Goal: Task Accomplishment & Management: Use online tool/utility

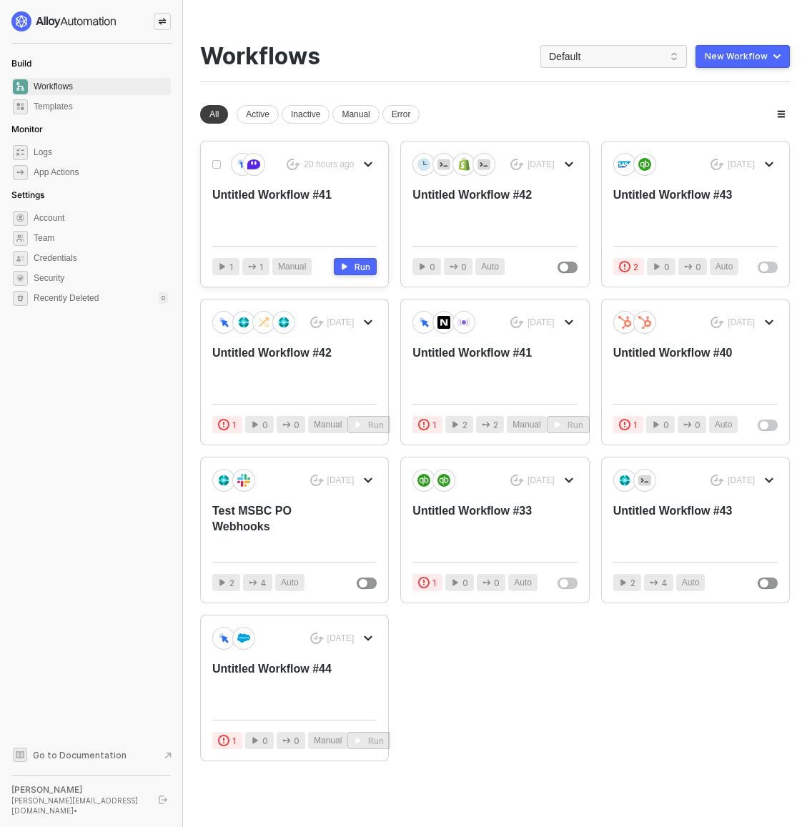
click at [322, 191] on div "Untitled Workflow #41" at bounding box center [277, 210] width 131 height 47
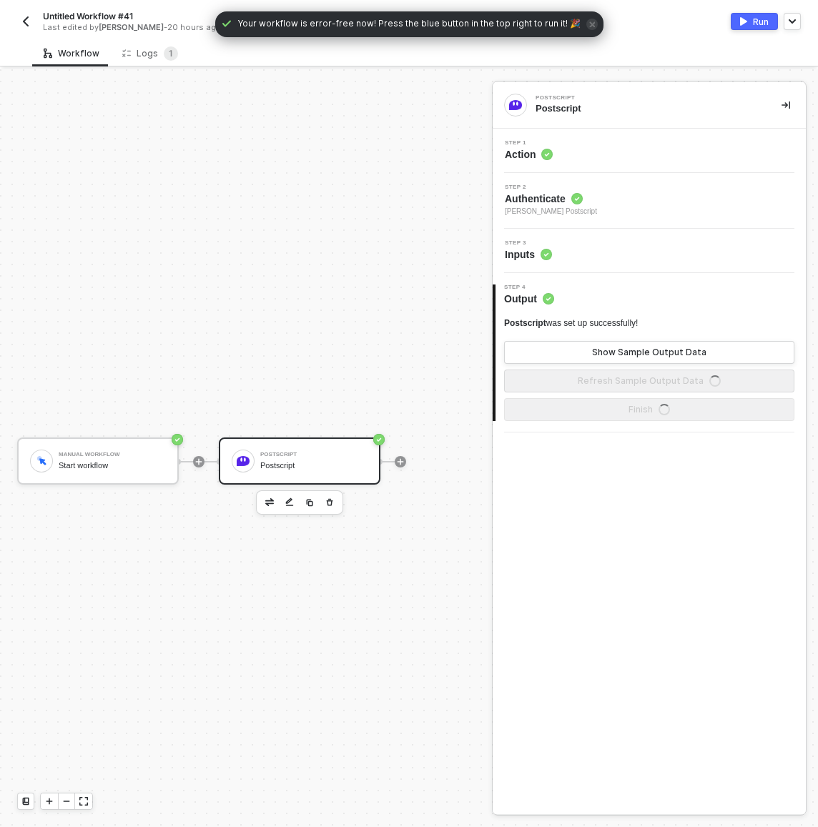
scroll to position [37, 0]
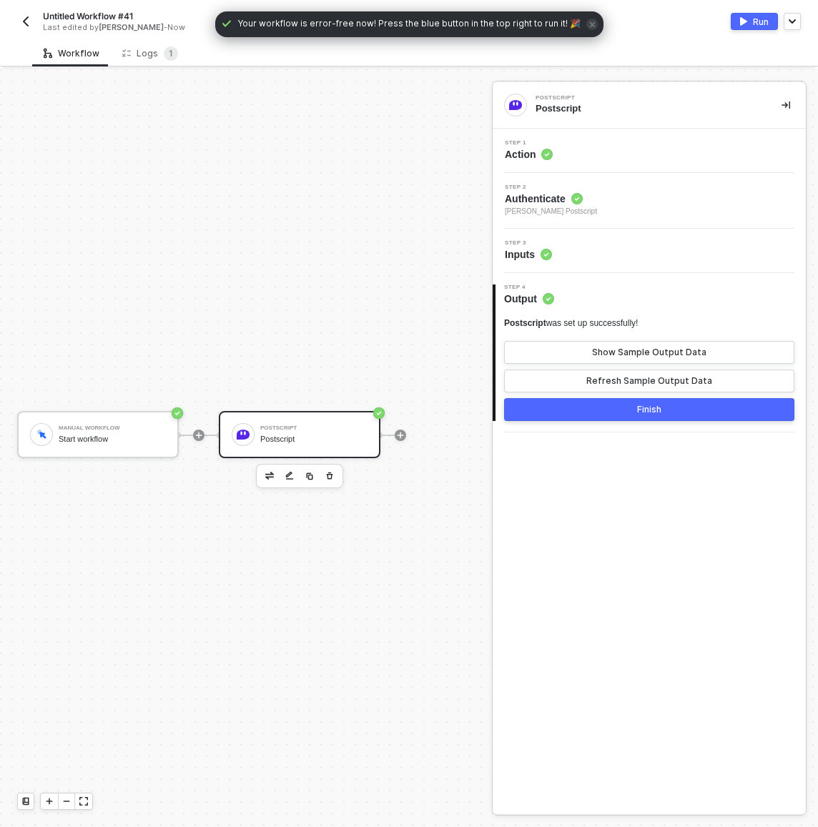
click at [635, 267] on div "Step 3 Inputs" at bounding box center [648, 251] width 313 height 44
click at [631, 257] on div "Step 3 Inputs" at bounding box center [650, 250] width 309 height 21
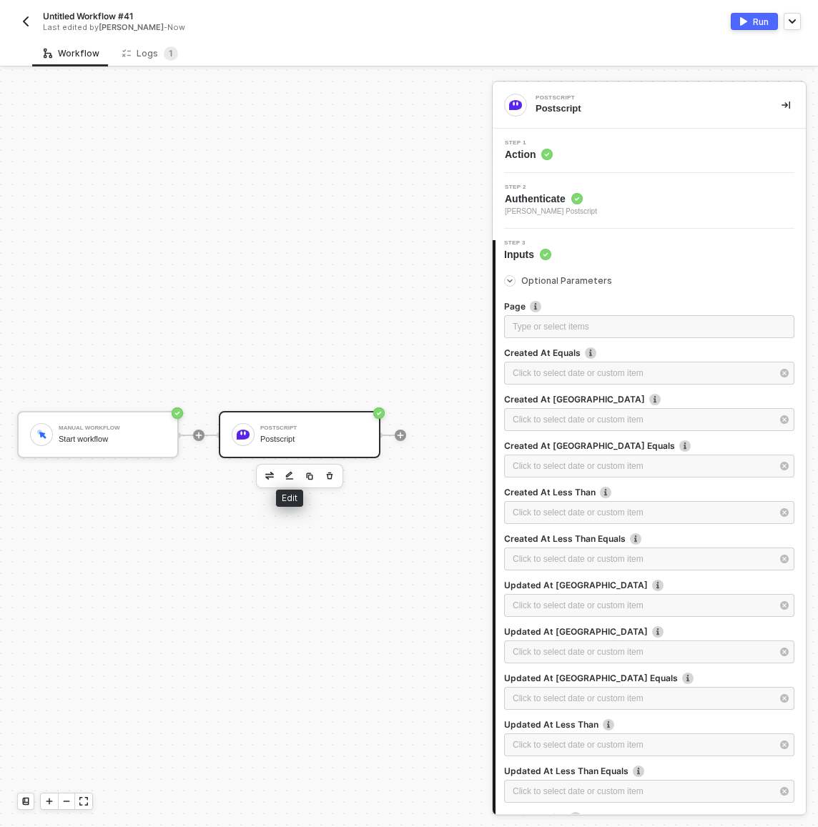
click at [287, 471] on img "button" at bounding box center [289, 476] width 9 height 10
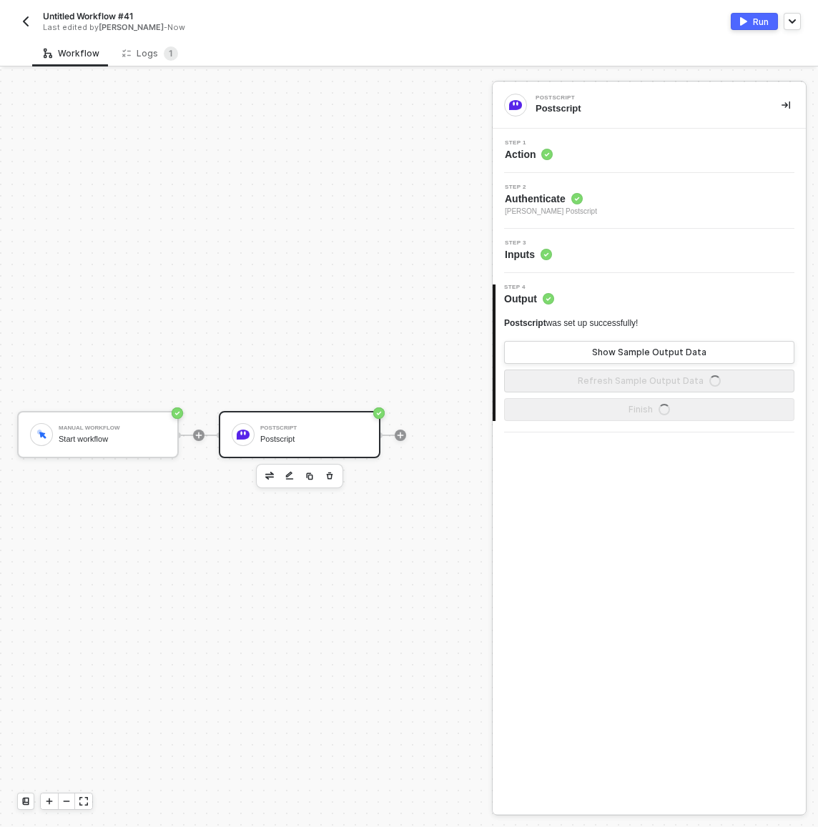
click at [639, 152] on div "Step 1 Action" at bounding box center [650, 150] width 309 height 21
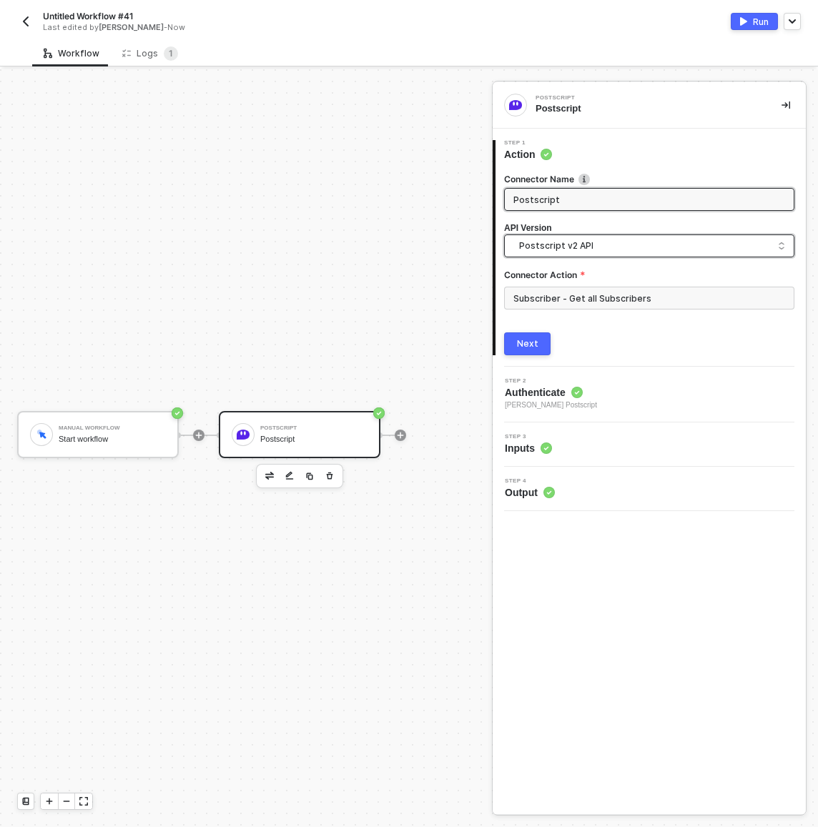
click at [607, 251] on span "Postscript v2 API" at bounding box center [652, 246] width 266 height 16
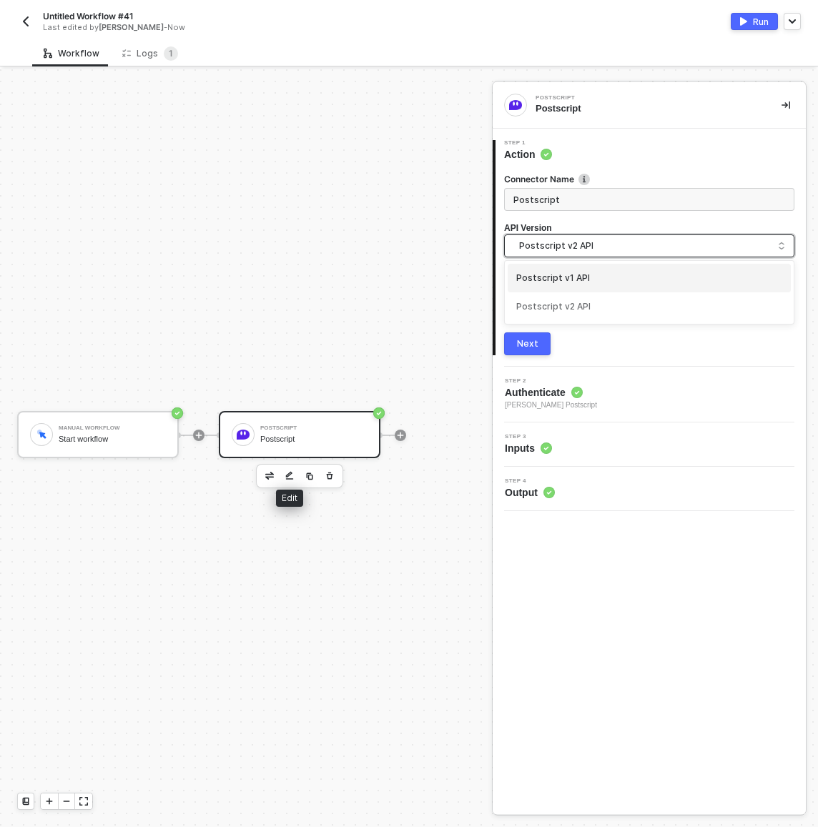
click at [266, 471] on button "button" at bounding box center [269, 475] width 17 height 17
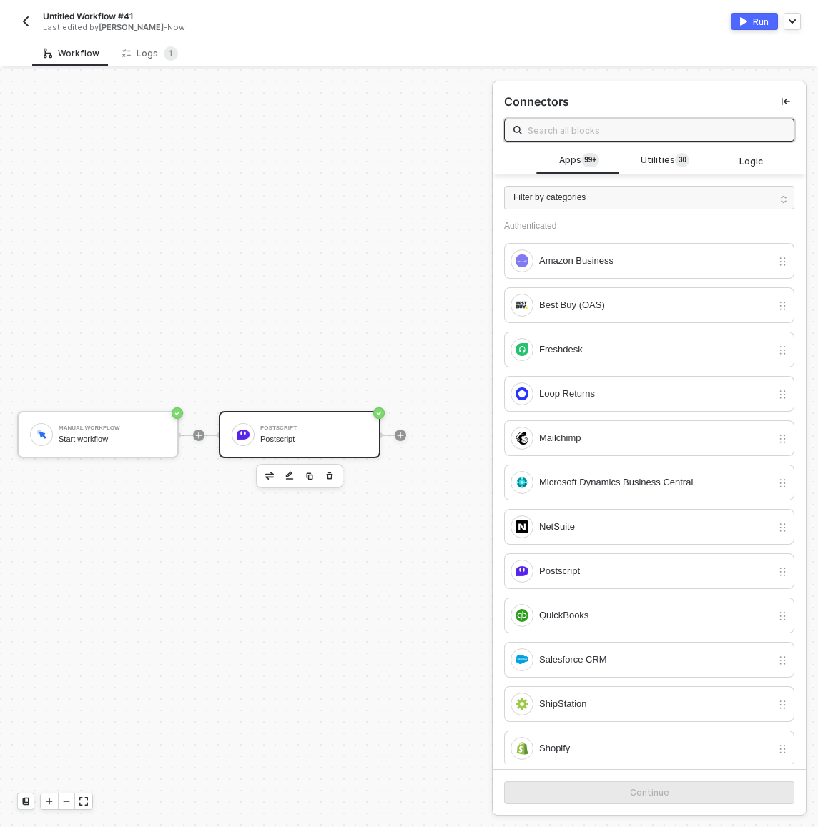
click at [22, 19] on img "button" at bounding box center [25, 21] width 11 height 11
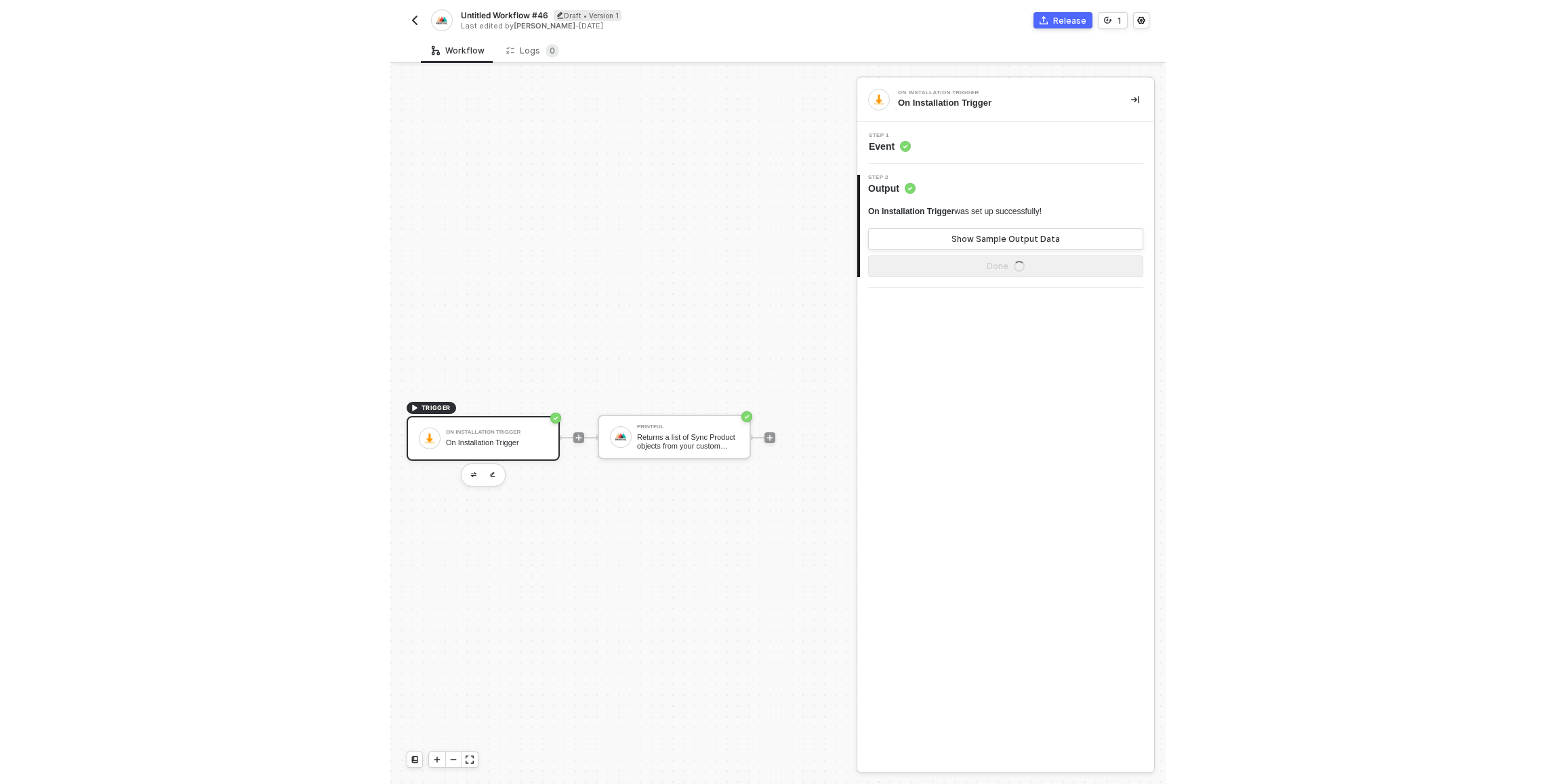
scroll to position [35, 0]
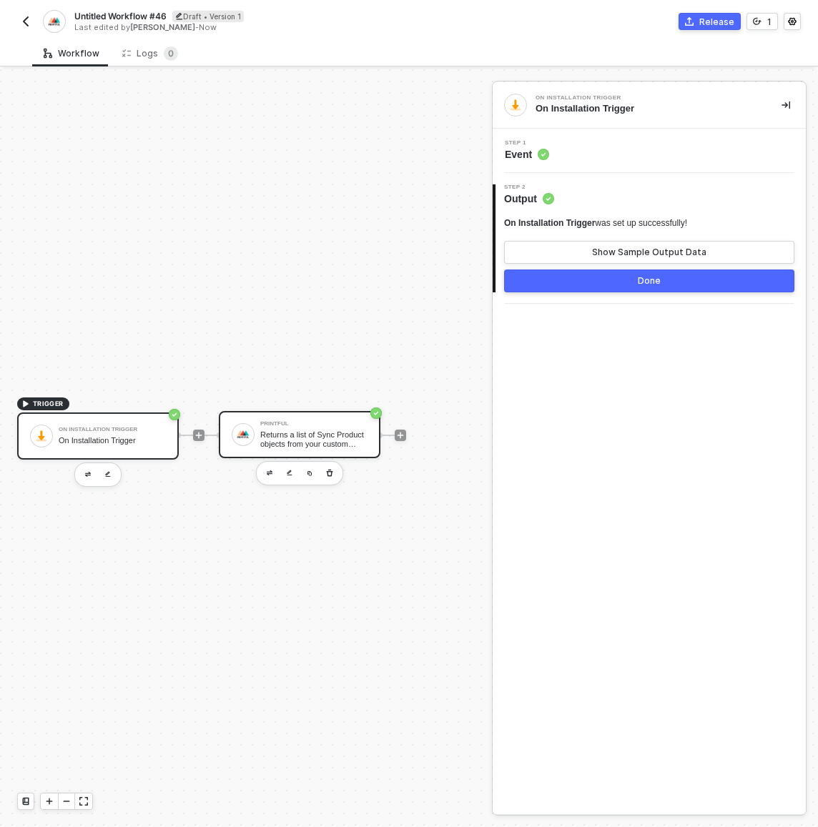
click at [332, 421] on div "Printful Returns a list of Sync Product objects from your custom Printful store." at bounding box center [313, 434] width 107 height 27
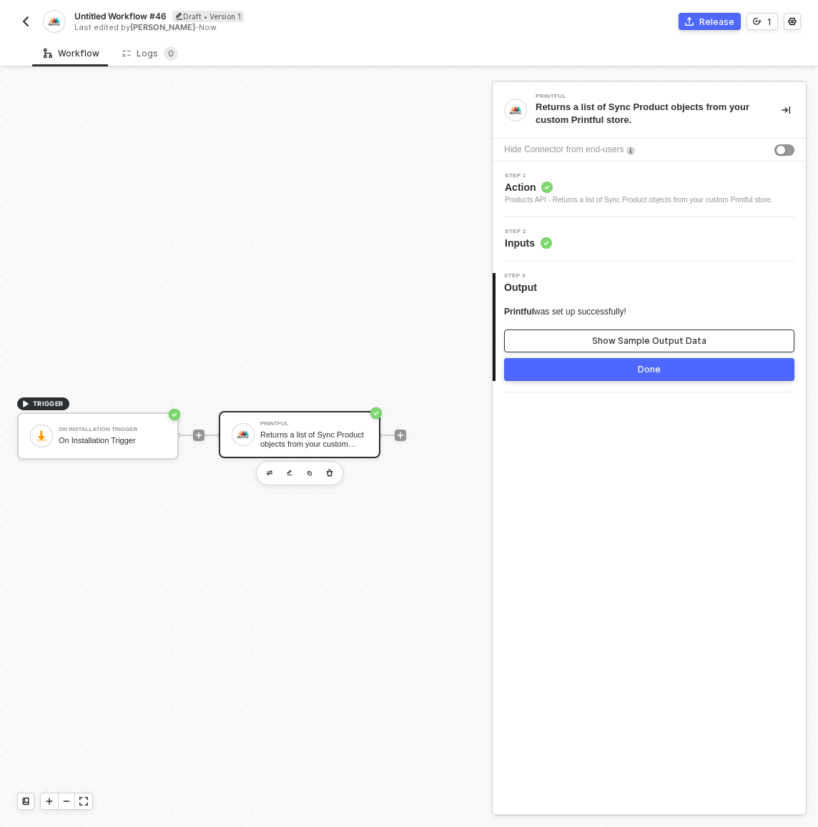
click at [615, 344] on button "Show Sample Output Data" at bounding box center [649, 340] width 290 height 23
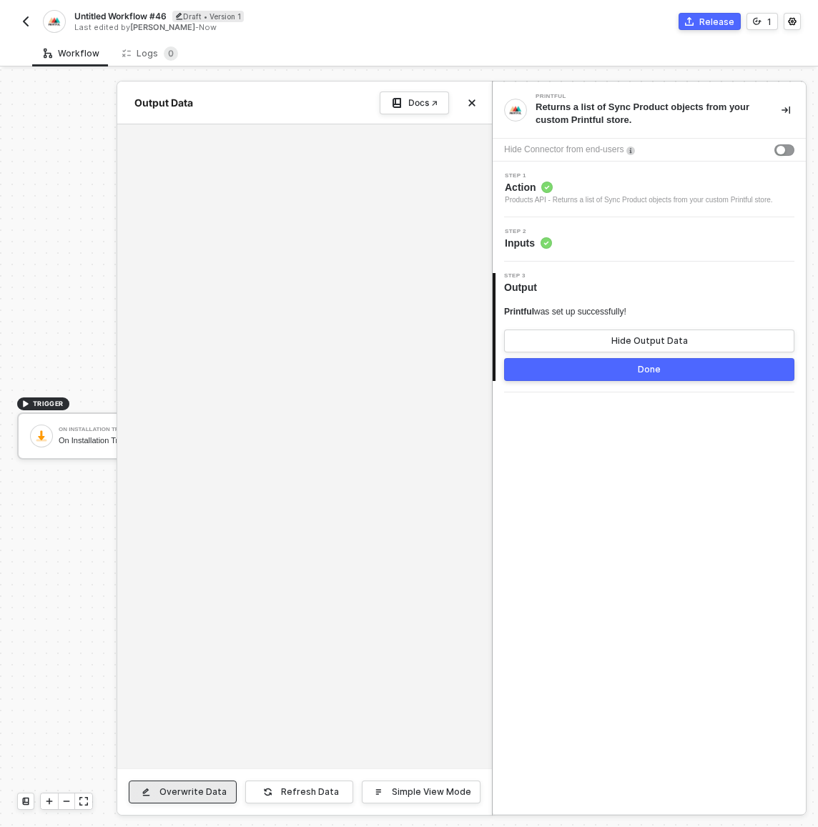
click at [197, 789] on div "Overwrite Data" at bounding box center [192, 791] width 67 height 11
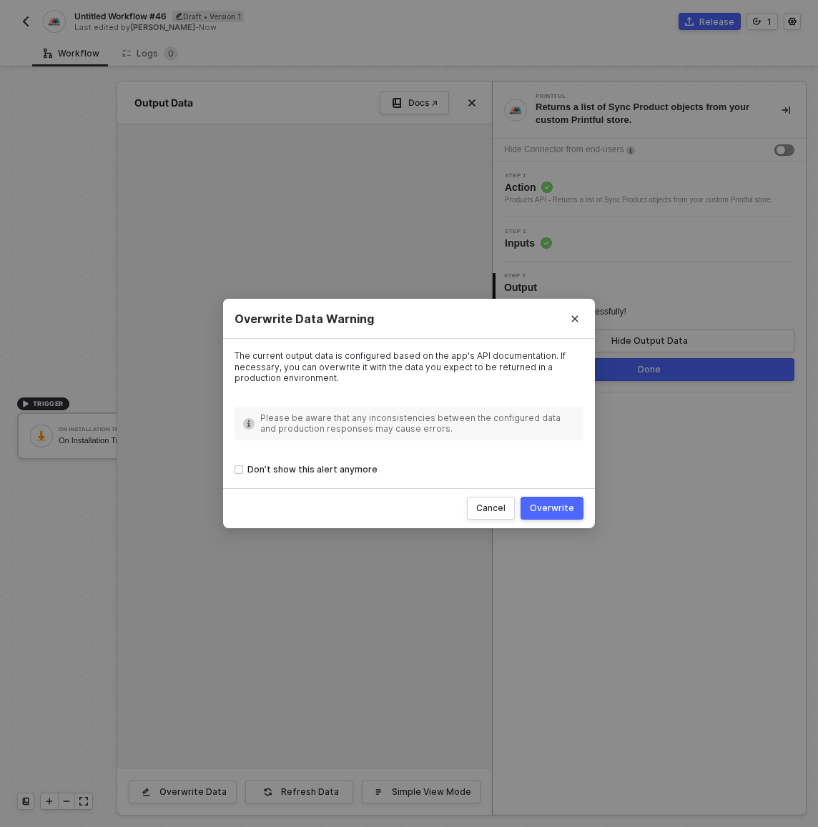
click at [555, 508] on div "Overwrite" at bounding box center [552, 507] width 44 height 11
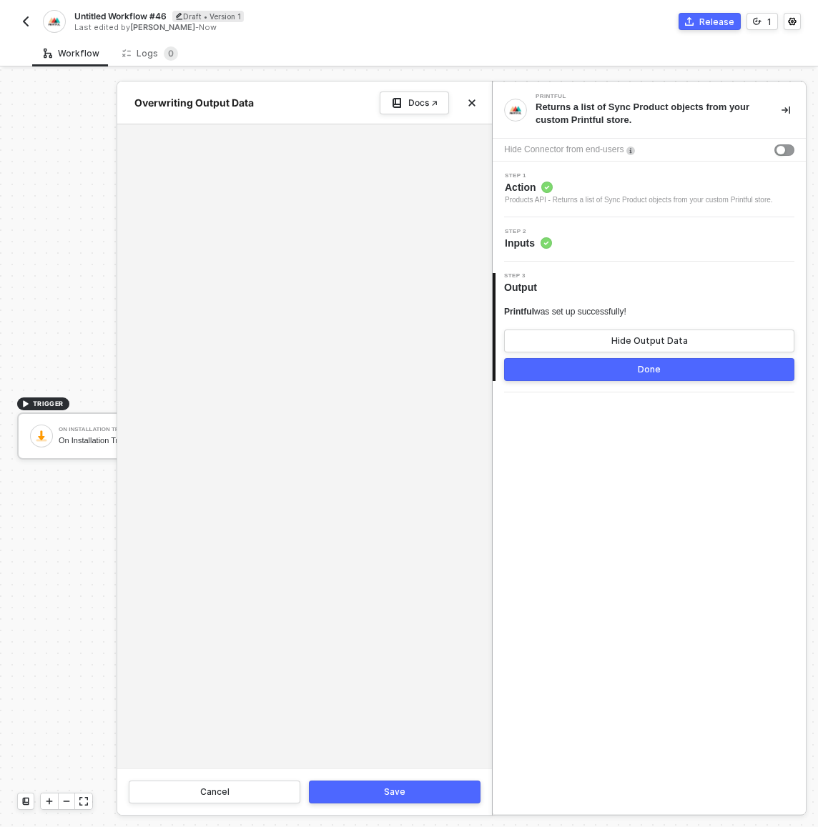
click at [408, 414] on div at bounding box center [304, 446] width 374 height 644
click at [235, 795] on button "Cancel" at bounding box center [215, 791] width 172 height 23
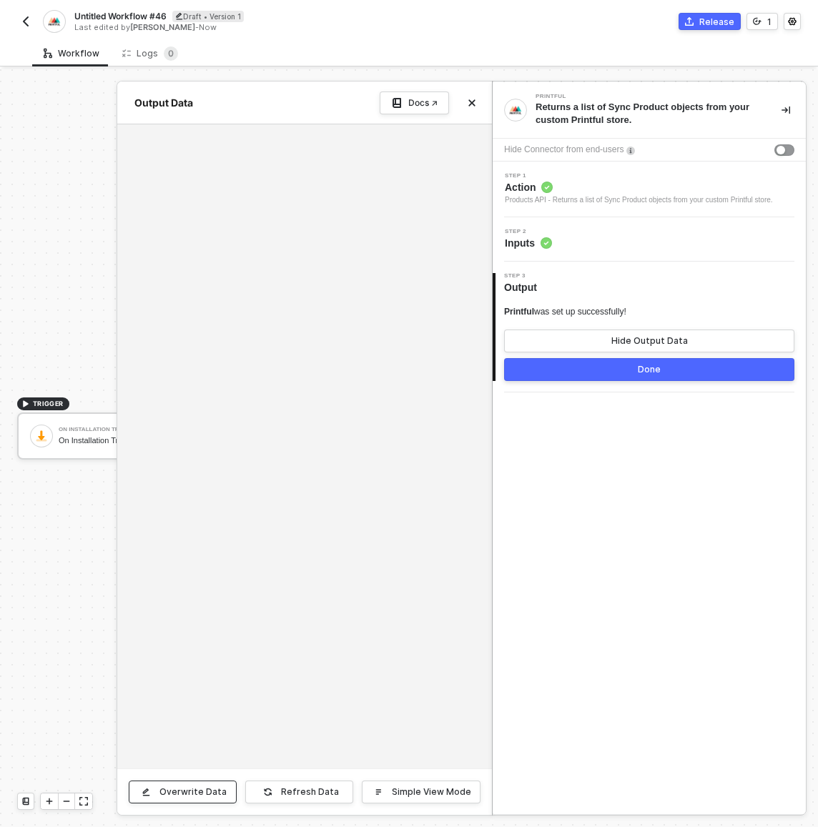
scroll to position [26, 0]
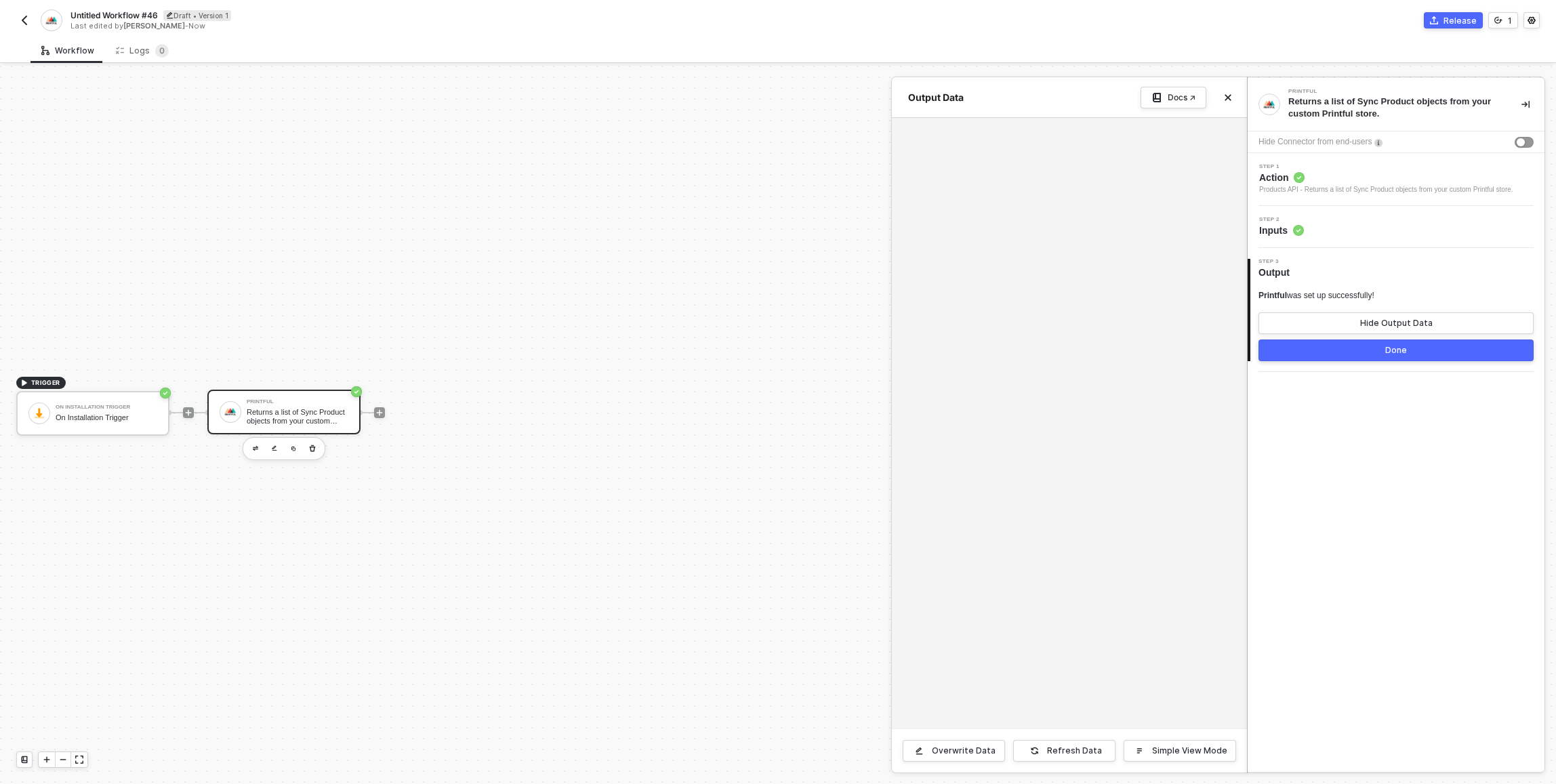
click at [775, 361] on button "Done" at bounding box center [1396, 350] width 275 height 22
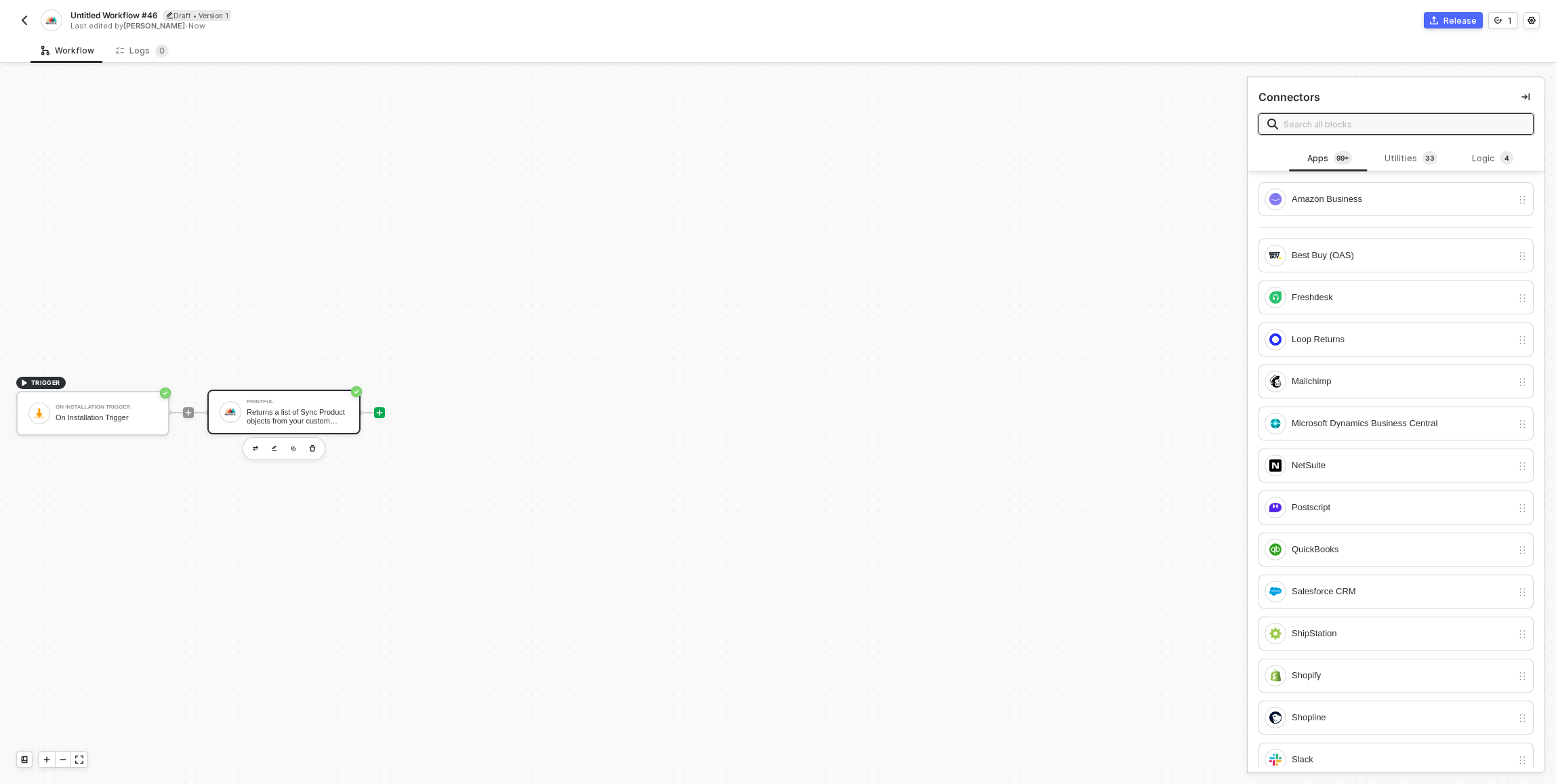
click at [343, 400] on div "Printful" at bounding box center [297, 402] width 101 height 6
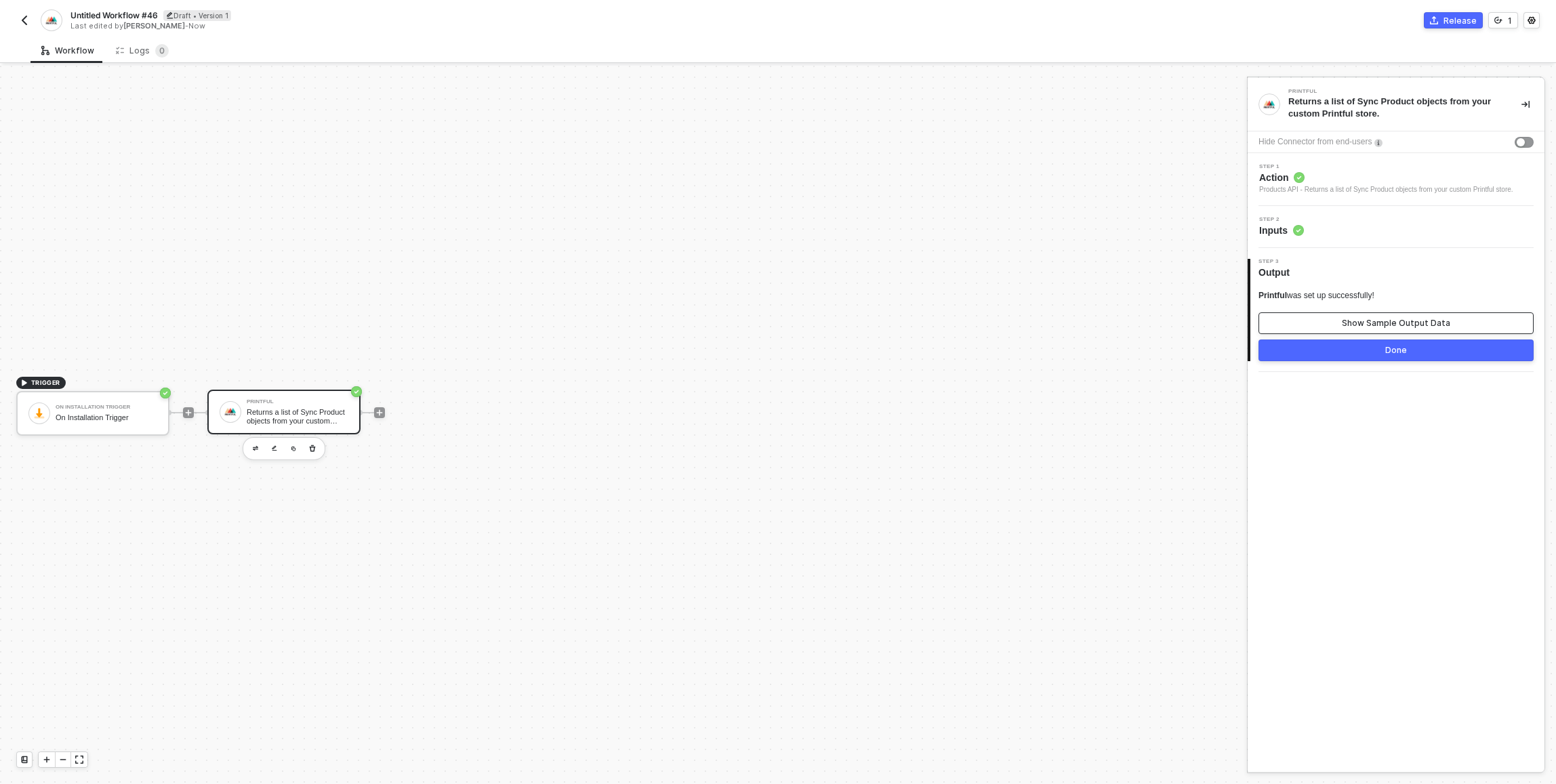
click at [775, 329] on button "Show Sample Output Data" at bounding box center [1396, 322] width 275 height 22
click at [618, 531] on div at bounding box center [778, 425] width 1556 height 719
click at [357, 415] on div "Printful Returns a list of Sync Product objects from your custom Printful store." at bounding box center [284, 411] width 154 height 45
click at [775, 333] on button "Show Sample Output Data" at bounding box center [1396, 322] width 275 height 22
click at [775, 748] on div "Overwrite Data" at bounding box center [963, 750] width 64 height 10
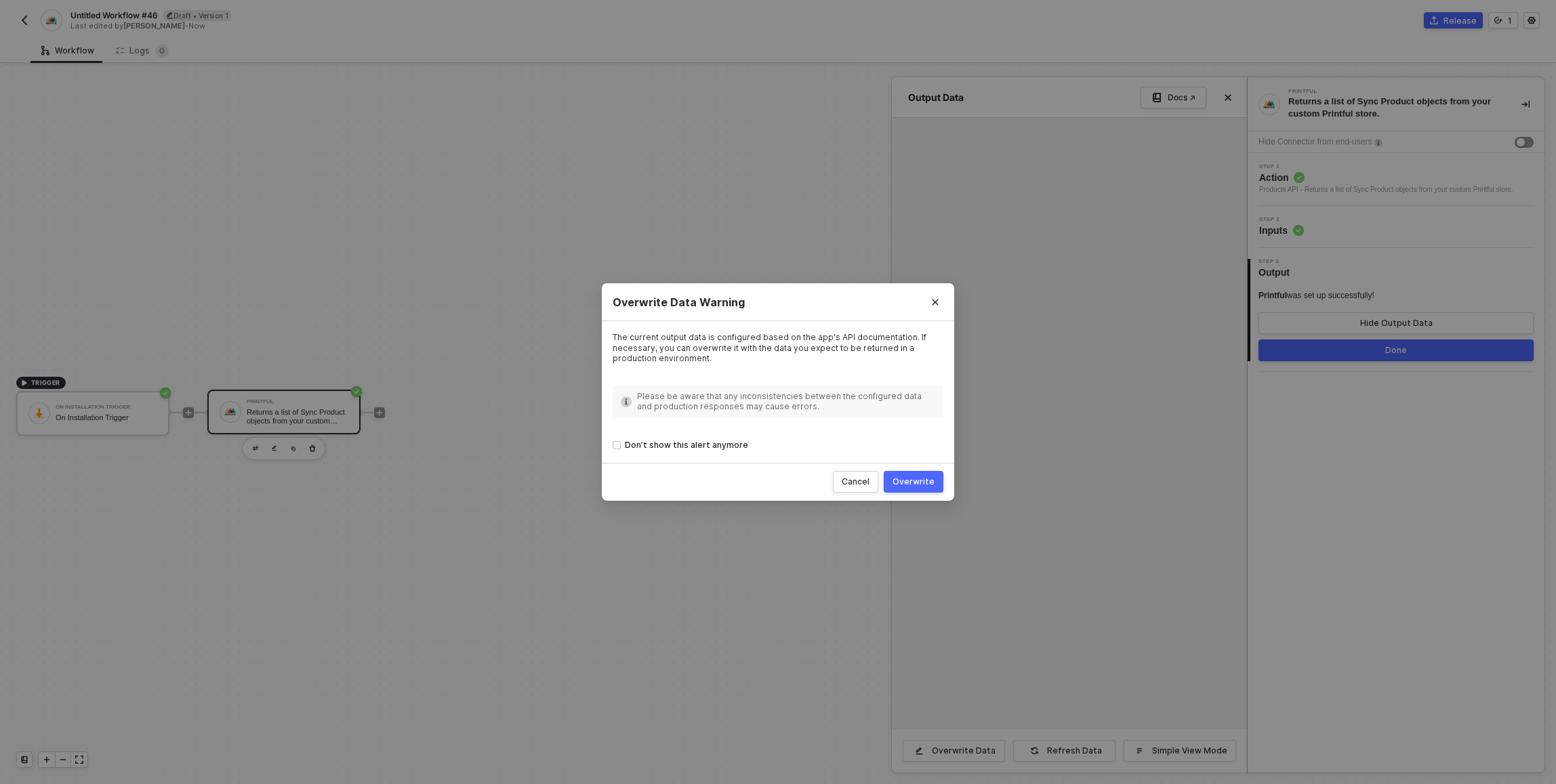
click at [775, 482] on div "Overwrite" at bounding box center [913, 481] width 42 height 10
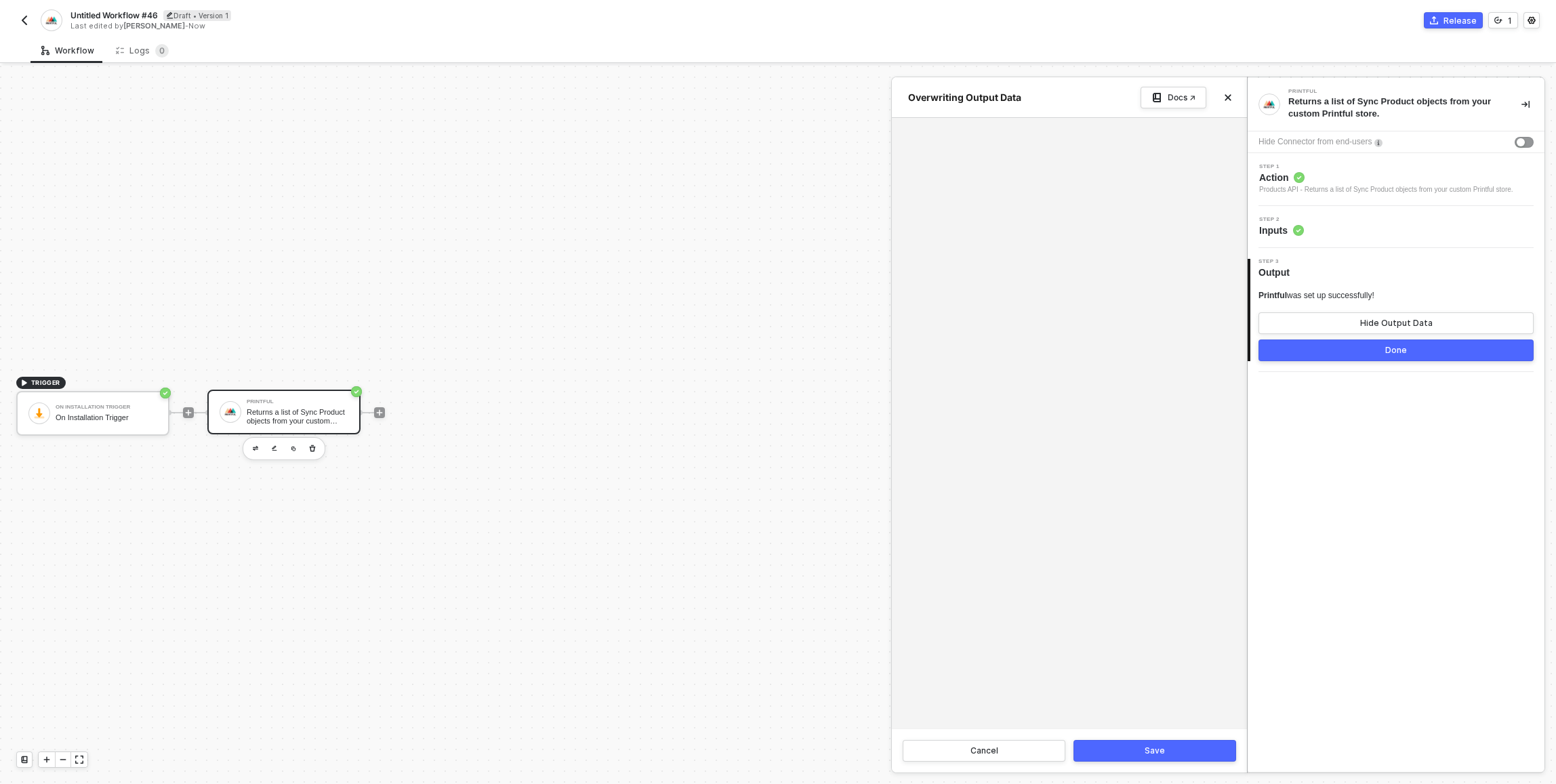
drag, startPoint x: 978, startPoint y: 338, endPoint x: 984, endPoint y: 307, distance: 31.6
click at [775, 336] on div at bounding box center [1070, 423] width 355 height 611
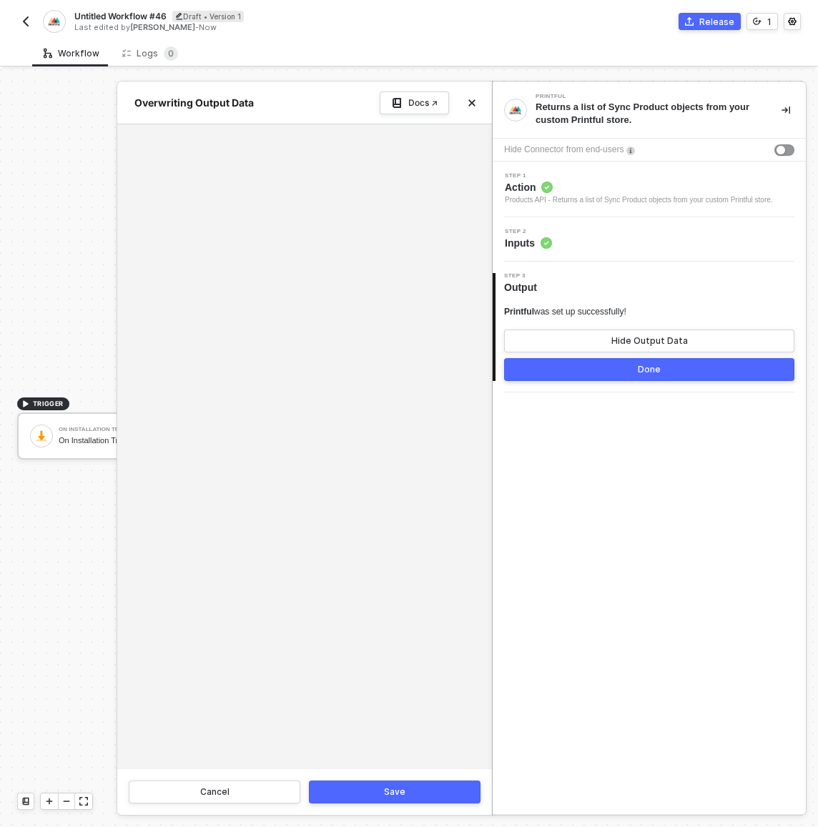
click at [784, 111] on icon "icon-collapse-right" at bounding box center [785, 110] width 9 height 9
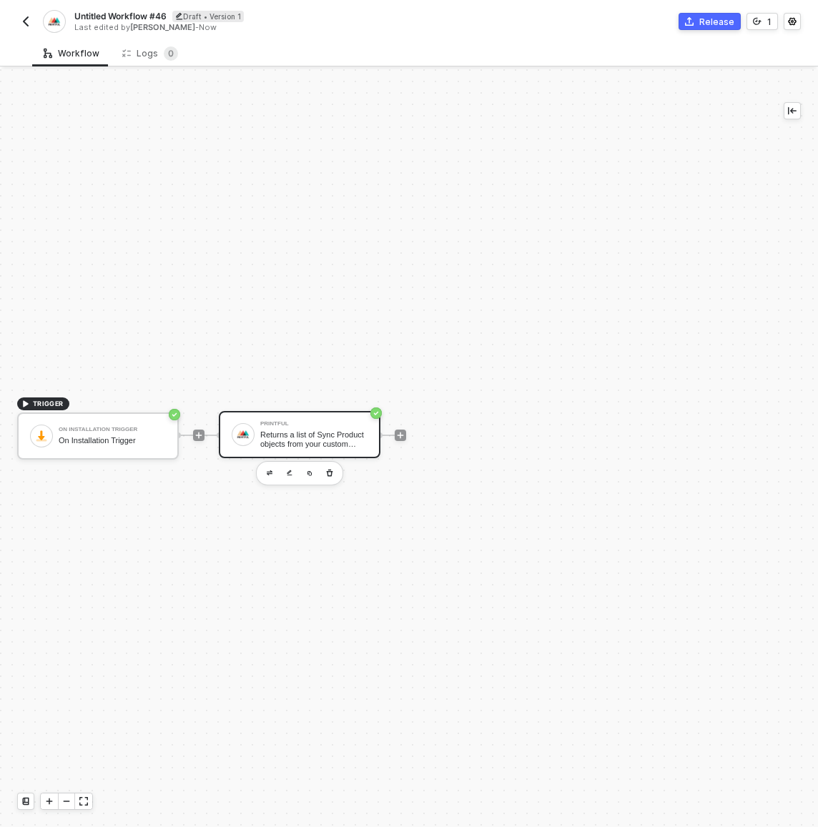
click at [655, 29] on div "Release 1" at bounding box center [605, 21] width 392 height 17
click at [16, 19] on div "Untitled Workflow #46 Draft • Version 1 Last edited by Dan Shapiro - Now Releas…" at bounding box center [409, 20] width 818 height 40
click at [21, 20] on img "button" at bounding box center [25, 21] width 11 height 11
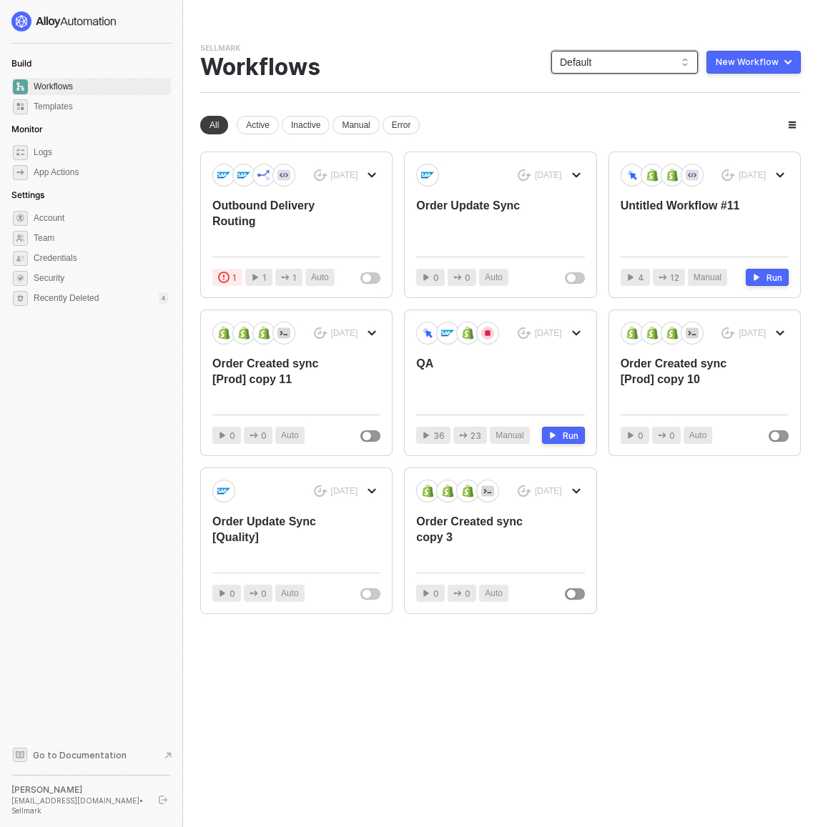
click at [655, 61] on span "Default" at bounding box center [624, 61] width 129 height 21
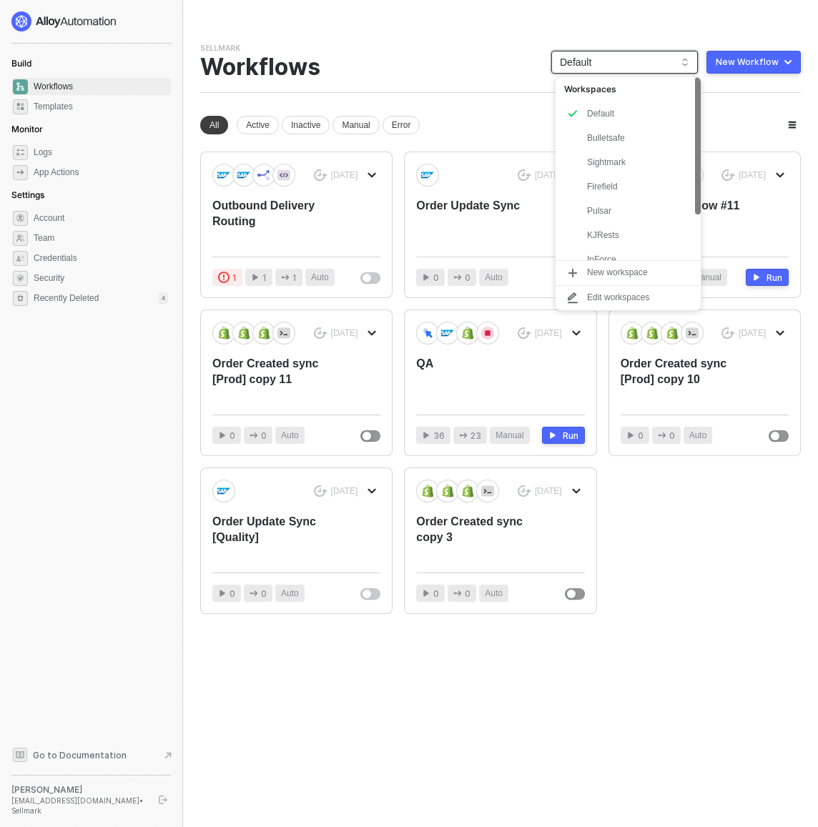
click at [612, 240] on div "KJRests" at bounding box center [639, 235] width 105 height 17
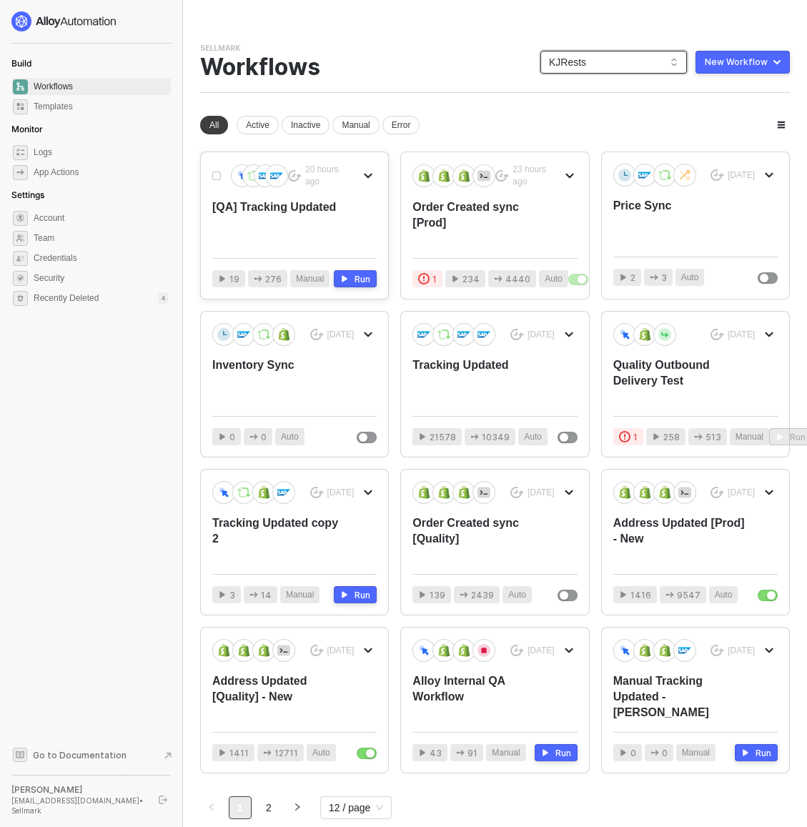
click at [342, 229] on div "[QA] Tracking Updated" at bounding box center [277, 222] width 131 height 47
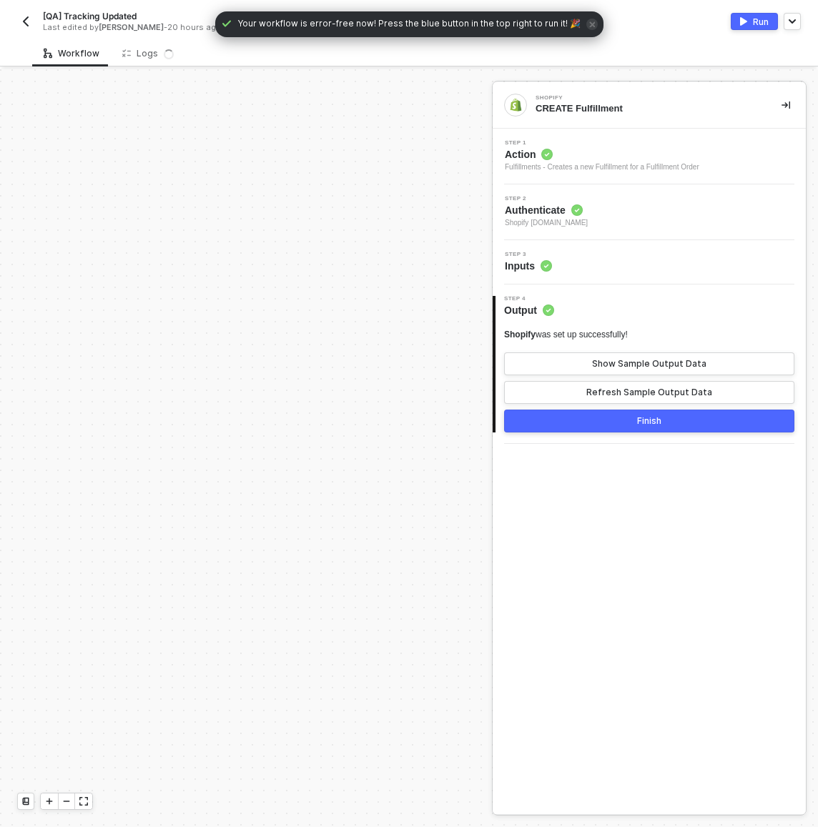
scroll to position [832, 0]
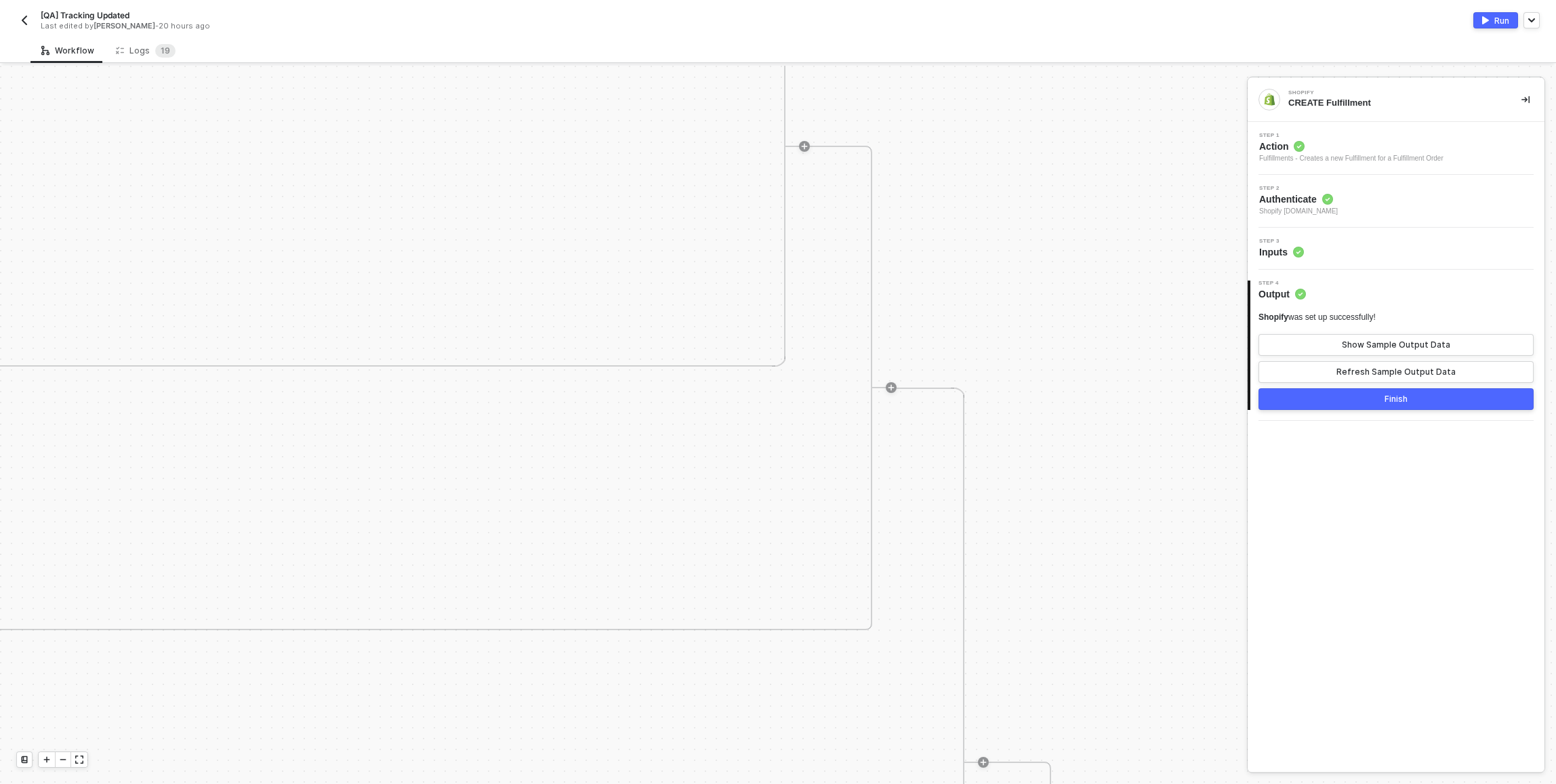
scroll to position [3, 3833]
click at [775, 389] on div "Manual Workflow Start workflow SAP S/4HANA #2 READ Sales Order by ID If-Else Co…" at bounding box center [623, 425] width 1247 height 719
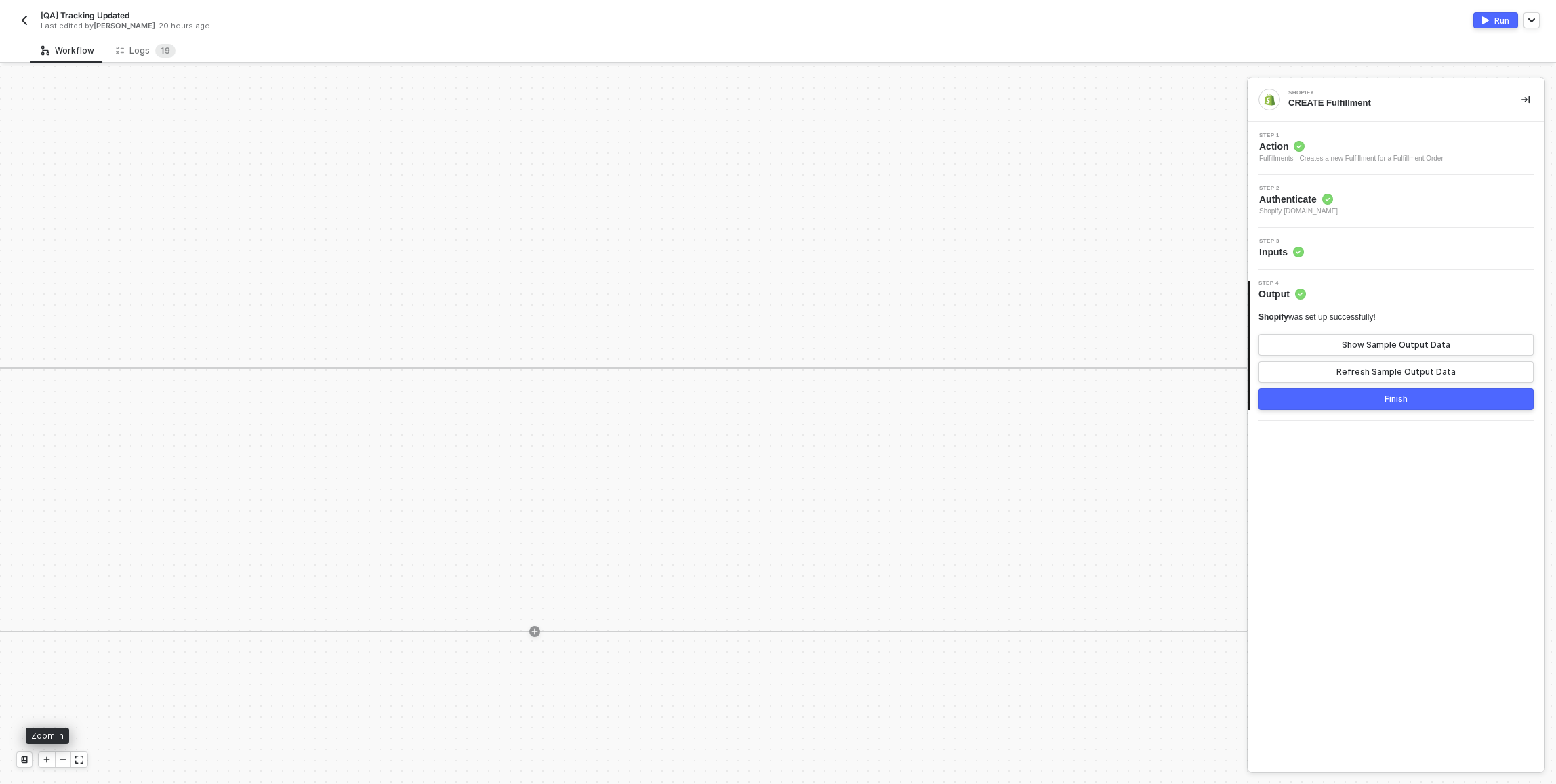
click at [64, 759] on icon "icon-minus" at bounding box center [64, 759] width 6 height 0
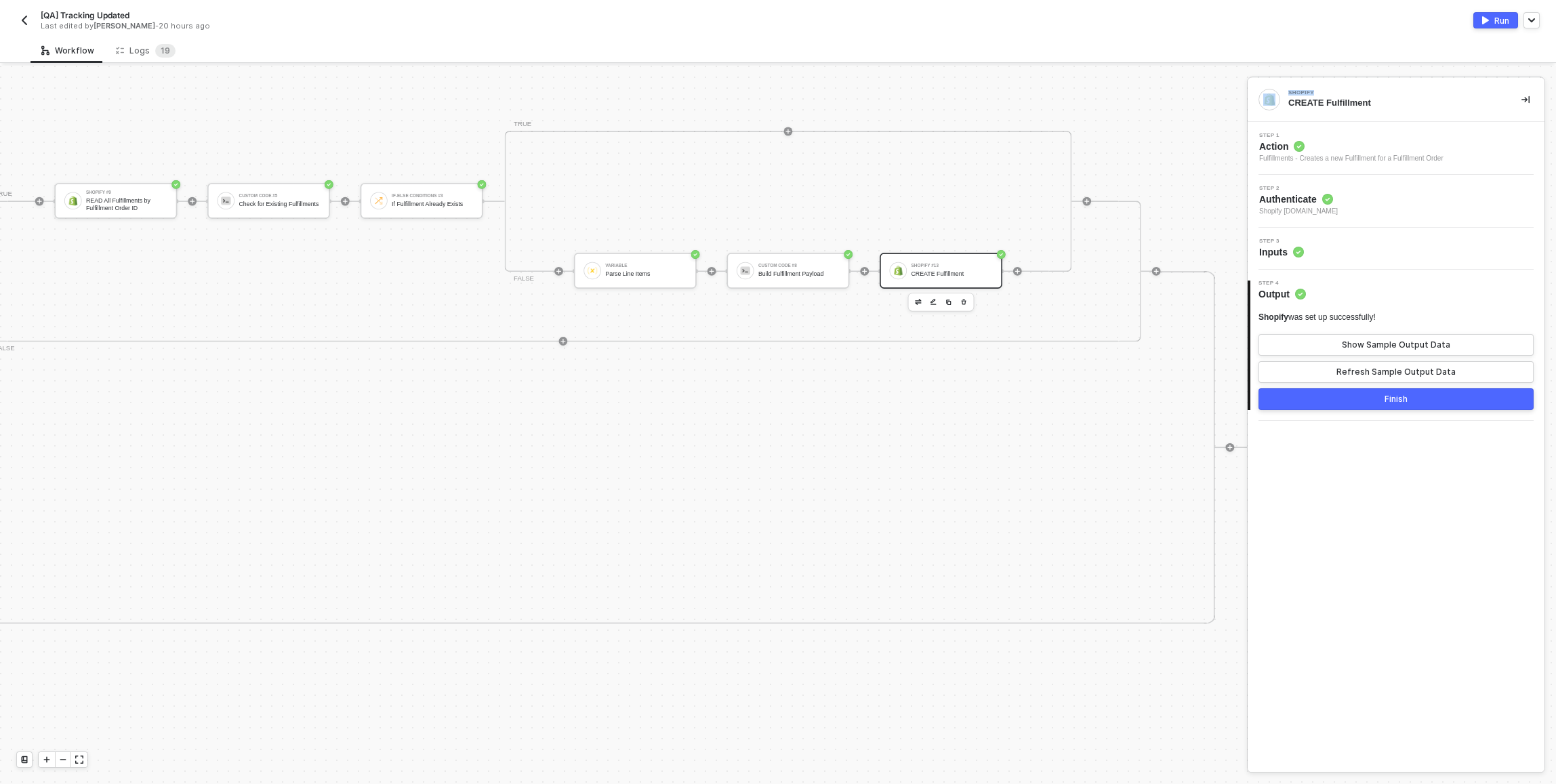
scroll to position [0, 4066]
click at [45, 757] on icon "icon-play" at bounding box center [46, 759] width 9 height 9
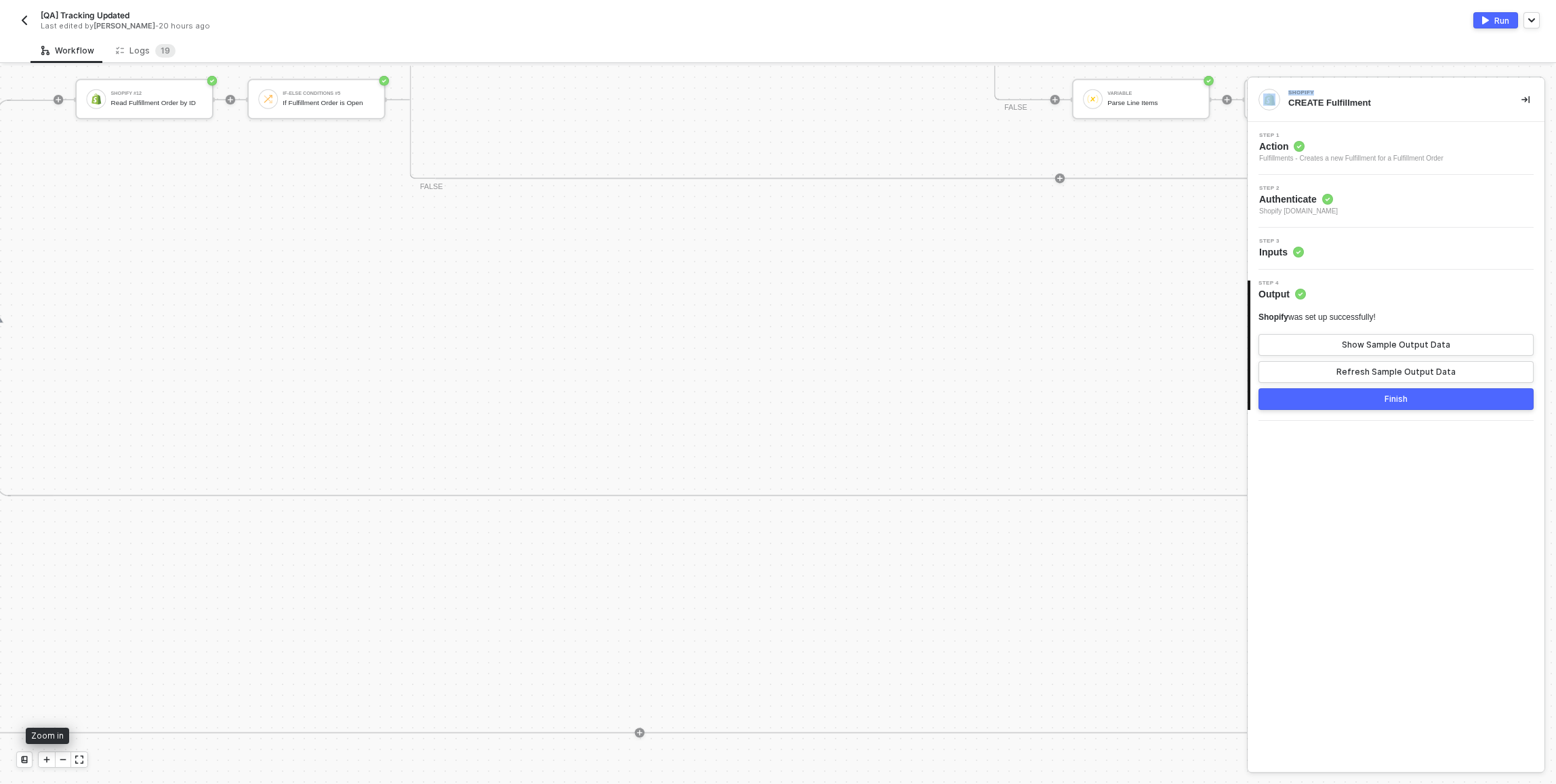
click at [45, 757] on icon "icon-play" at bounding box center [46, 759] width 9 height 9
click at [668, 418] on div "TRUE Custom Code #3 Lookup Variant ID by Material No Custom Code #6 Find Matchi…" at bounding box center [1135, 390] width 2737 height 484
click at [775, 50] on div "Workflow Logs 1 9" at bounding box center [793, 50] width 1526 height 25
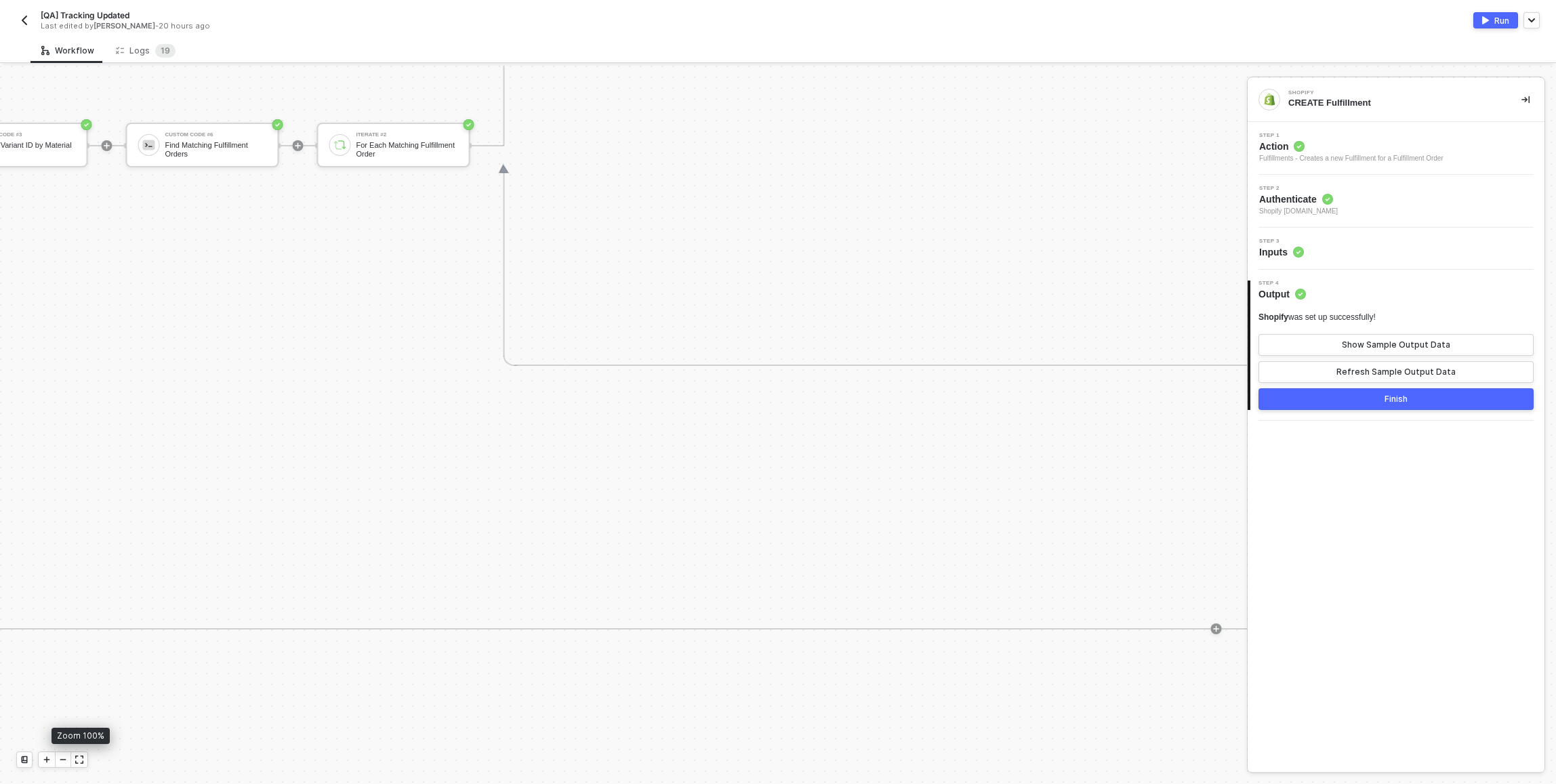
click at [59, 762] on icon "icon-minus" at bounding box center [63, 759] width 9 height 9
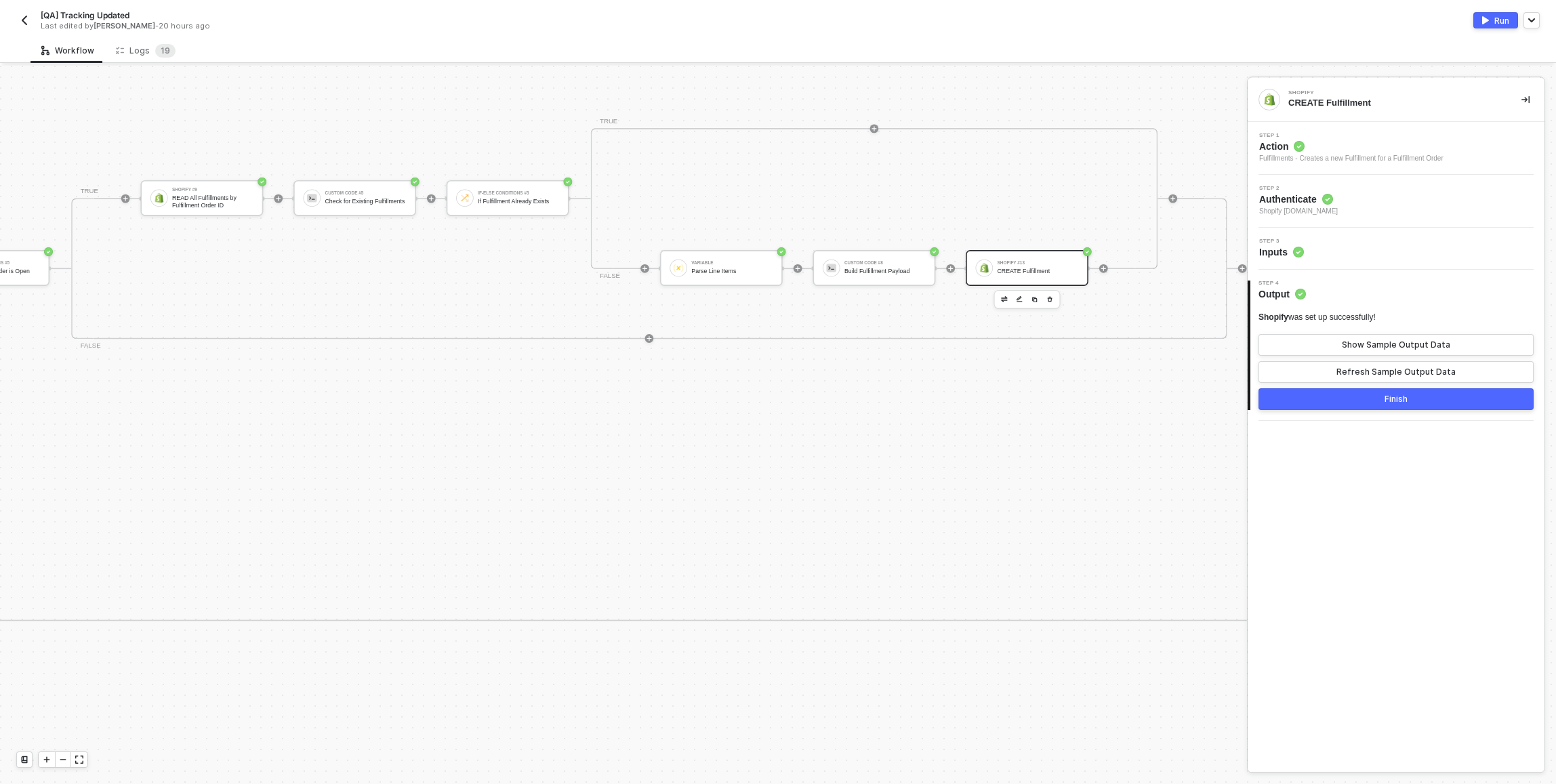
click at [775, 460] on div "Shopify #12 Read Fulfillment Order by ID If-Else Conditions #5 If Fulfillment O…" at bounding box center [501, 445] width 1492 height 353
click at [775, 255] on div "Shopify #13 CREATE Fulfillment" at bounding box center [1026, 268] width 122 height 36
click at [775, 137] on span "Step 1" at bounding box center [1351, 136] width 184 height 6
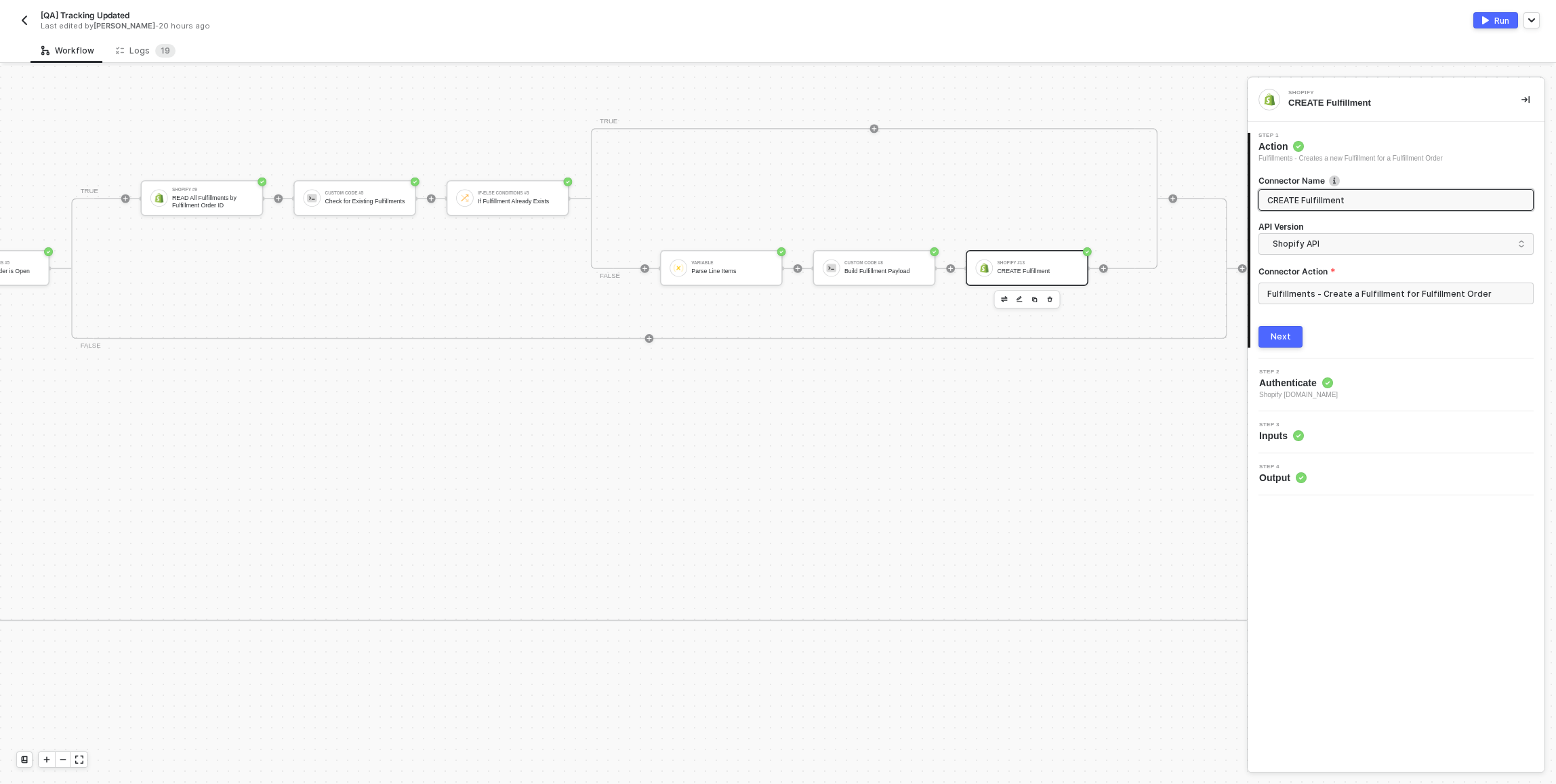
click at [775, 432] on div "Step 3 Inputs" at bounding box center [1397, 431] width 293 height 20
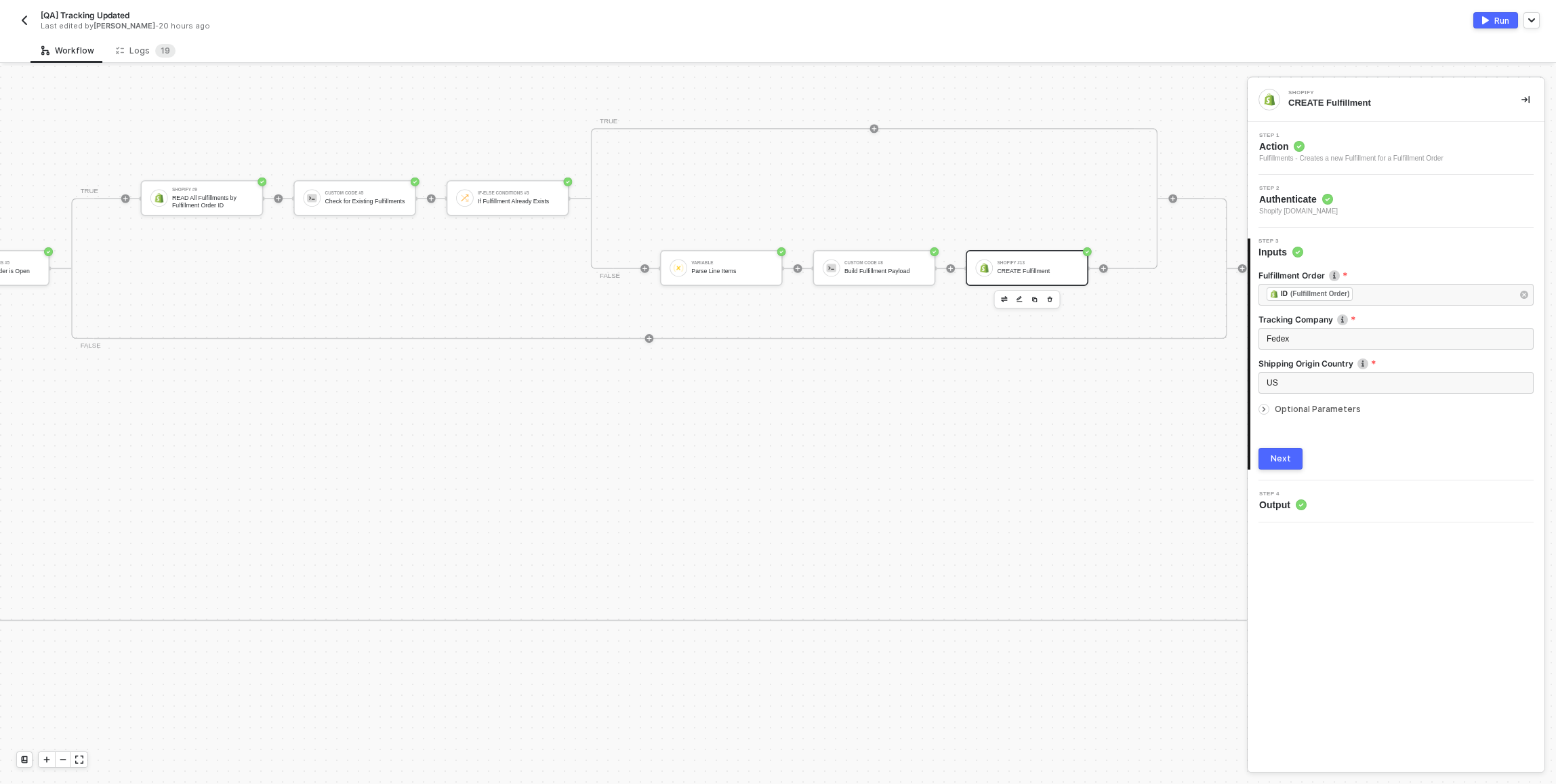
click at [775, 500] on div "Step 4 Output" at bounding box center [1397, 501] width 293 height 20
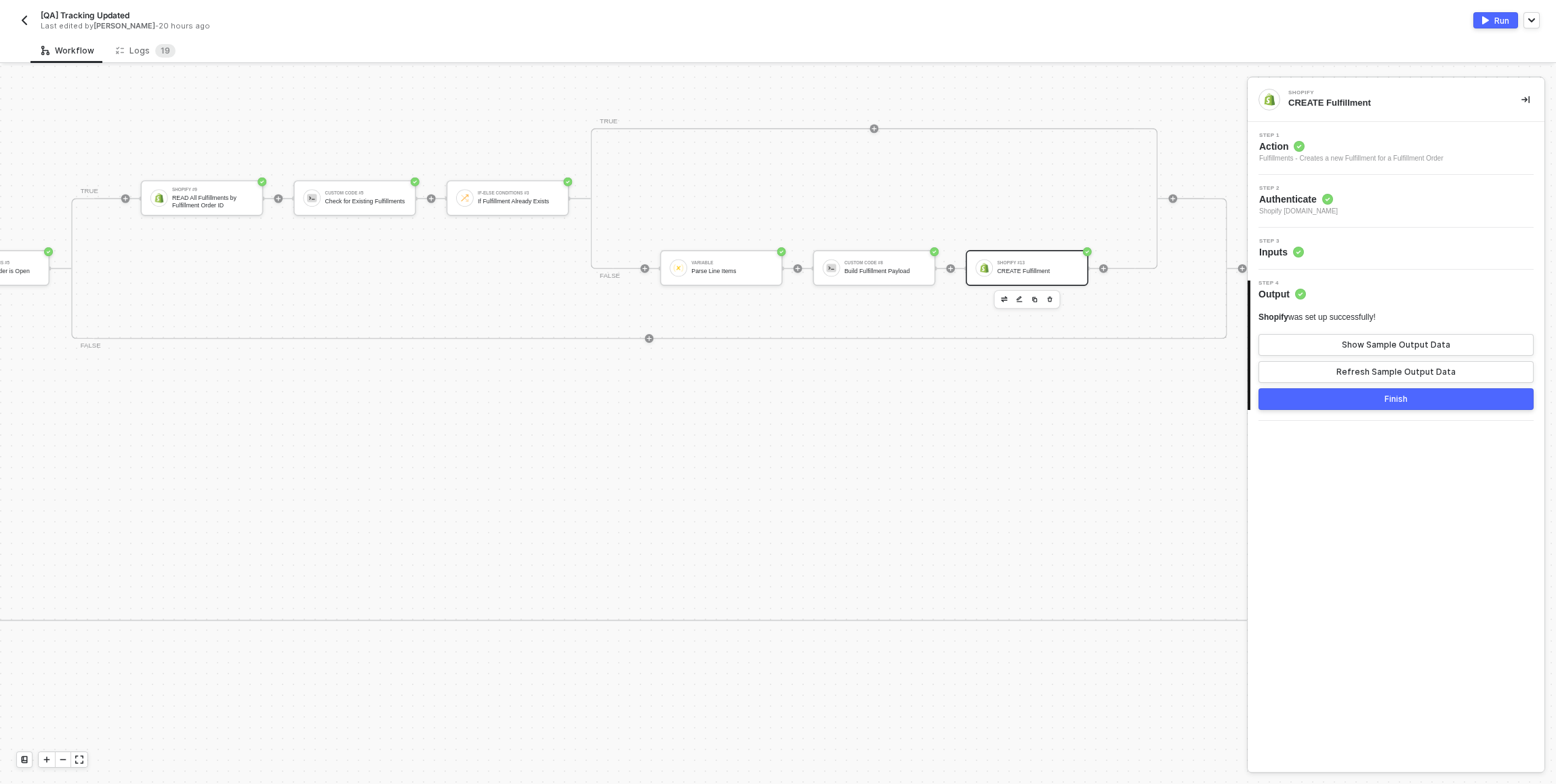
click at [775, 264] on div "Step 3 Inputs" at bounding box center [1396, 248] width 297 height 42
click at [775, 253] on div "Step 3 Inputs" at bounding box center [1397, 248] width 293 height 20
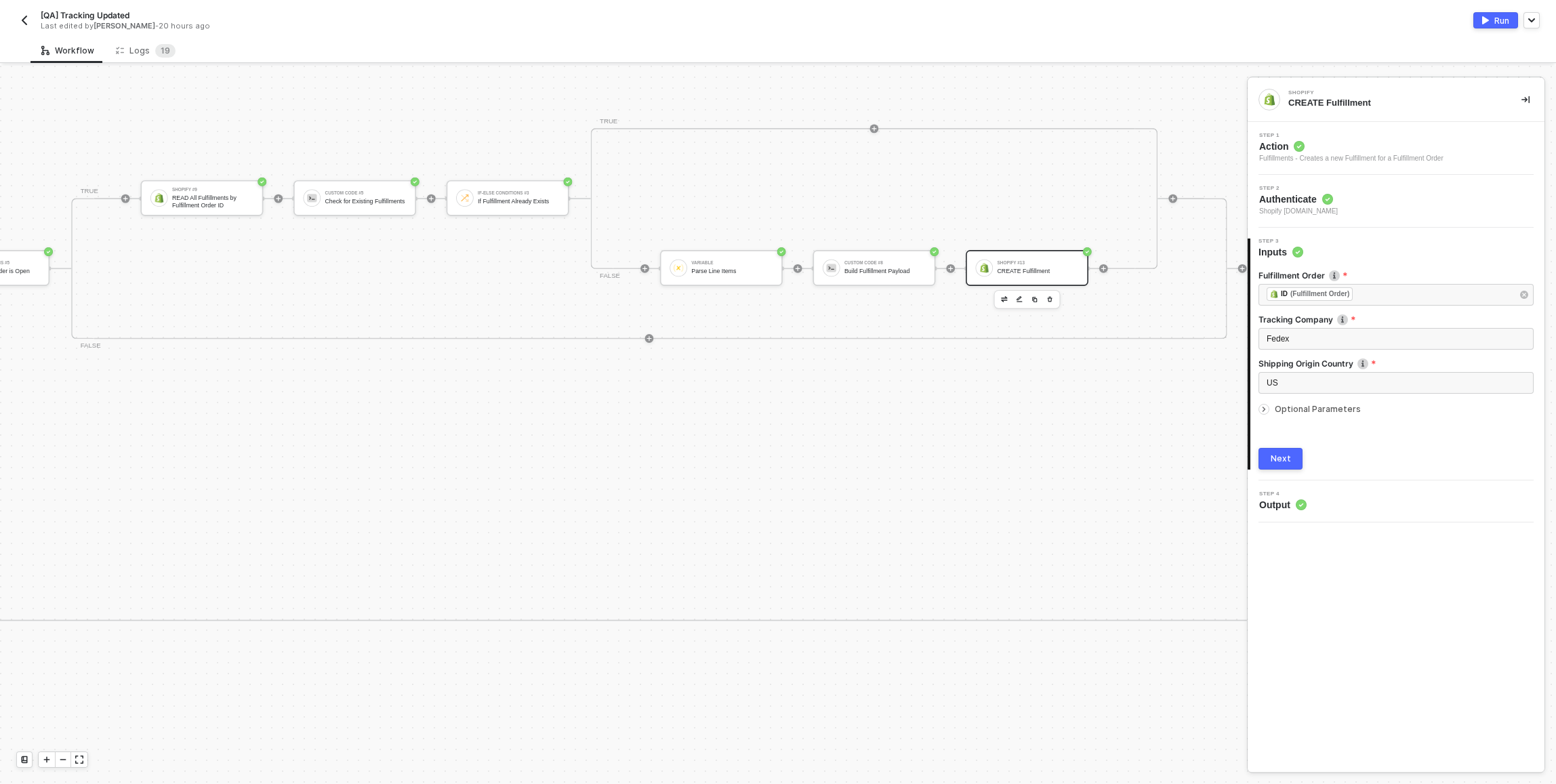
click at [775, 424] on div "Fulfillment Order ﻿ ﻿ ID (Fulfillment Order) ﻿ Tracking Company Fedex Shipping …" at bounding box center [1396, 364] width 275 height 210
click at [775, 410] on span "Optional Parameters" at bounding box center [1317, 409] width 86 height 10
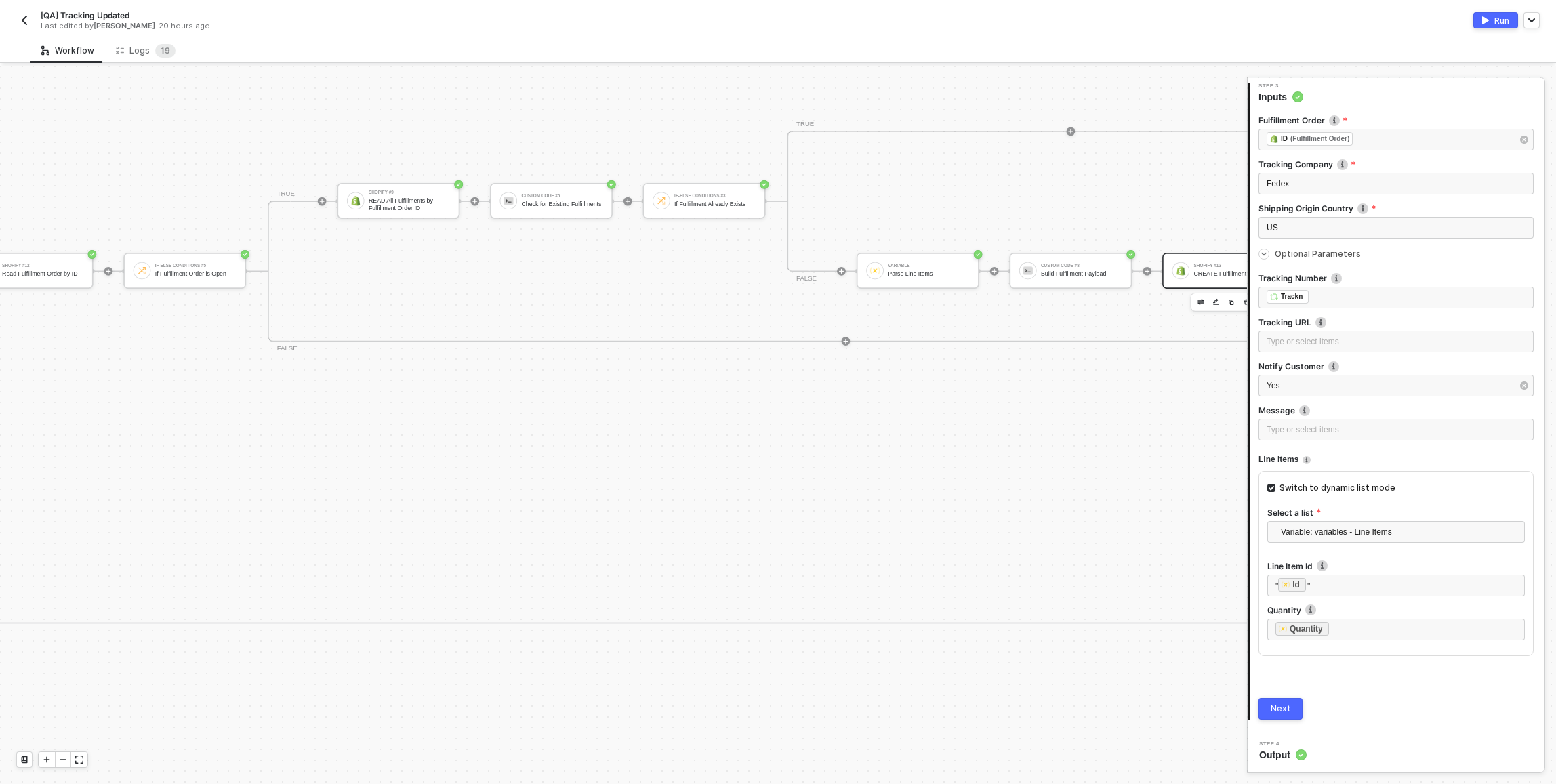
scroll to position [0, 3875]
click at [695, 56] on div "Workflow Logs 1 9" at bounding box center [793, 50] width 1526 height 25
click at [775, 229] on div "TRUE FALSE Variable Parse Line Items Custom Code #8 Build Fulfillment Payload S…" at bounding box center [983, 201] width 567 height 141
click at [775, 585] on div "" ﻿ Id "" at bounding box center [1396, 586] width 241 height 15
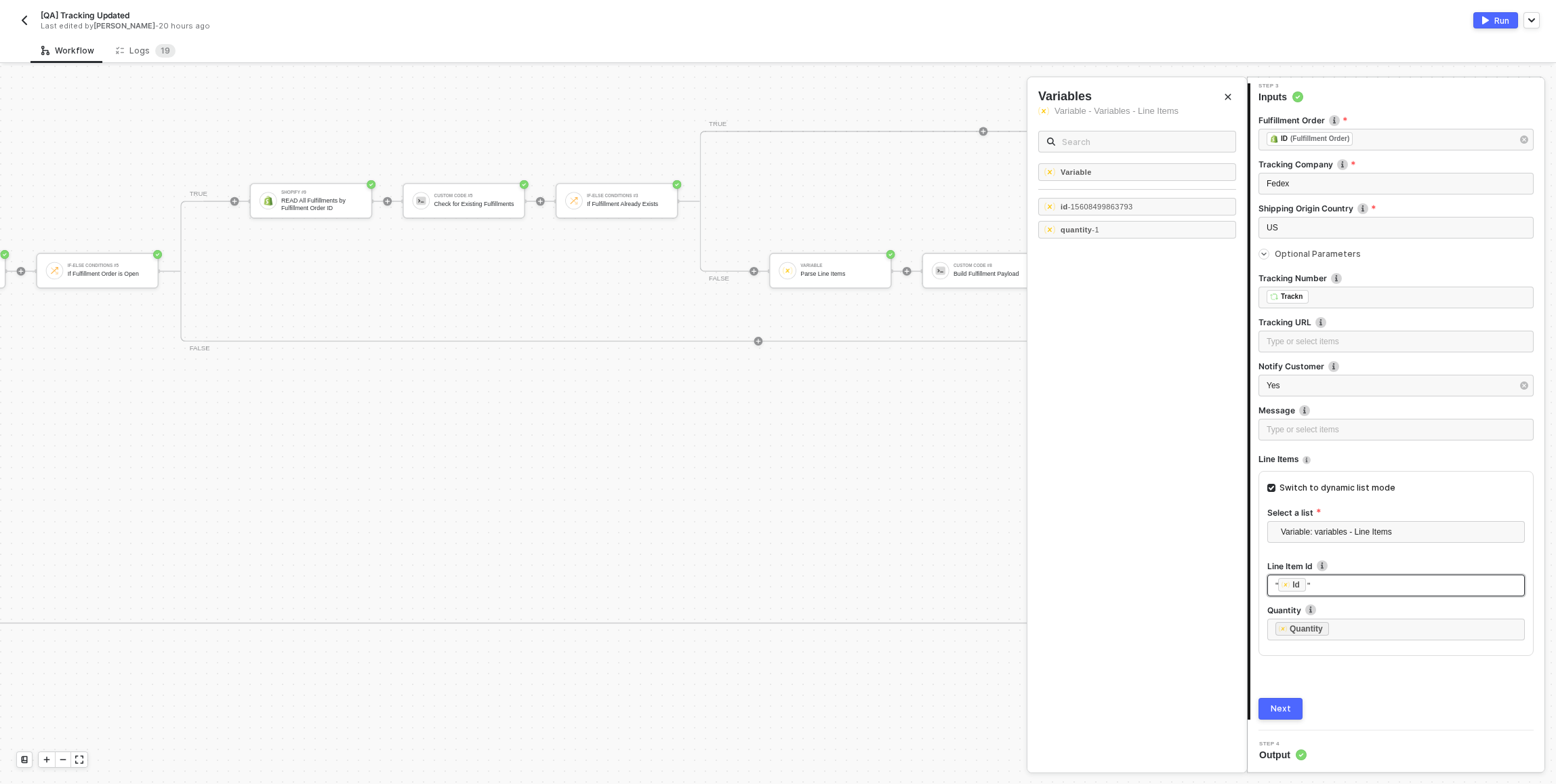
click at [775, 585] on div "" ﻿ Id "" at bounding box center [1396, 586] width 241 height 15
click at [775, 502] on div at bounding box center [778, 425] width 1556 height 719
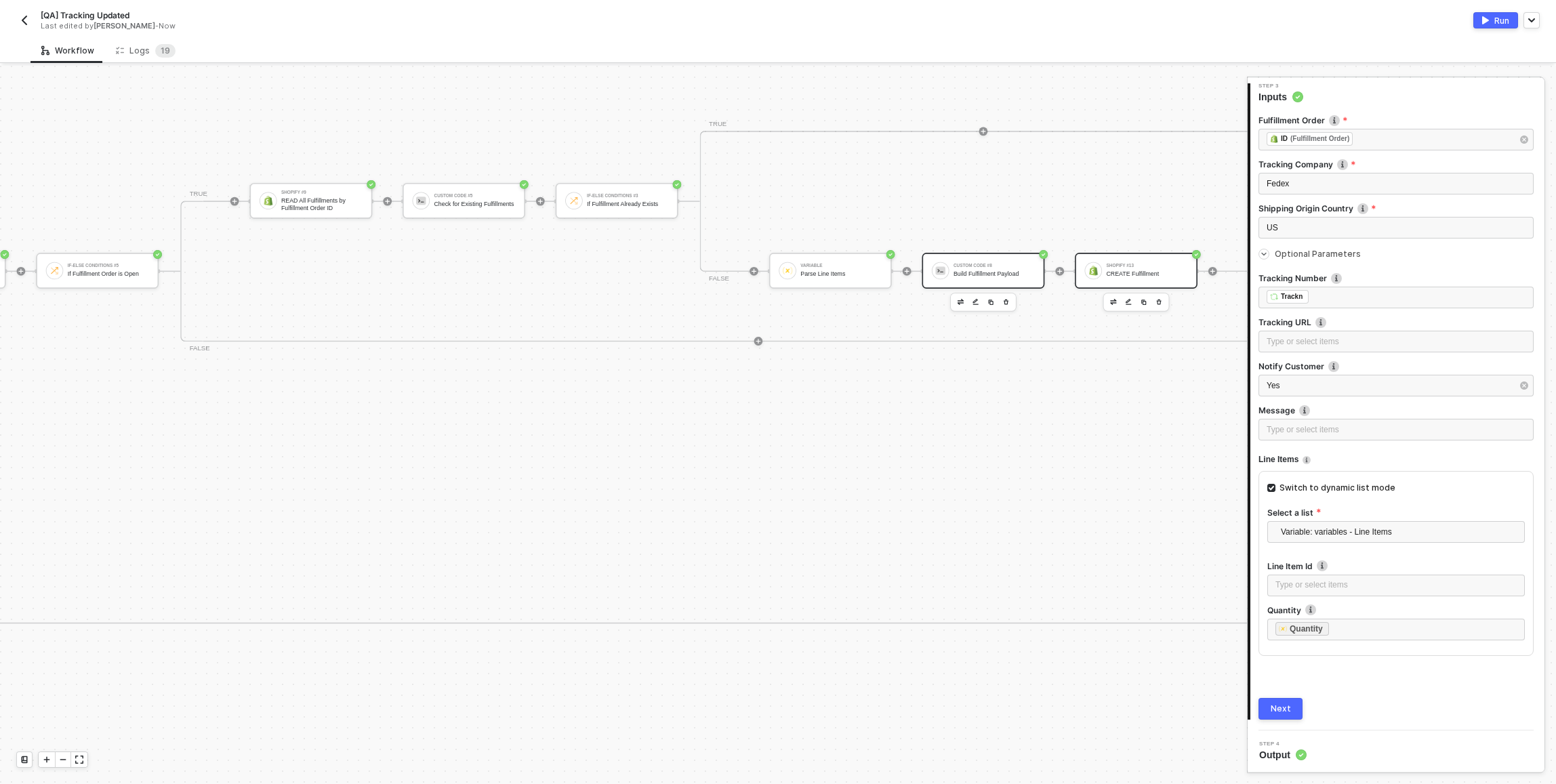
click at [775, 274] on div "Build Fulfillment Payload" at bounding box center [995, 273] width 82 height 7
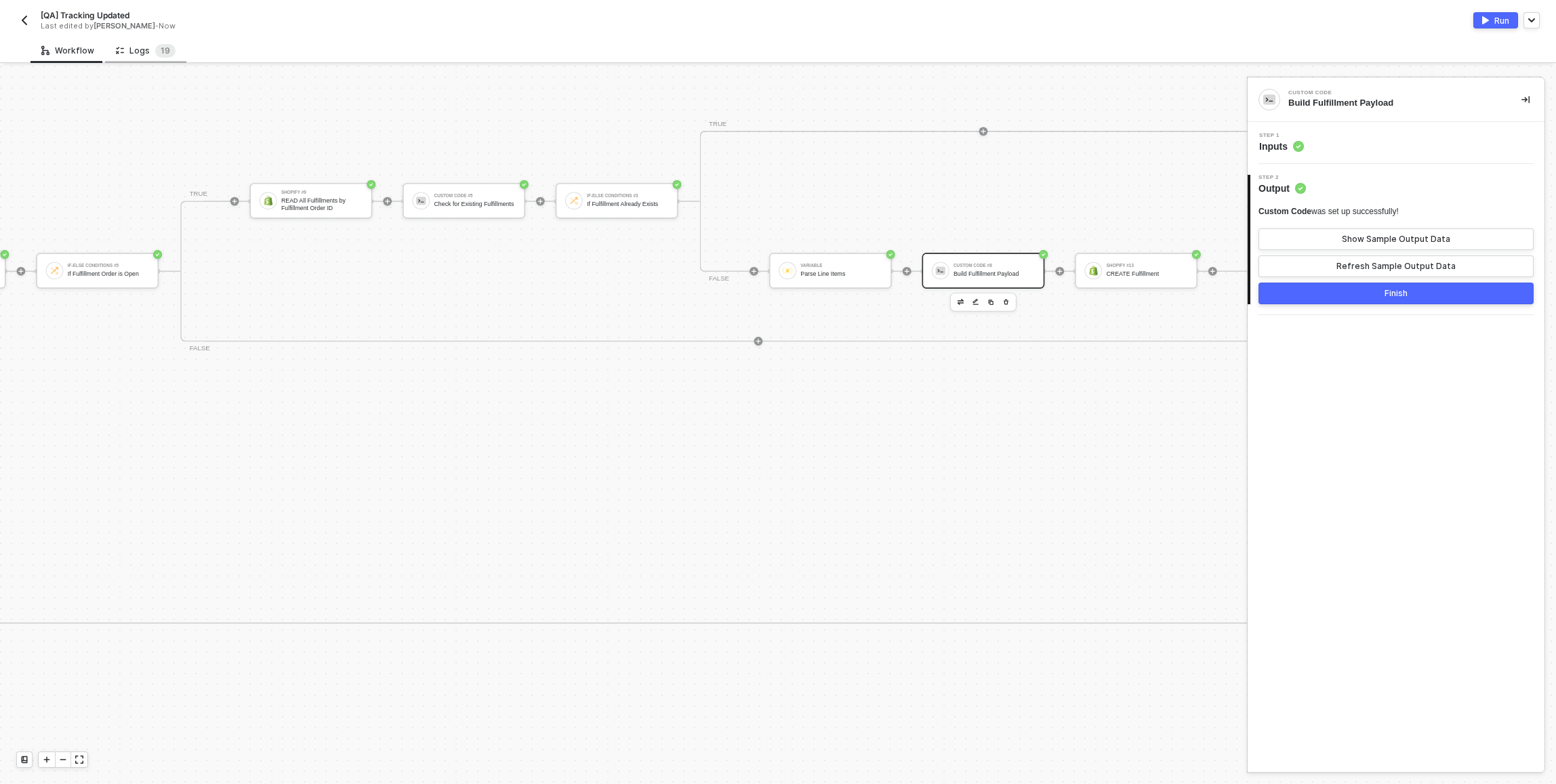
click at [148, 44] on div "Logs 1 9" at bounding box center [145, 50] width 60 height 13
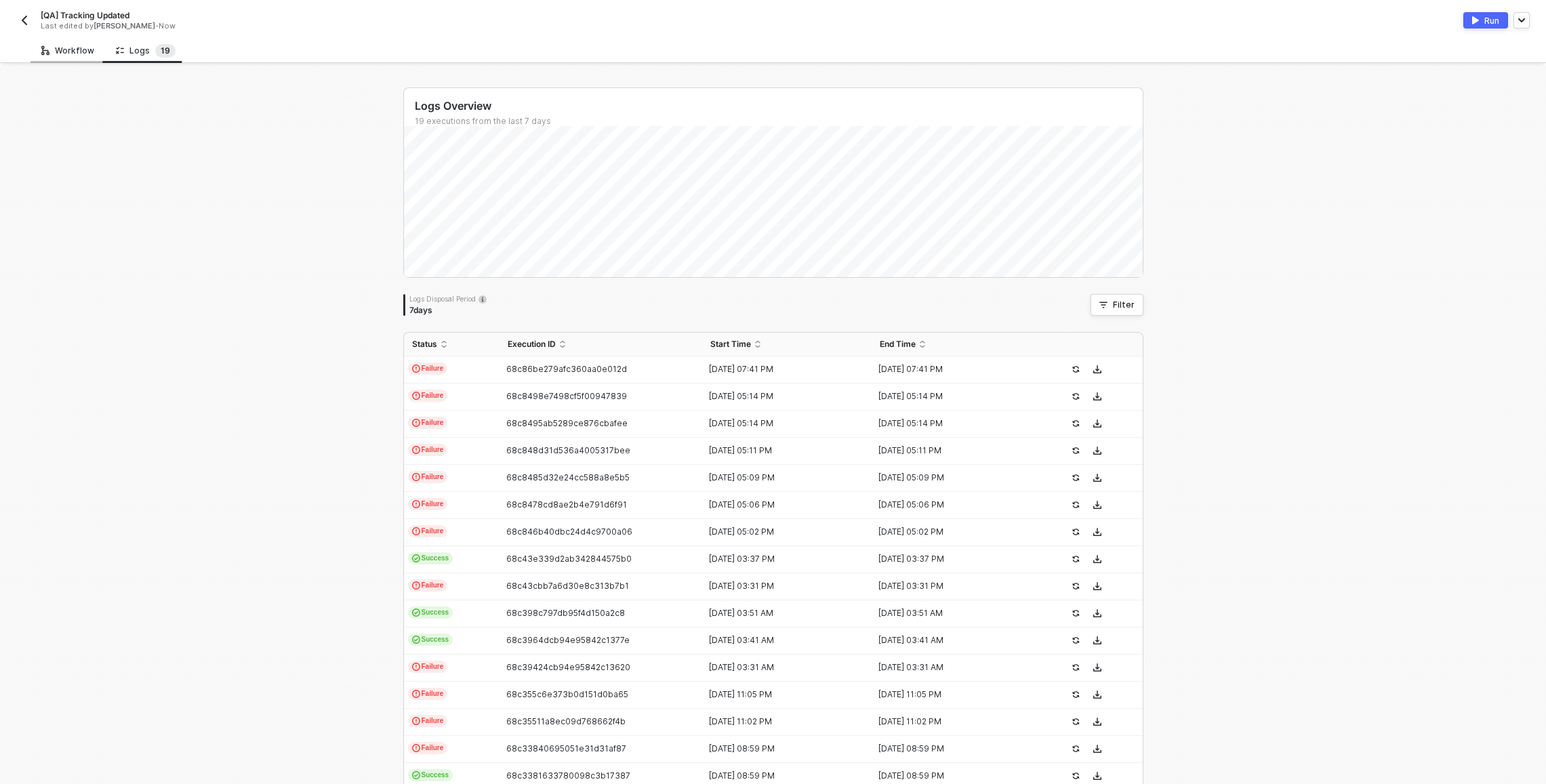
click at [96, 53] on div "Workflow" at bounding box center [67, 50] width 75 height 25
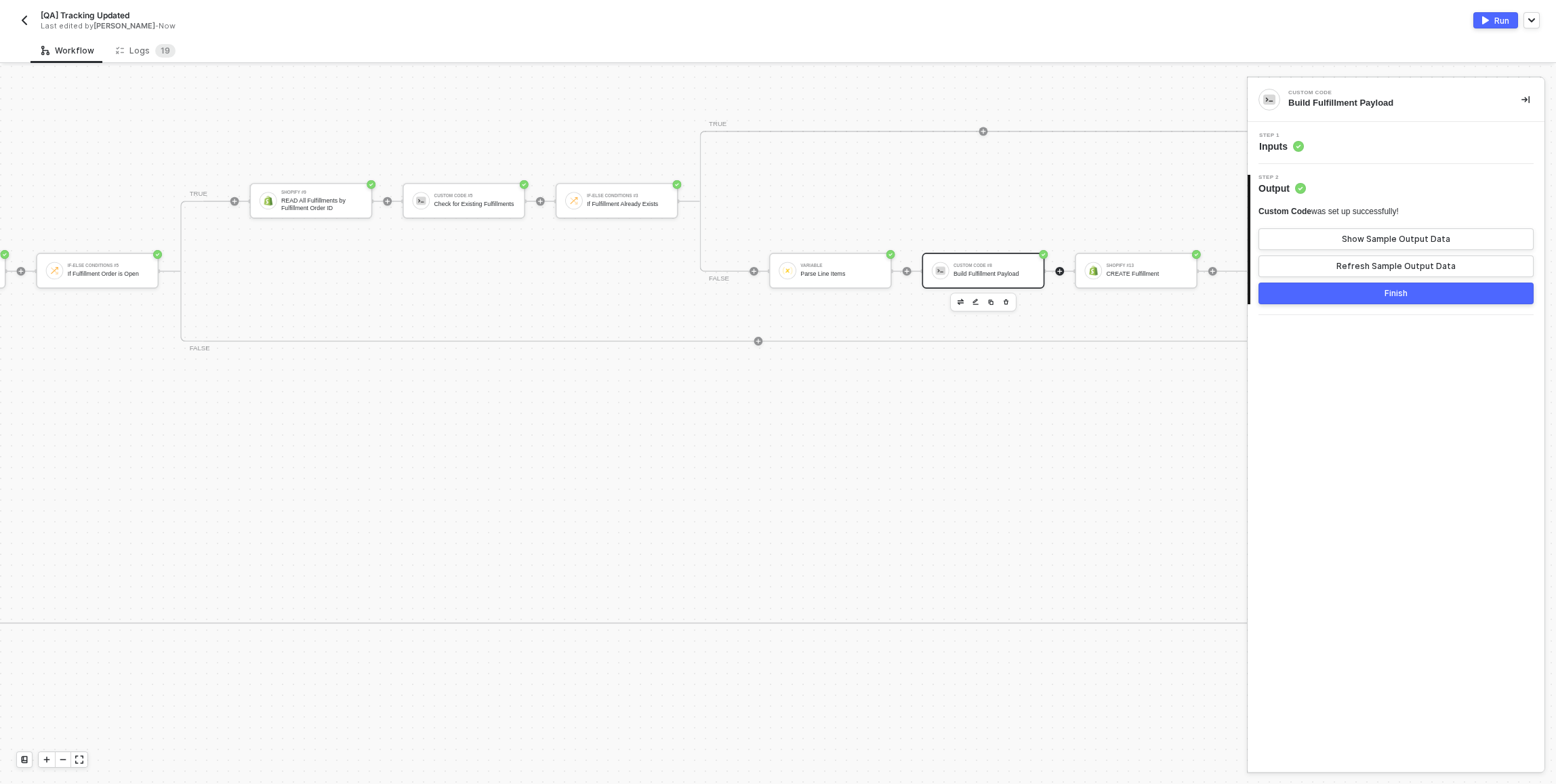
click at [775, 272] on icon "icon-play" at bounding box center [1059, 270] width 7 height 7
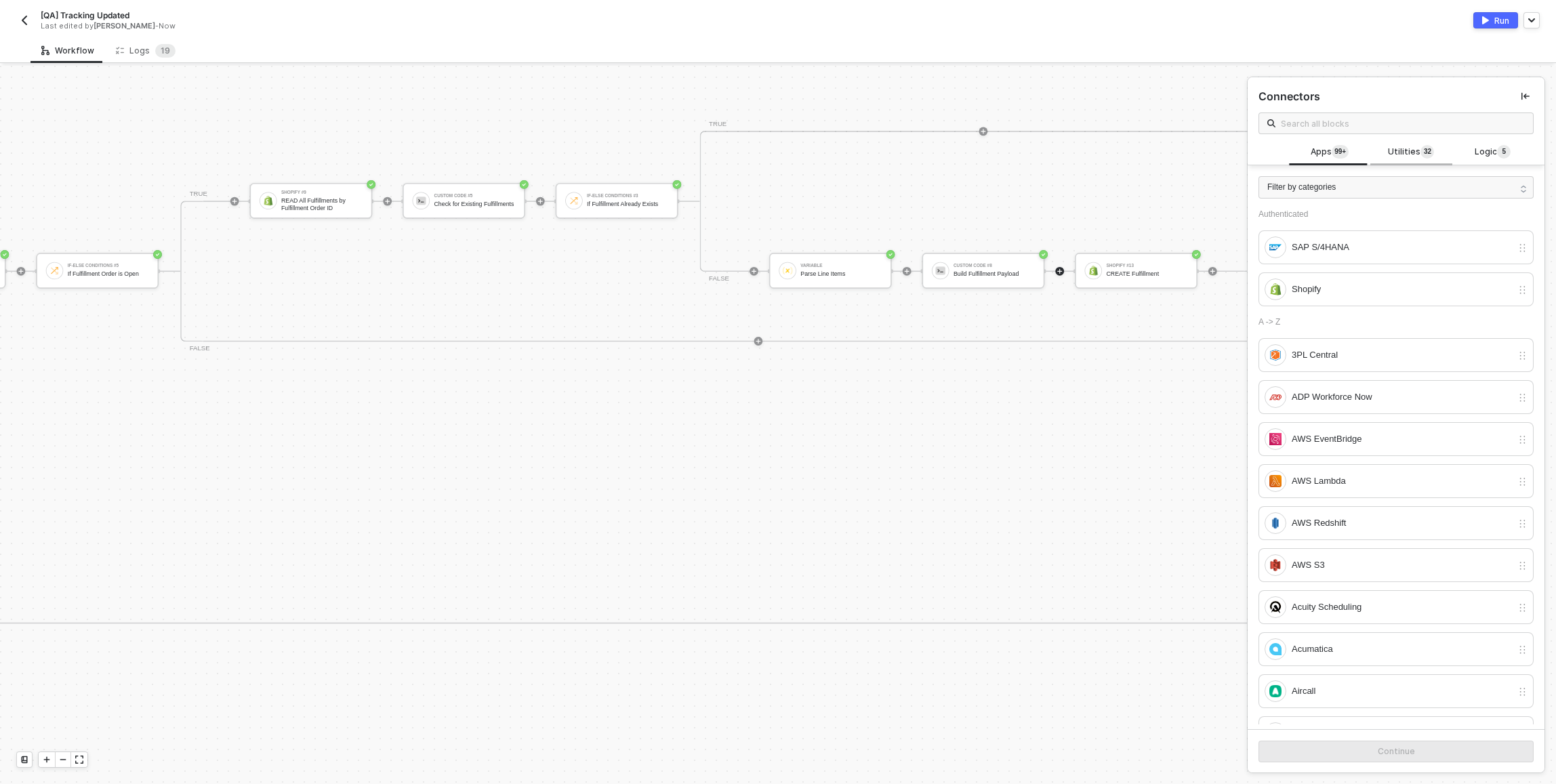
click at [775, 152] on sup "3 2" at bounding box center [1427, 152] width 13 height 13
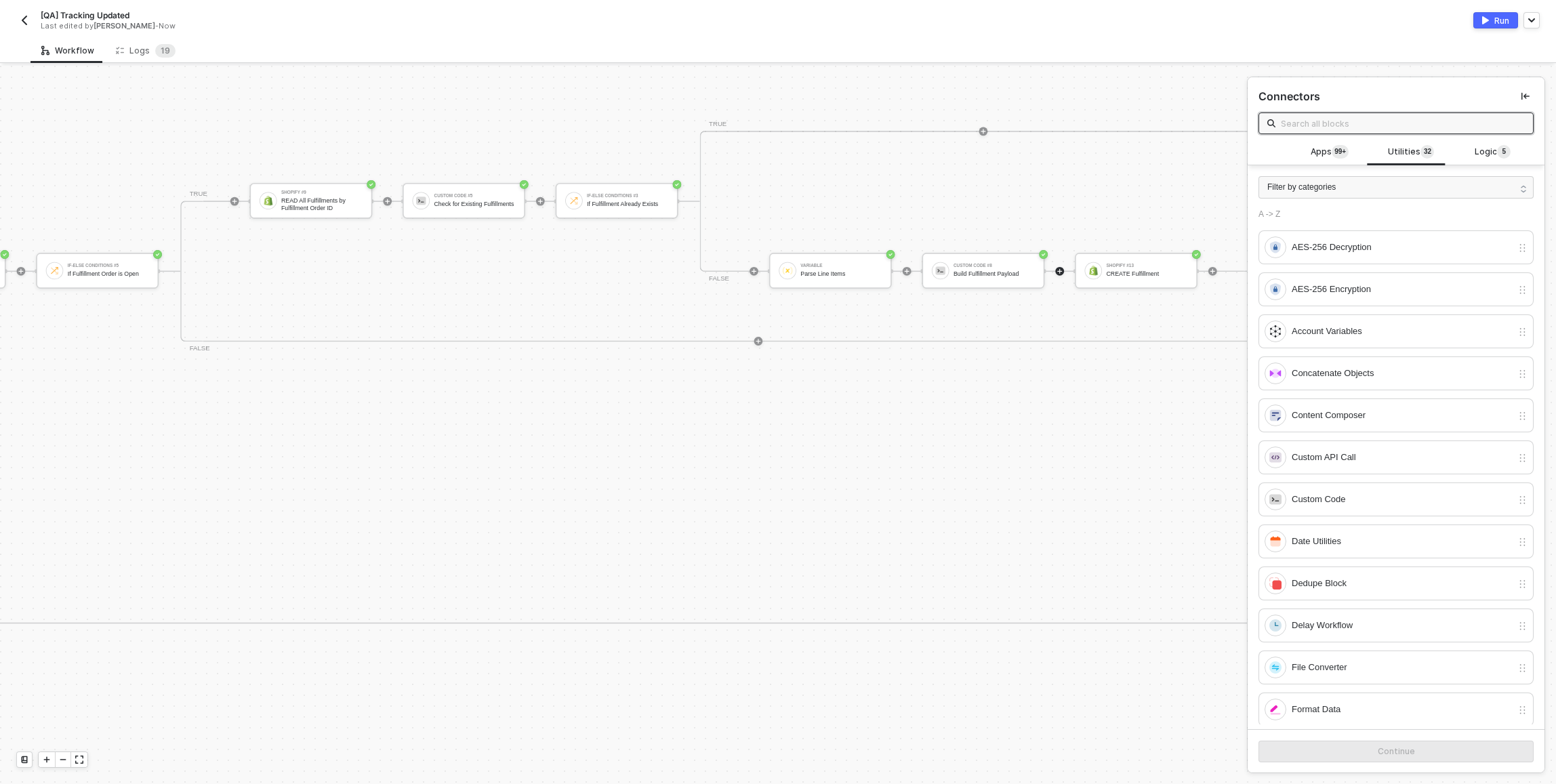
click at [775, 126] on input "text" at bounding box center [1402, 123] width 244 height 15
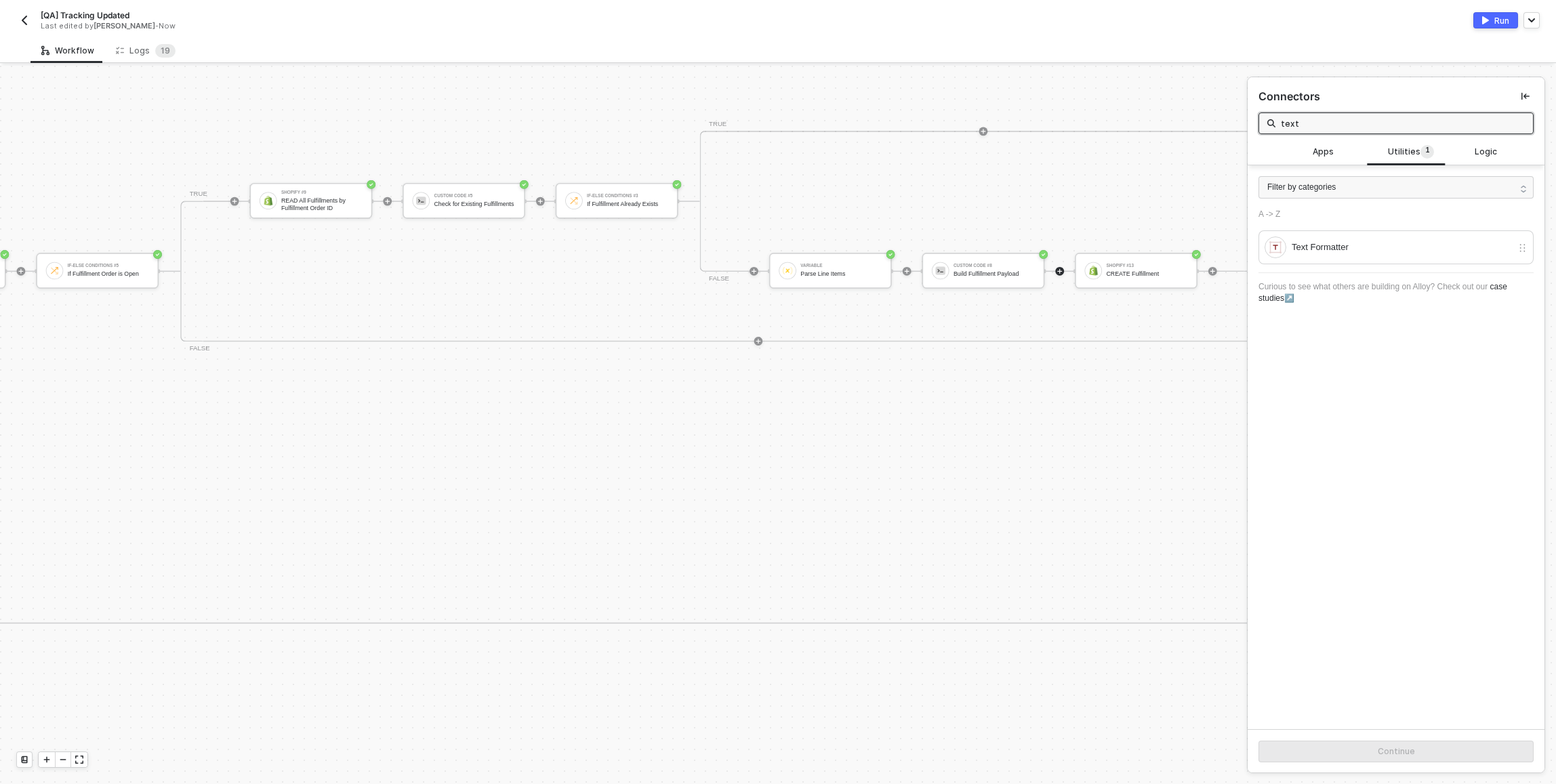
type input "text"
click at [775, 246] on div "Text Formatter" at bounding box center [1401, 247] width 220 height 15
click at [775, 751] on button "Continue" at bounding box center [1396, 751] width 275 height 22
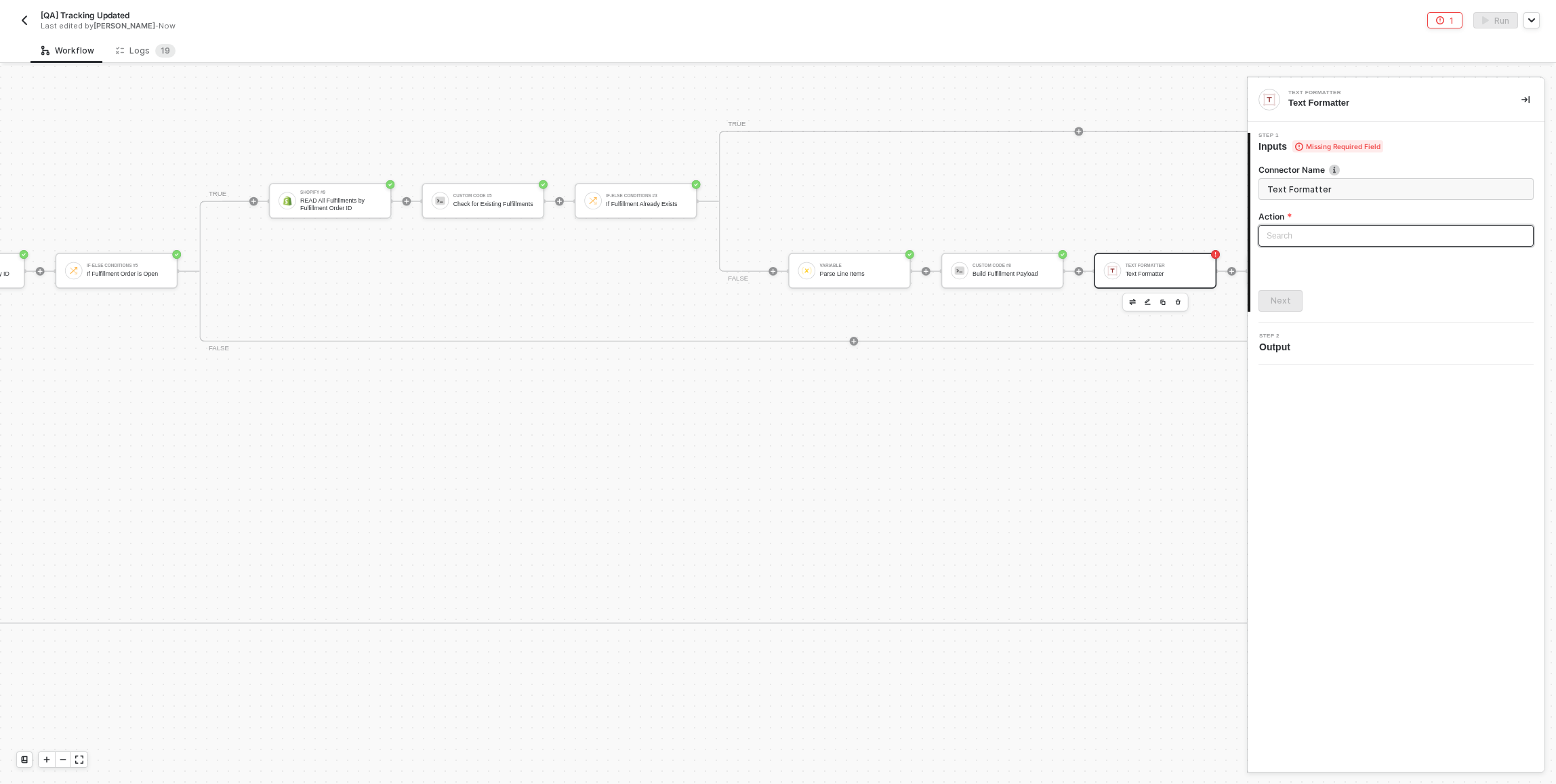
click at [775, 225] on div "Search" at bounding box center [1396, 235] width 275 height 22
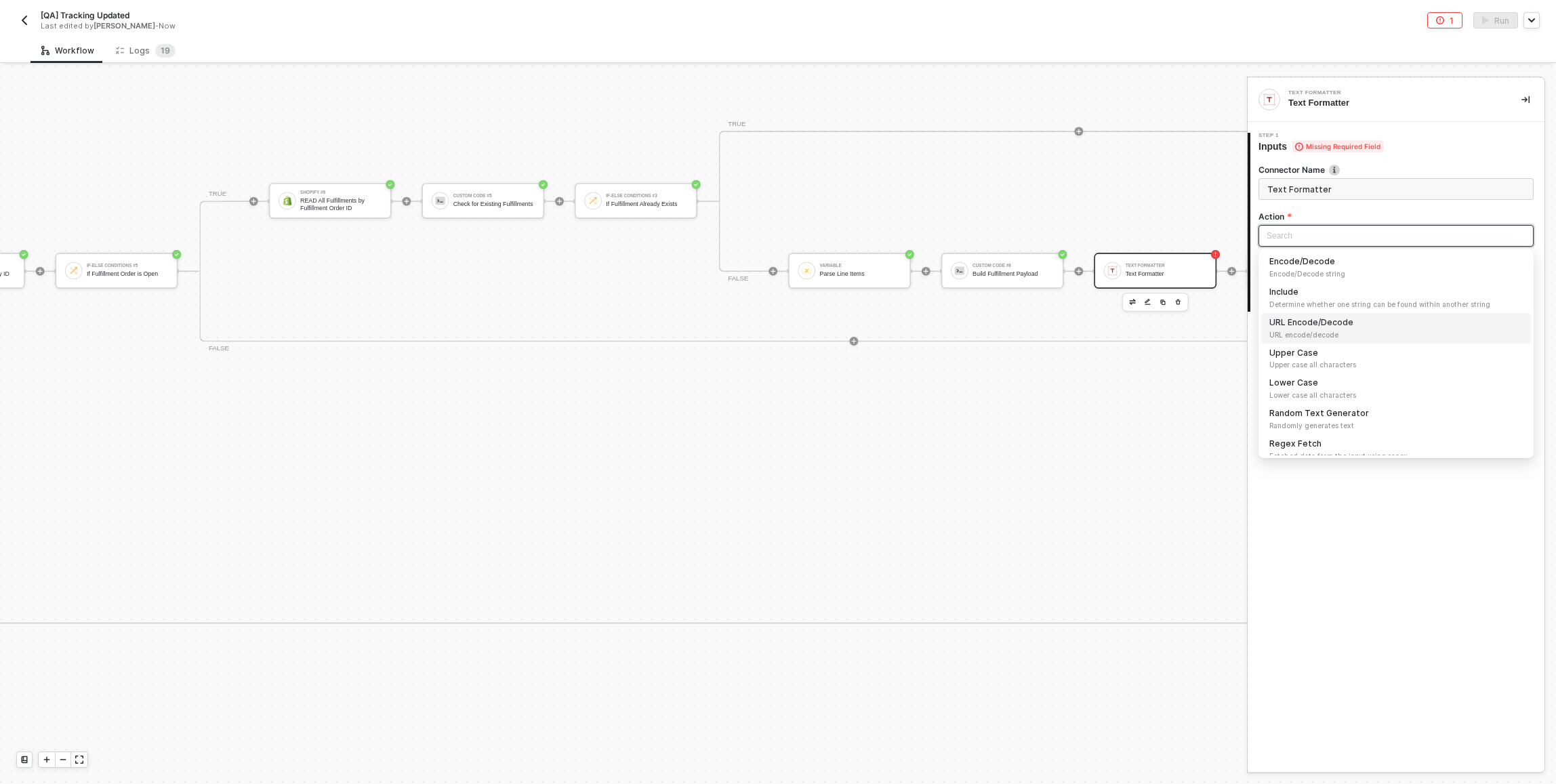
click at [775, 344] on div "Shopify #12 Read Fulfillment Order by ID If-Else Conditions #5 If Fulfillment O…" at bounding box center [715, 271] width 1625 height 353
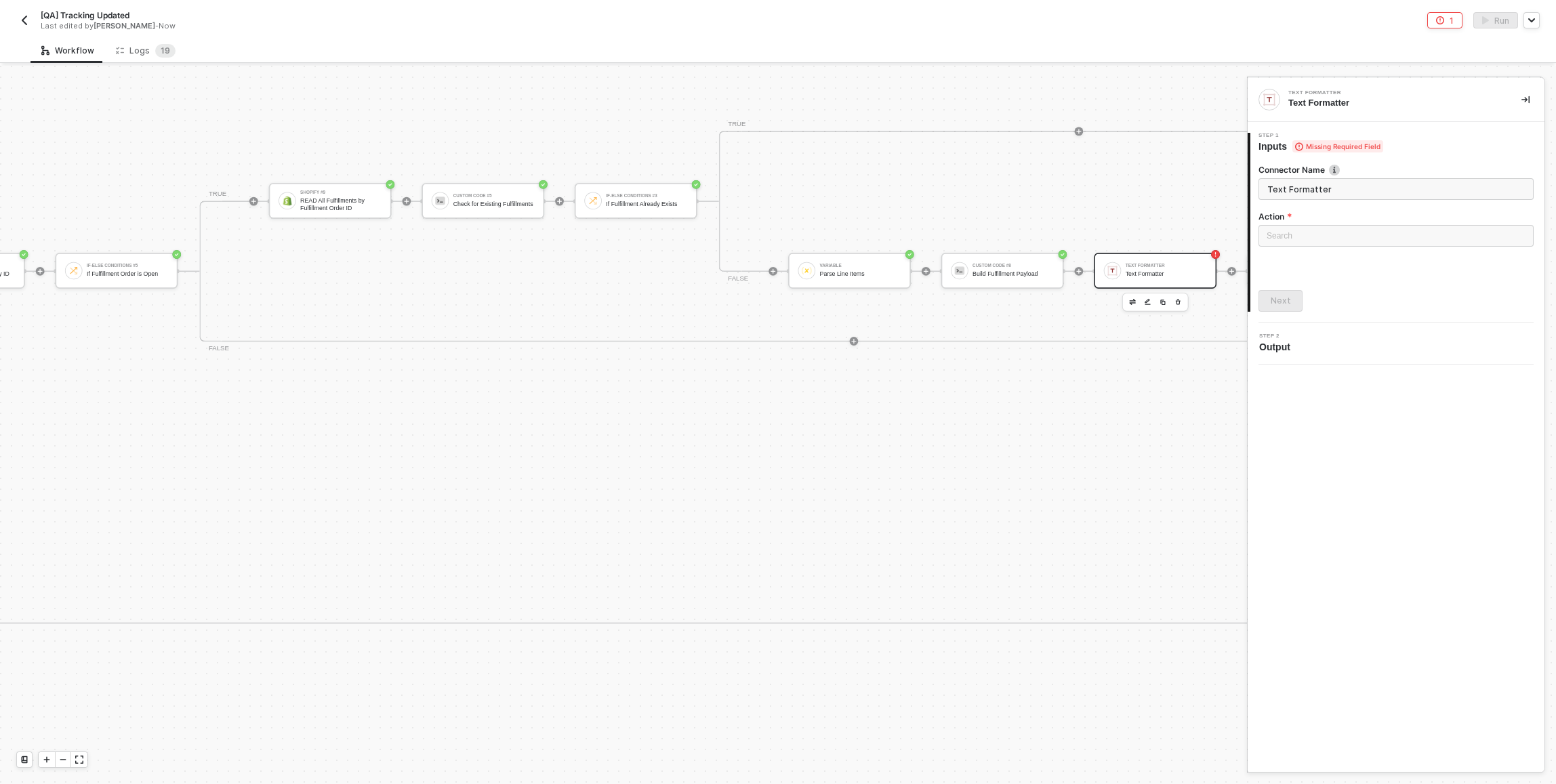
click at [775, 317] on div "TRUE Shopify #9 READ All Fulfillments by Fulfillment Order ID Custom Code #5 Ch…" at bounding box center [853, 271] width 1309 height 141
click at [775, 298] on button "button" at bounding box center [1133, 302] width 13 height 13
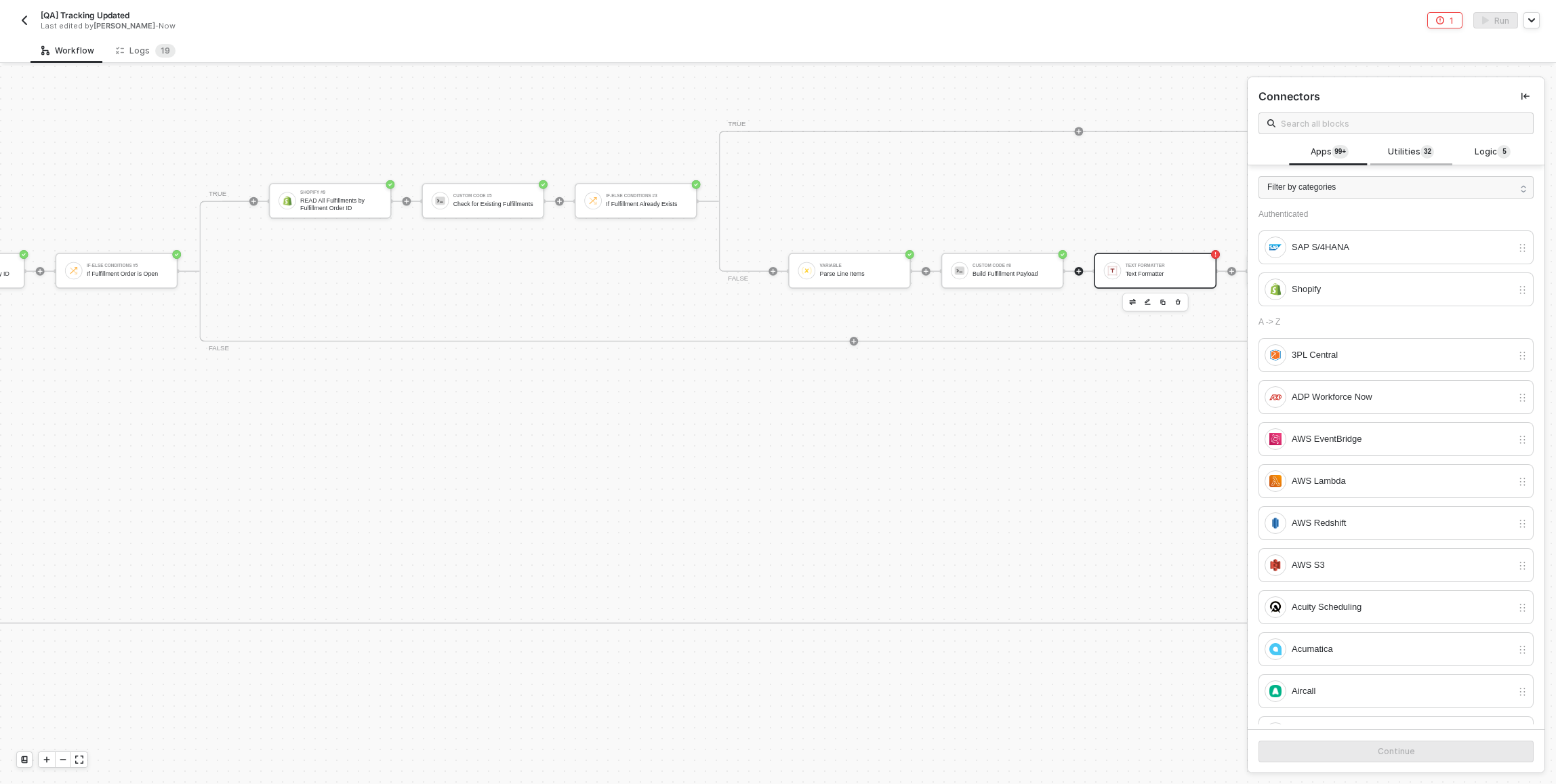
click at [775, 152] on span "Utilities 3 2" at bounding box center [1411, 153] width 46 height 15
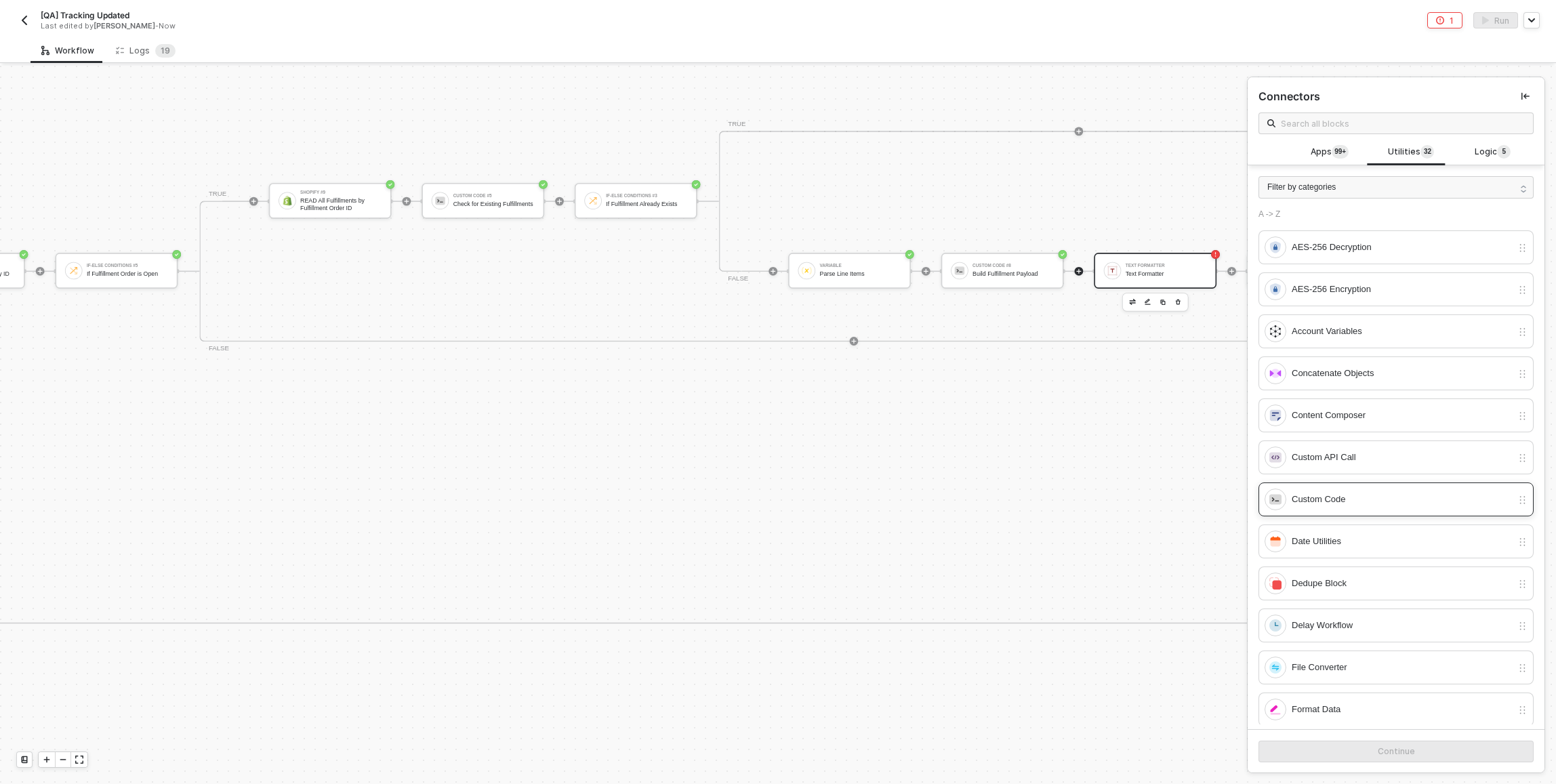
click at [775, 496] on div "Custom Code" at bounding box center [1401, 500] width 220 height 15
click at [775, 758] on button "Continue" at bounding box center [1396, 751] width 275 height 22
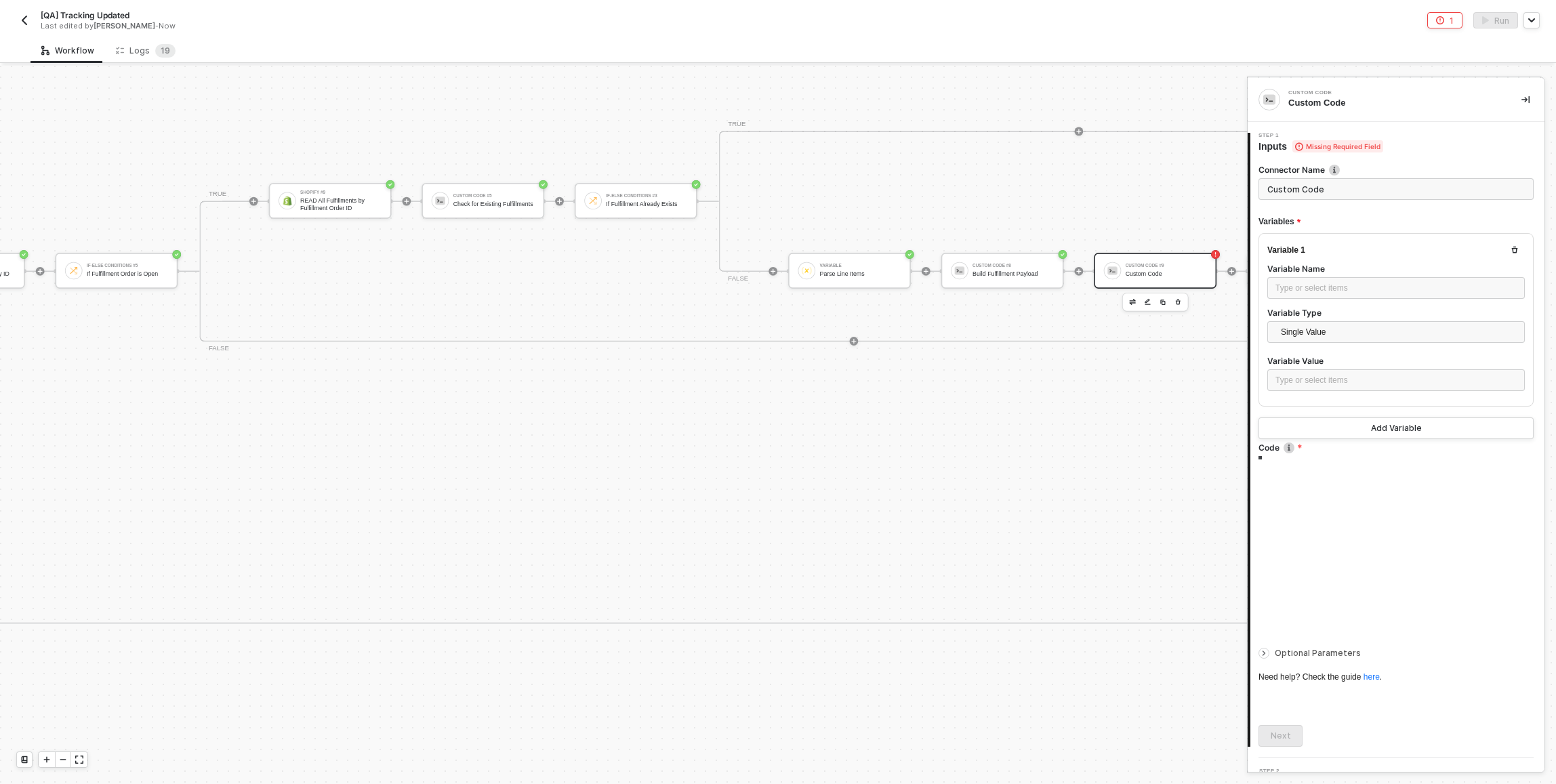
type textarea "/* You can access variables on the inputData object. ex: const myVariable = inp…"
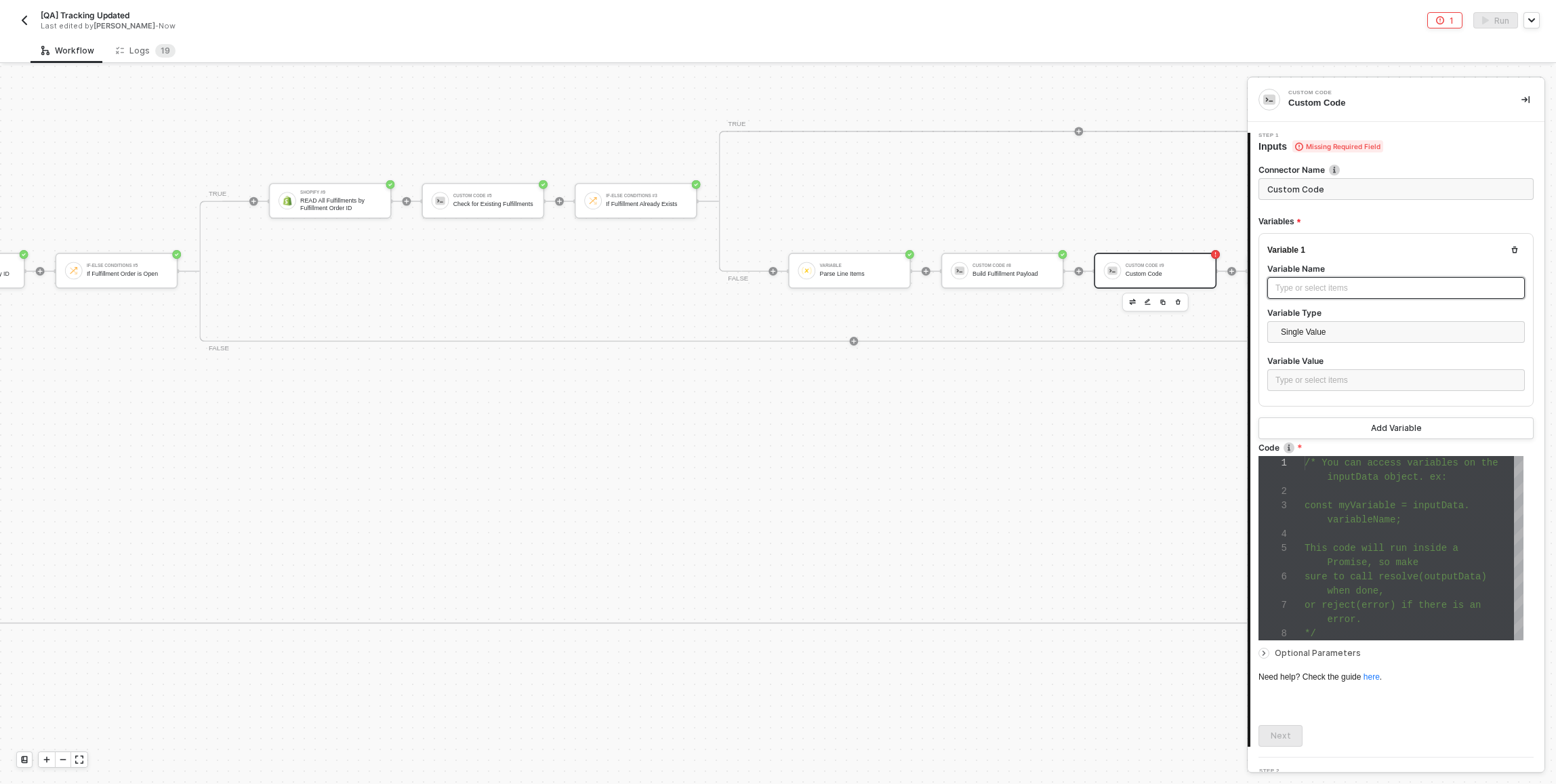
click at [775, 296] on div "Type or select items ﻿" at bounding box center [1396, 287] width 258 height 22
click at [775, 276] on div "Variable Parse Line Items" at bounding box center [849, 271] width 122 height 36
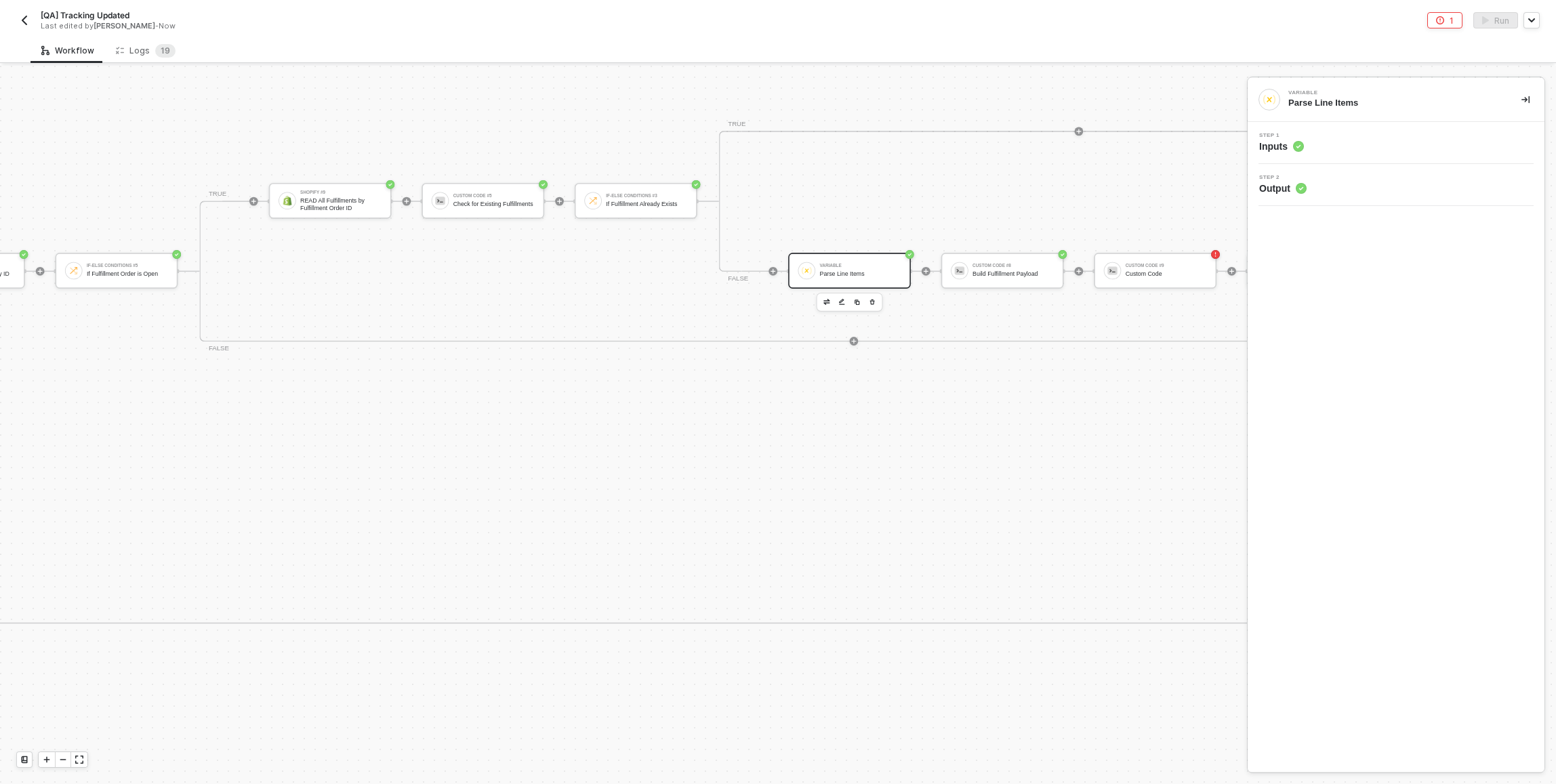
click at [775, 272] on div at bounding box center [807, 270] width 18 height 18
click at [775, 146] on div "Step 1 Inputs" at bounding box center [1397, 142] width 293 height 20
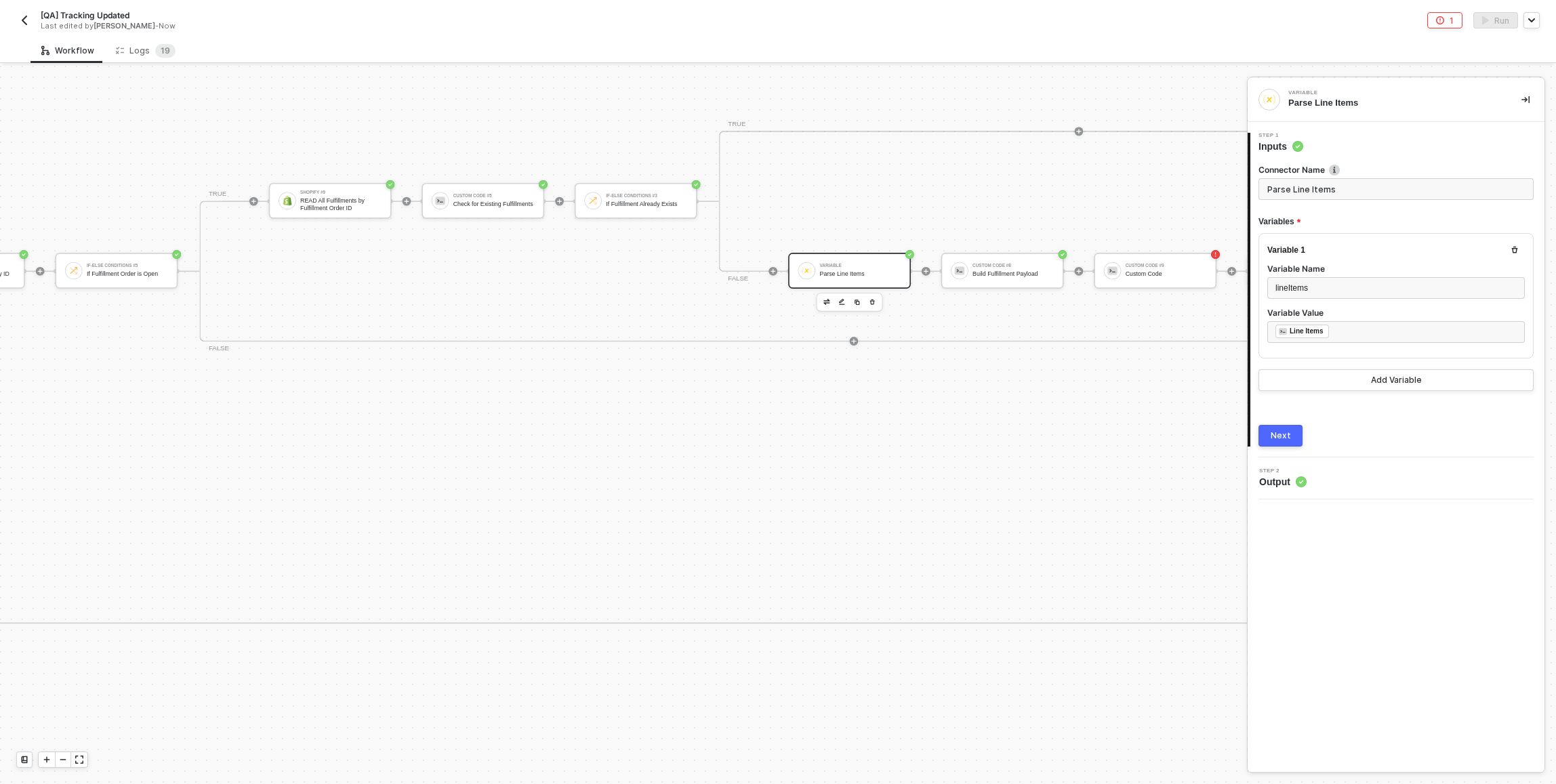
click at [775, 449] on div "1 Step 1 Inputs Connector Name Parse Line Items Variables Variable 1 Variable N…" at bounding box center [1396, 290] width 297 height 336
click at [775, 440] on div "Next" at bounding box center [1280, 435] width 20 height 10
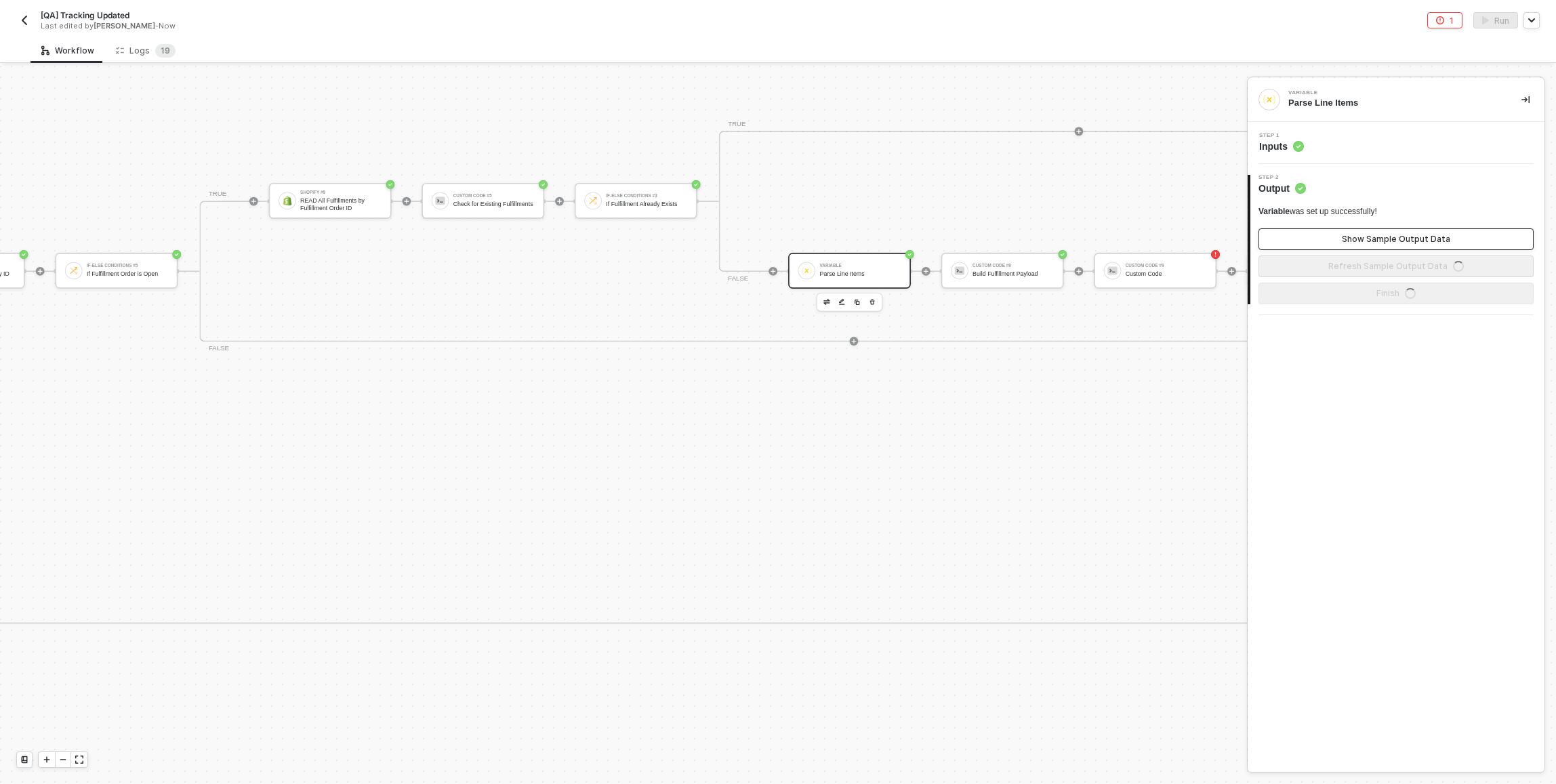
click at [775, 236] on div "Show Sample Output Data" at bounding box center [1396, 239] width 108 height 10
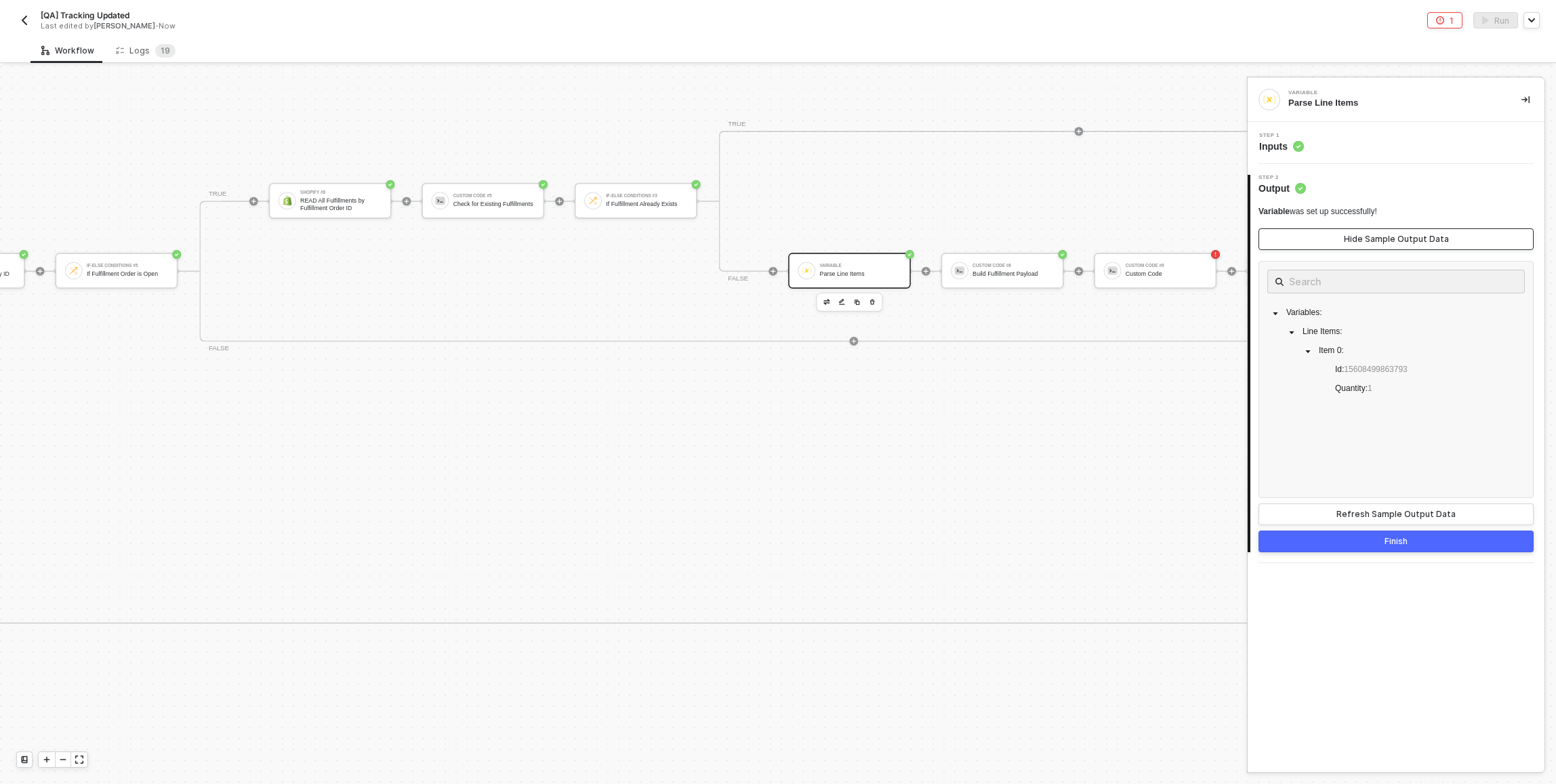
click at [775, 236] on div "Hide Sample Output Data" at bounding box center [1396, 239] width 105 height 10
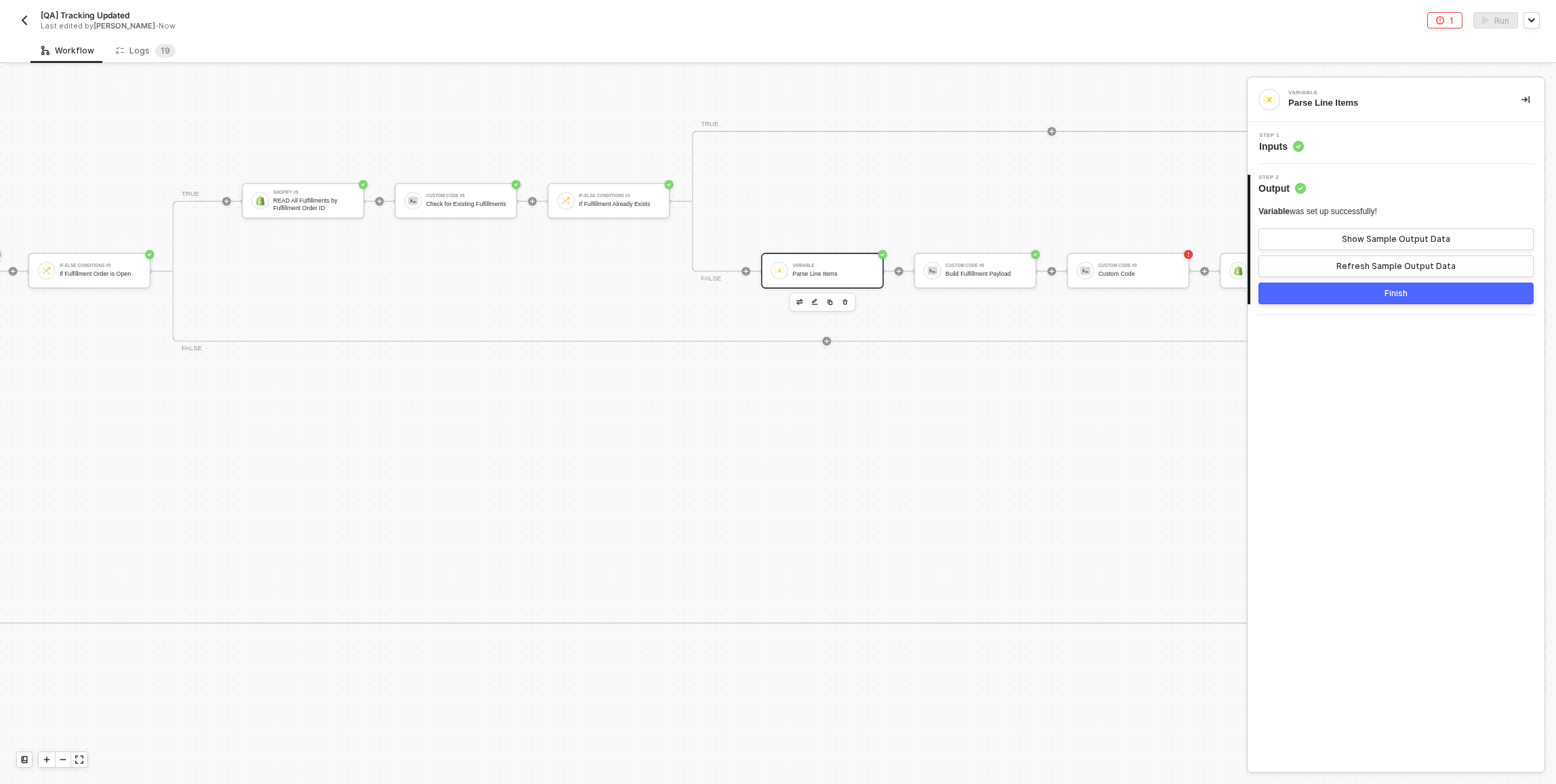
scroll to position [0, 3740]
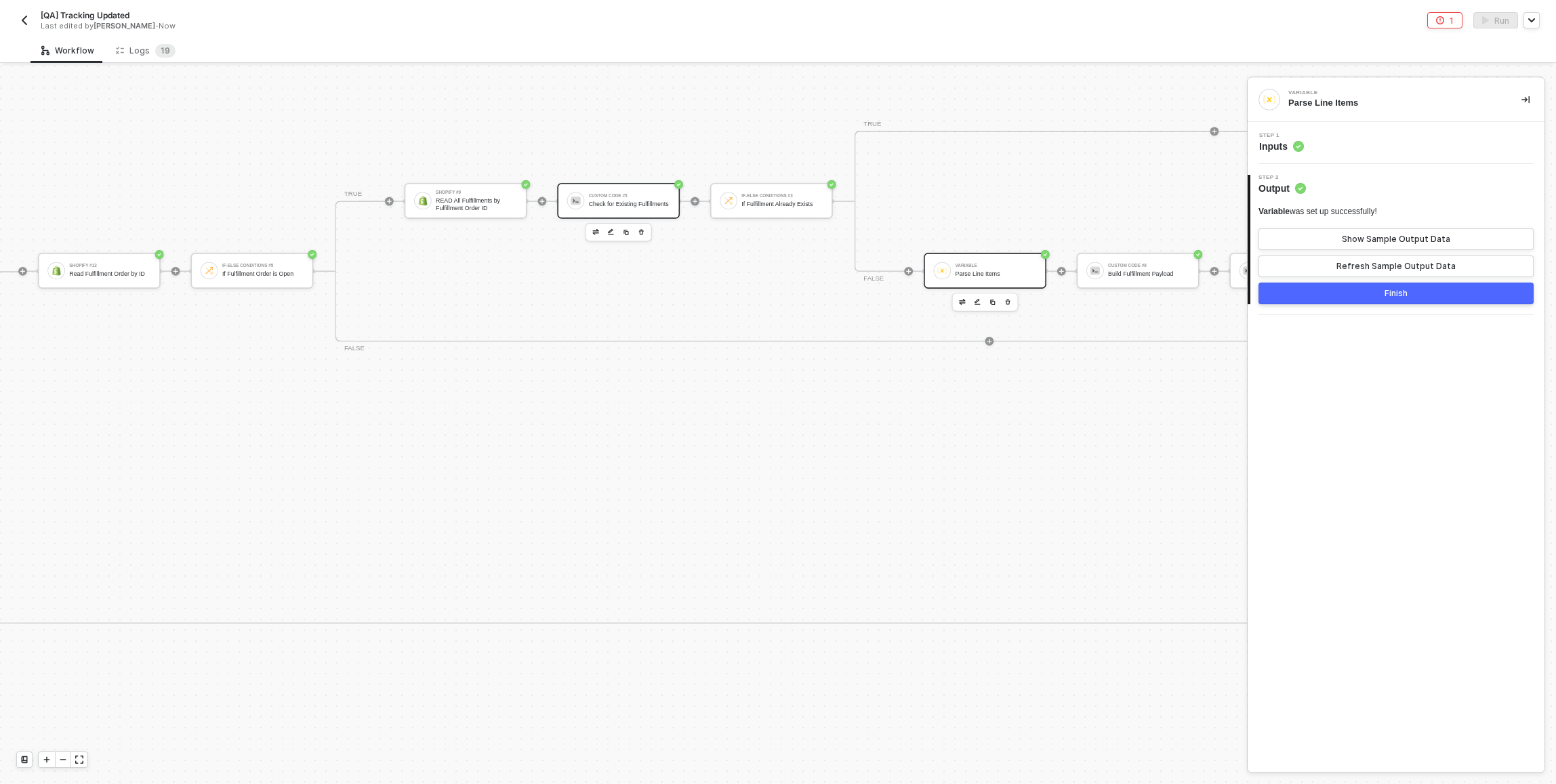
click at [582, 210] on div "Custom Code #5 Check for Existing Fulfillments" at bounding box center [617, 200] width 122 height 36
click at [775, 137] on div "Step 1 Inputs" at bounding box center [1397, 142] width 293 height 20
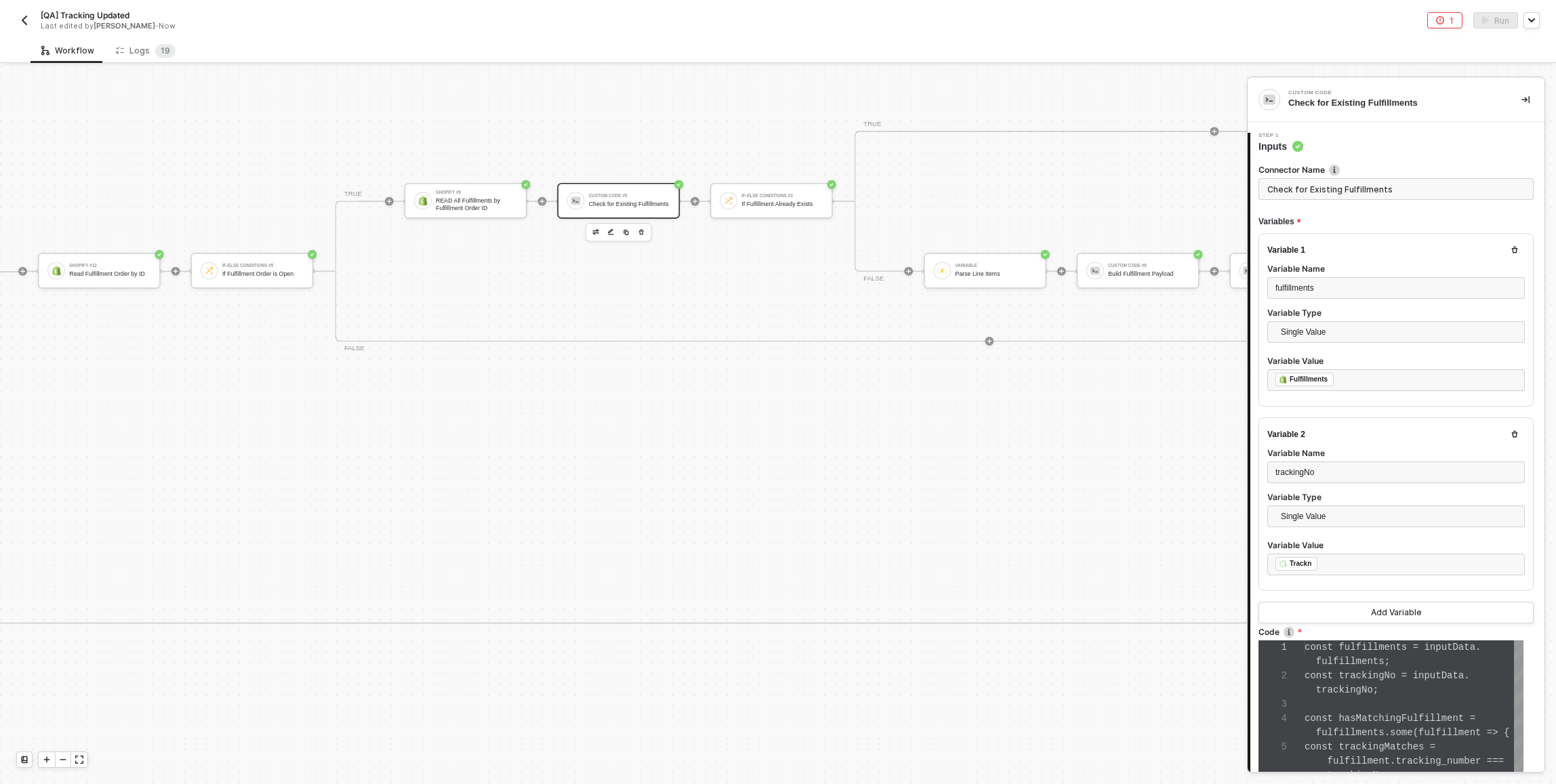
scroll to position [71, 0]
click at [775, 680] on div "1 2 3 4 5 6 7 8 const fulfillments = inputData . fulfillments ; const trackingN…" at bounding box center [1390, 732] width 265 height 184
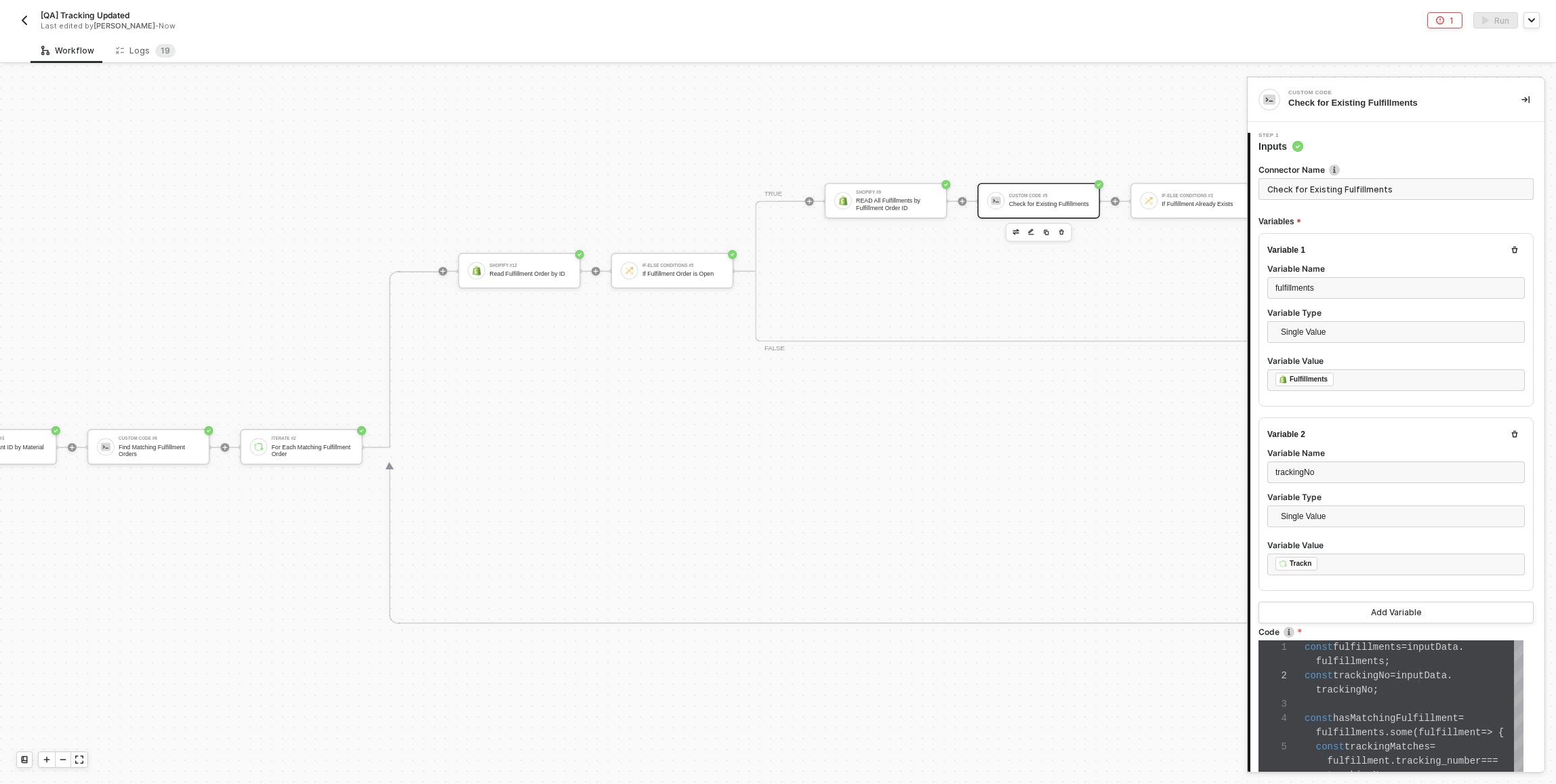
scroll to position [0, 3063]
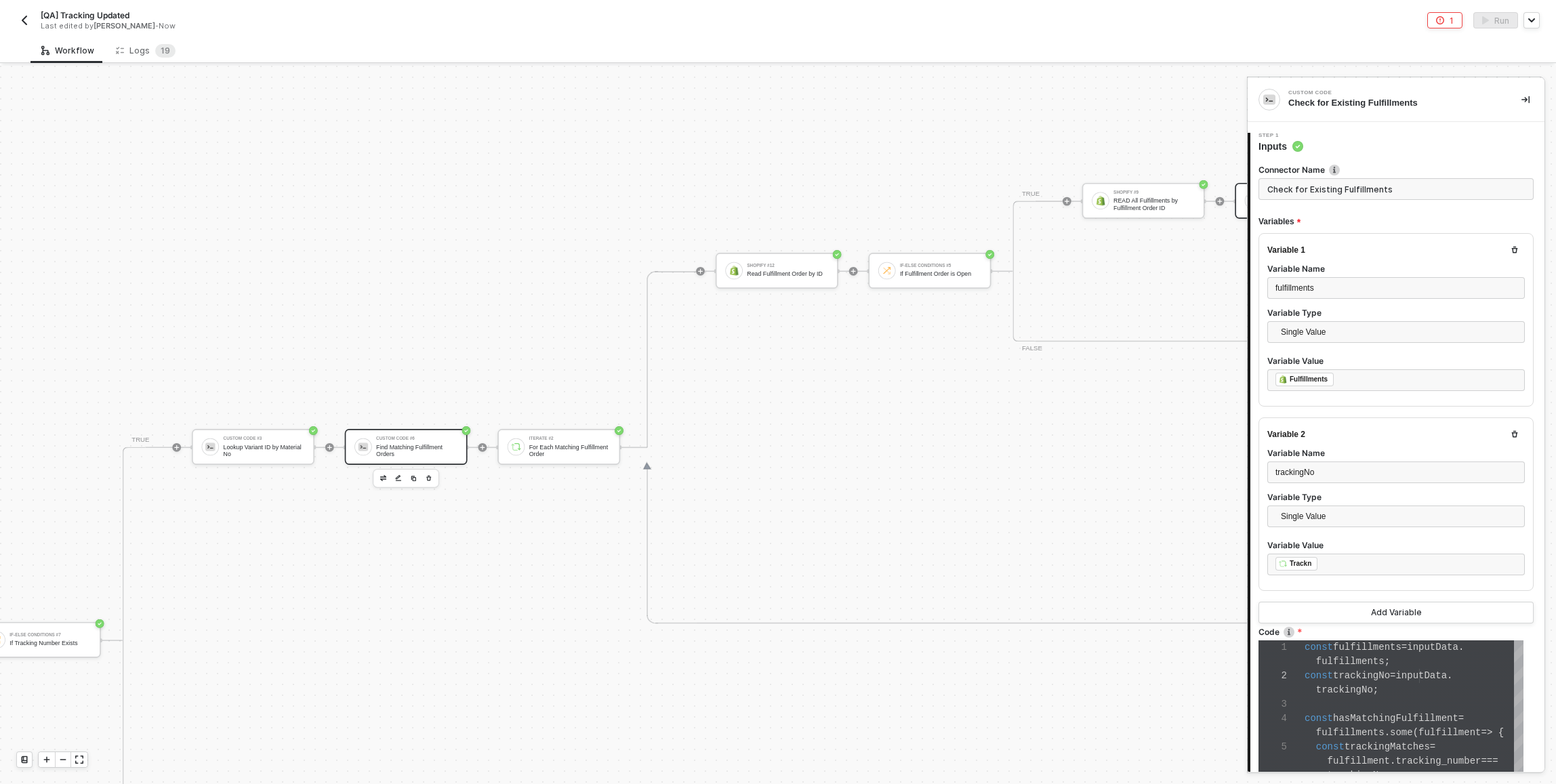
click at [382, 445] on div "Find Matching Fulfillment Orders" at bounding box center [417, 449] width 82 height 13
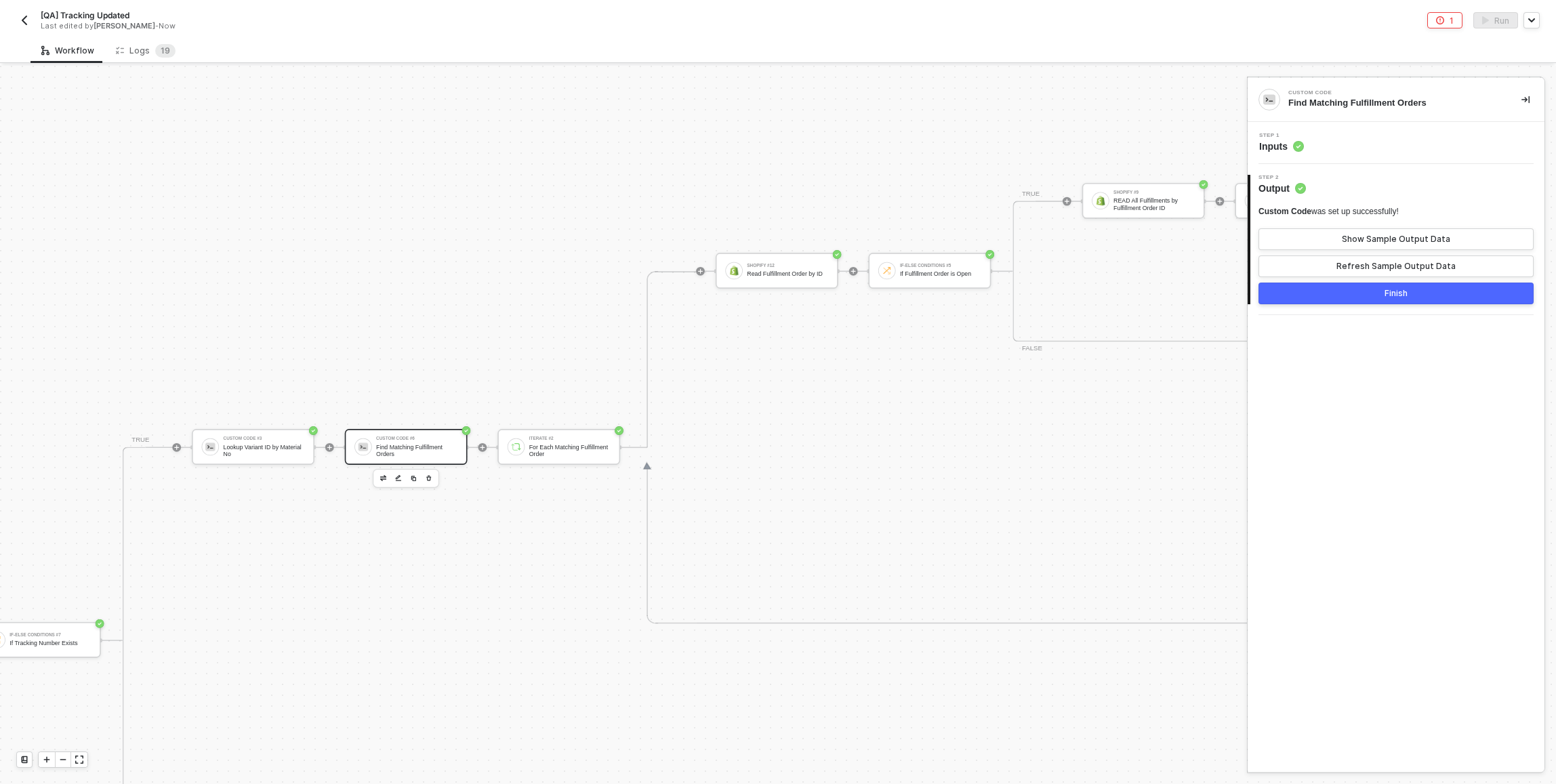
click at [775, 151] on div "Step 1 Inputs" at bounding box center [1397, 142] width 293 height 20
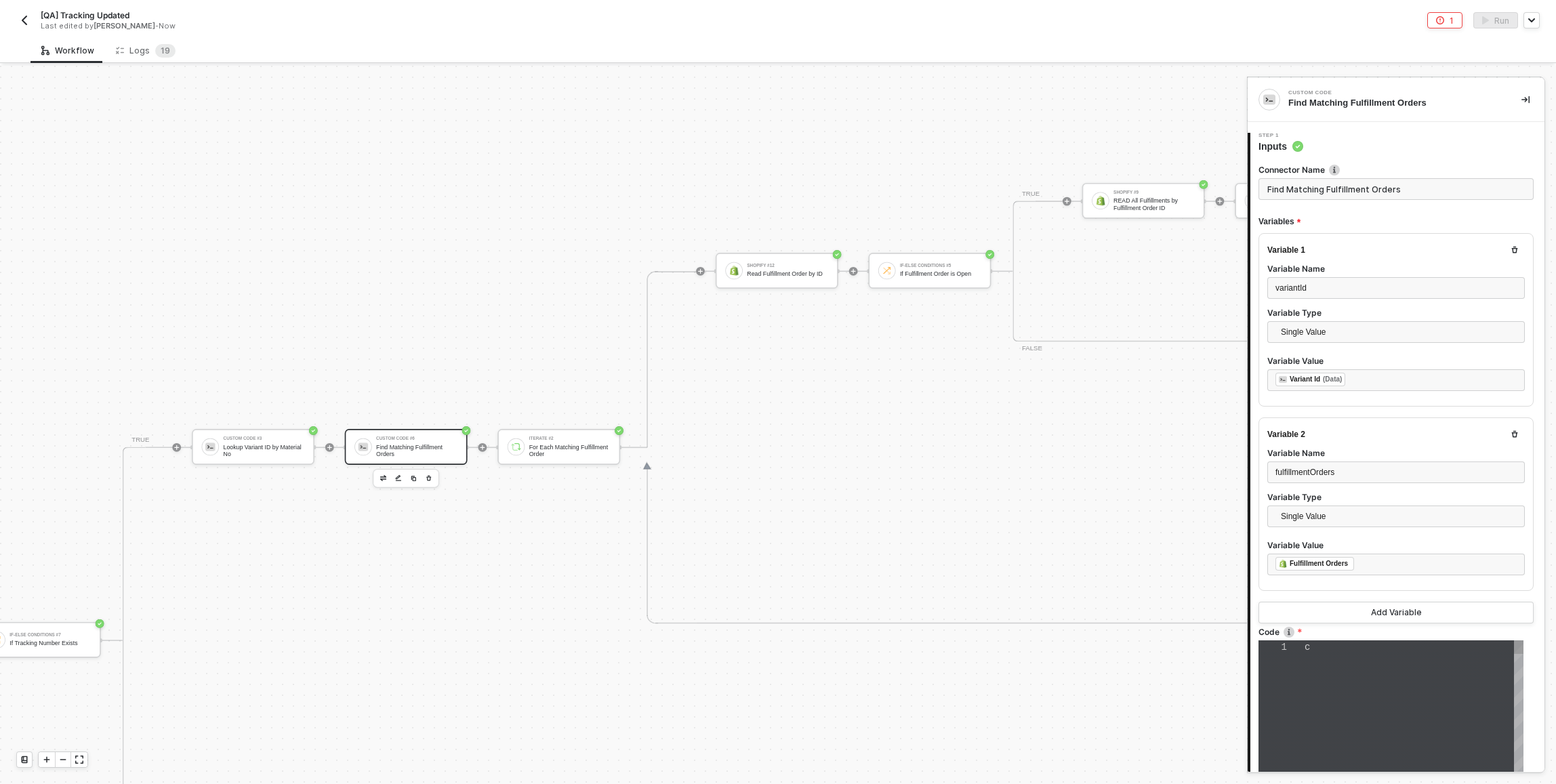
type textarea "const matchingFulfillmentOrders = inputData.fulfillmentOrders .map(order => { c…"
click at [775, 715] on span "lineItem" at bounding box center [1327, 718] width 46 height 10
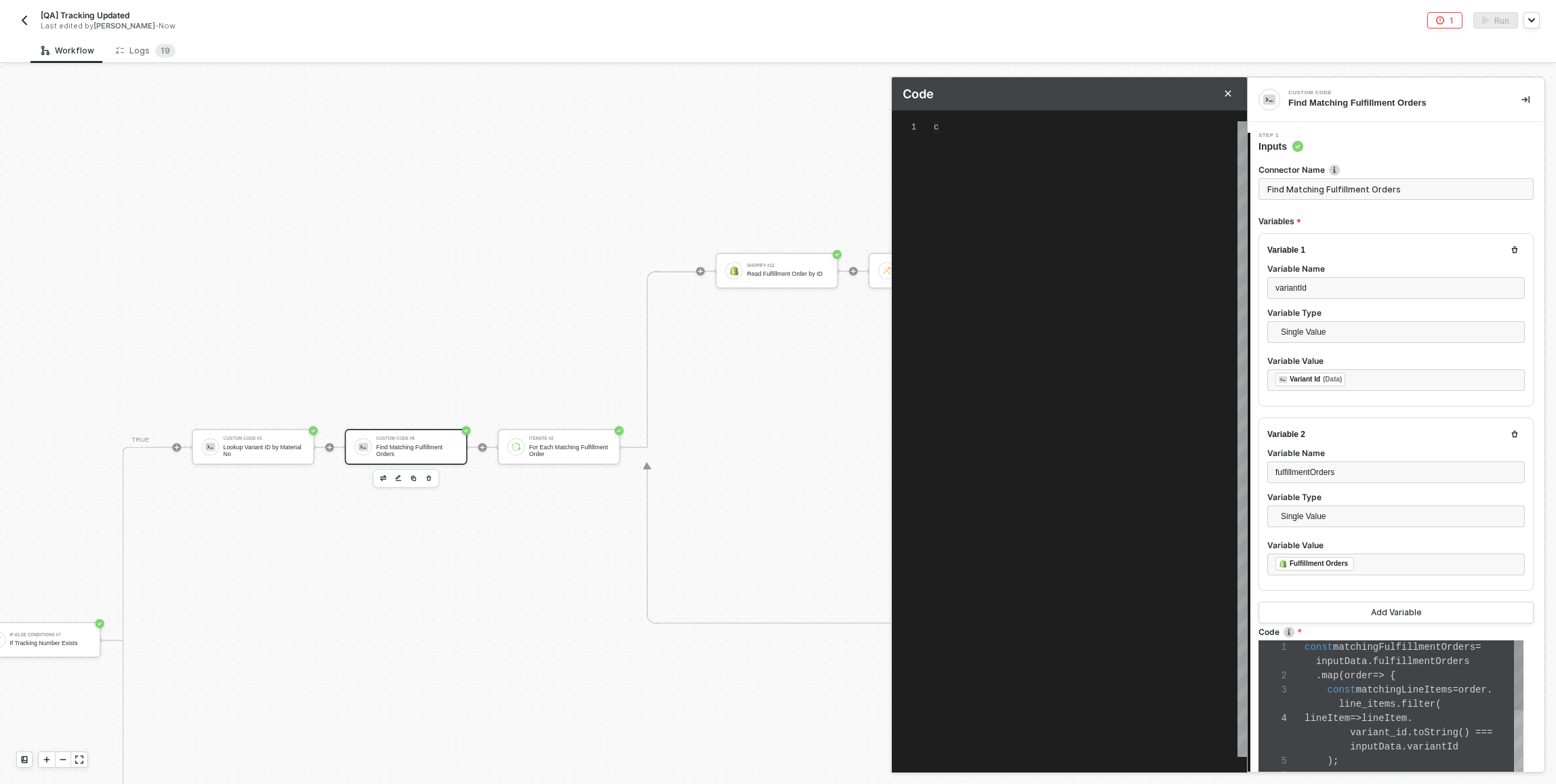
scroll to position [110, 0]
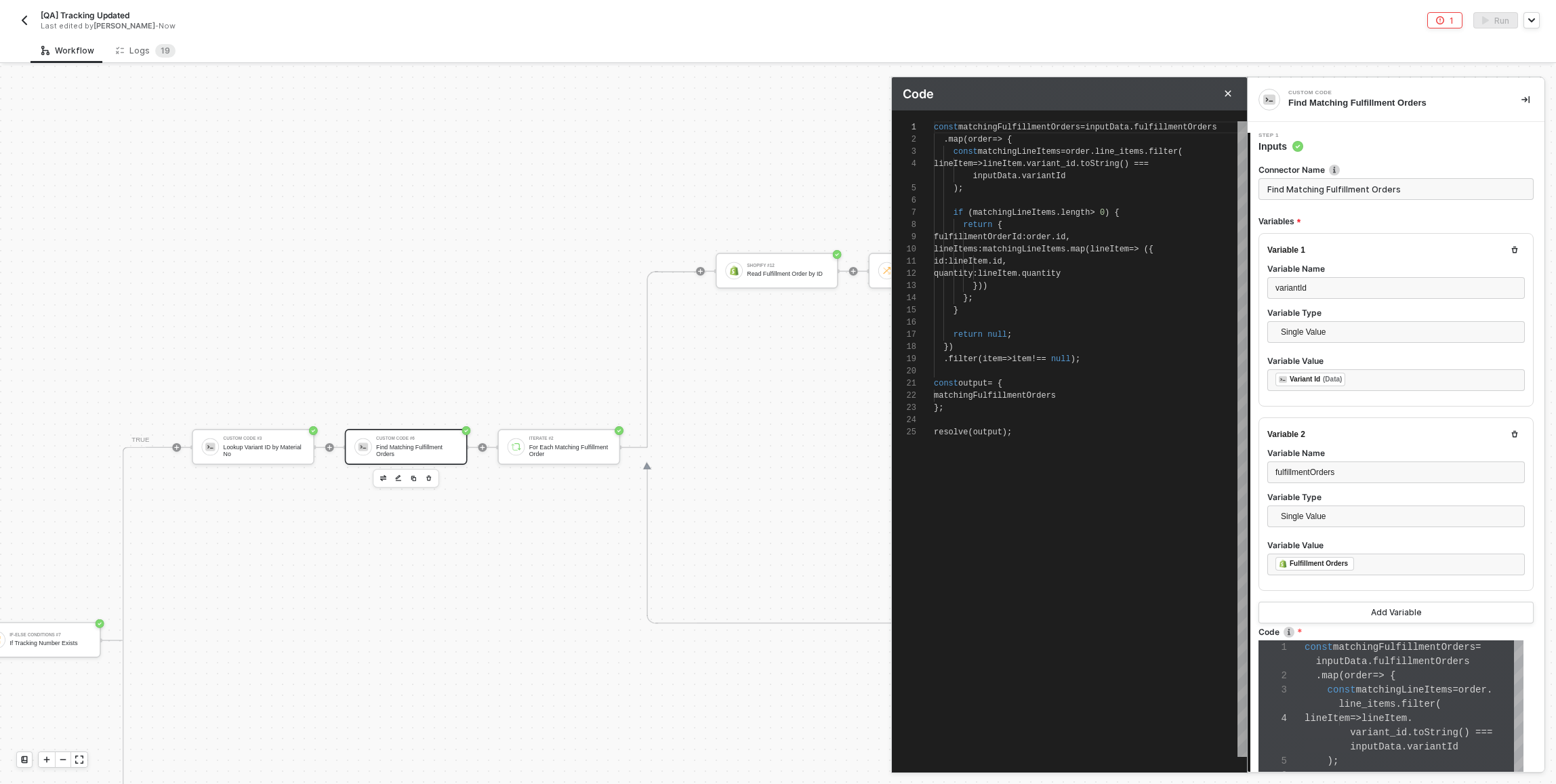
click at [775, 260] on div "id : lineItem . id ," at bounding box center [1090, 261] width 313 height 12
click at [775, 357] on div ". filter ( item => item !== null );" at bounding box center [1090, 358] width 313 height 12
type textarea "lineItems: matchingLineItems.map(lineItem => ({ id: lineItem.id.toString(), qua…"
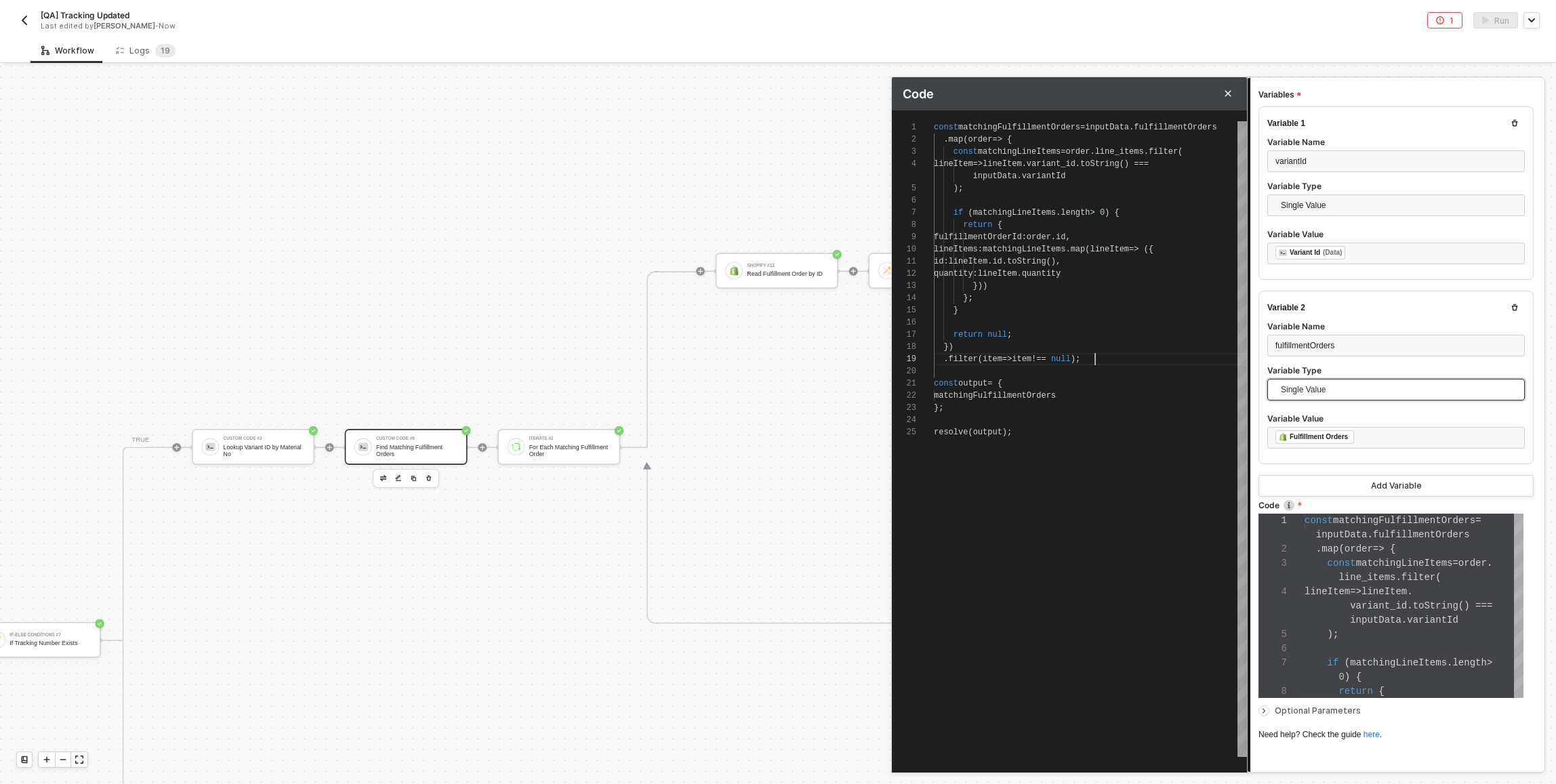
scroll to position [210, 0]
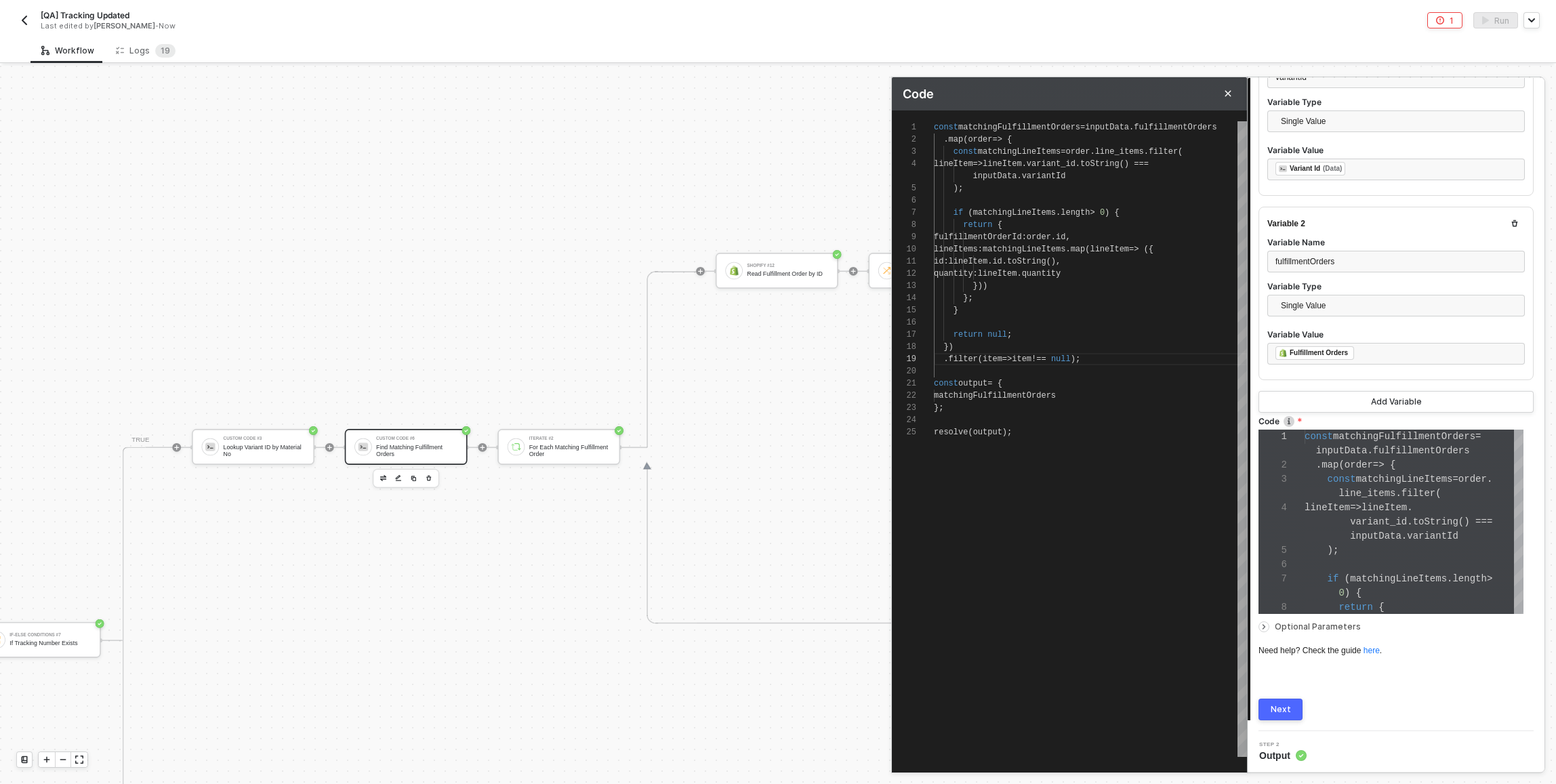
click at [775, 707] on div "Next" at bounding box center [1280, 709] width 20 height 10
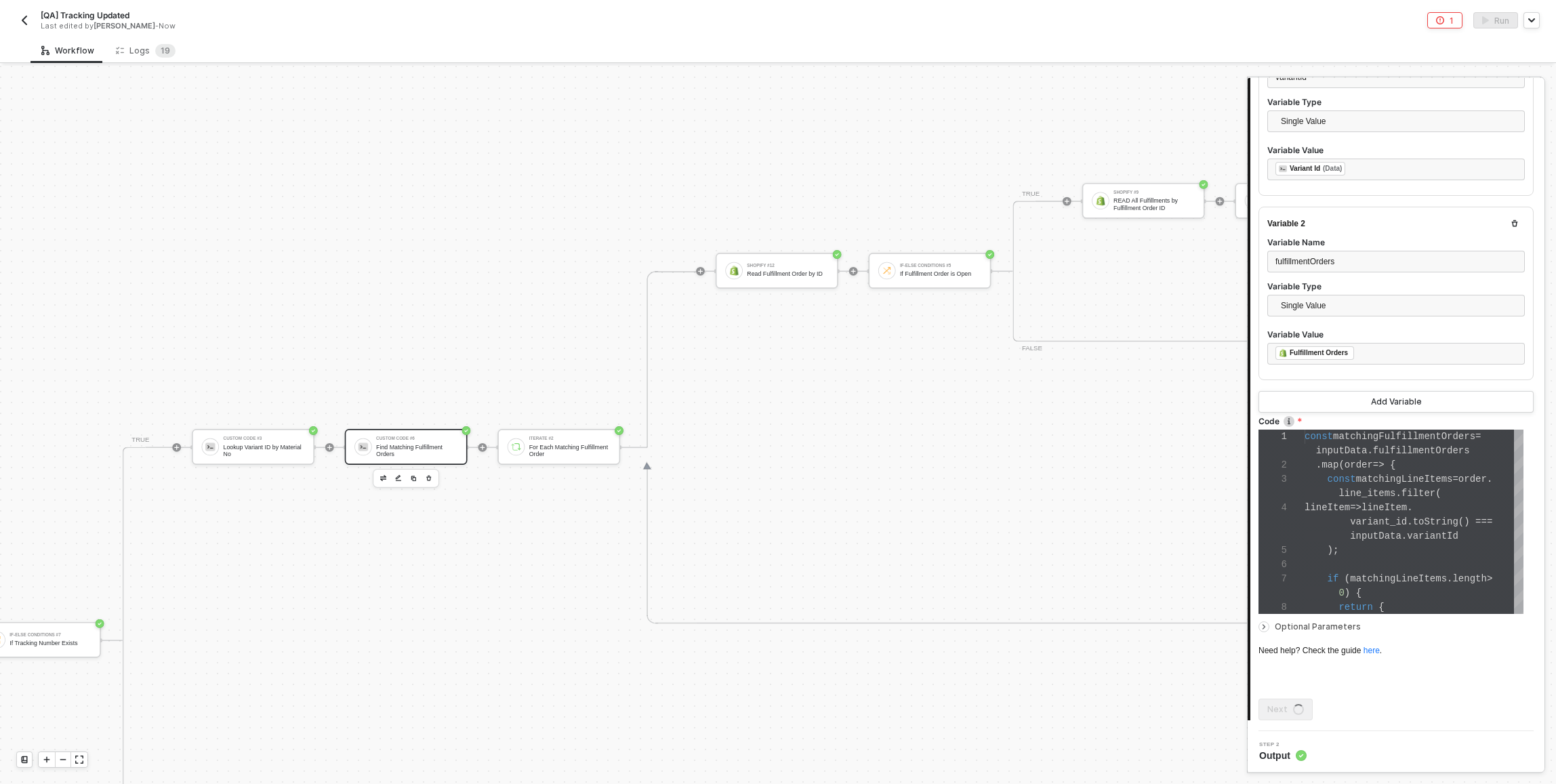
scroll to position [0, 0]
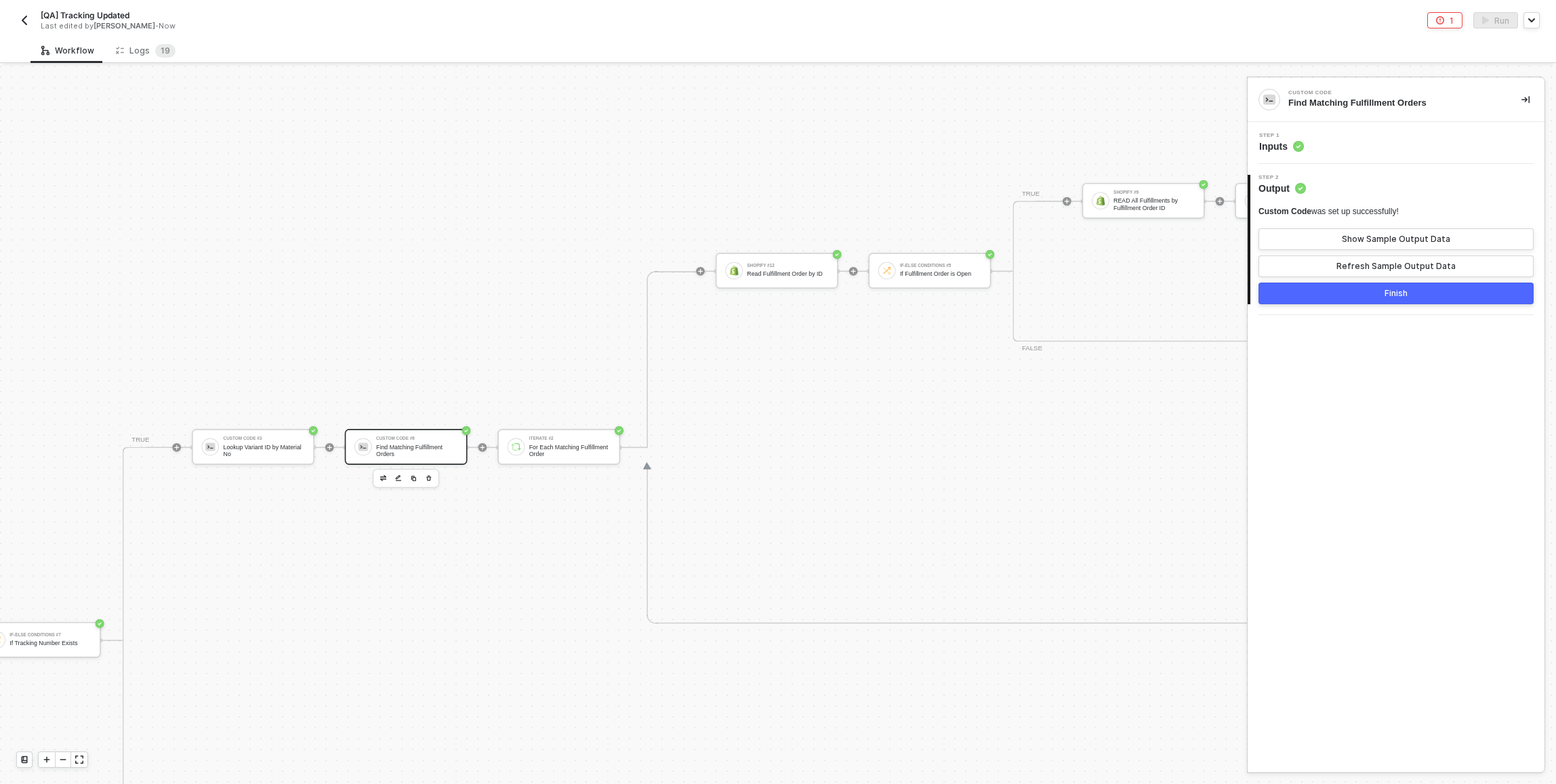
click at [775, 301] on button "Finish" at bounding box center [1396, 293] width 275 height 22
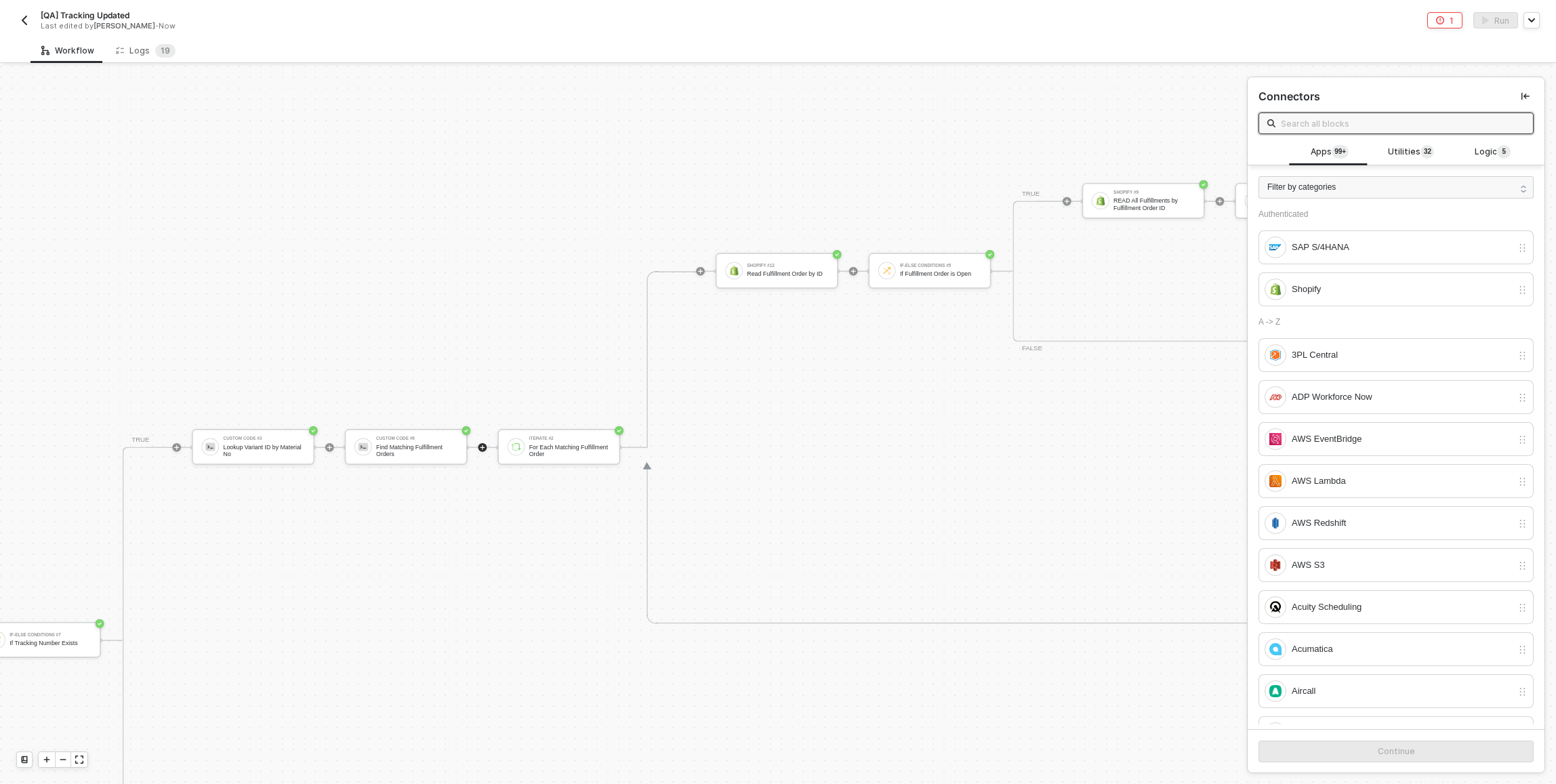
click at [775, 25] on button "1" at bounding box center [1444, 20] width 35 height 16
click at [775, 82] on div "Manual Workflow Start workflow SAP S/4HANA #2 READ Sales Order by ID If-Else Co…" at bounding box center [623, 425] width 1247 height 719
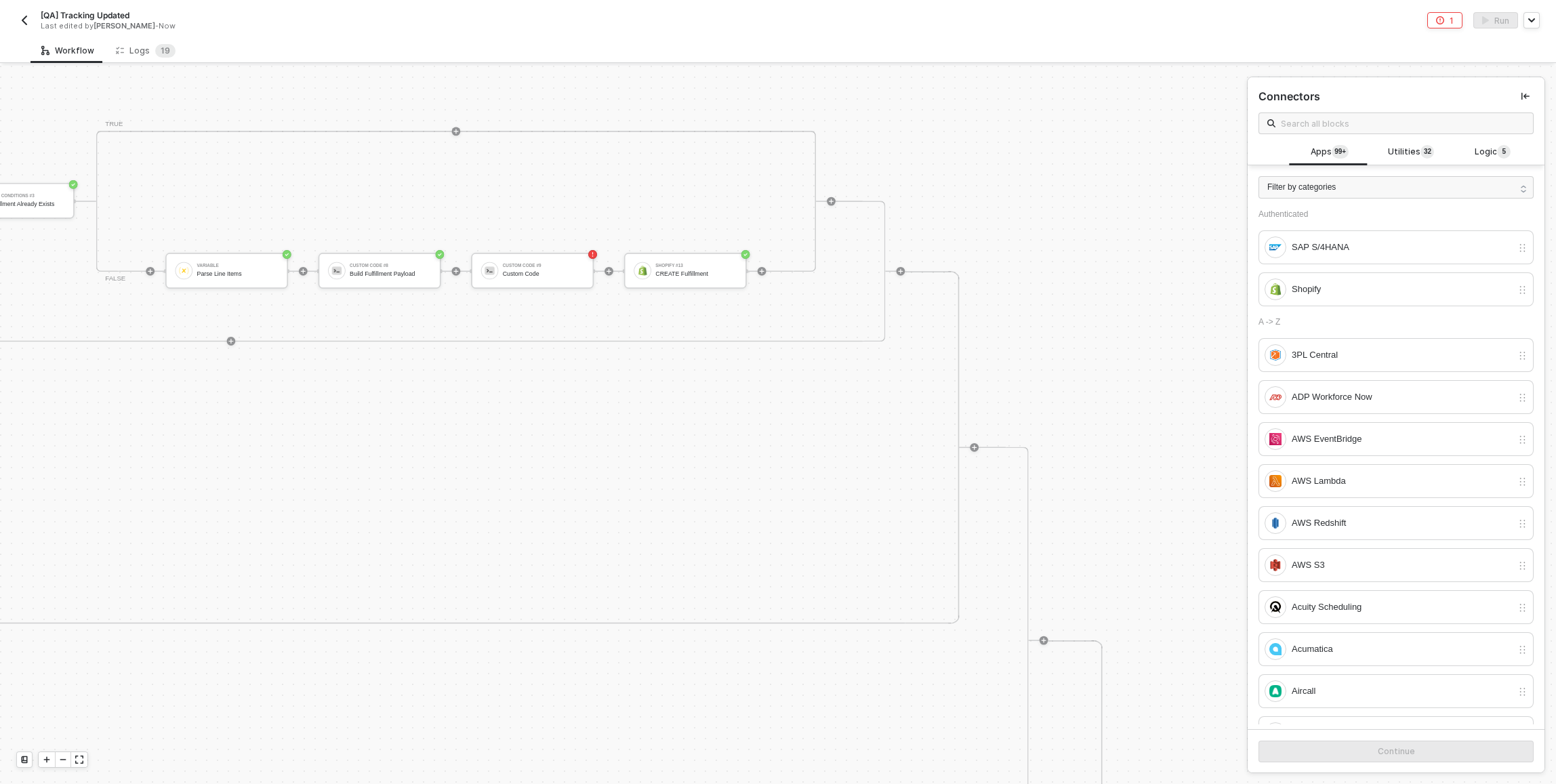
scroll to position [0, 4499]
click at [560, 306] on div at bounding box center [532, 301] width 66 height 18
drag, startPoint x: 557, startPoint y: 302, endPoint x: 641, endPoint y: 336, distance: 90.6
click at [557, 290] on icon "button" at bounding box center [555, 285] width 7 height 9
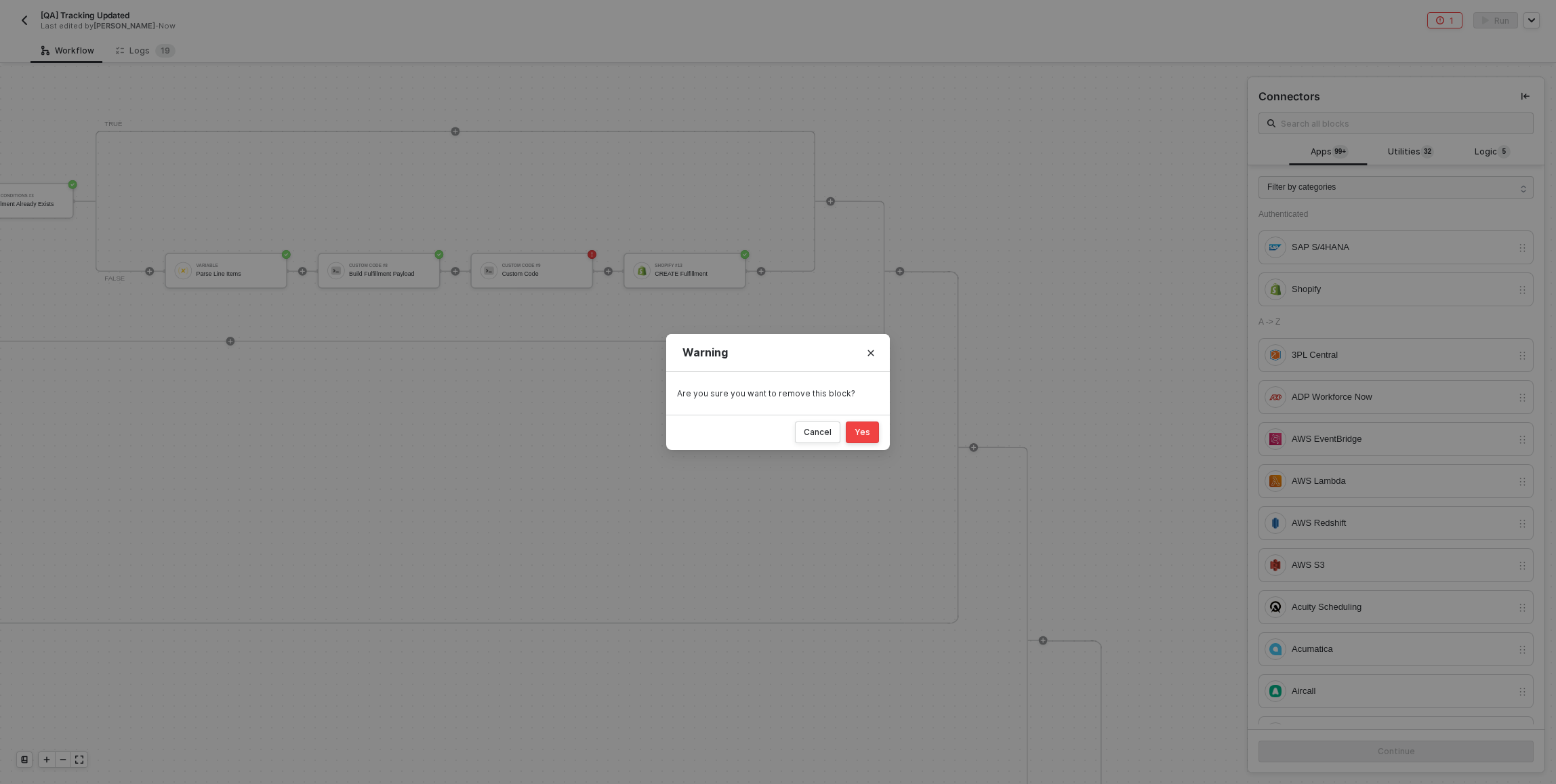
click at [775, 428] on div "Yes" at bounding box center [862, 431] width 15 height 10
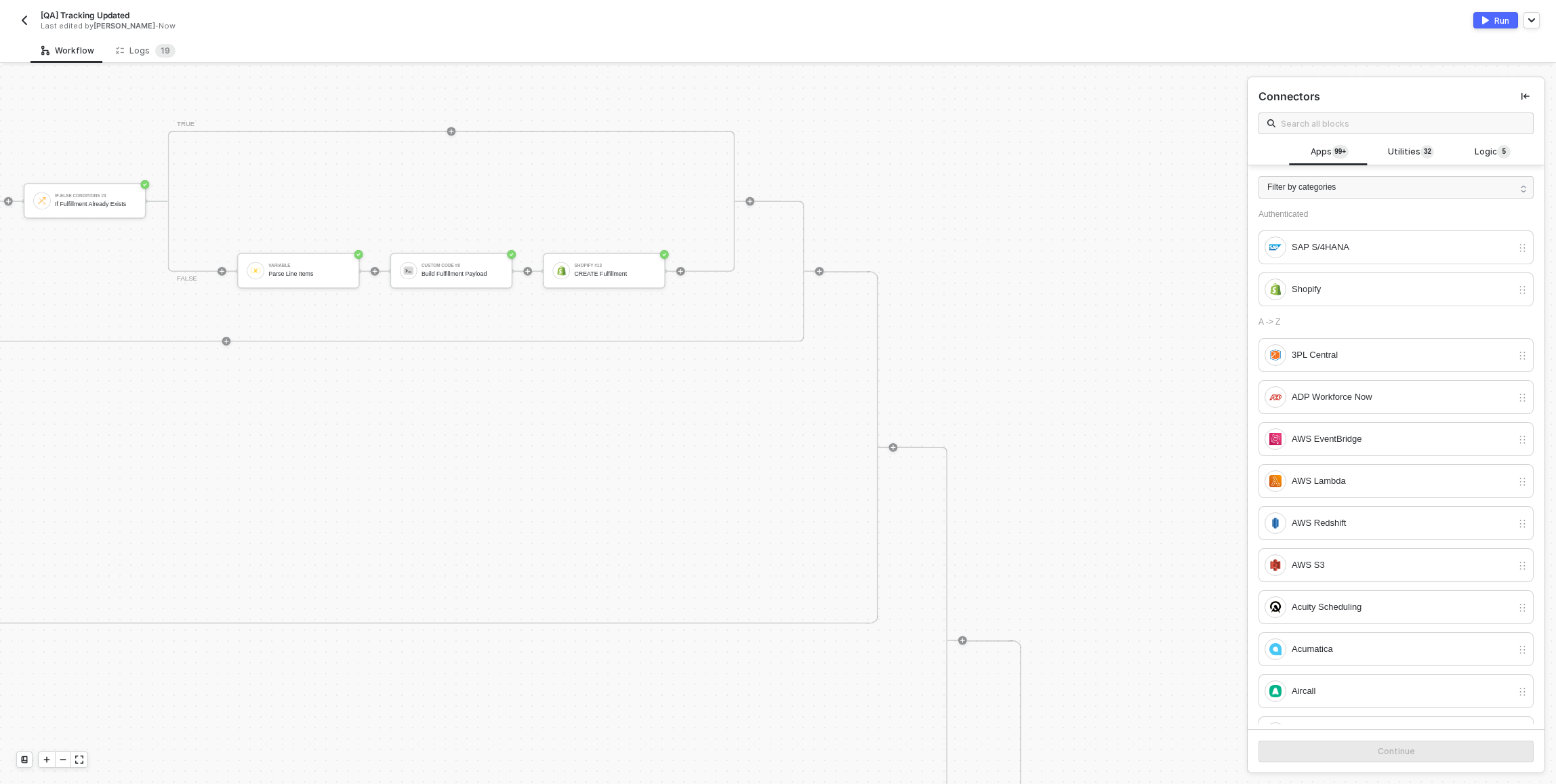
scroll to position [0, 4418]
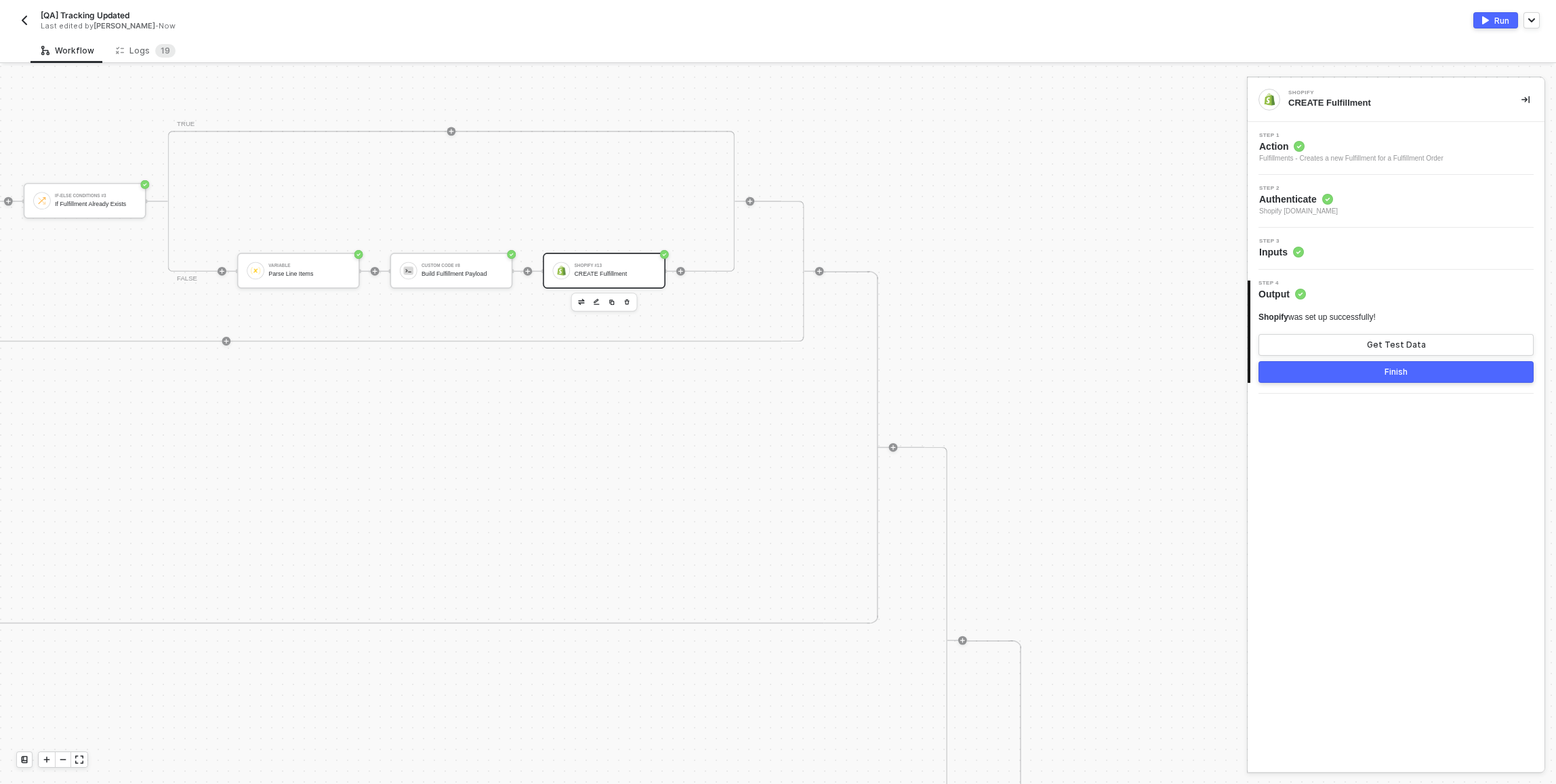
click at [575, 273] on div "CREATE Fulfillment" at bounding box center [615, 273] width 82 height 7
click at [775, 254] on div "Step 3 Inputs" at bounding box center [1397, 248] width 293 height 20
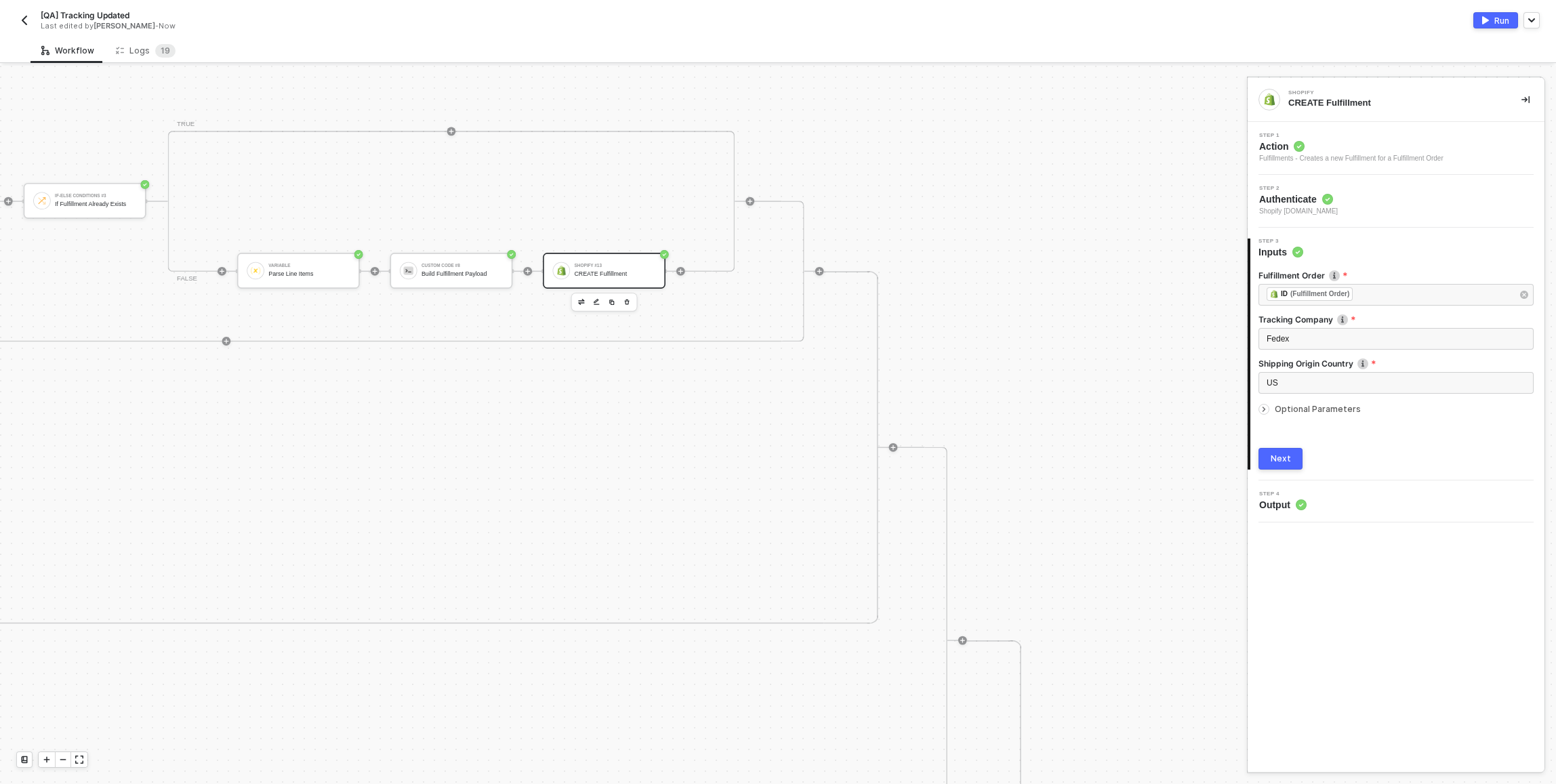
click at [775, 410] on span "Optional Parameters" at bounding box center [1317, 409] width 86 height 10
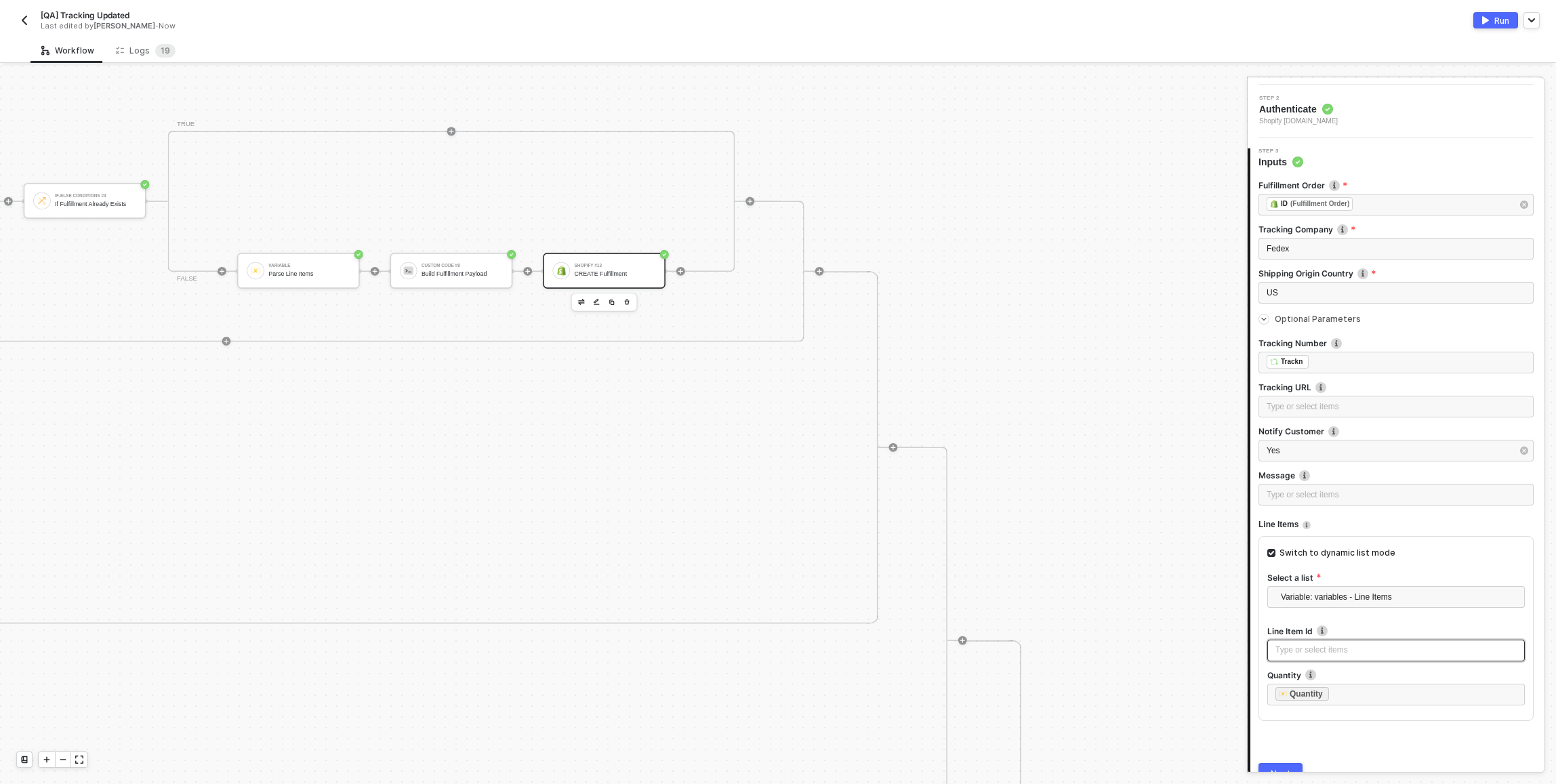
scroll to position [155, 0]
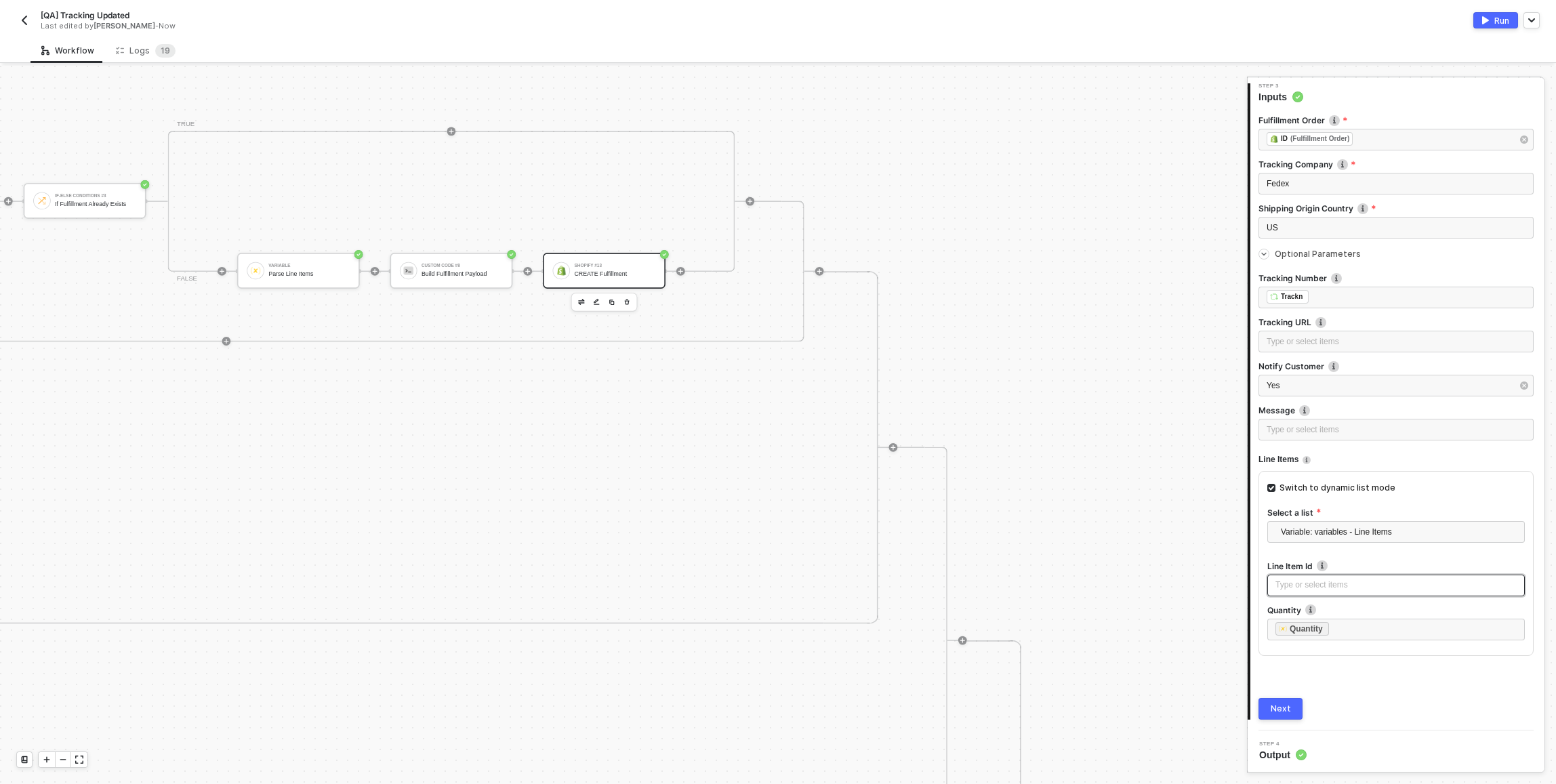
click at [775, 586] on div "Type or select items ﻿" at bounding box center [1396, 585] width 241 height 13
click at [775, 205] on div "id - 15608499863793" at bounding box center [1137, 207] width 198 height 18
click at [775, 708] on div "Next" at bounding box center [1280, 708] width 20 height 10
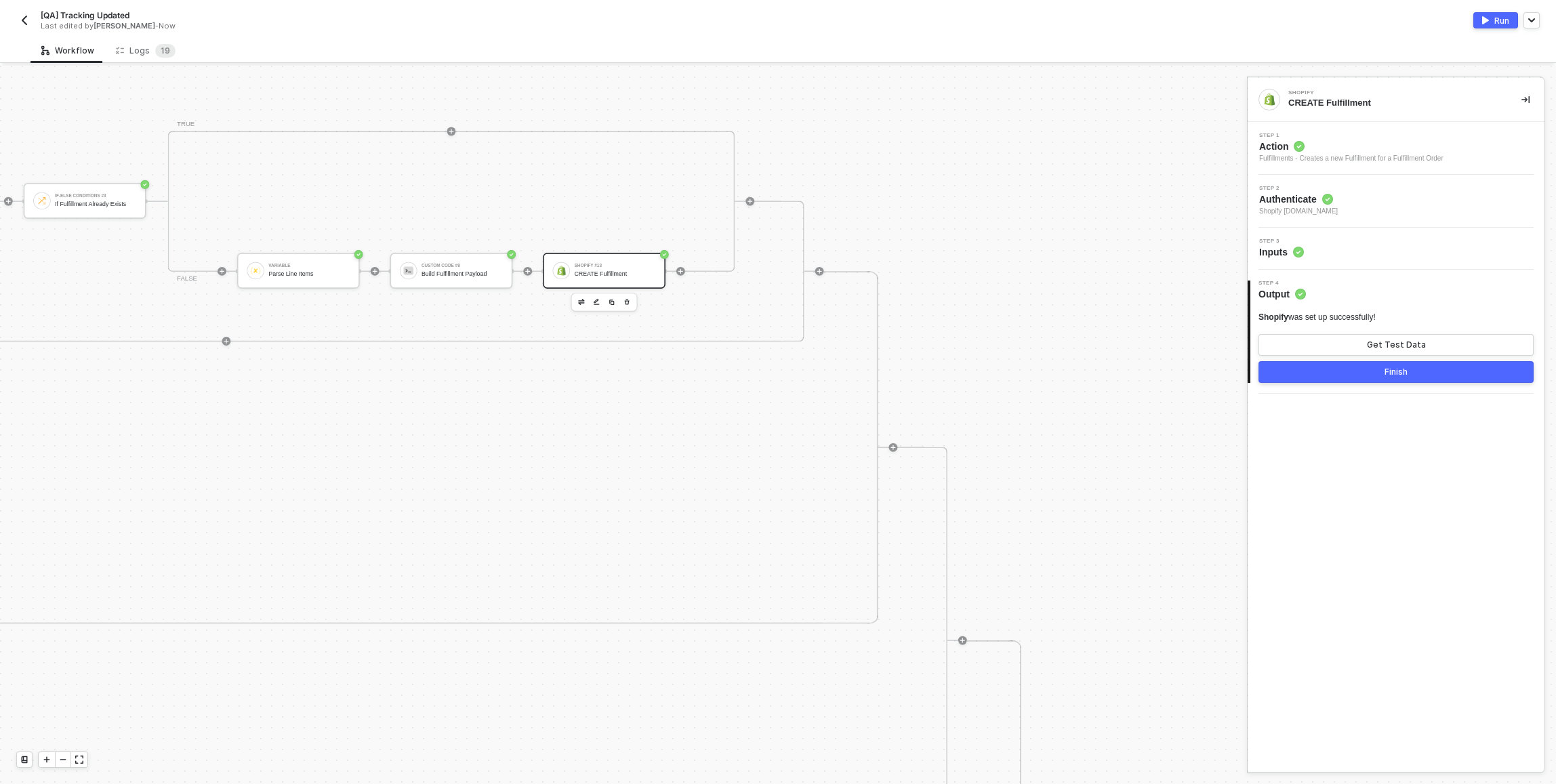
click at [775, 376] on button "Finish" at bounding box center [1396, 372] width 275 height 22
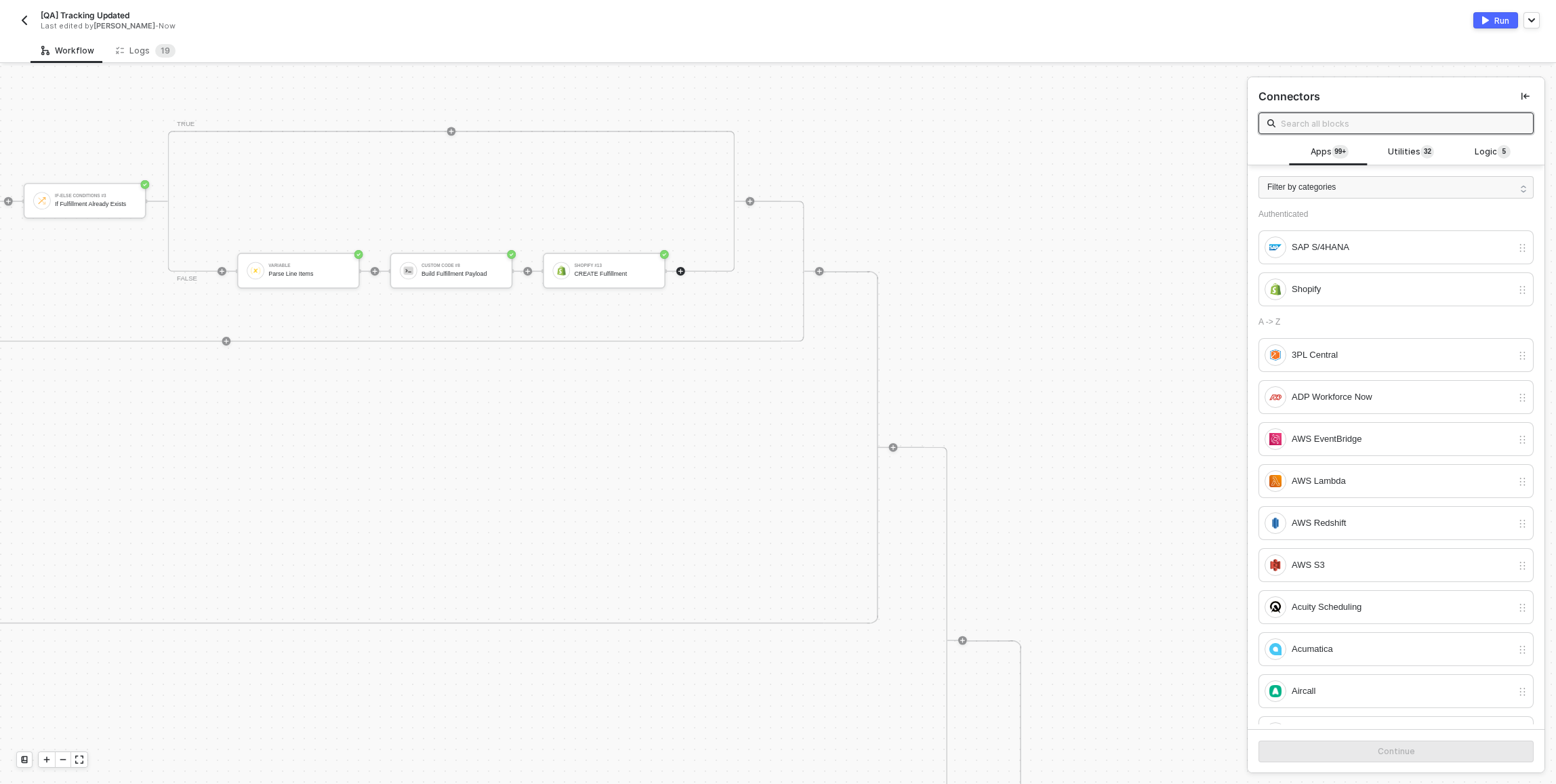
click at [775, 16] on button "Run" at bounding box center [1495, 20] width 45 height 16
click at [775, 38] on div "Workflow Logs 1 9" at bounding box center [793, 50] width 1526 height 25
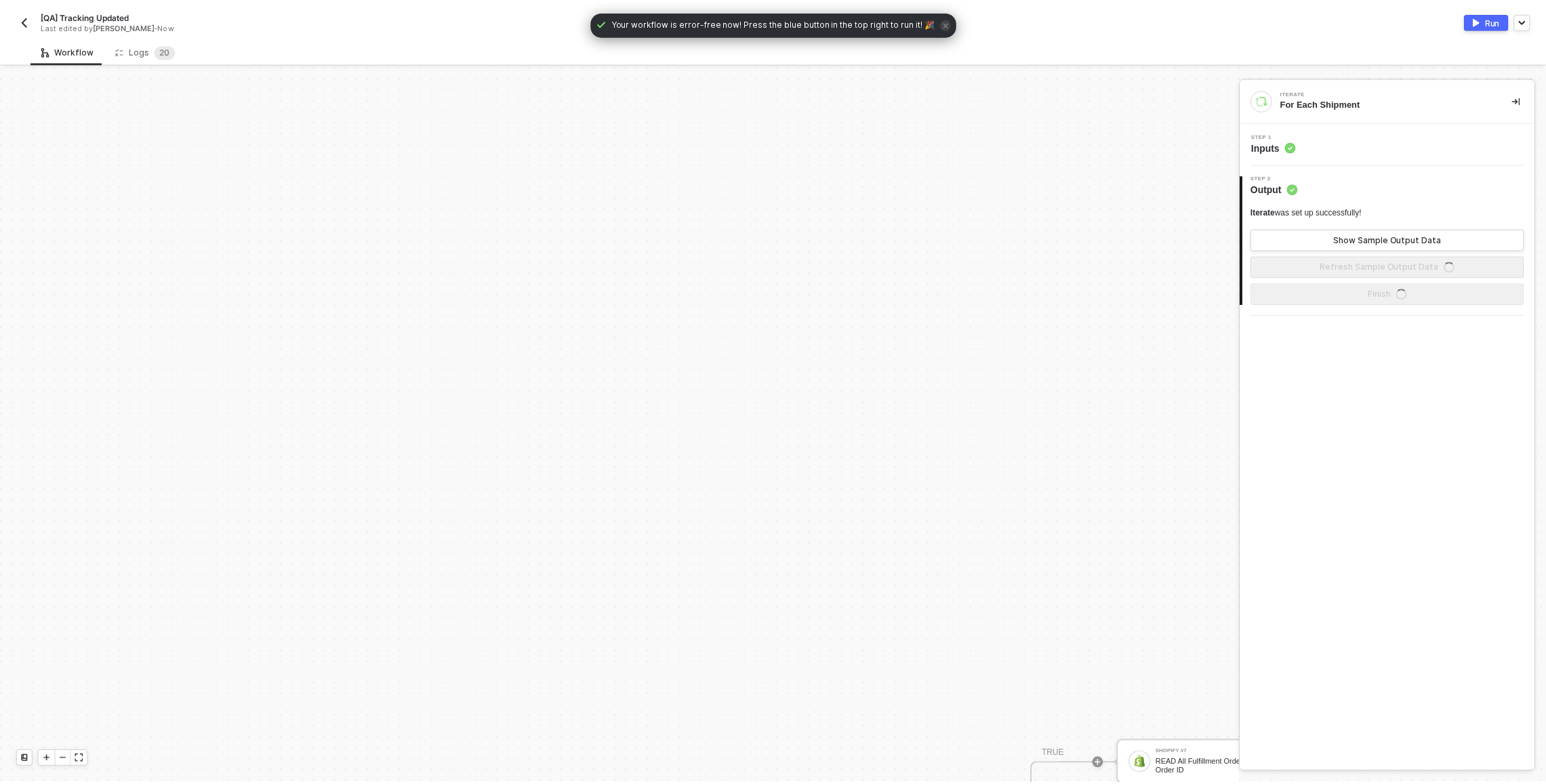
scroll to position [789, 0]
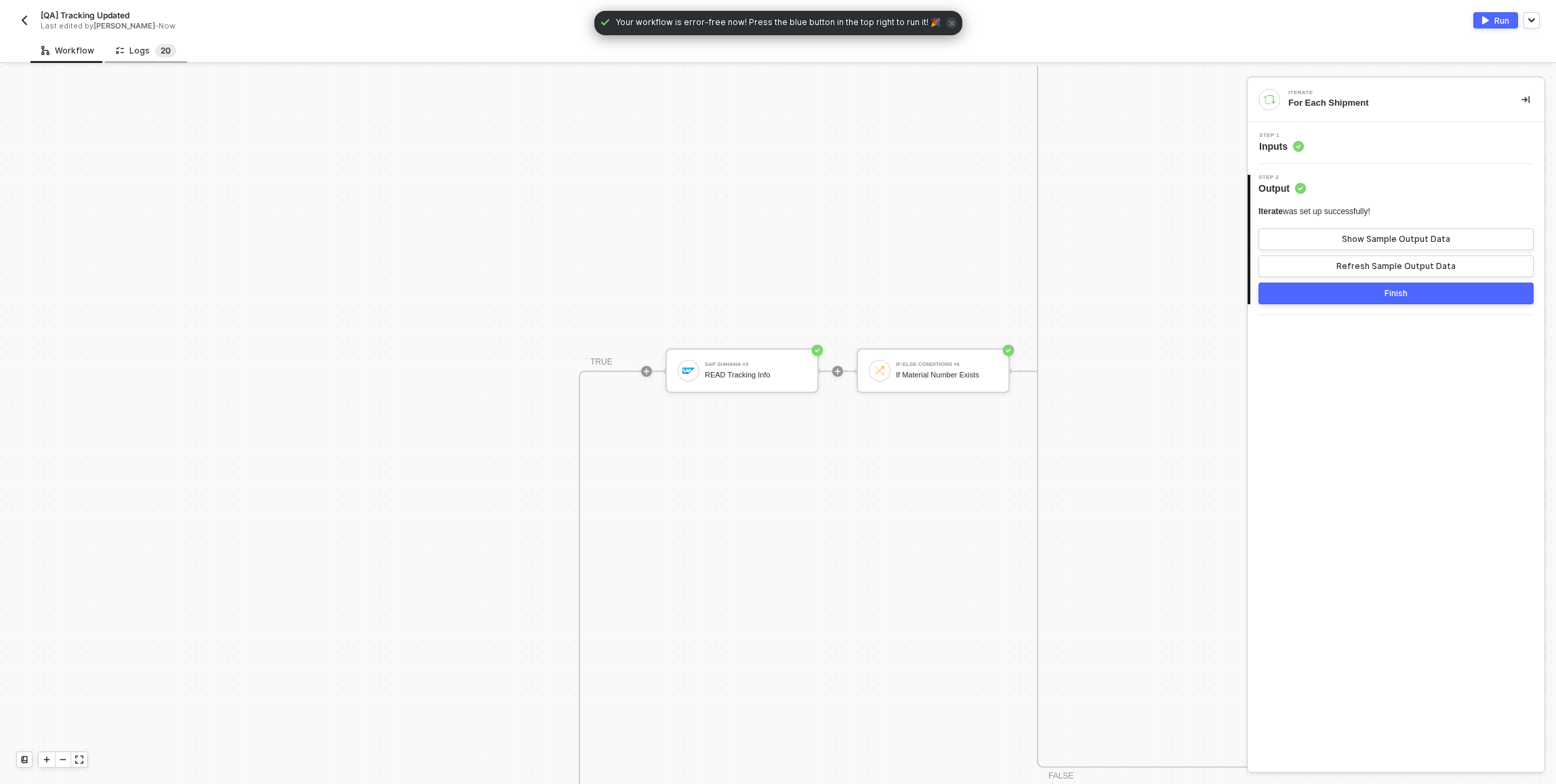
click at [160, 44] on span "2" at bounding box center [162, 50] width 5 height 13
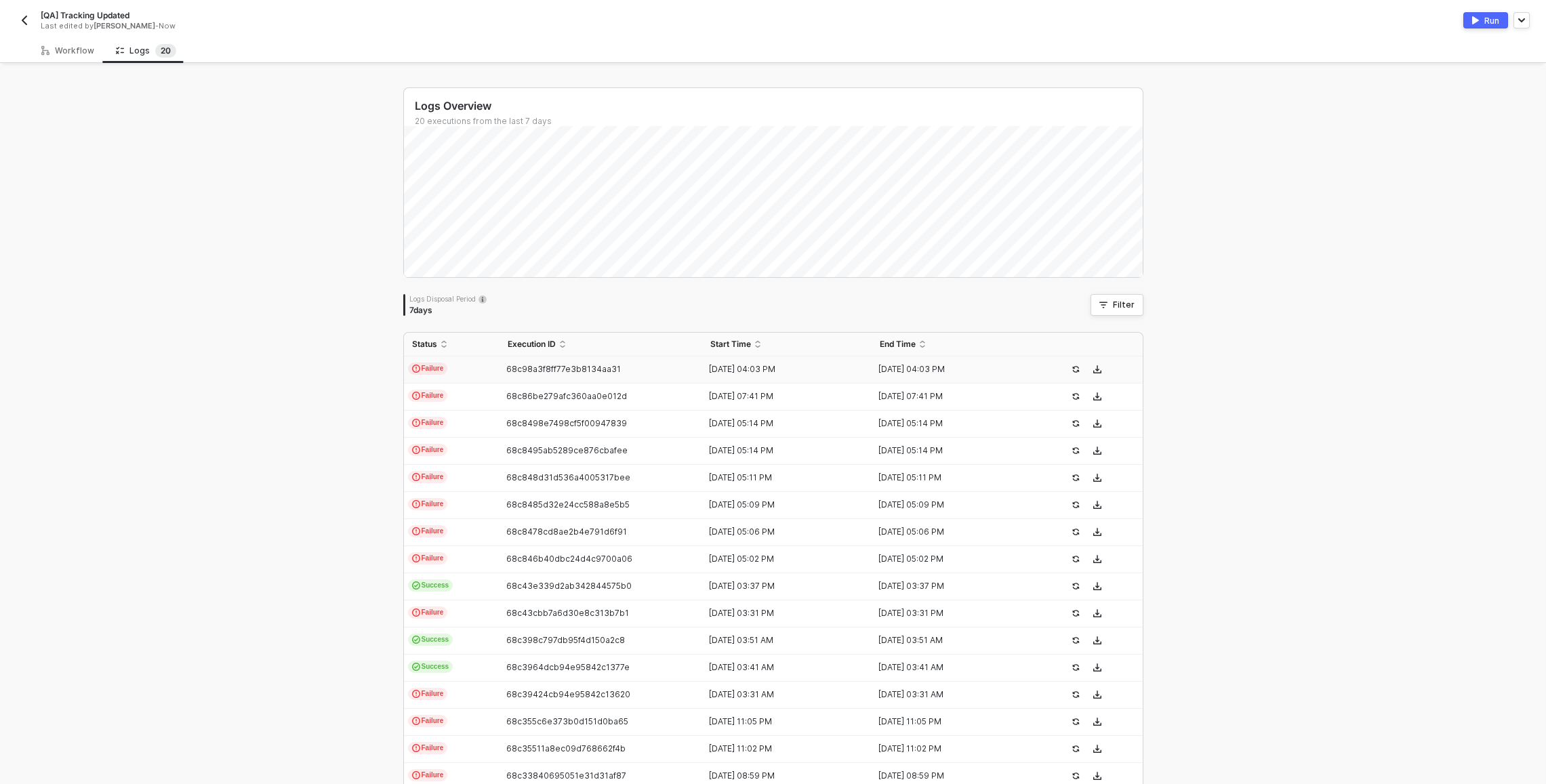
click at [472, 370] on td "Failure" at bounding box center [451, 370] width 96 height 27
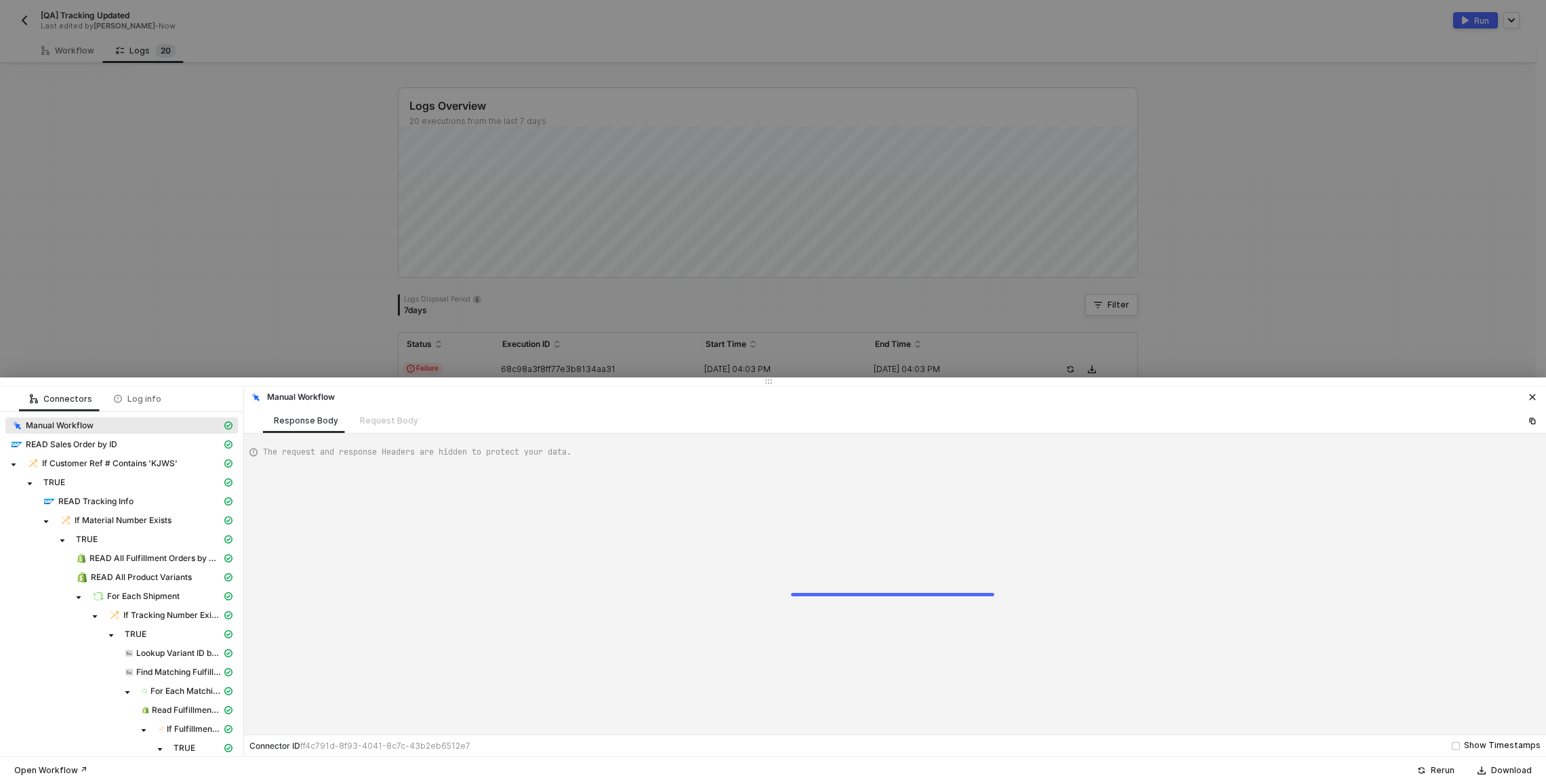
type textarea "{ "json": {}, "id": "aba51174-fe4c-4f37-ac23-80099dc7c5dc" }"
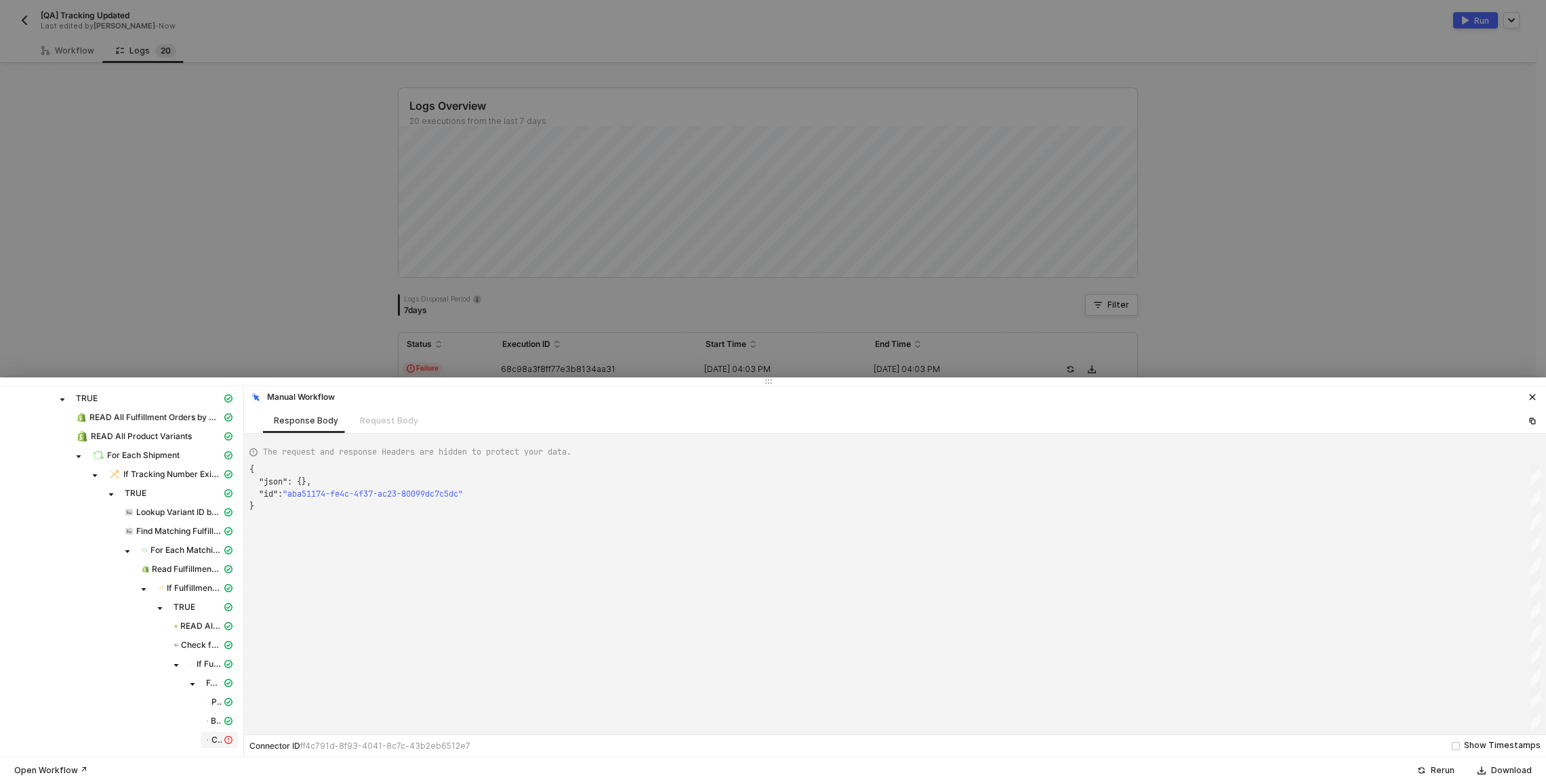
click at [225, 739] on icon "icon-exclamation" at bounding box center [229, 739] width 9 height 9
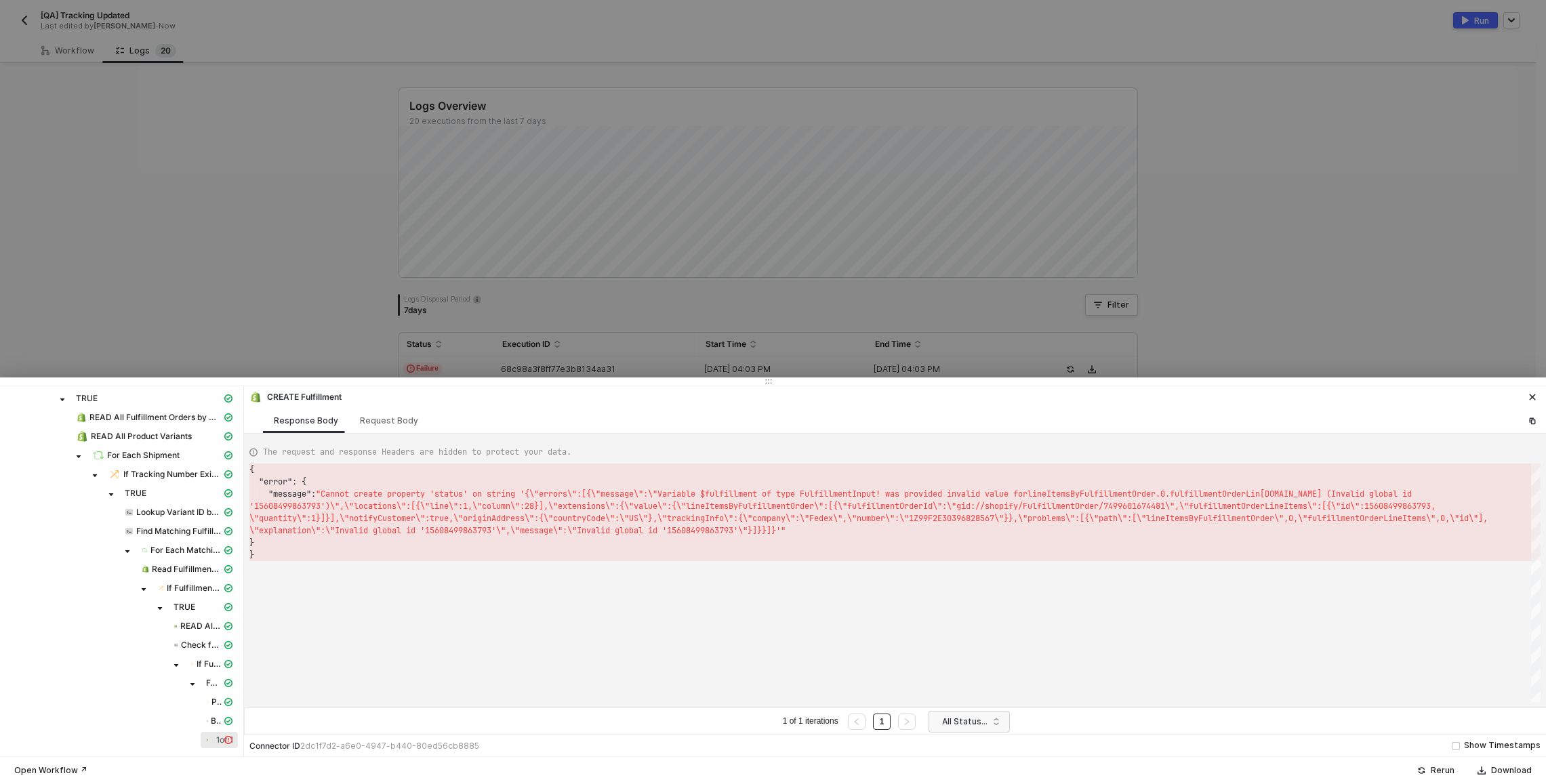
scroll to position [25, 0]
click at [375, 417] on div "Request Body" at bounding box center [388, 420] width 58 height 10
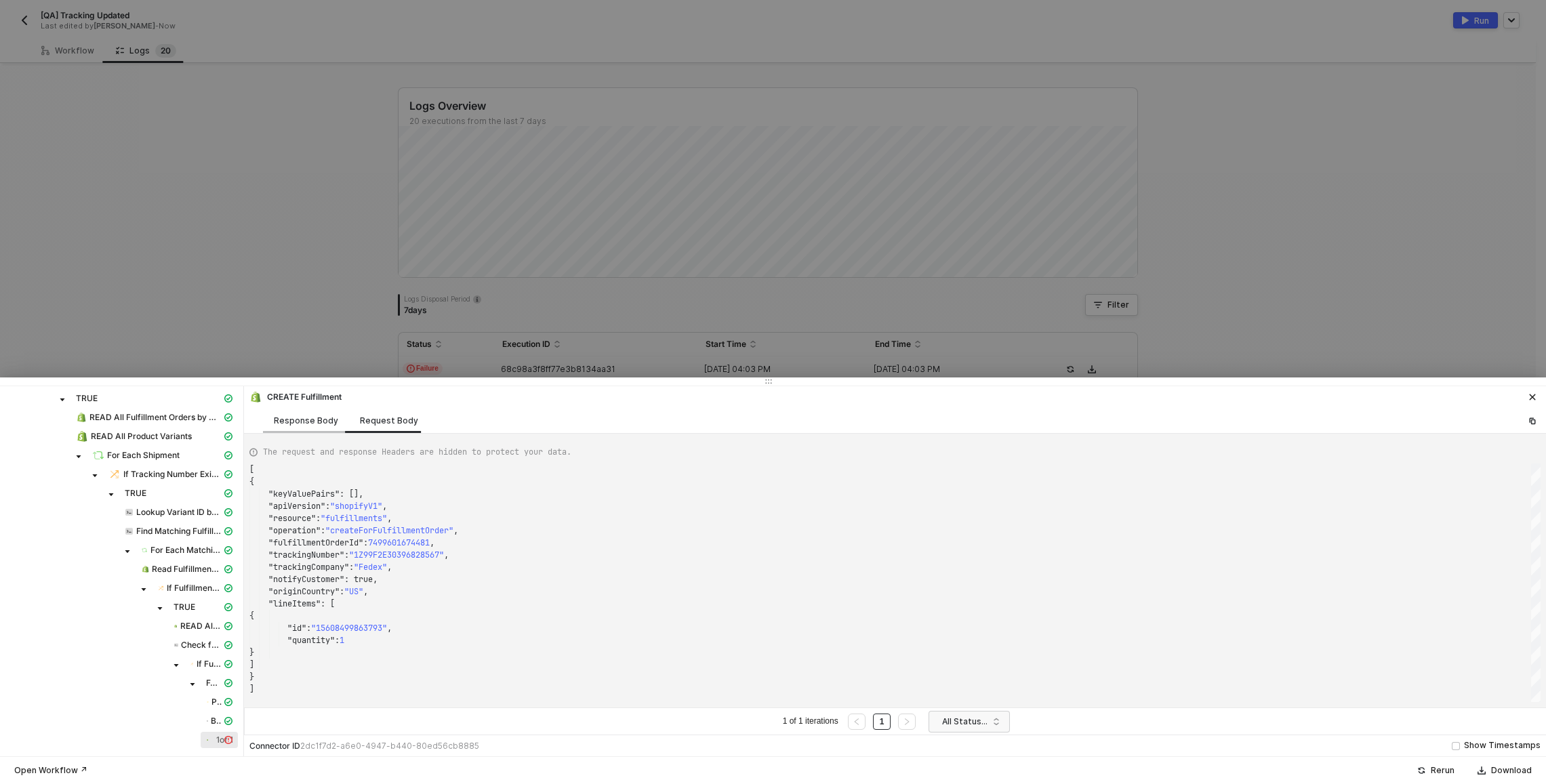
click at [303, 430] on div "Response Body" at bounding box center [305, 420] width 86 height 25
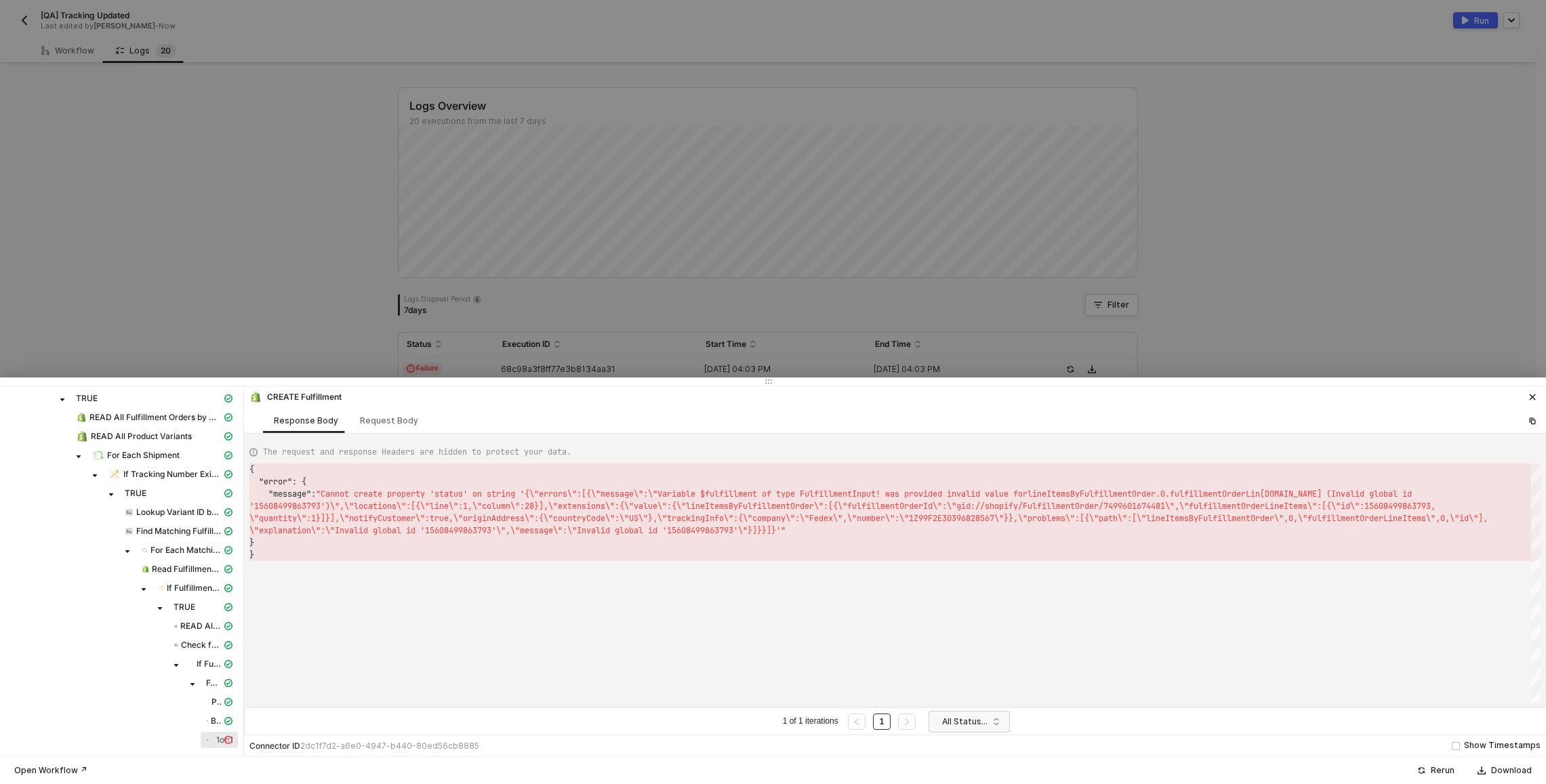
scroll to position [25, 5]
type textarea "{ "error": { "message": "Cannot create property 'status' on string '{\"errors\"…"
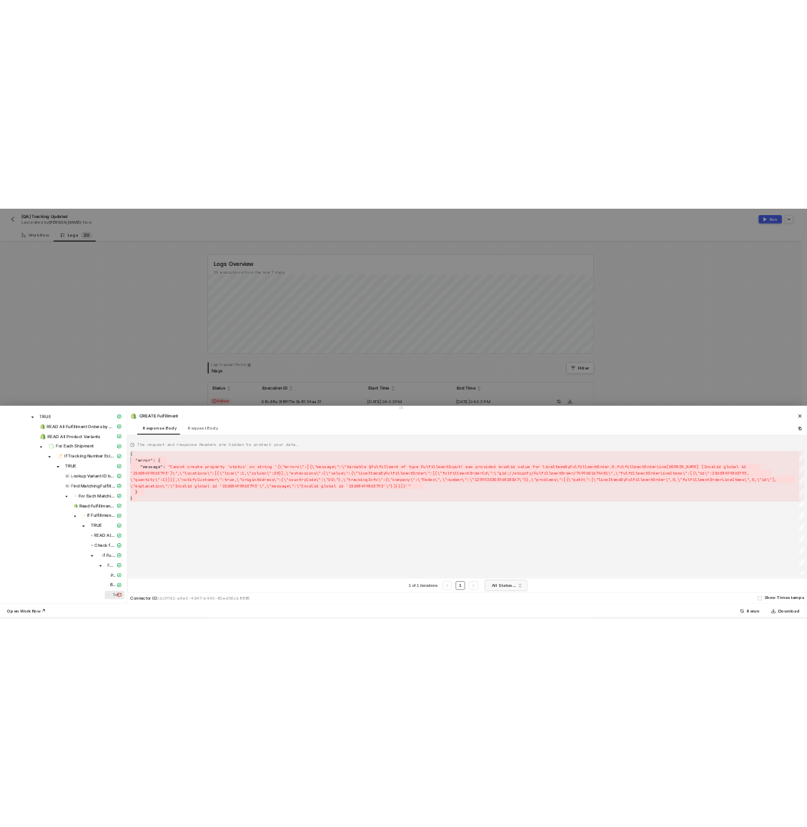
scroll to position [0, 0]
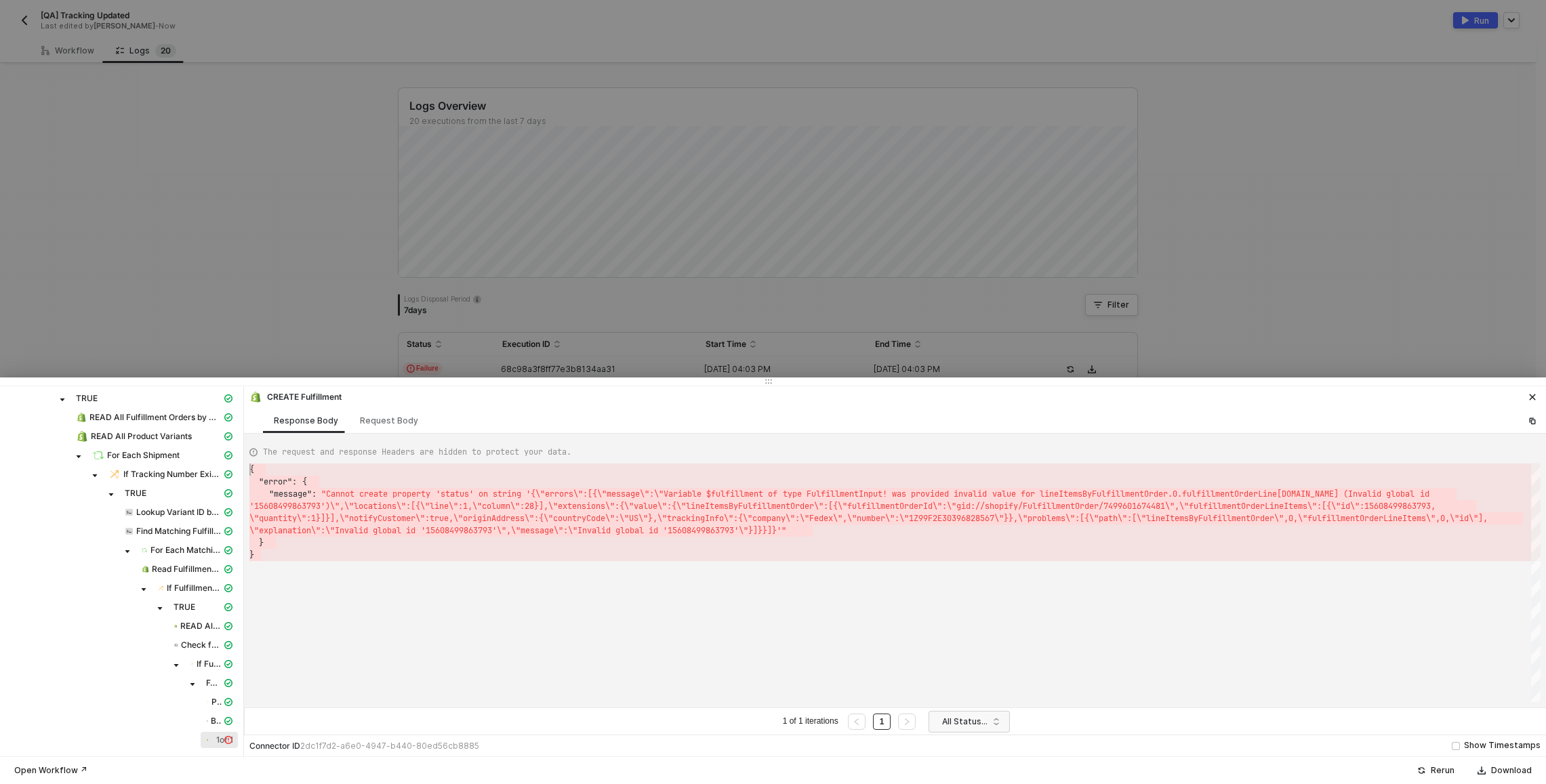
drag, startPoint x: 282, startPoint y: 559, endPoint x: 239, endPoint y: 462, distance: 106.1
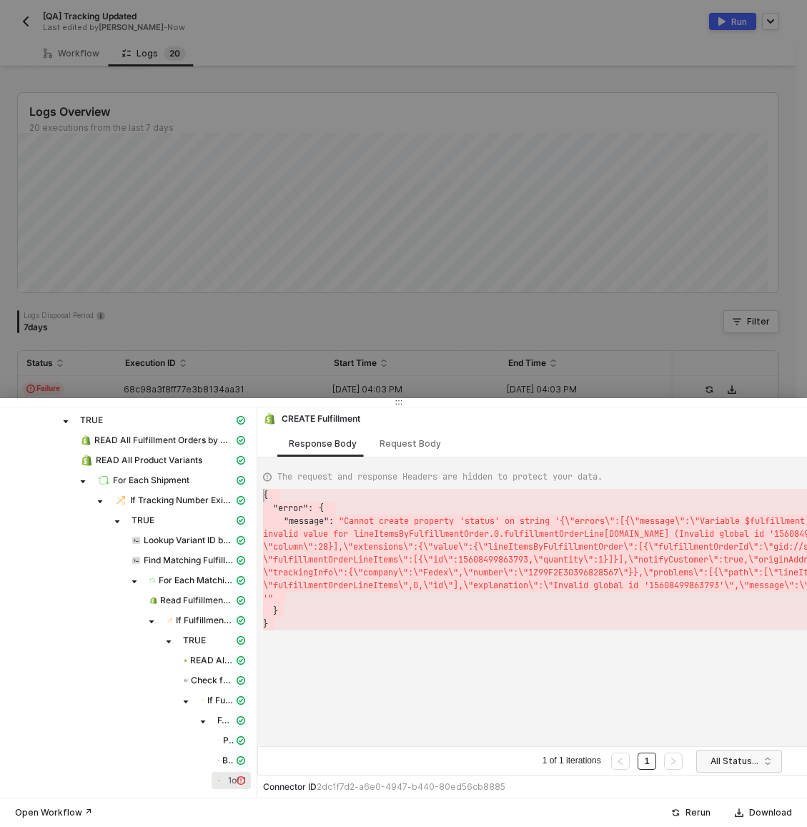
scroll to position [11, 0]
click at [396, 443] on div "Request Body" at bounding box center [409, 443] width 61 height 11
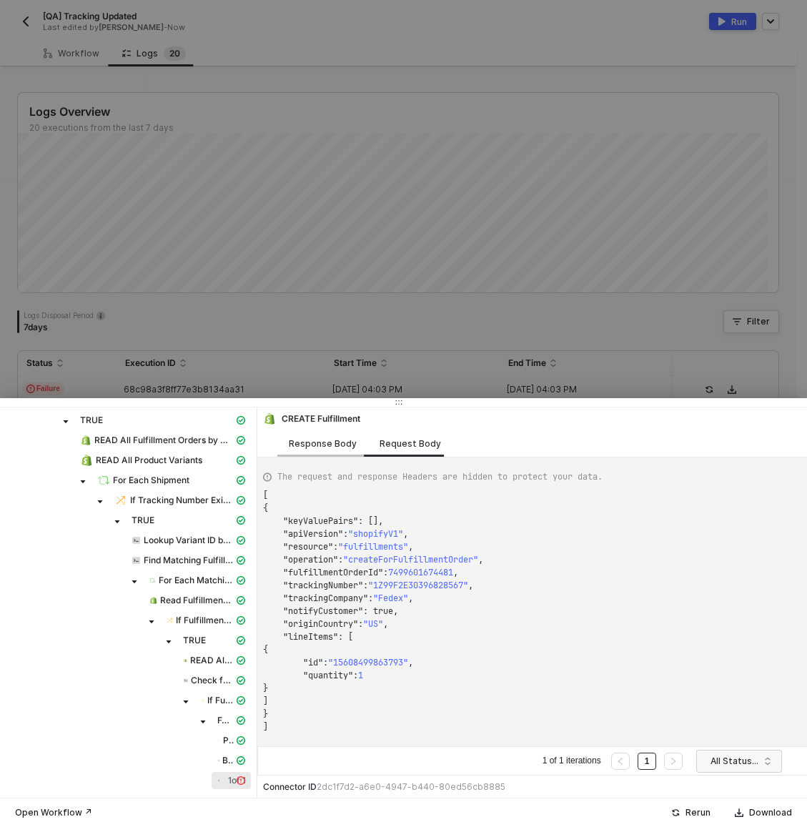
scroll to position [129, 0]
click at [340, 449] on div "Response Body" at bounding box center [322, 443] width 91 height 26
type textarea "{ "error": { "message": "Cannot create property 'status' on string '{\"errors\"…"
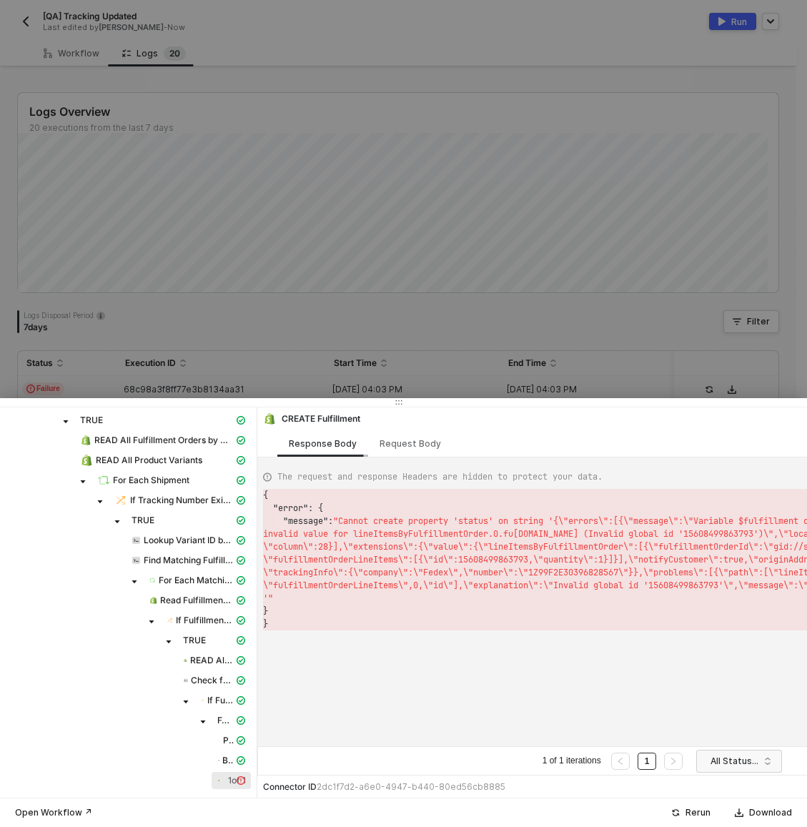
scroll to position [26, 0]
click at [422, 325] on div at bounding box center [403, 413] width 807 height 827
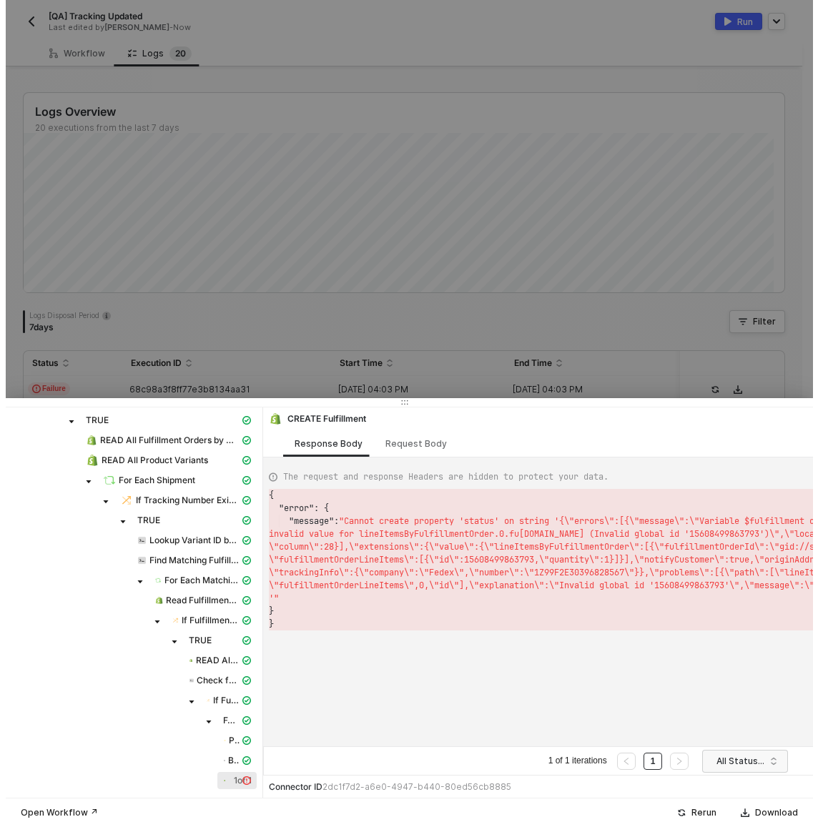
scroll to position [0, 0]
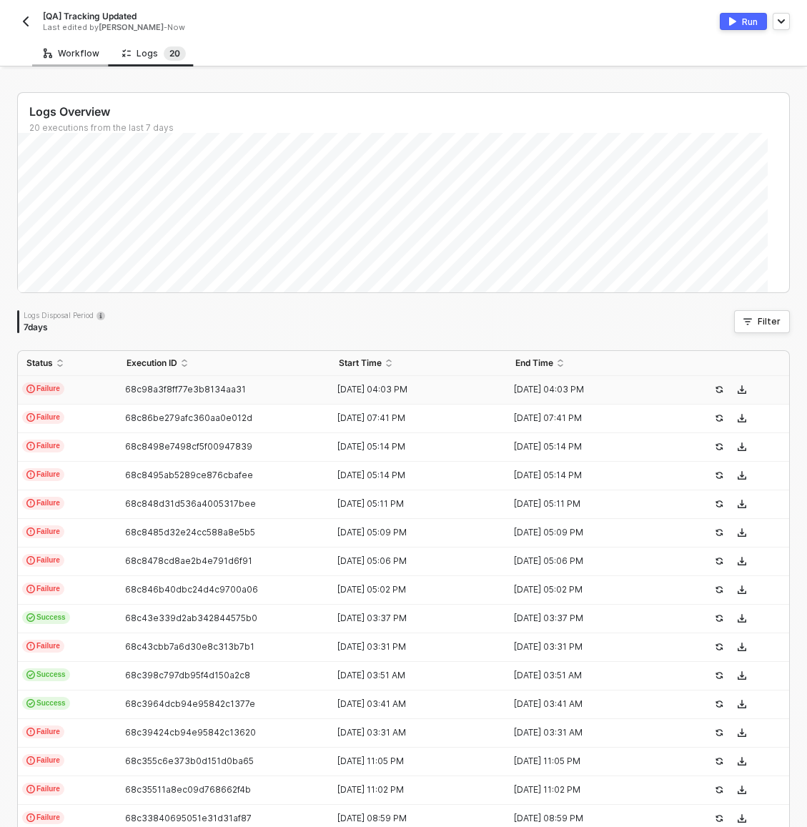
click at [80, 61] on div "Workflow" at bounding box center [71, 53] width 79 height 26
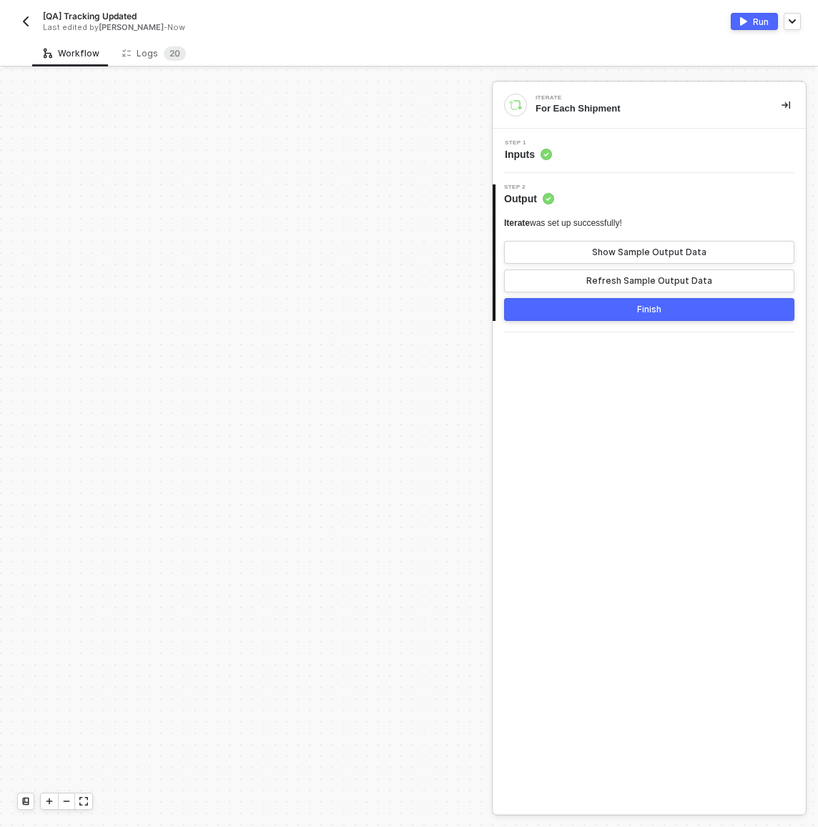
click at [593, 143] on div "Step 1 Inputs" at bounding box center [650, 150] width 309 height 21
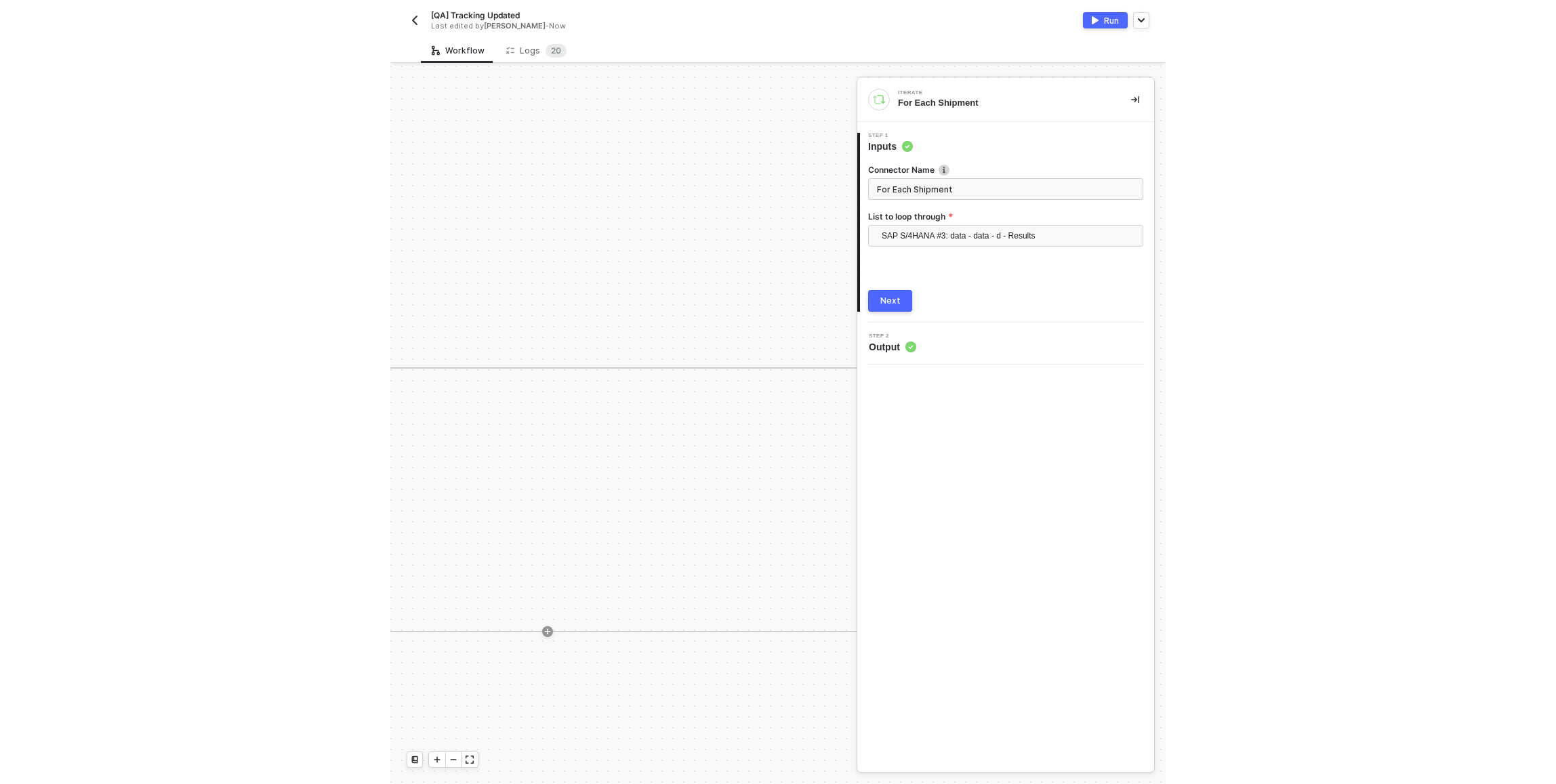
scroll to position [0, 2499]
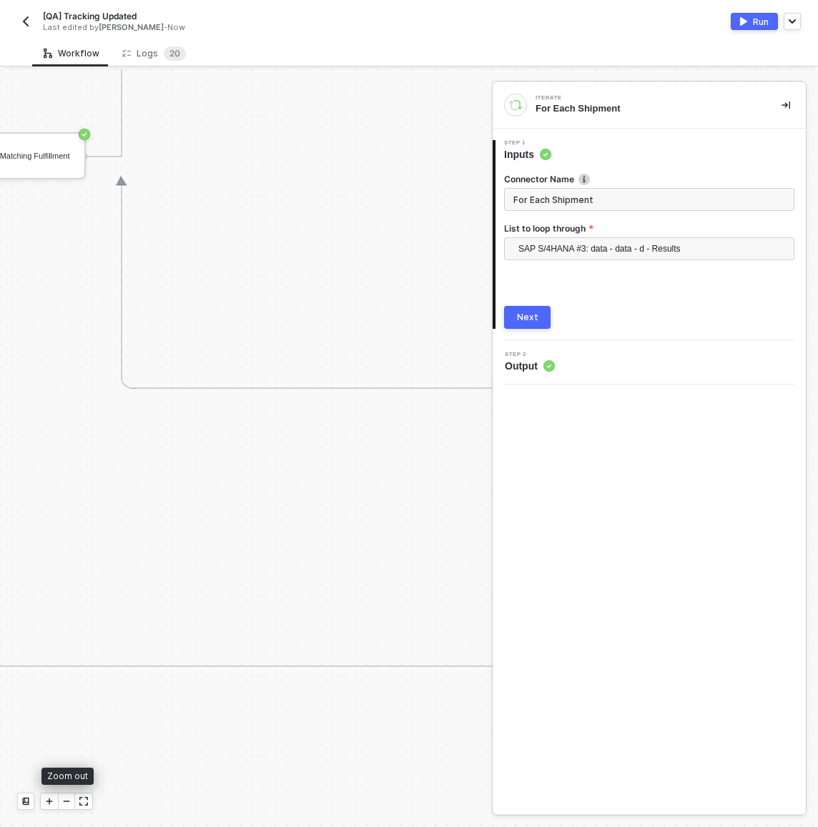
click at [66, 796] on div at bounding box center [66, 801] width 17 height 16
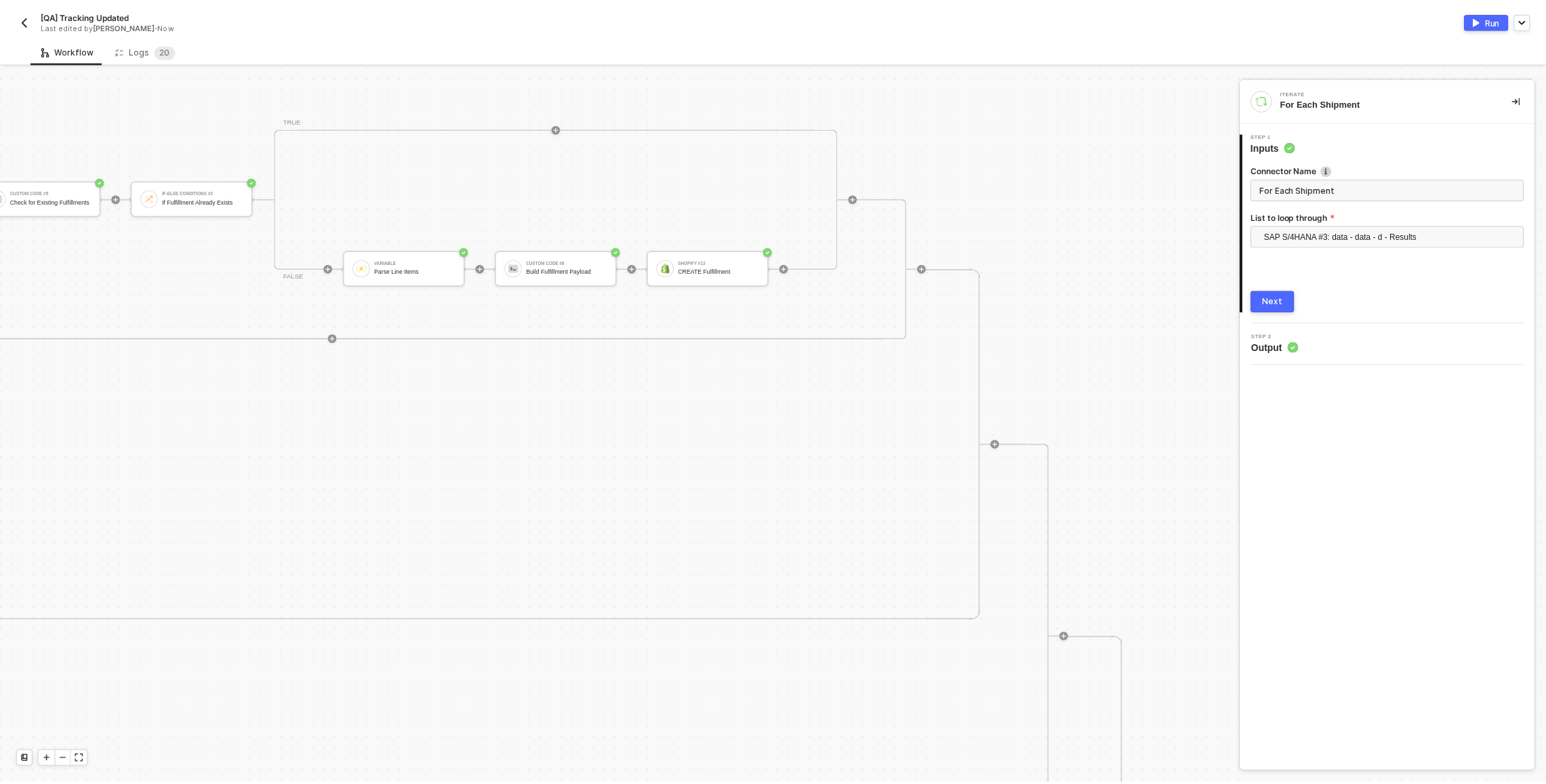
scroll to position [3, 4614]
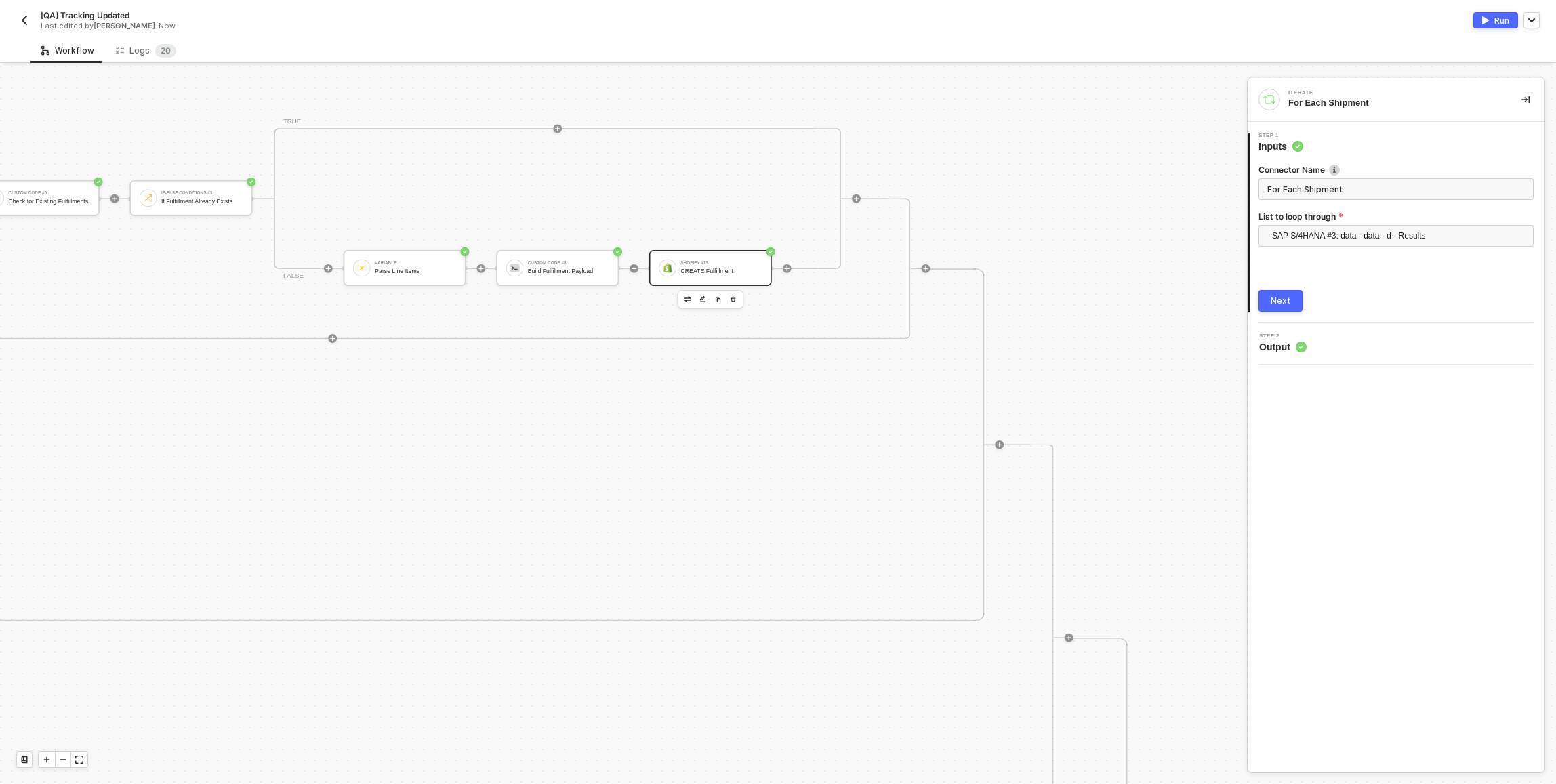
click at [706, 262] on div "Shopify #13" at bounding box center [722, 263] width 82 height 4
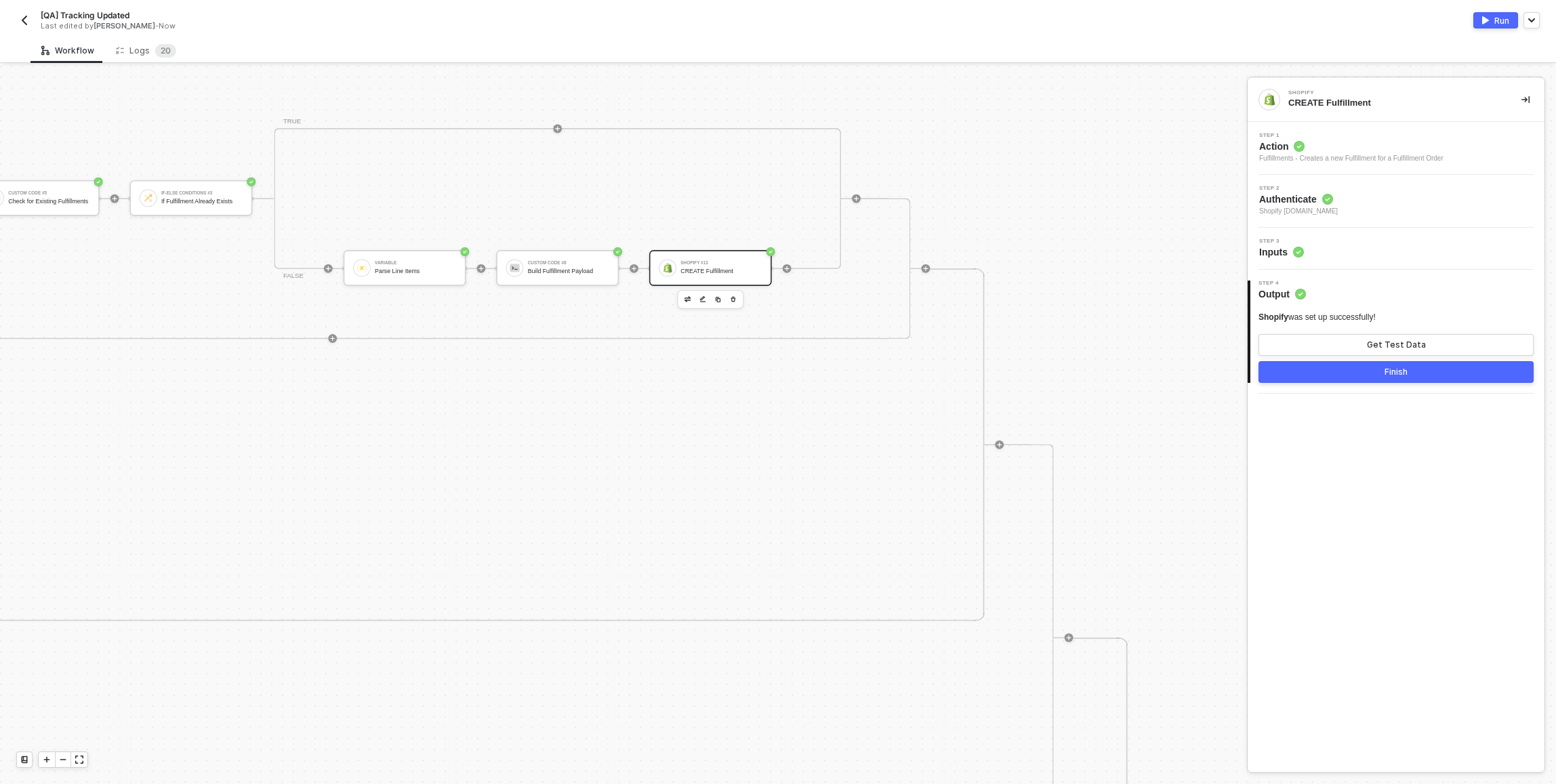
click at [1443, 133] on span "Step 1" at bounding box center [1351, 136] width 184 height 6
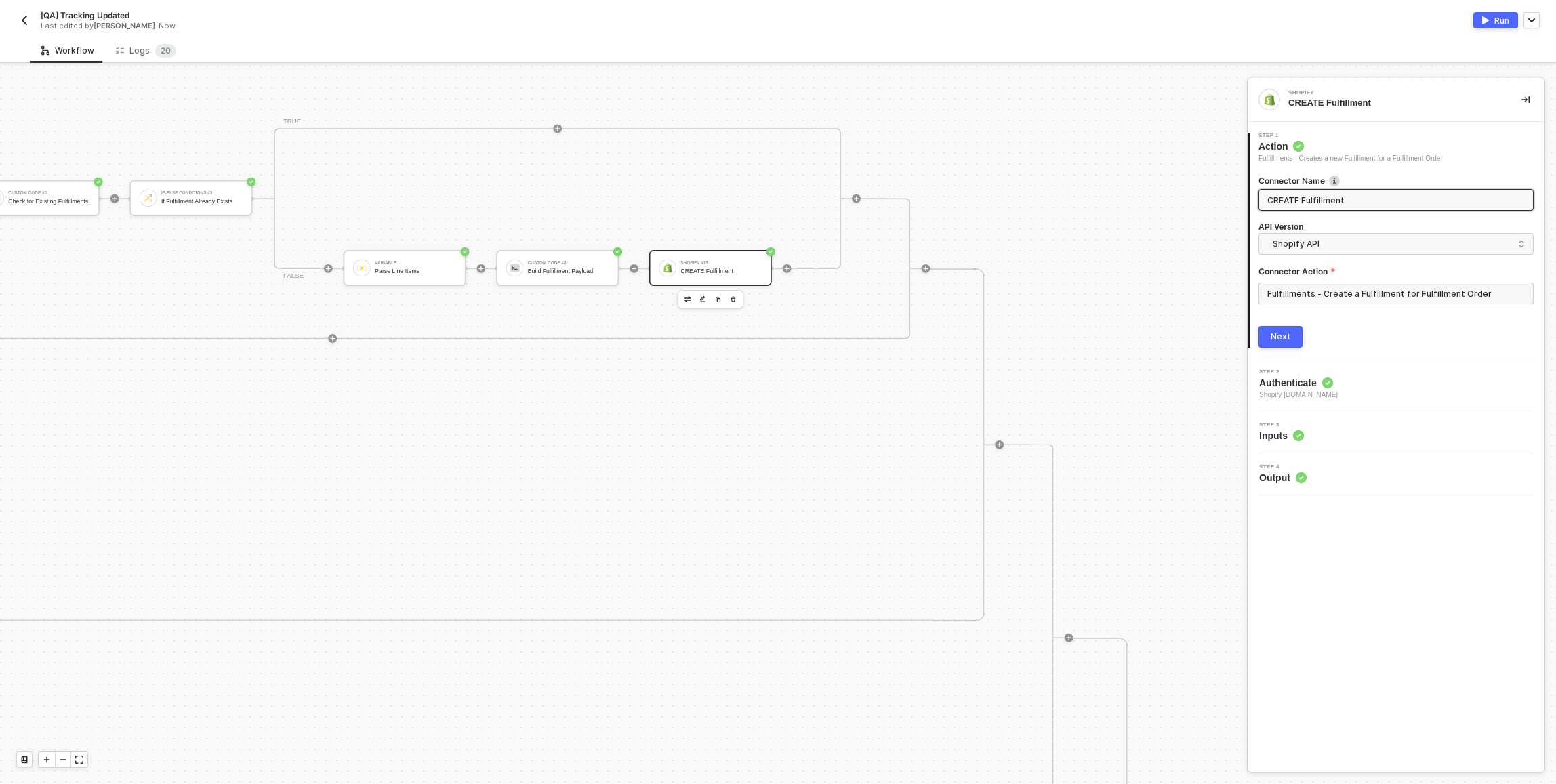
click at [173, 58] on div "Logs 2 0" at bounding box center [146, 50] width 82 height 25
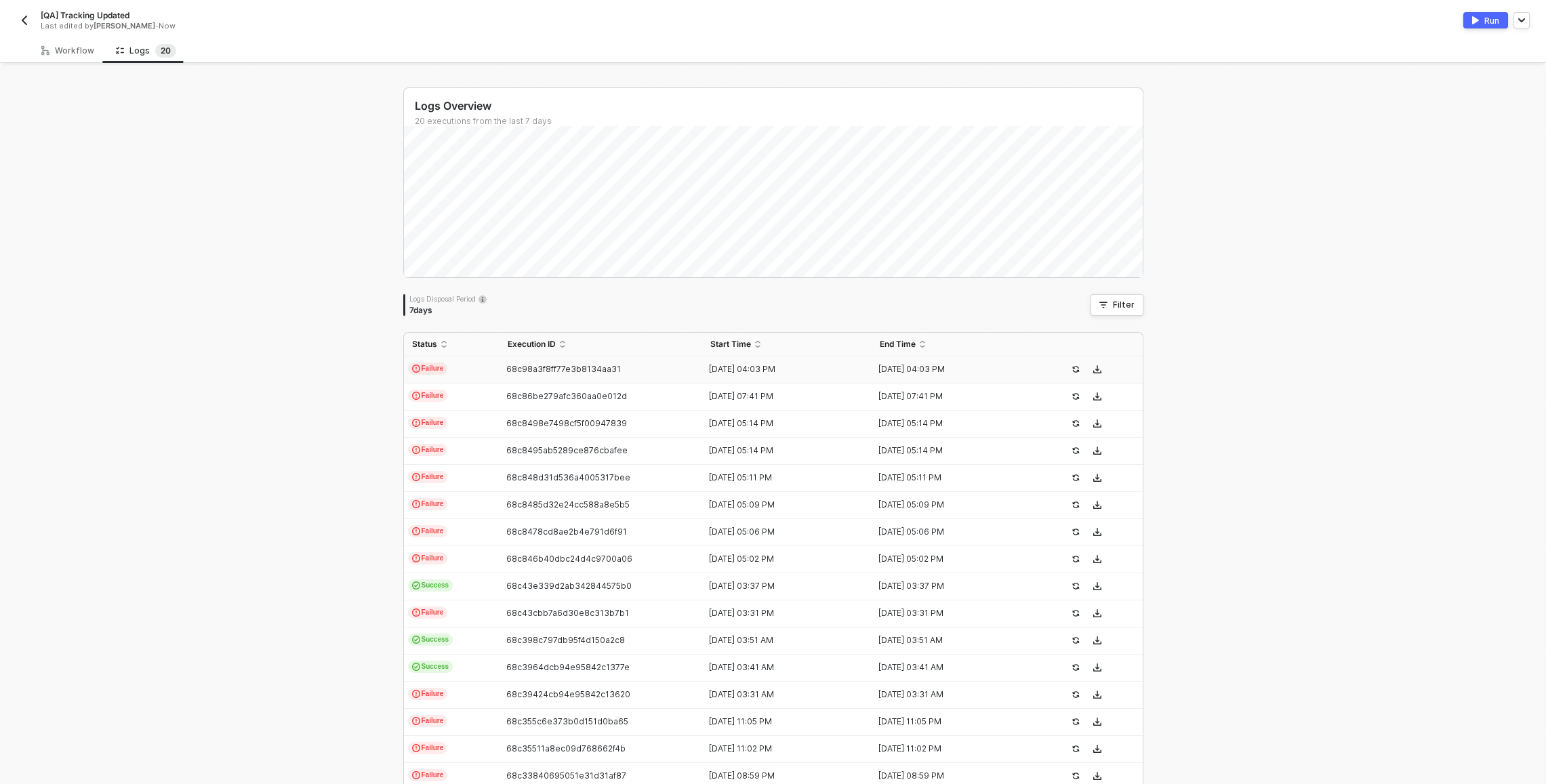
click at [517, 364] on span "68c98a3f8ff77e3b8134aa31" at bounding box center [563, 369] width 115 height 10
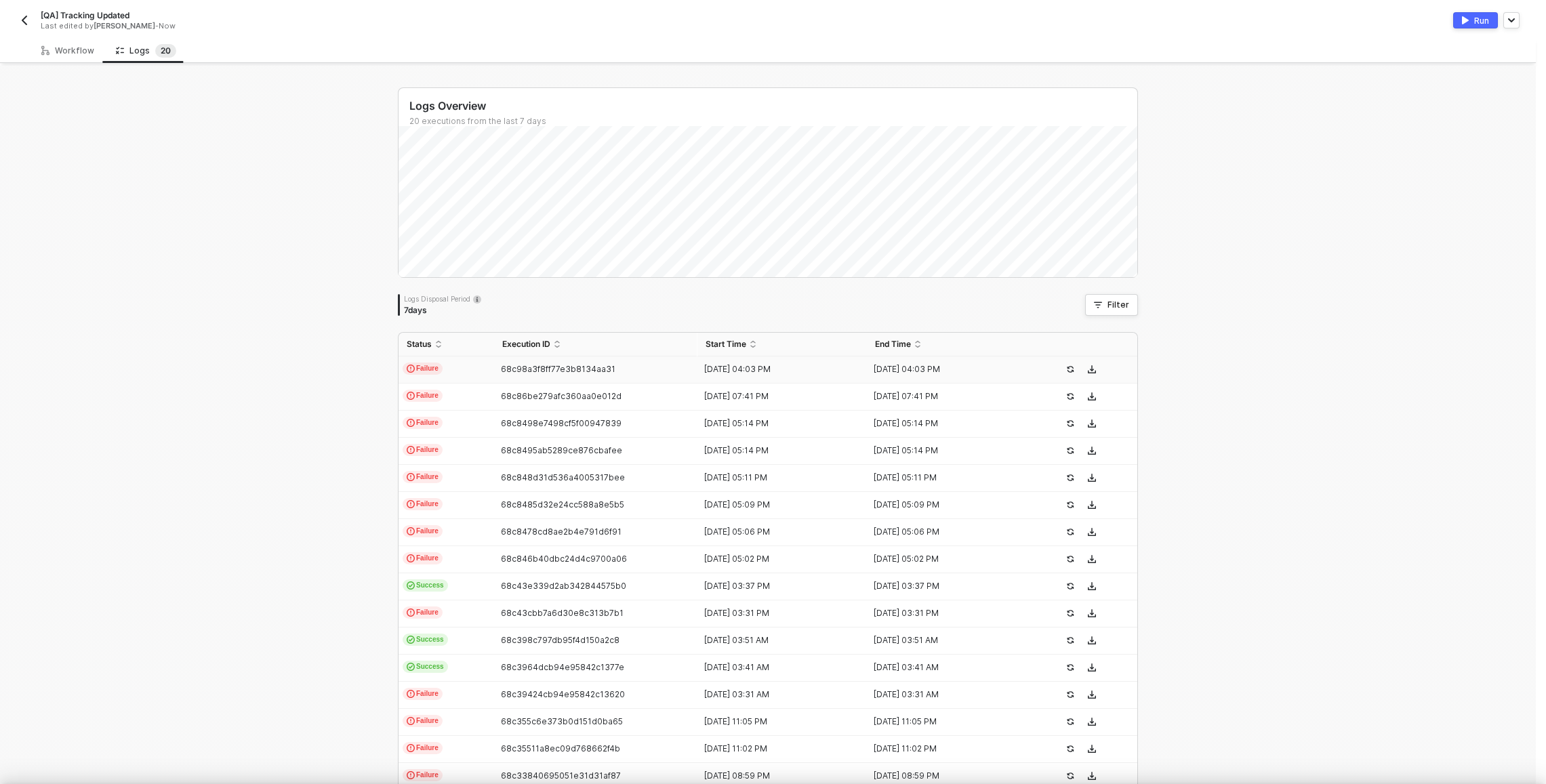
type textarea "{ "json": {}, "id": "aba51174-fe4c-4f37-ac23-80099dc7c5dc" }"
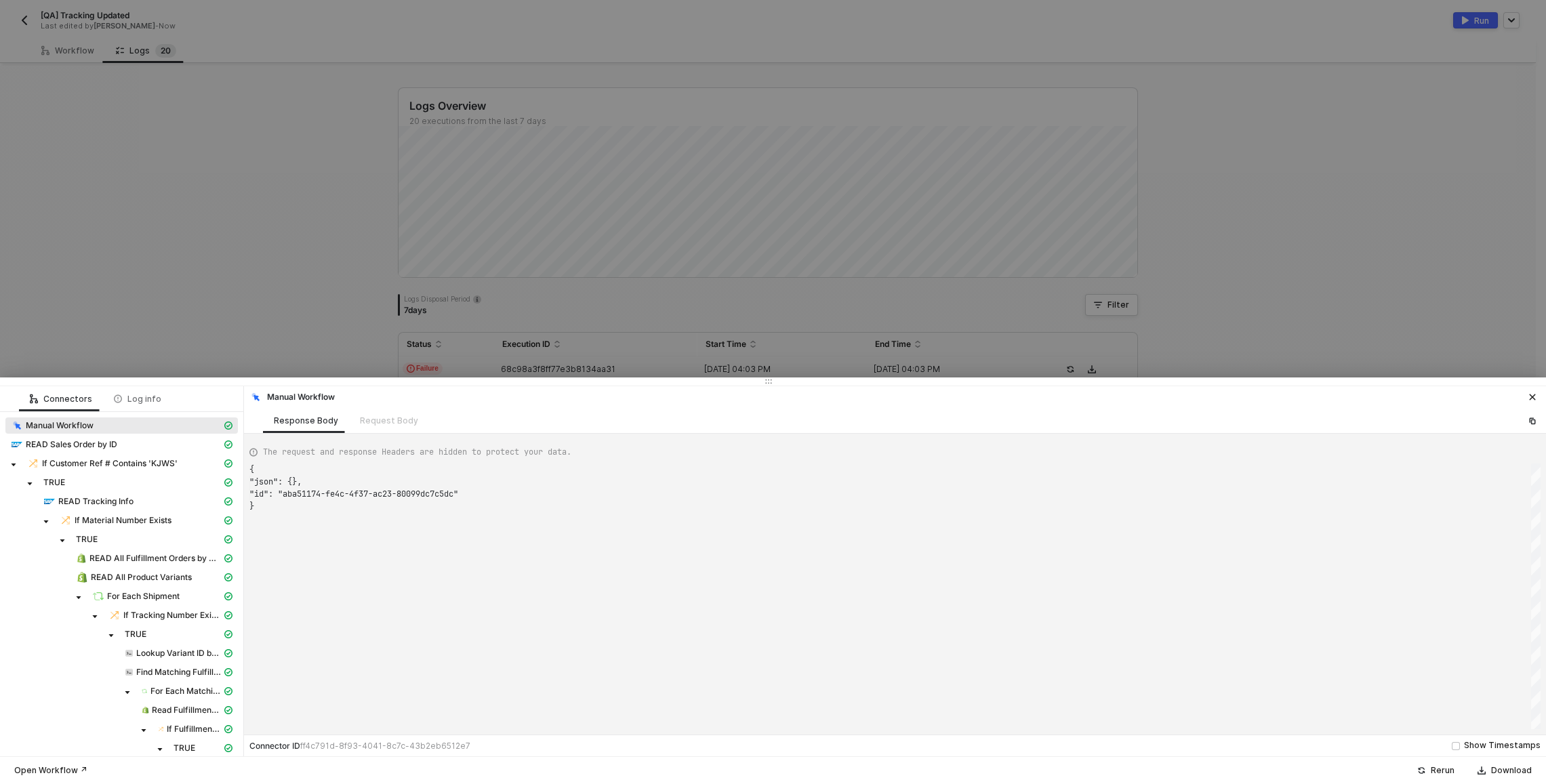
scroll to position [37, 0]
click at [382, 417] on div "Request Body" at bounding box center [389, 420] width 80 height 25
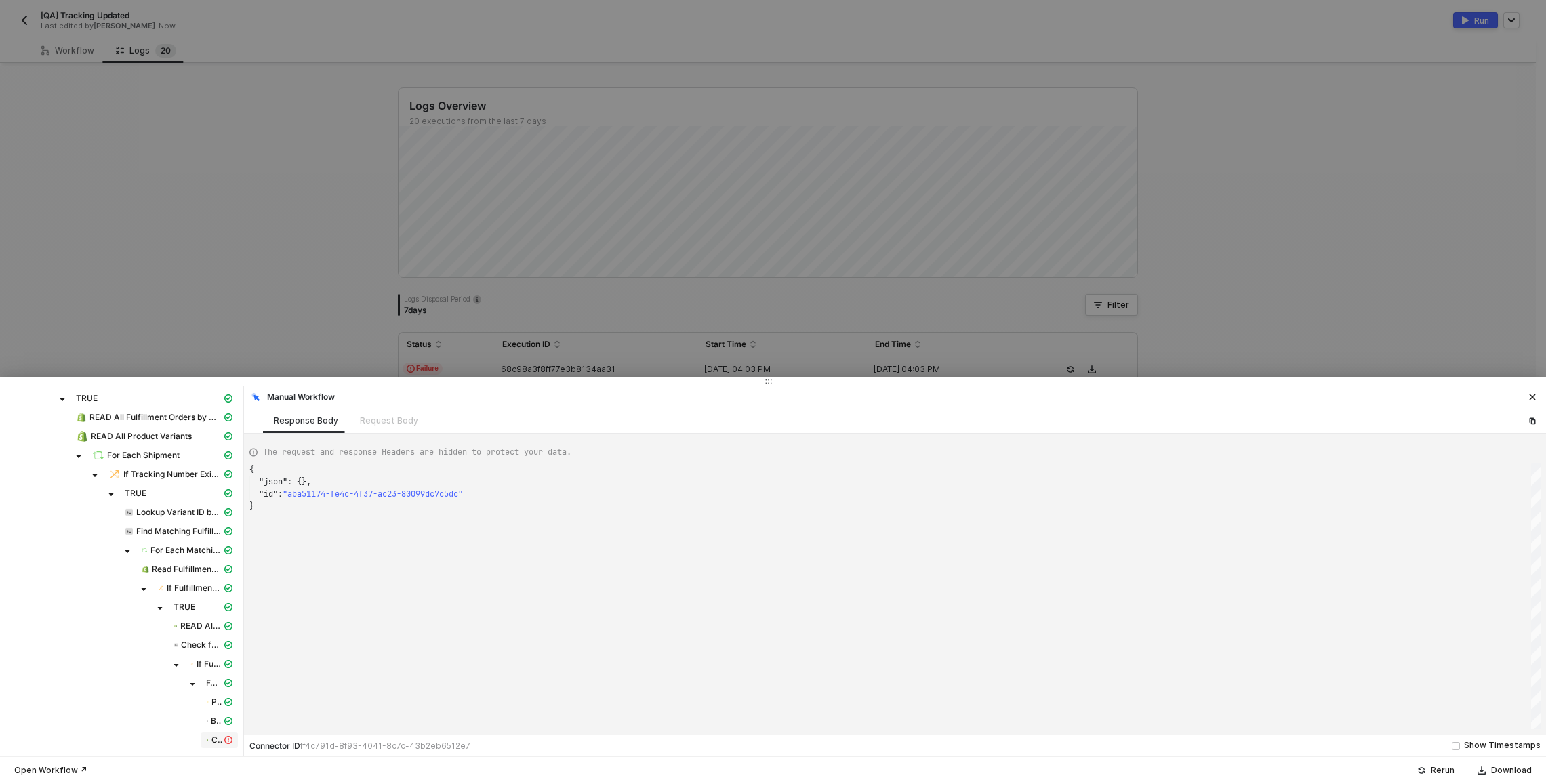
click at [220, 744] on div "CREATE Fulfillment" at bounding box center [219, 739] width 32 height 12
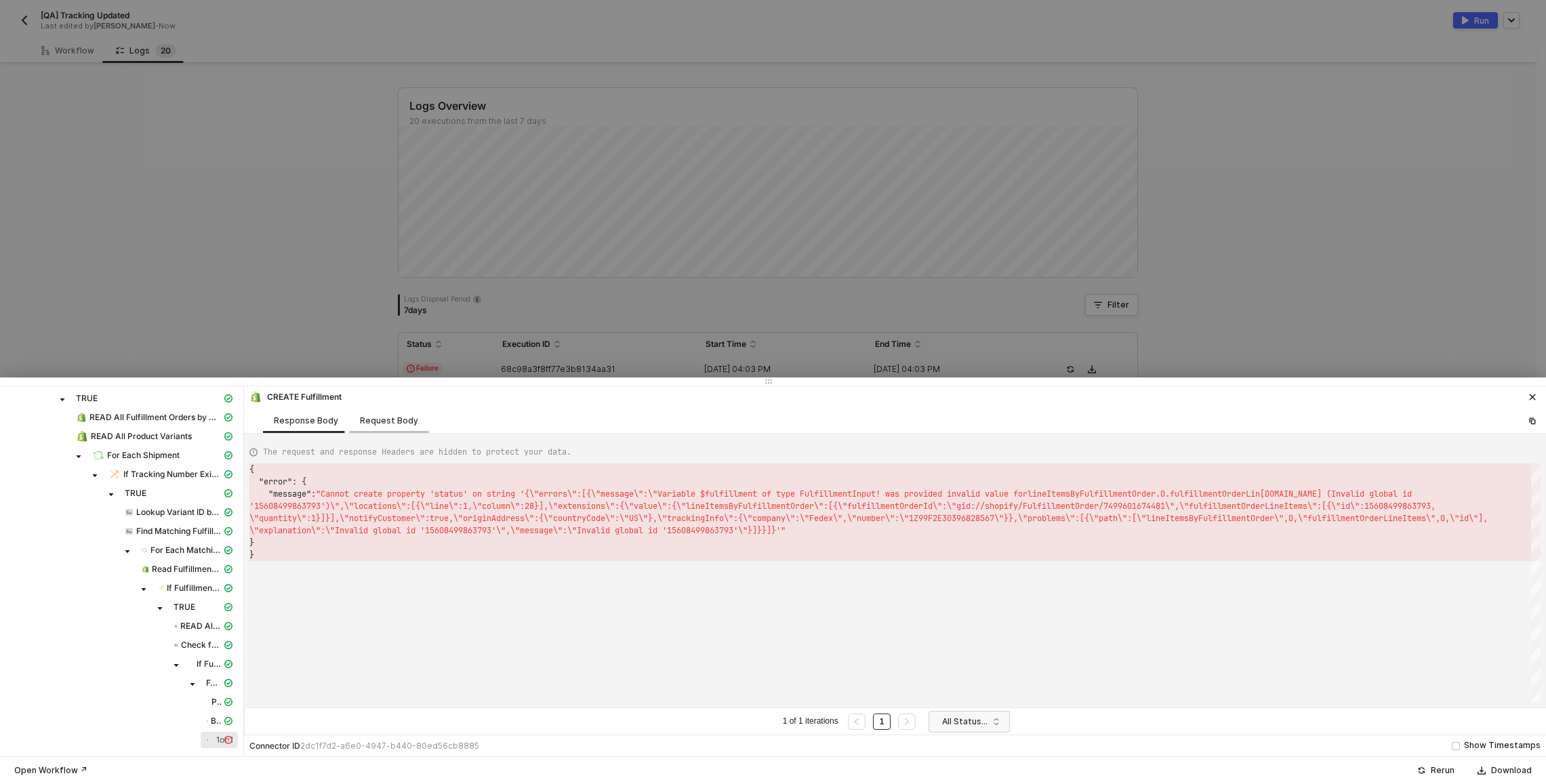
click at [389, 419] on div "Request Body" at bounding box center [388, 420] width 58 height 10
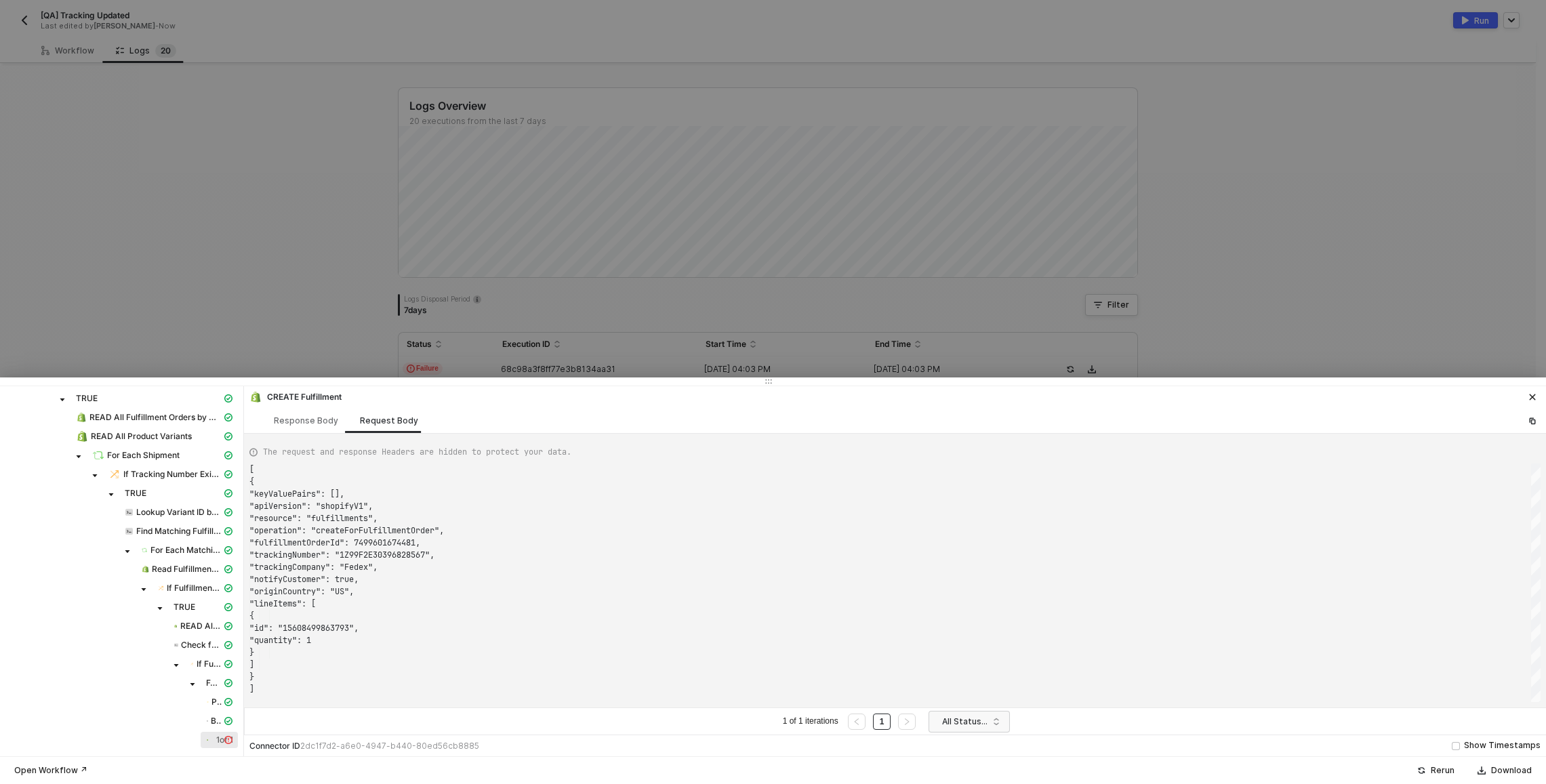
scroll to position [122, 0]
type textarea "[ { "keyValuePairs": [], "apiVersion": "shopifyV1", "resource": "fulfillments",…"
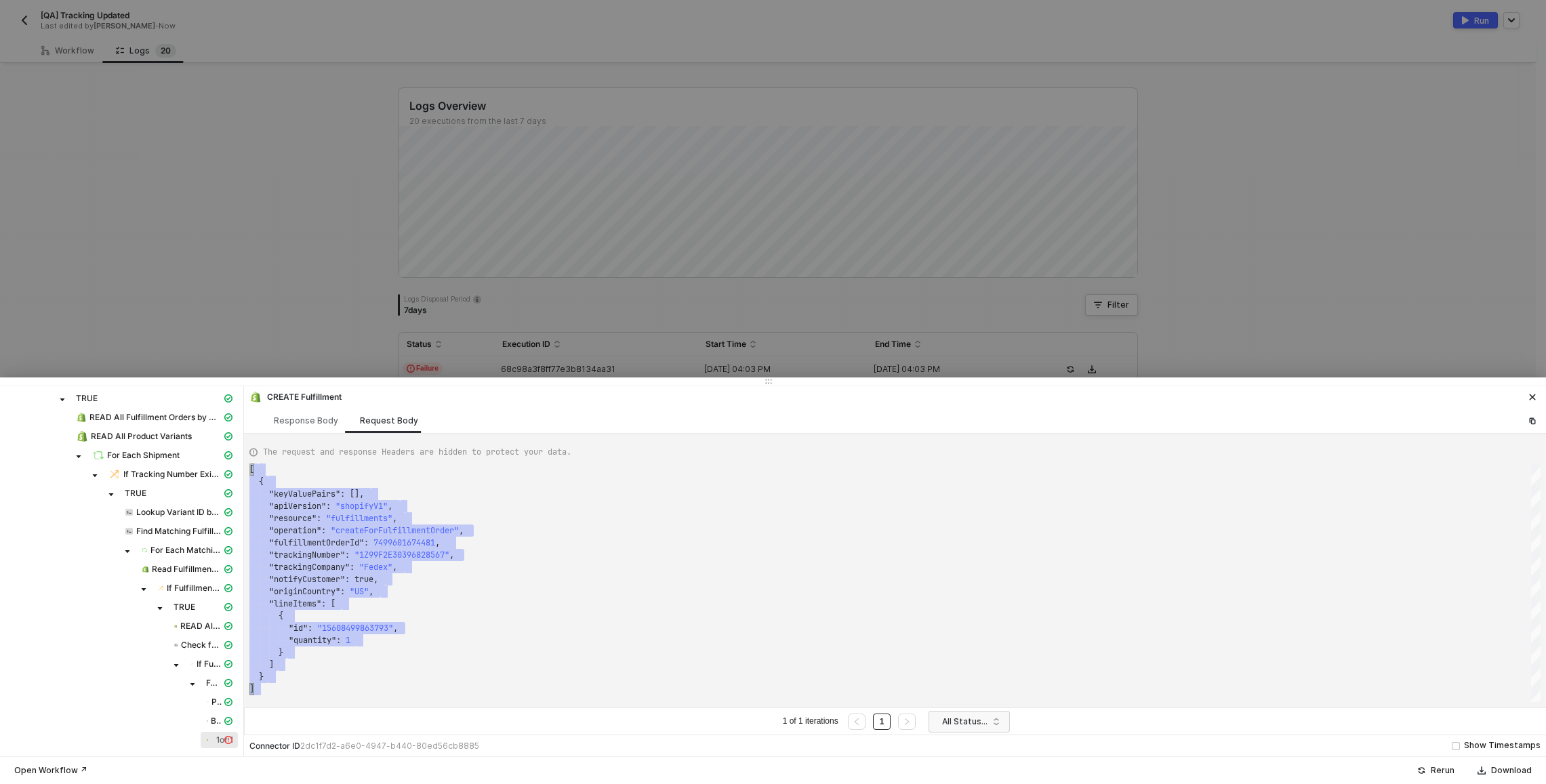
scroll to position [0, 0]
drag, startPoint x: 263, startPoint y: 693, endPoint x: 223, endPoint y: 361, distance: 334.4
click at [209, 349] on div at bounding box center [773, 392] width 1546 height 784
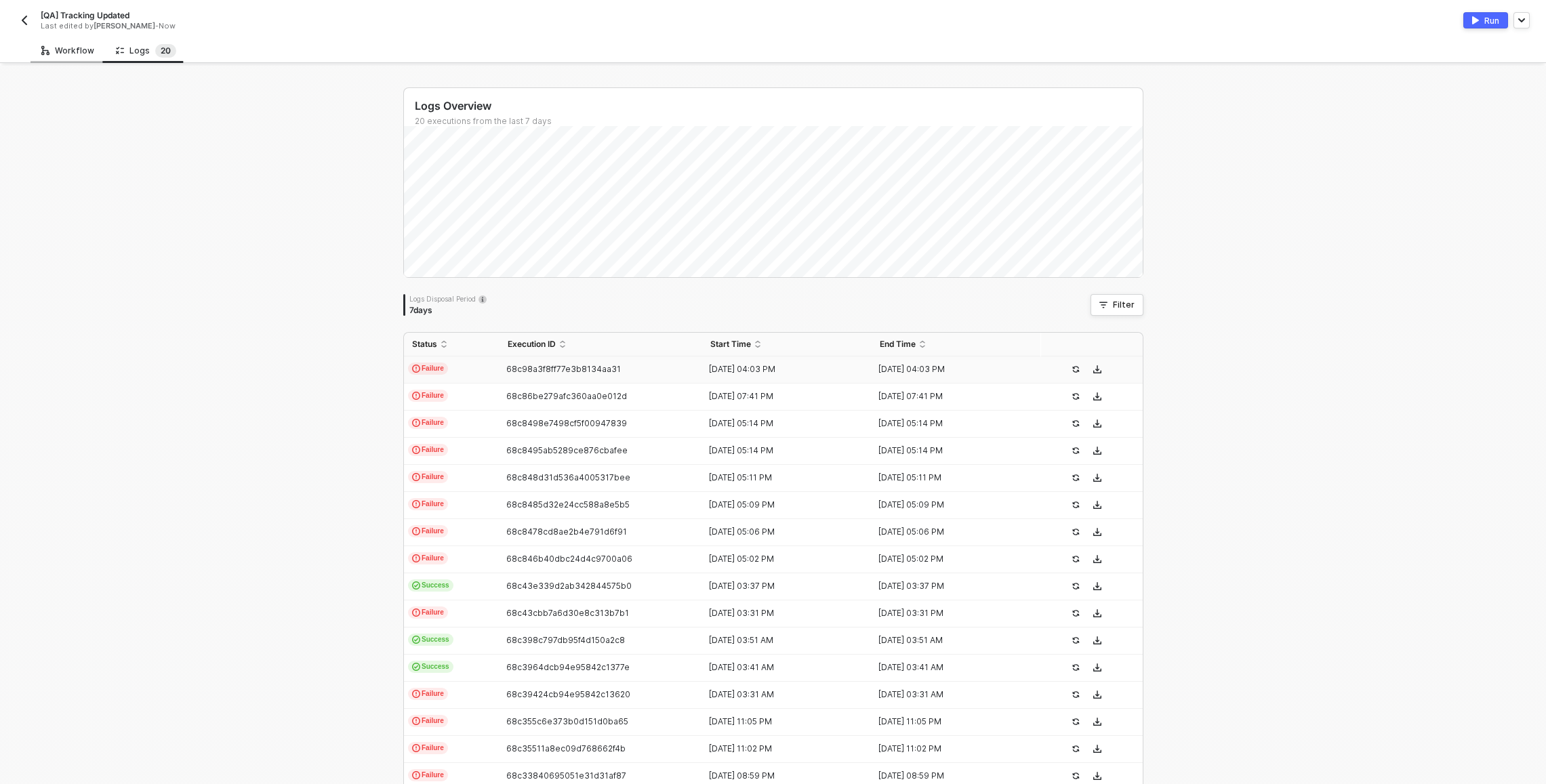
click at [64, 47] on div "Workflow" at bounding box center [68, 50] width 53 height 10
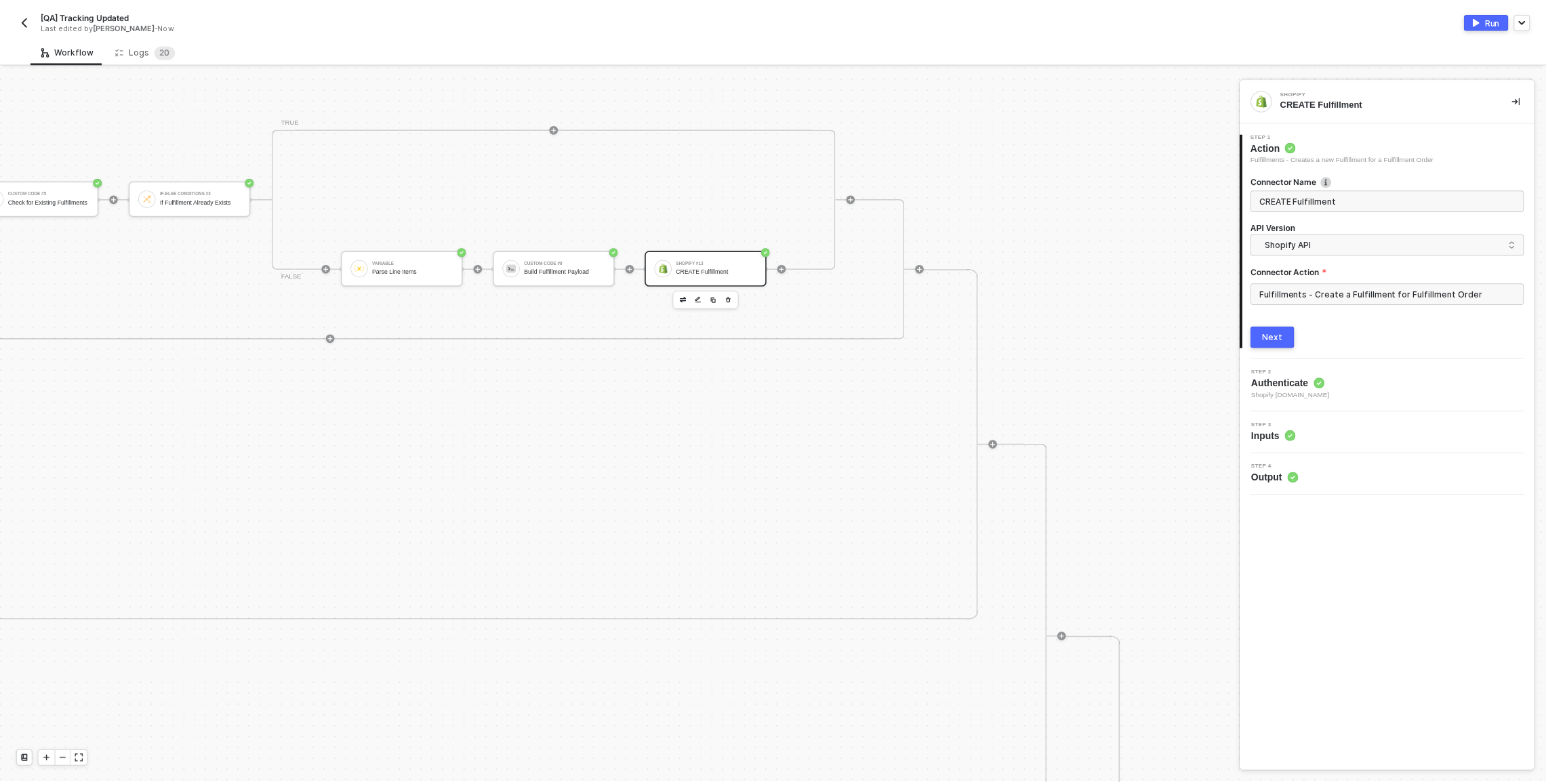
scroll to position [3, 4153]
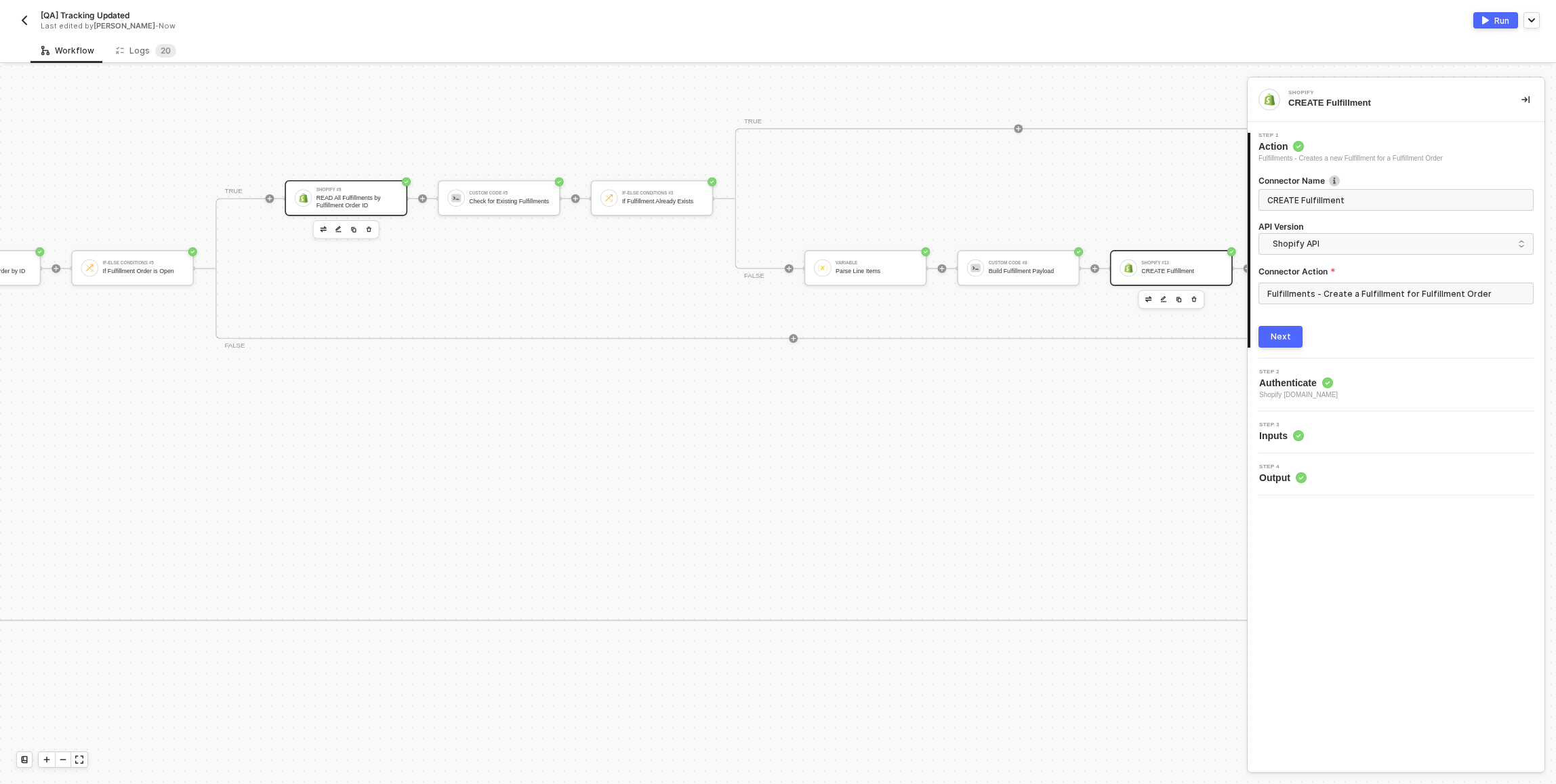
click at [332, 200] on div "READ All Fulfillments by Fulfillment Order ID" at bounding box center [357, 201] width 82 height 13
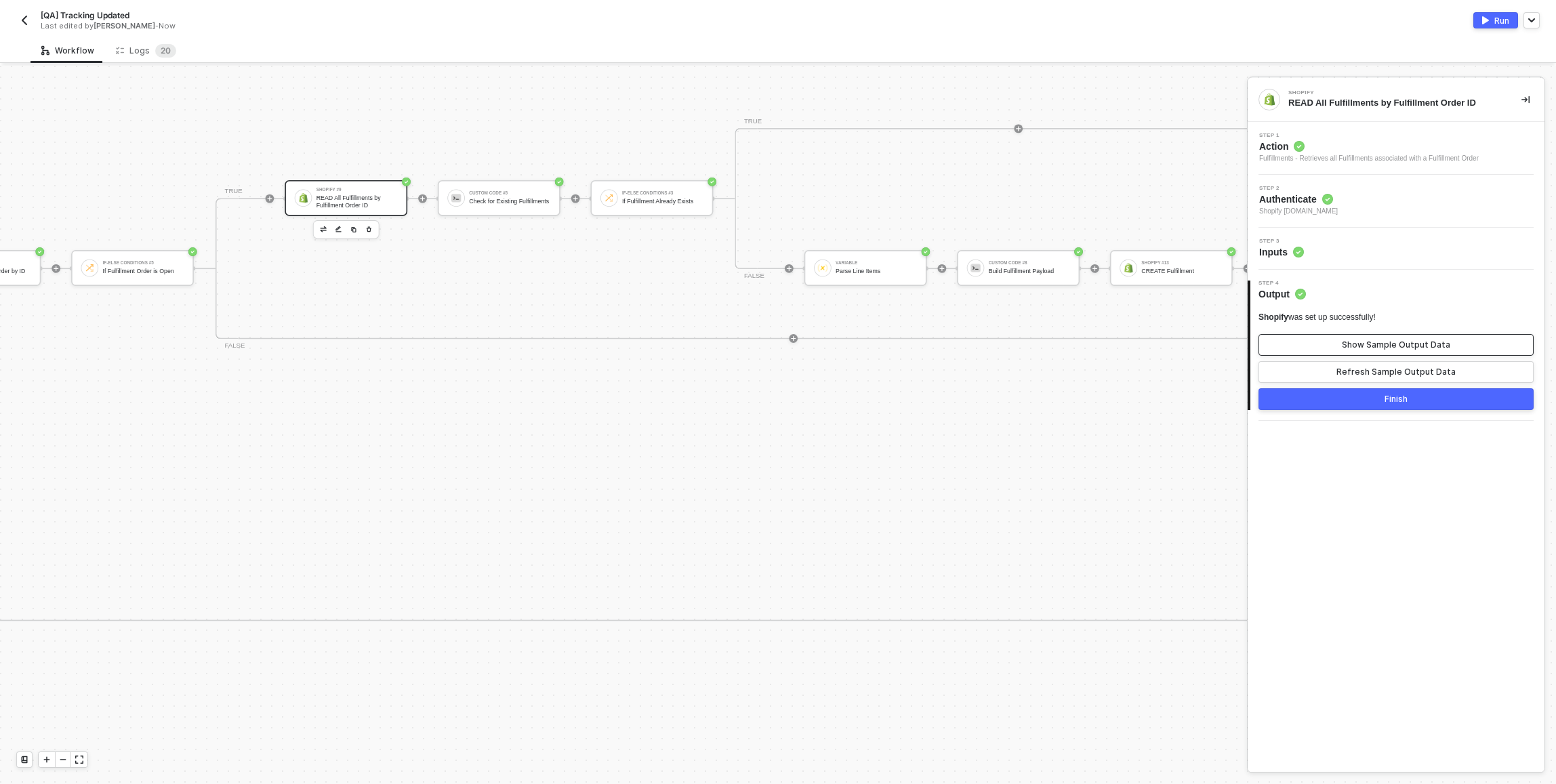
click at [1354, 338] on button "Show Sample Output Data" at bounding box center [1396, 344] width 275 height 22
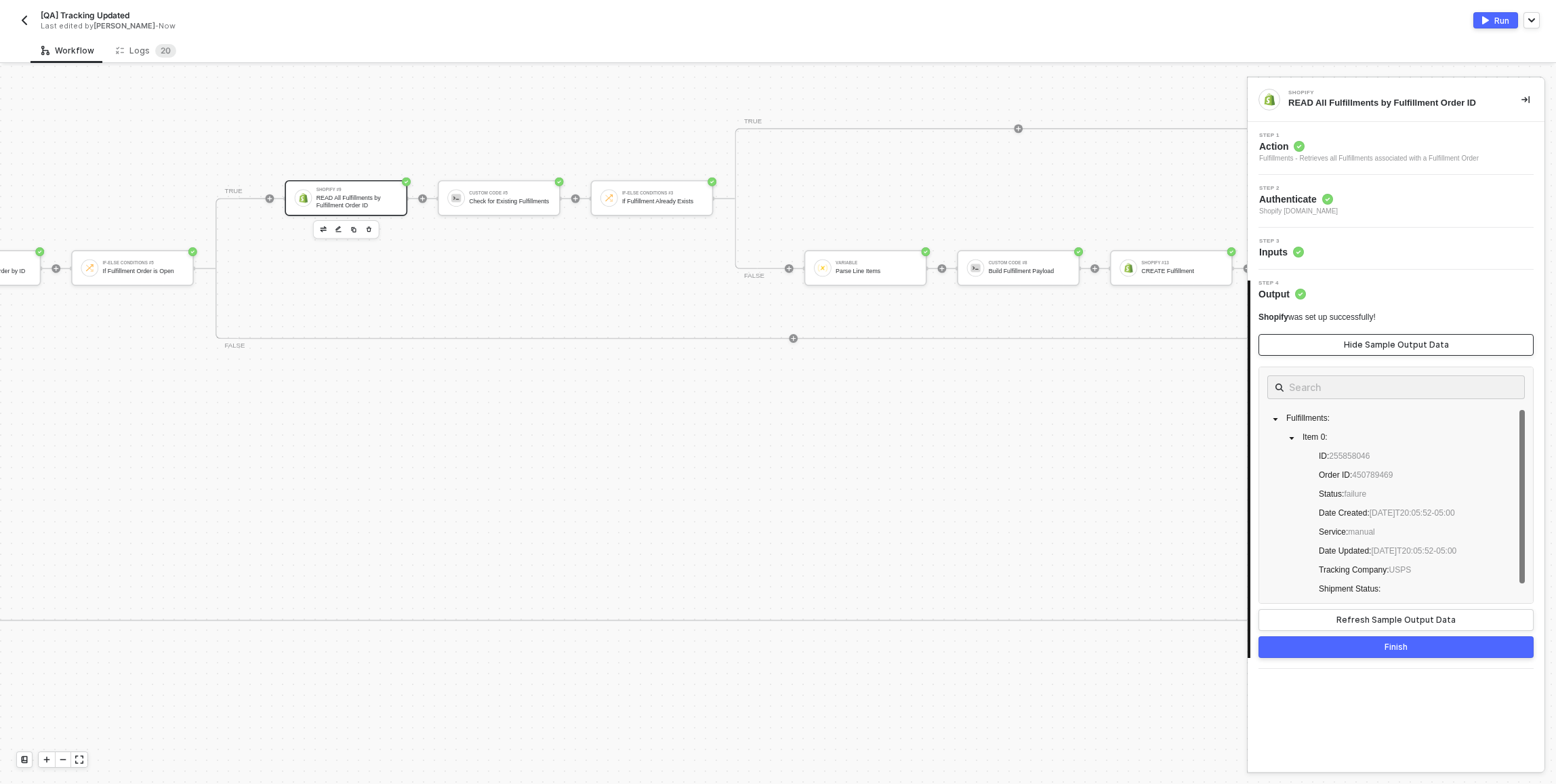
click at [1355, 338] on button "Hide Sample Output Data" at bounding box center [1396, 344] width 275 height 22
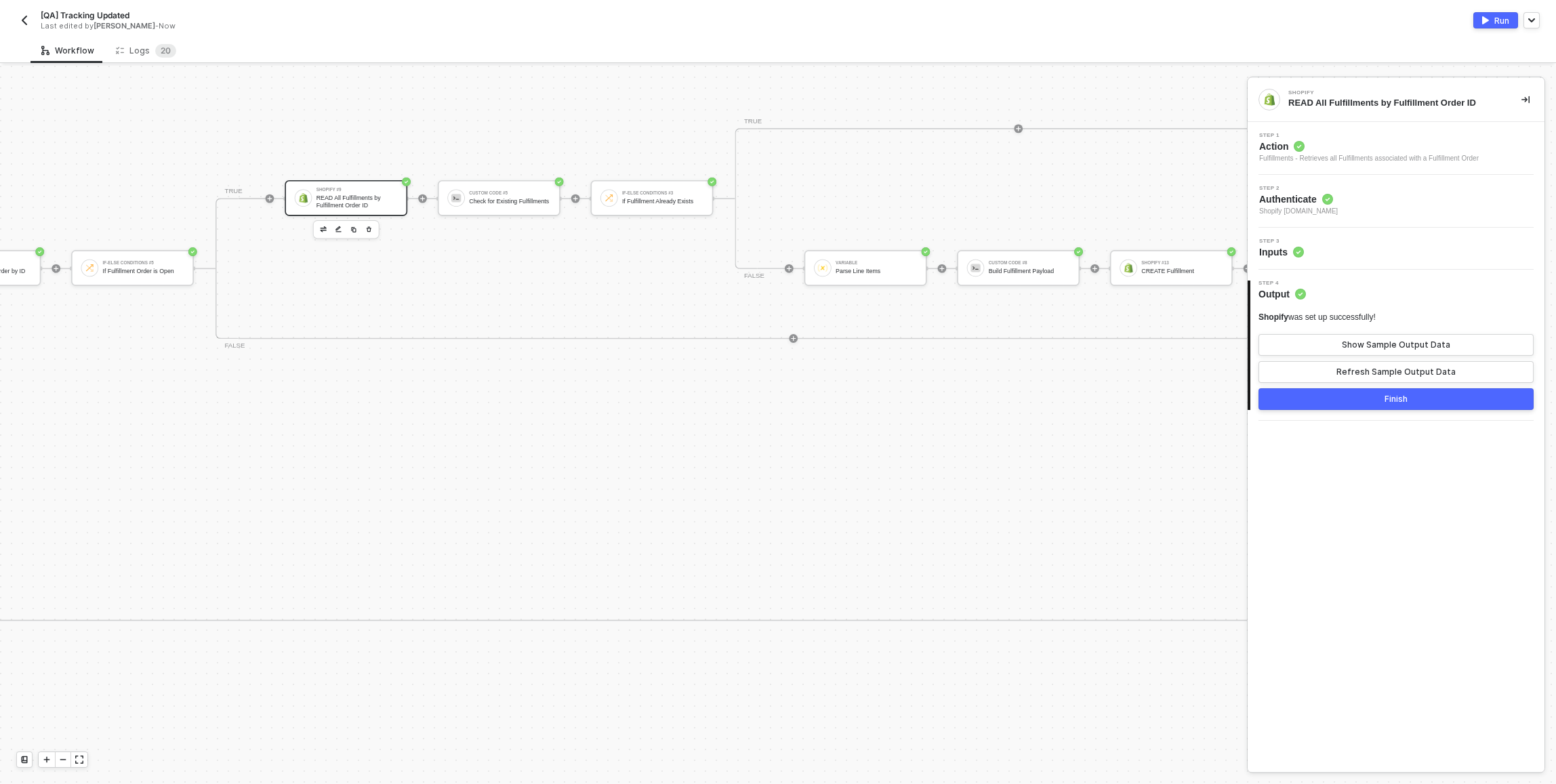
click at [1353, 254] on div "Step 3 Inputs" at bounding box center [1397, 248] width 293 height 20
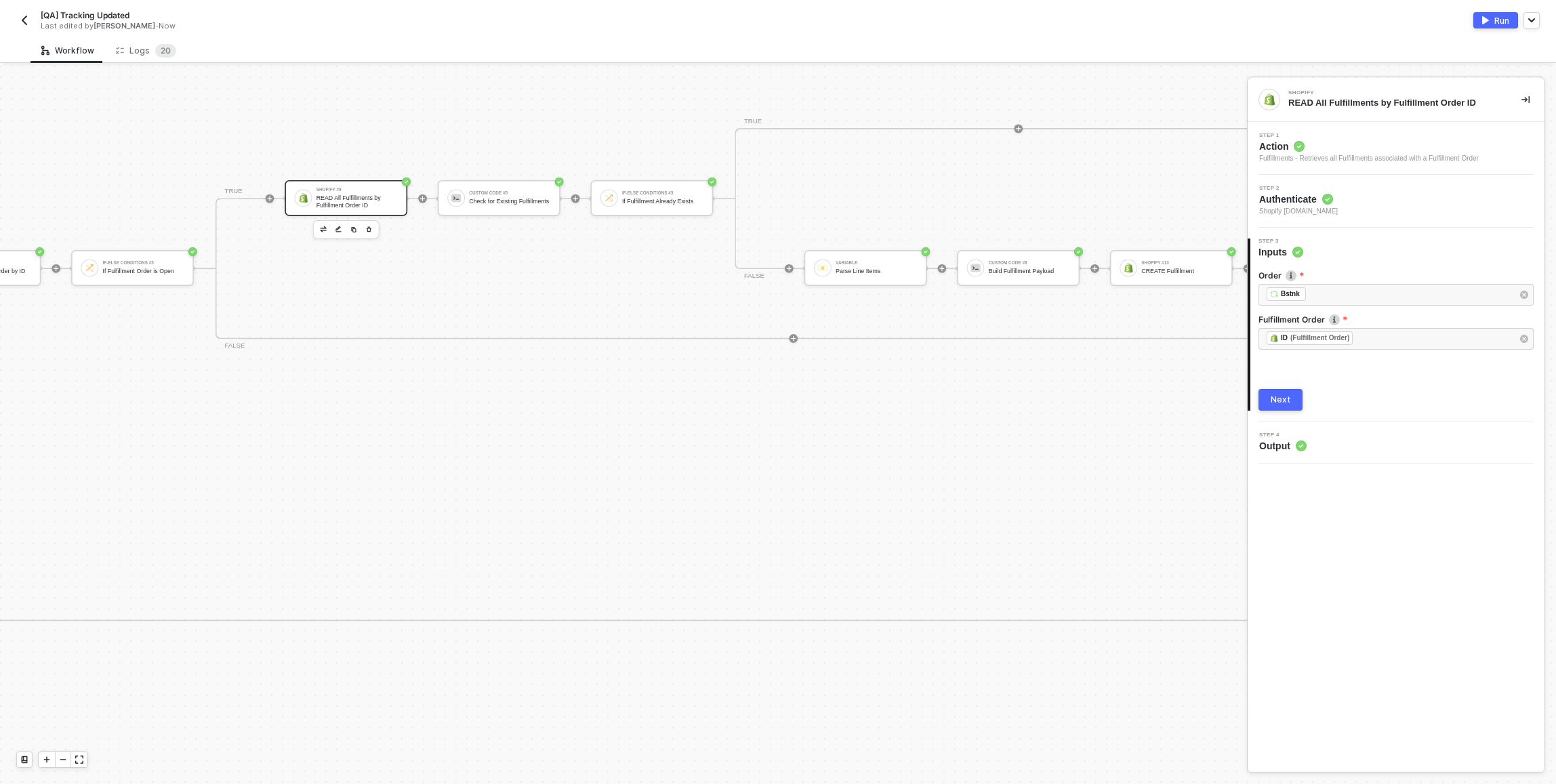
click at [1289, 403] on div "Next" at bounding box center [1280, 399] width 20 height 10
click at [352, 197] on div "READ All Fulfillments by Fulfillment Order ID" at bounding box center [357, 201] width 82 height 13
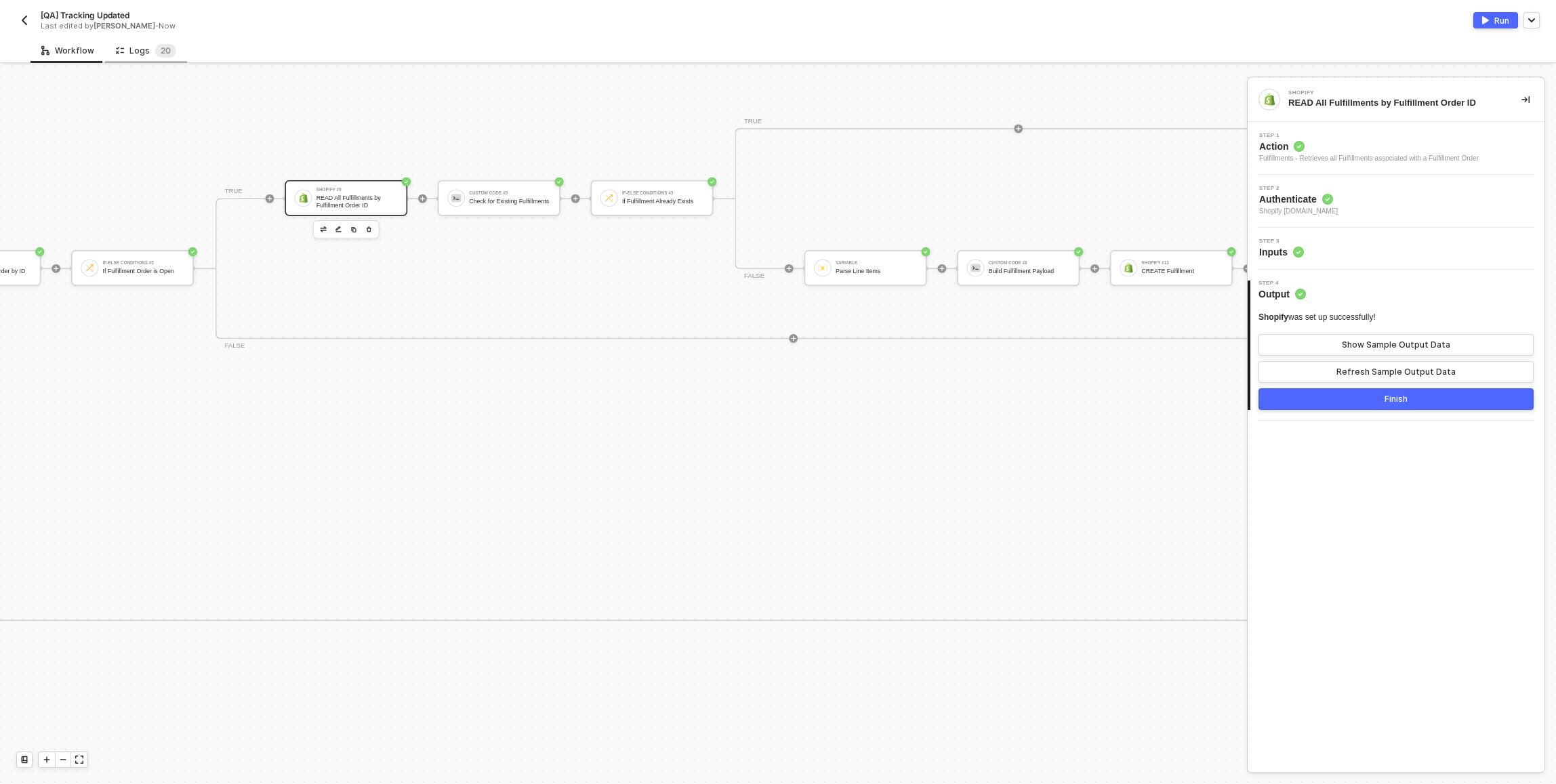
click at [158, 58] on div "Logs 2 0" at bounding box center [146, 50] width 82 height 25
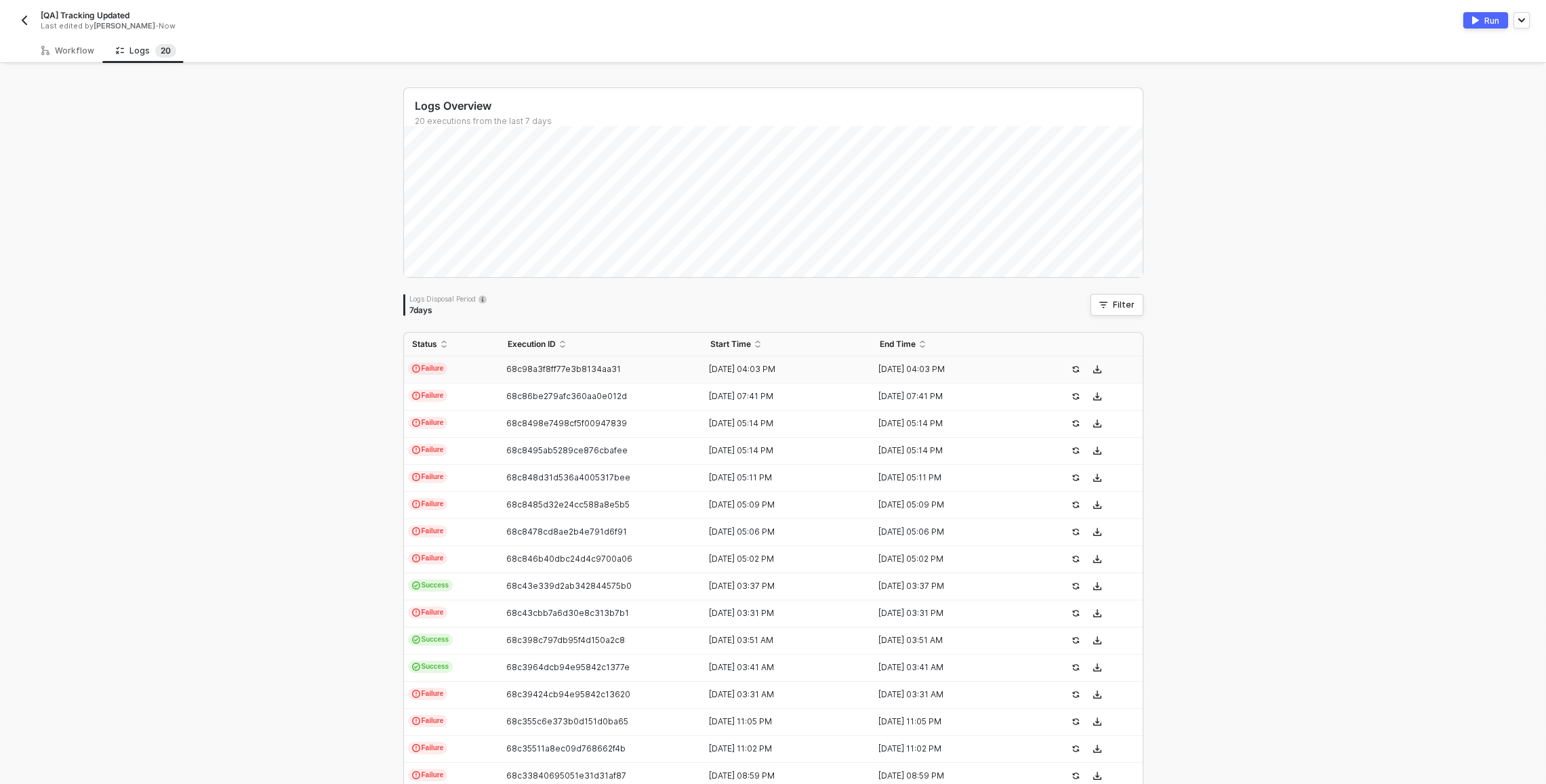
click at [492, 367] on td "Failure" at bounding box center [451, 370] width 96 height 27
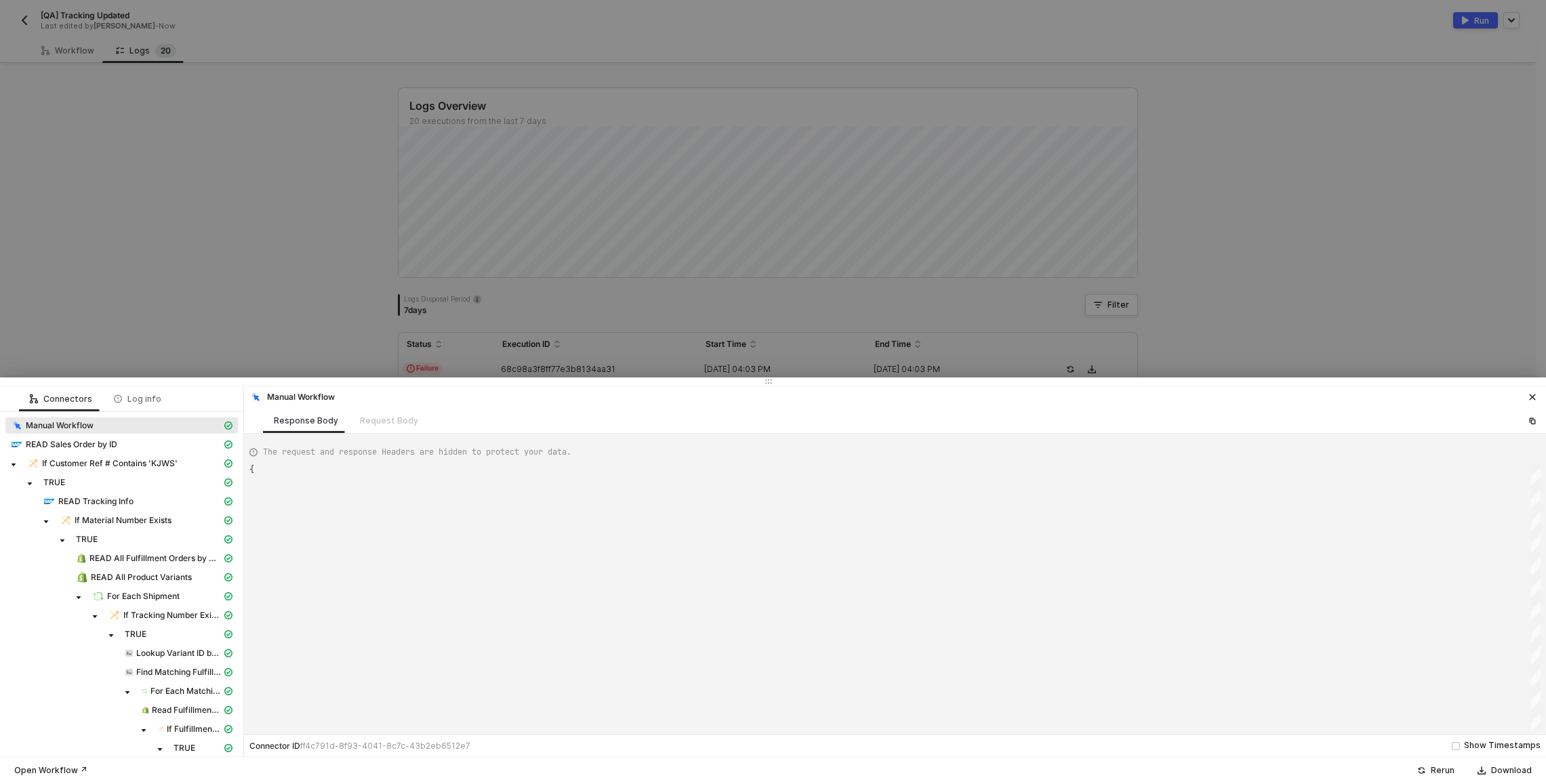
type textarea "{ "json": {}, "id": "aba51174-fe4c-4f37-ac23-80099dc7c5dc" }"
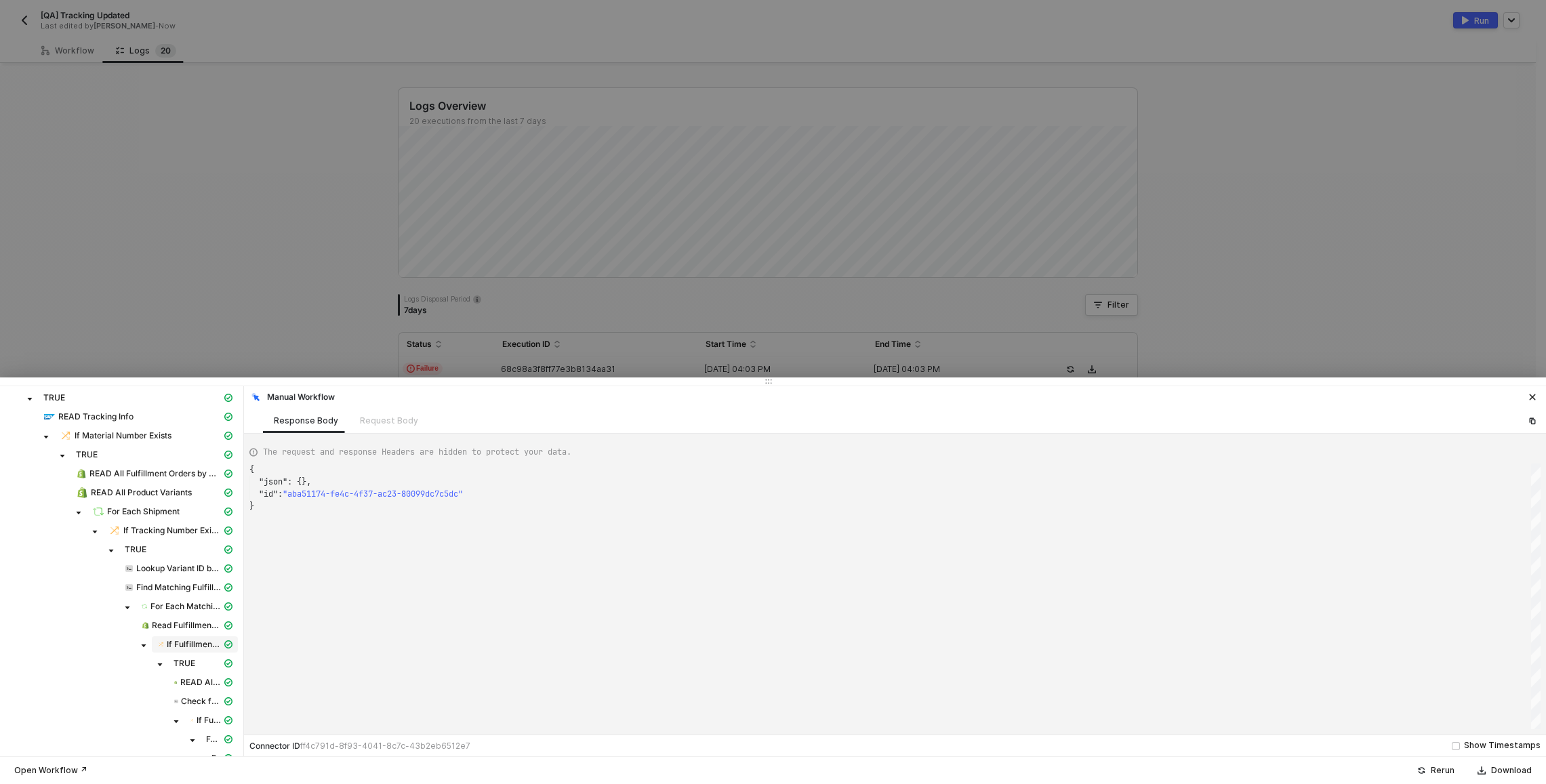
scroll to position [141, 0]
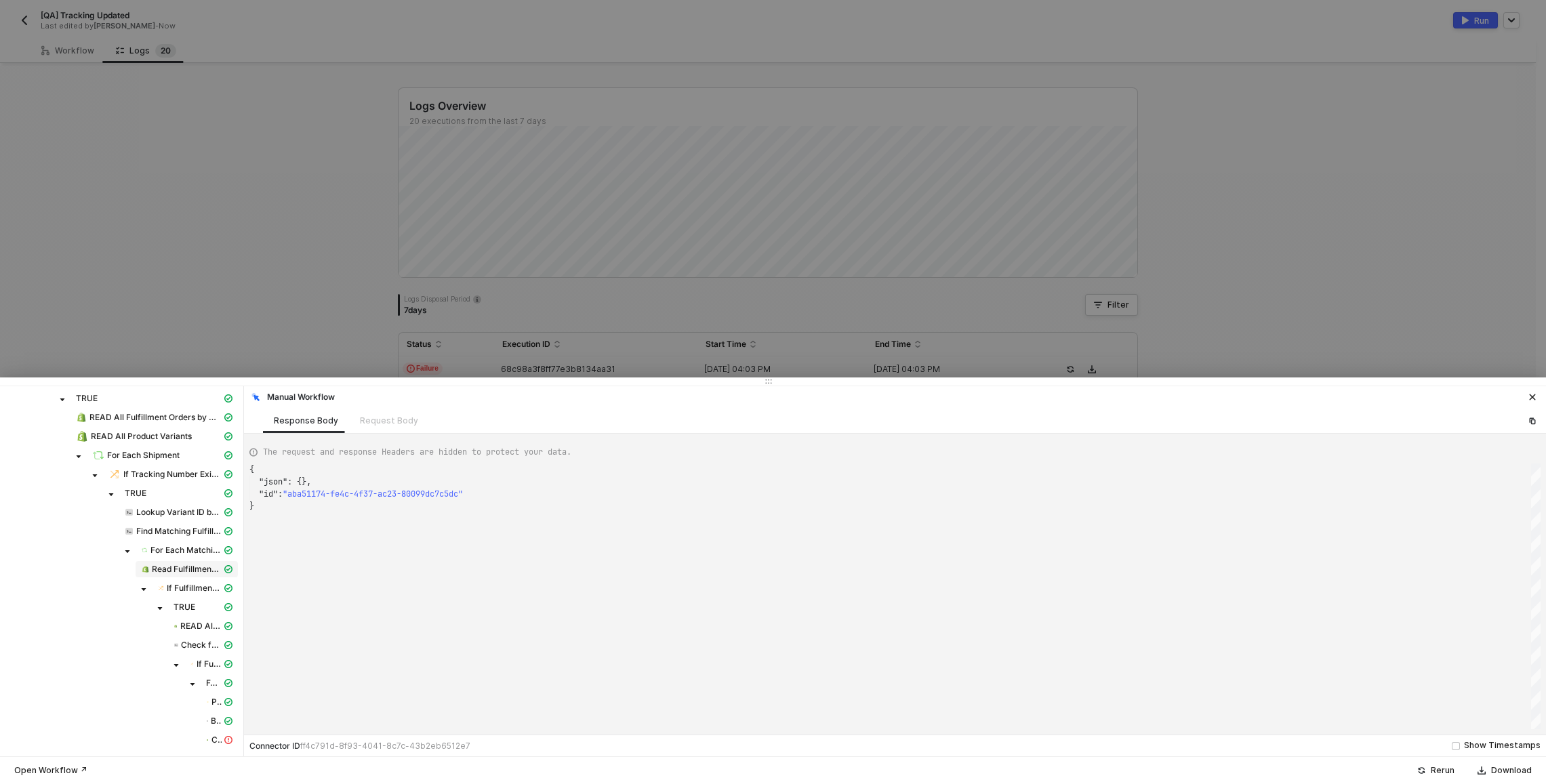
click at [177, 574] on span "Read Fulfillment Order by ID" at bounding box center [187, 569] width 70 height 10
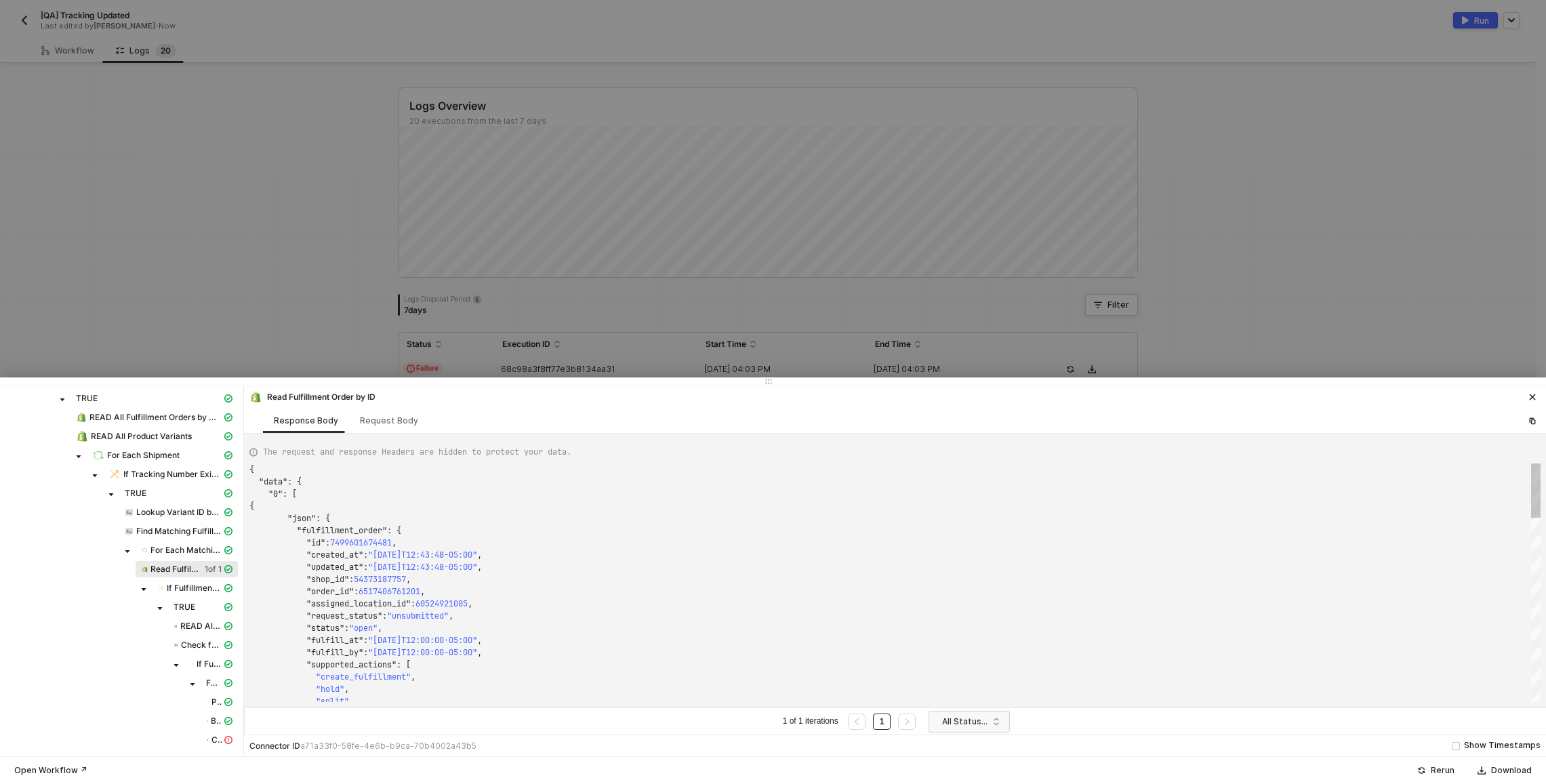
scroll to position [122, 0]
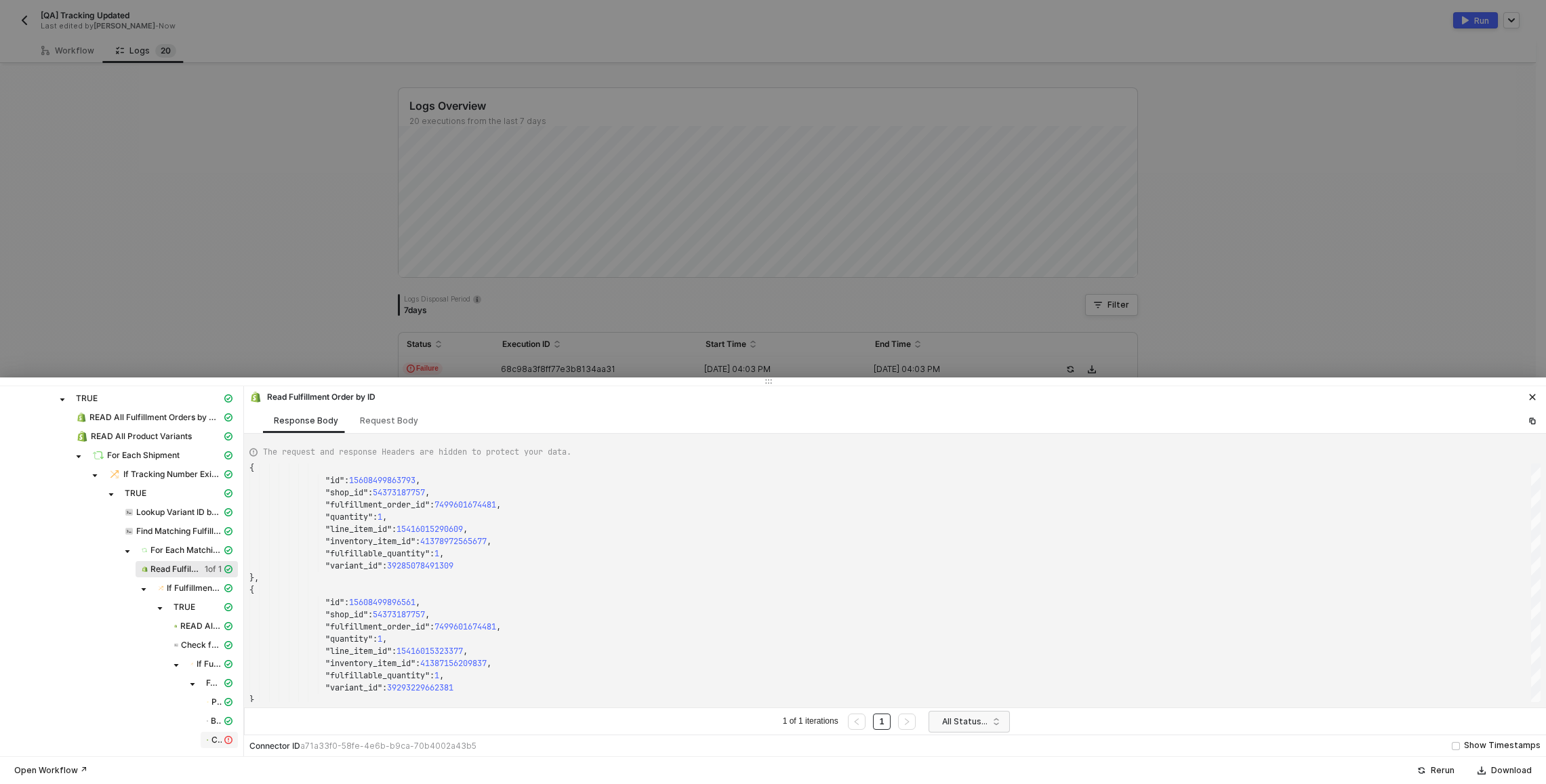
click at [220, 745] on div "CREATE Fulfillment" at bounding box center [219, 739] width 32 height 12
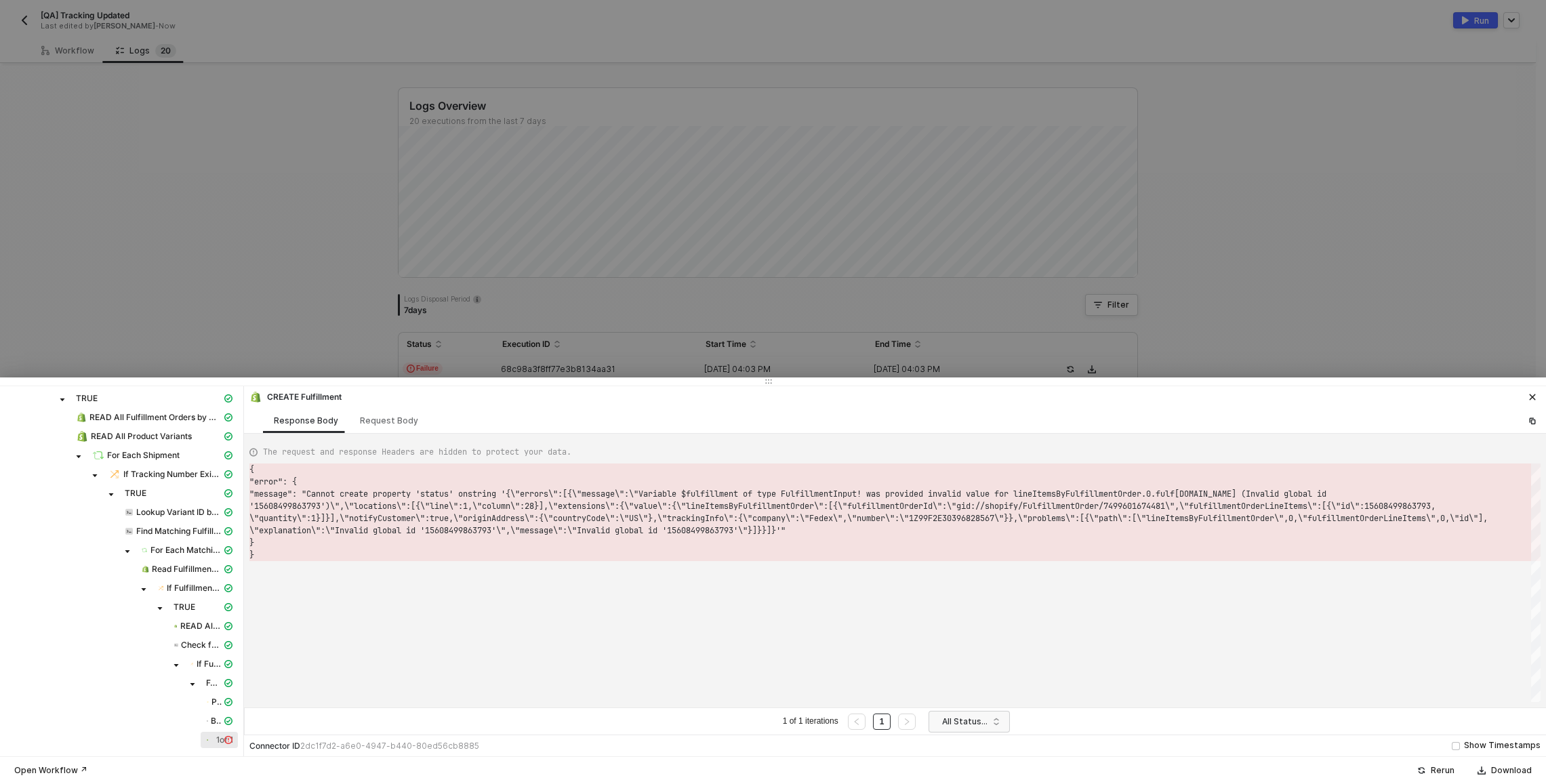
scroll to position [25, 0]
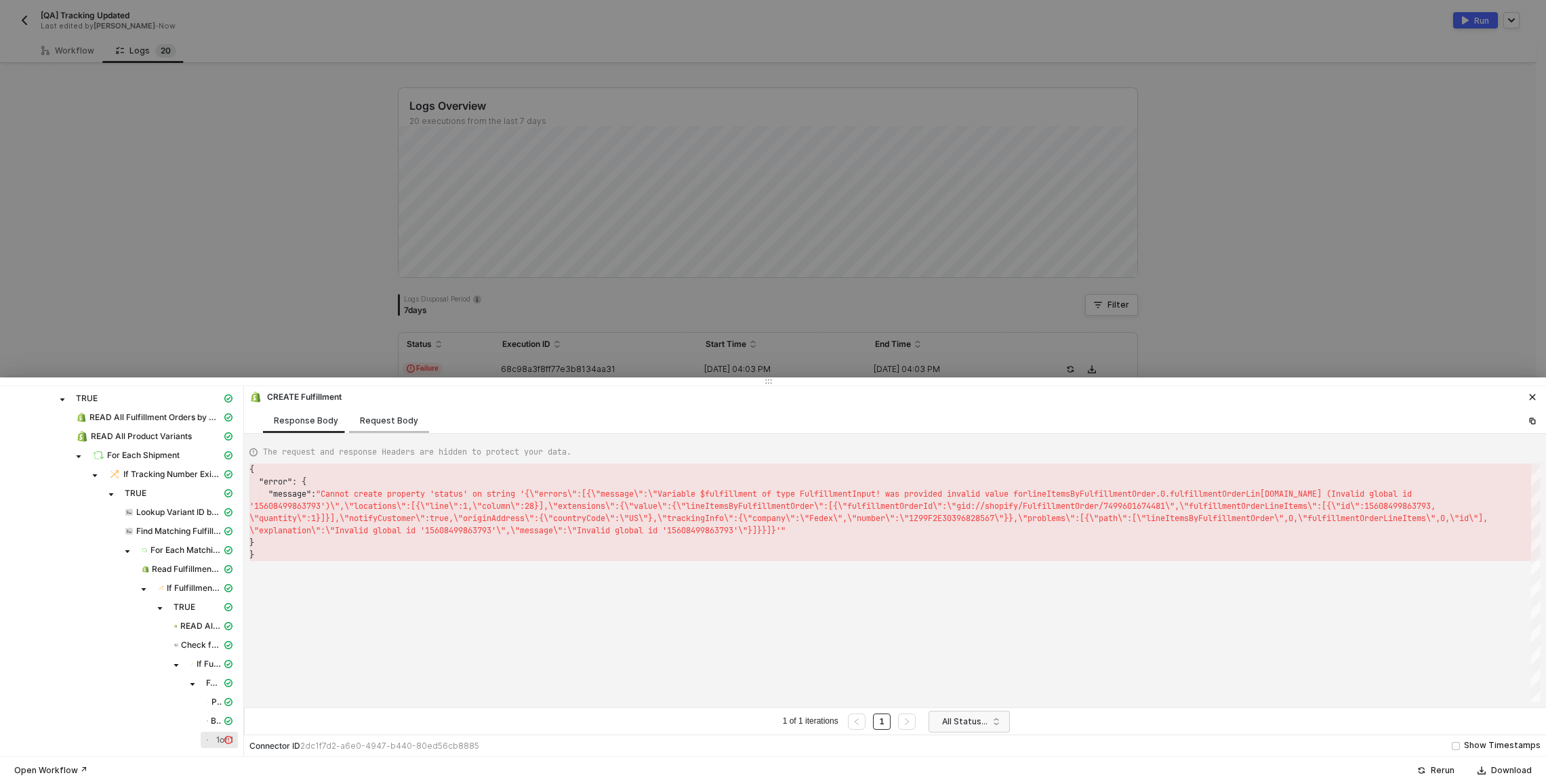
click at [385, 425] on div "Request Body" at bounding box center [388, 420] width 58 height 10
type textarea "[ { "keyValuePairs": [], "apiVersion": "shopifyV1", "resource": "fulfillments",…"
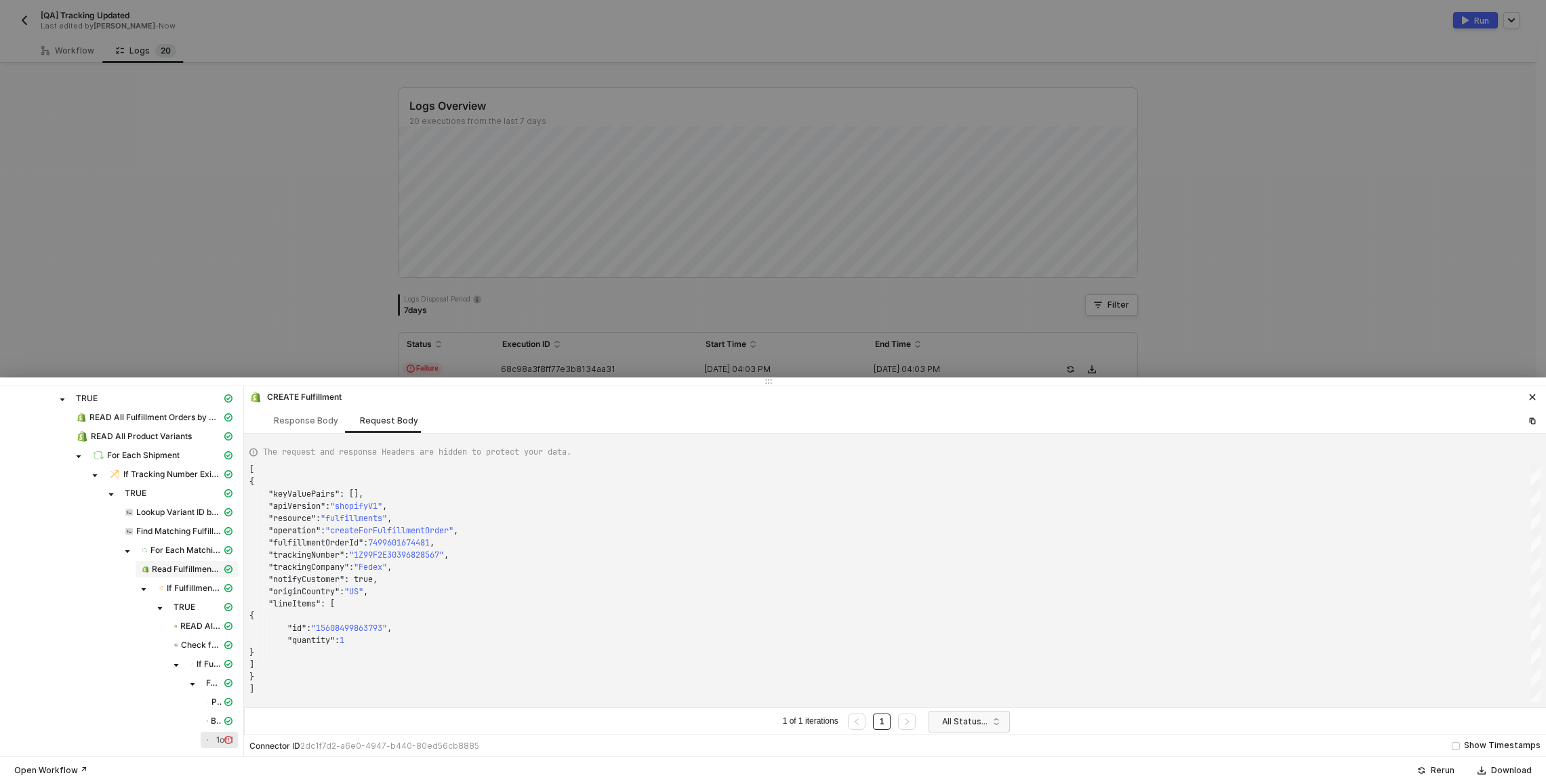
click at [202, 570] on span "Read Fulfillment Order by ID" at bounding box center [187, 569] width 70 height 10
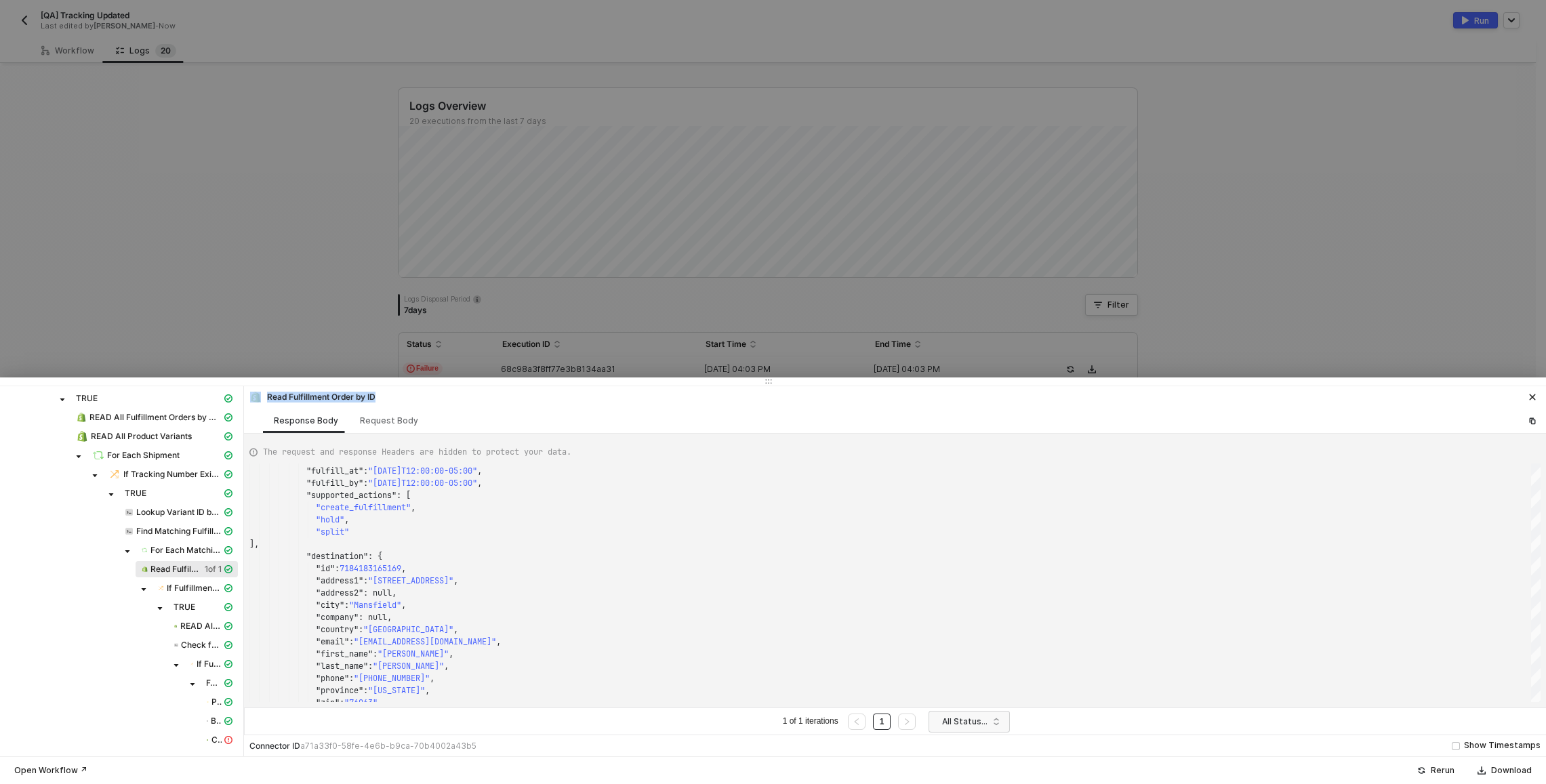
drag, startPoint x: 232, startPoint y: 421, endPoint x: 248, endPoint y: 424, distance: 16.3
click at [248, 424] on div "Connectors Log info Manual Workflow READ Sales Order by ID If Customer Ref # Co…" at bounding box center [773, 571] width 1546 height 370
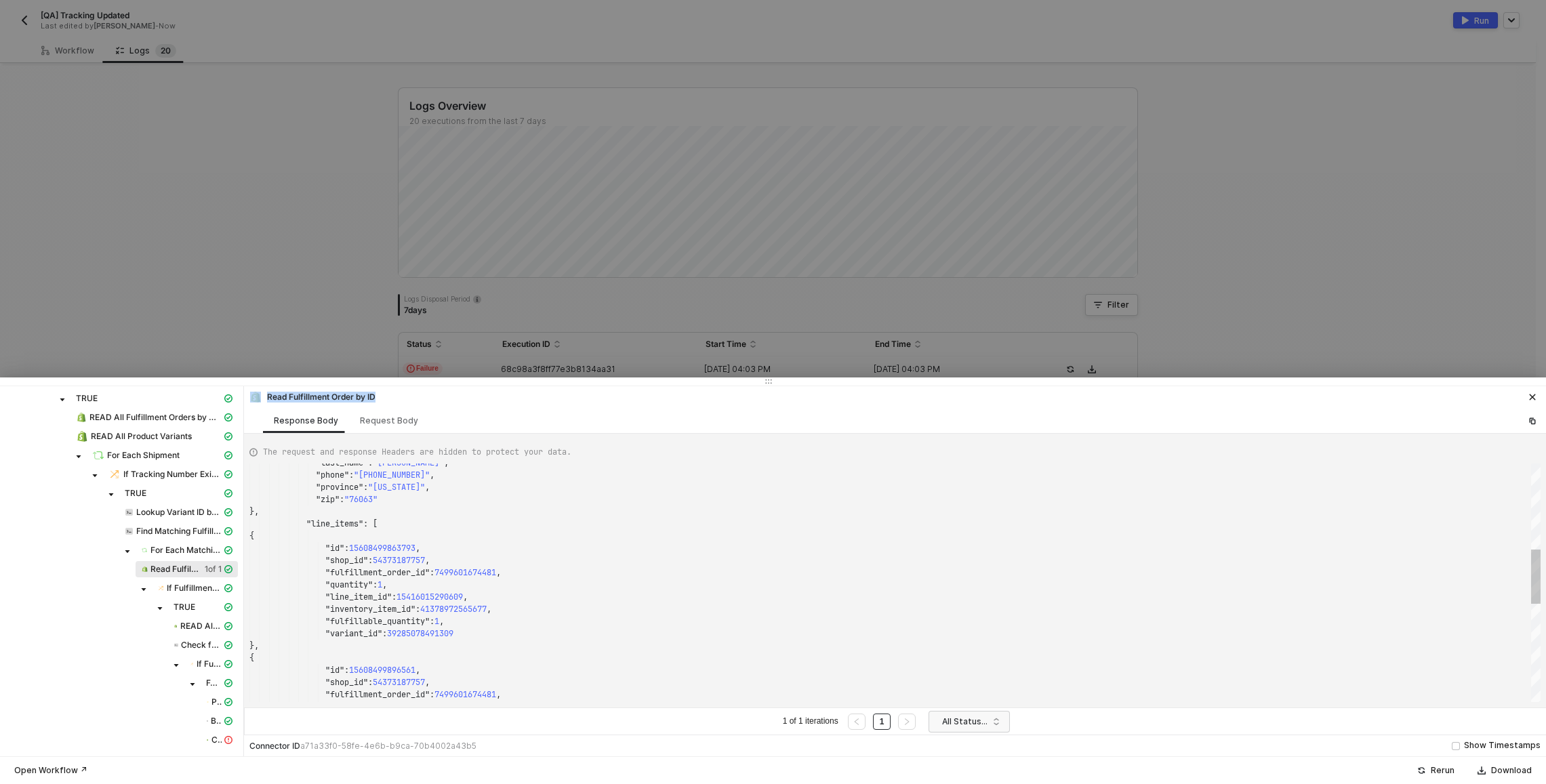
click at [509, 613] on div ""inventory_item_id" : 41378972565677 ," at bounding box center [894, 609] width 1291 height 12
type textarea "{ "data": { "0": [ { "json": { "fulfillment_order": { "id": 7499601674481, "cre…"
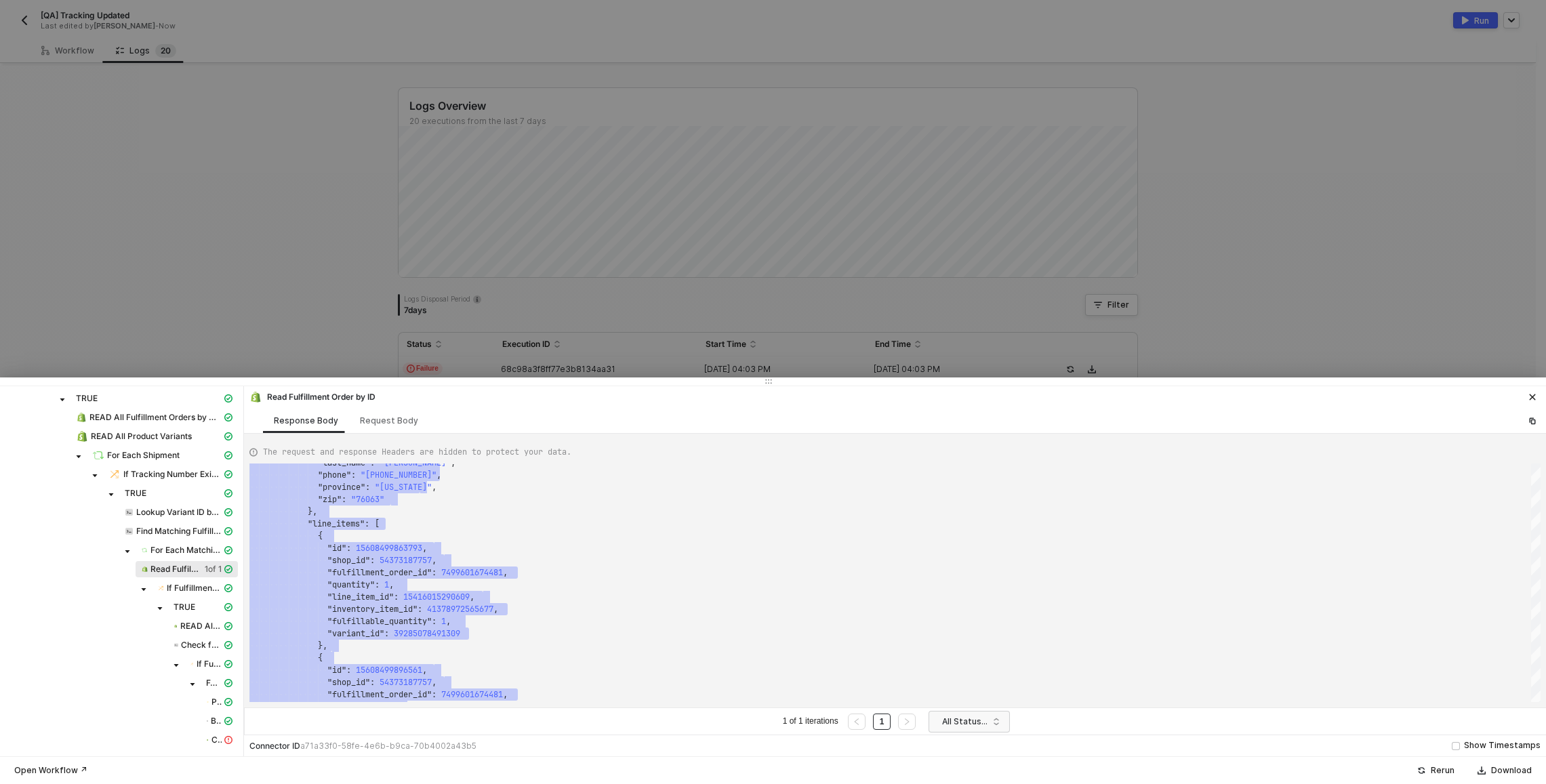
click at [127, 280] on div at bounding box center [773, 392] width 1546 height 784
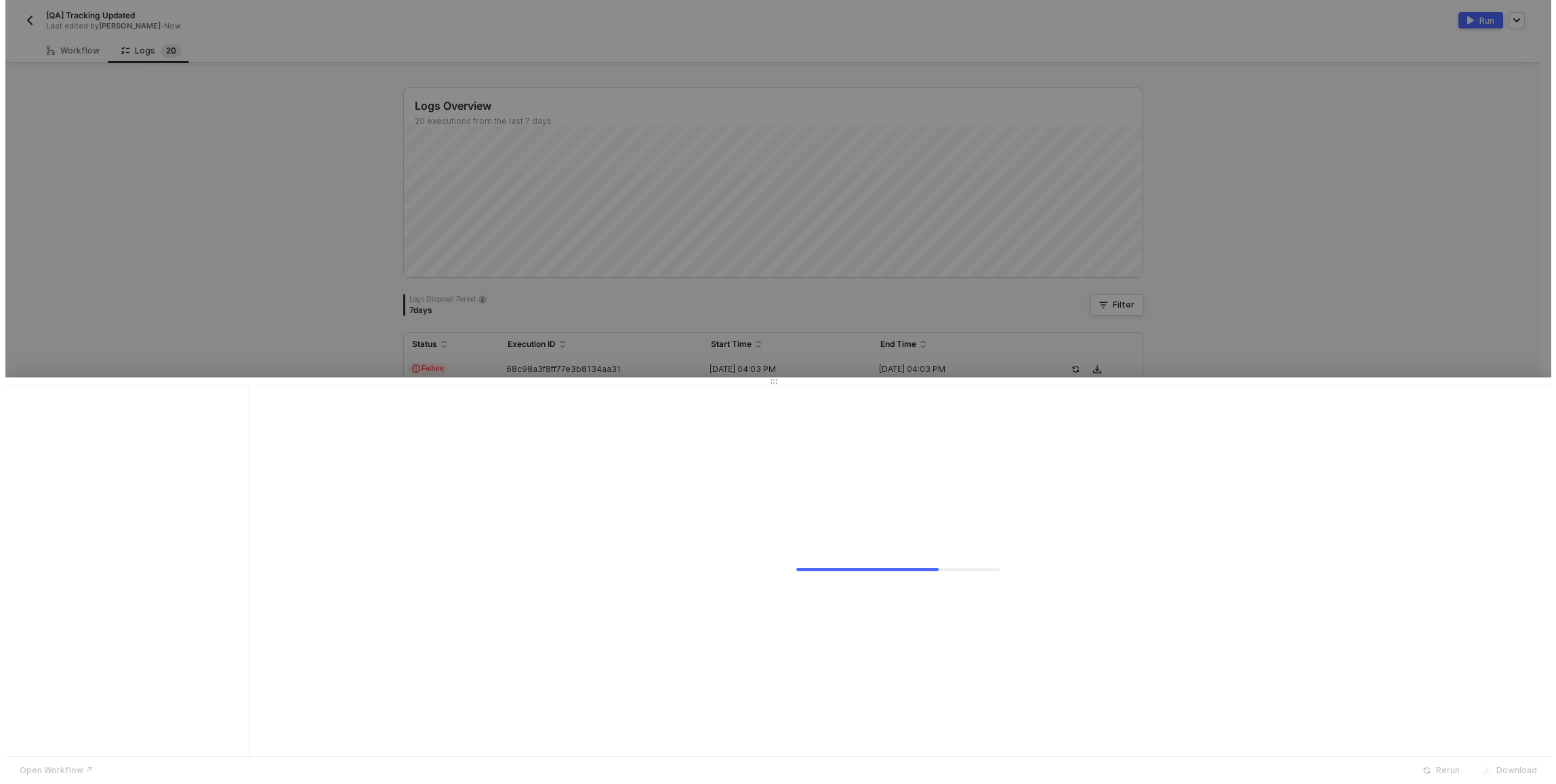
scroll to position [0, 0]
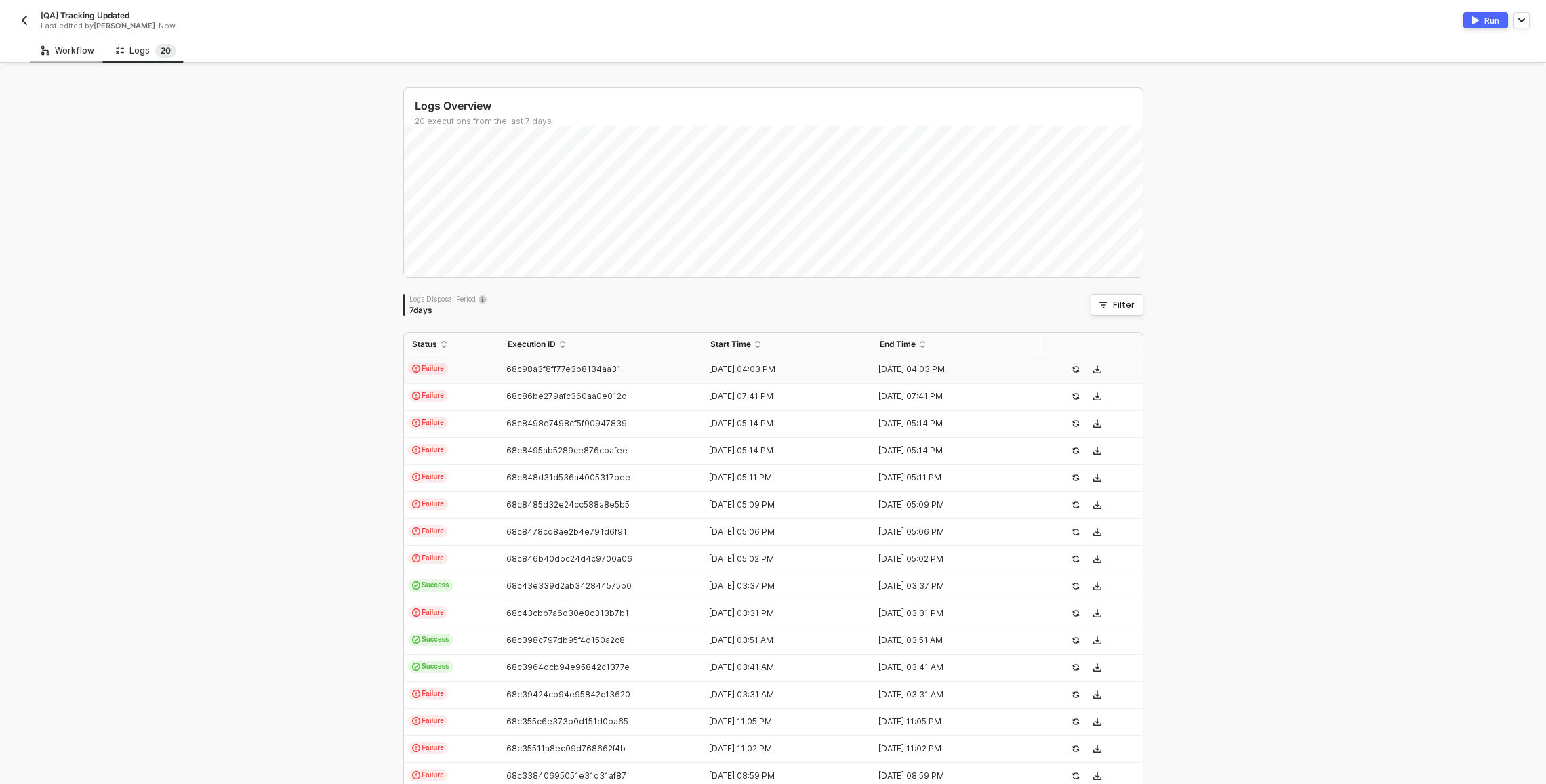
click at [70, 48] on div "Workflow" at bounding box center [68, 50] width 53 height 10
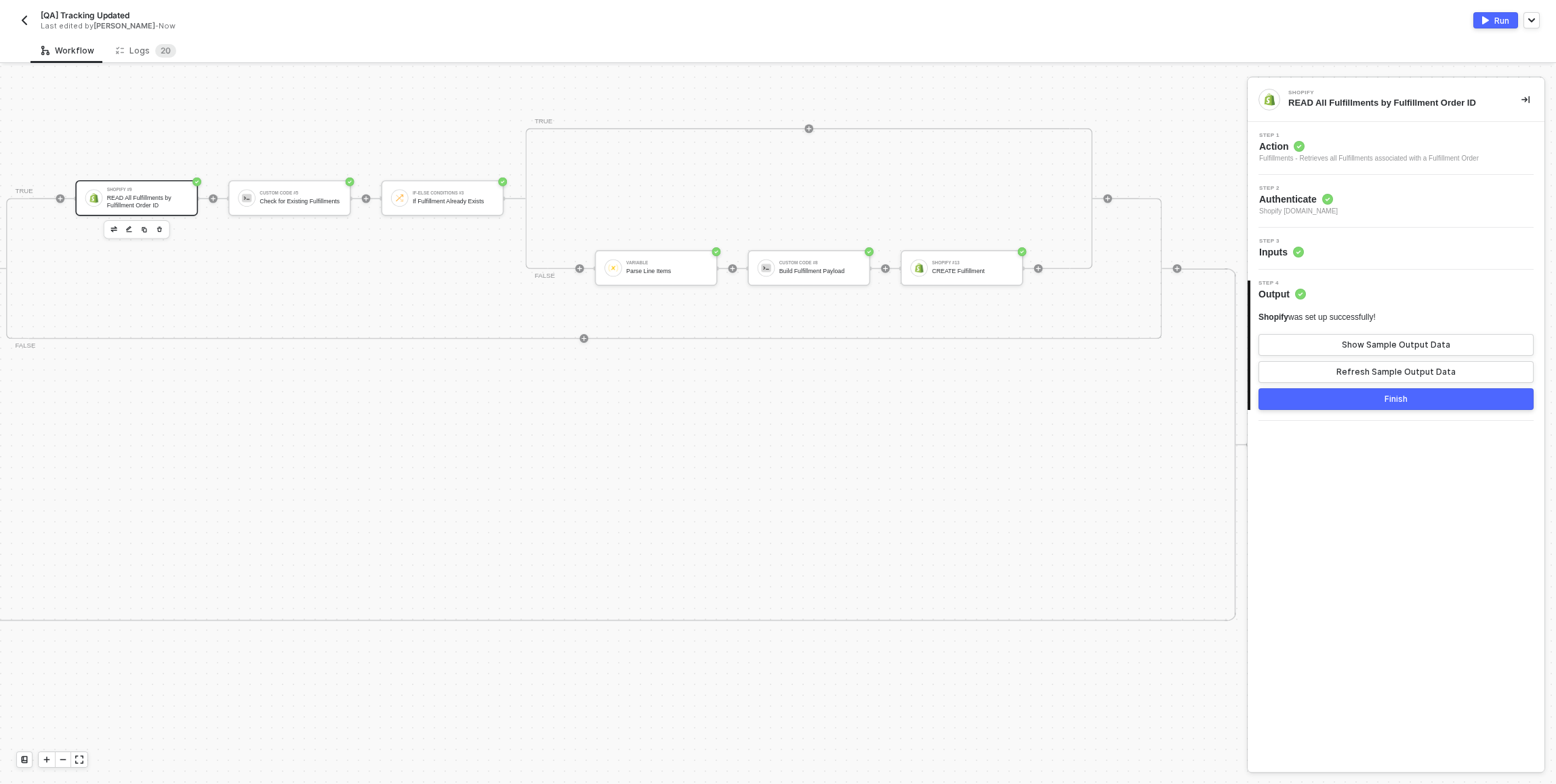
scroll to position [3, 4369]
click at [408, 347] on div "Shopify #12 Read Fulfillment Order by ID If-Else Conditions #5 If Fulfillment O…" at bounding box center [438, 268] width 1473 height 353
click at [267, 179] on div "Shopify #9 READ All Fulfillments by Fulfillment Order ID" at bounding box center [237, 197] width 122 height 36
click at [1350, 341] on div "Show Sample Output Data" at bounding box center [1396, 344] width 108 height 10
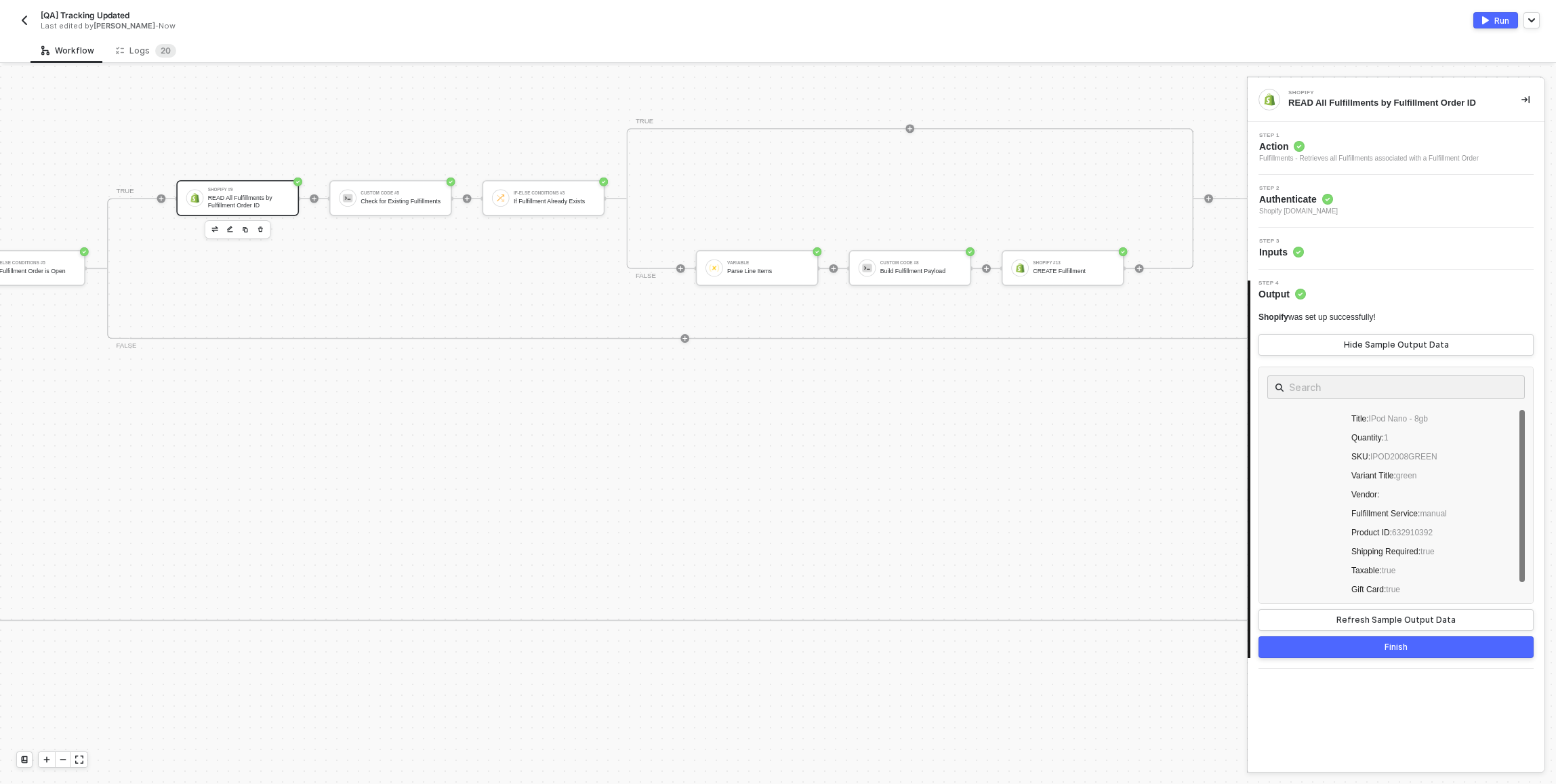
scroll to position [0, 0]
click at [1319, 436] on span "Item 0 :" at bounding box center [1315, 437] width 25 height 9
click at [1292, 437] on icon "caret-down" at bounding box center [1291, 437] width 5 height 3
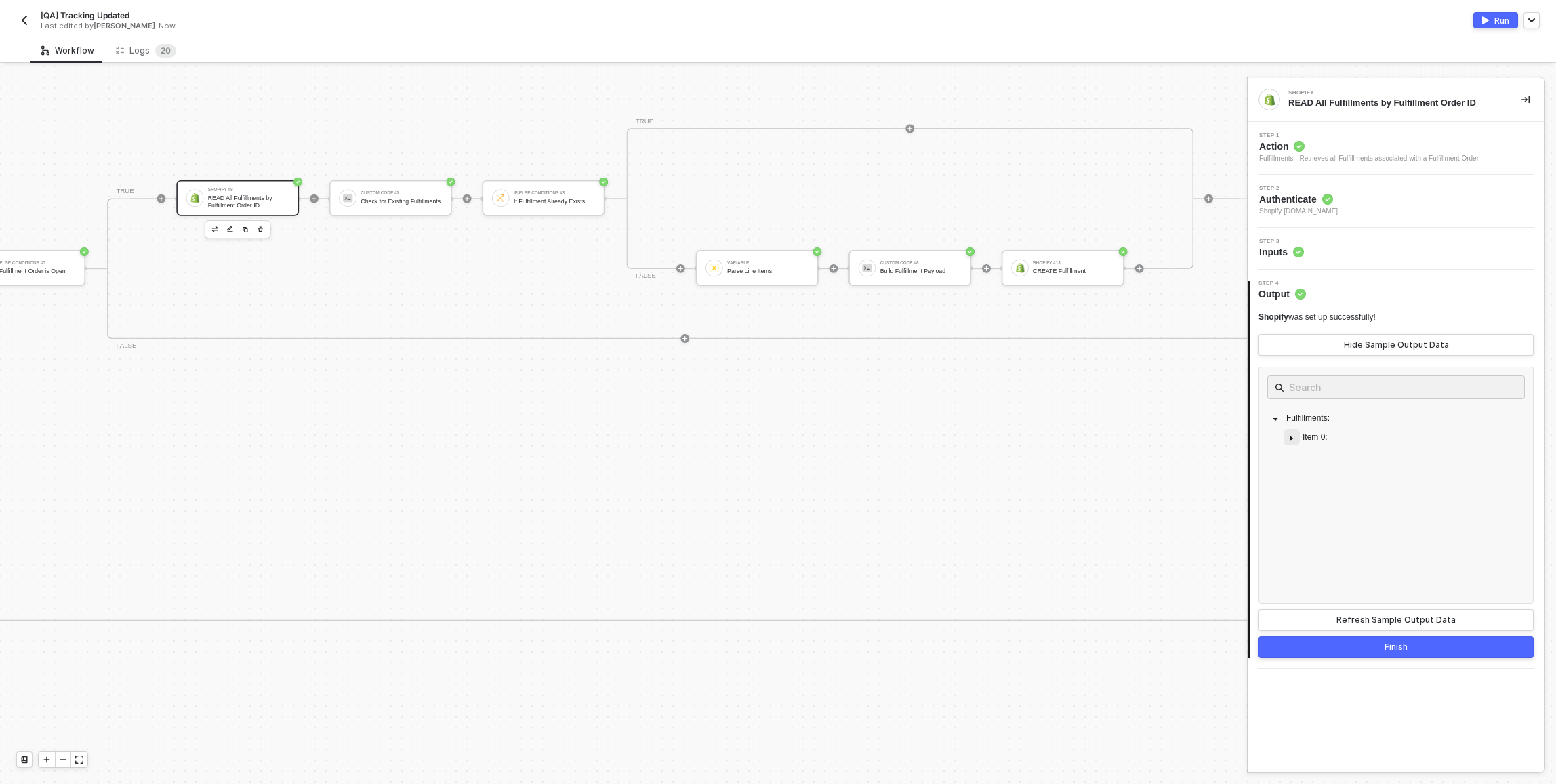
click at [1292, 437] on icon "caret-down" at bounding box center [1291, 438] width 7 height 7
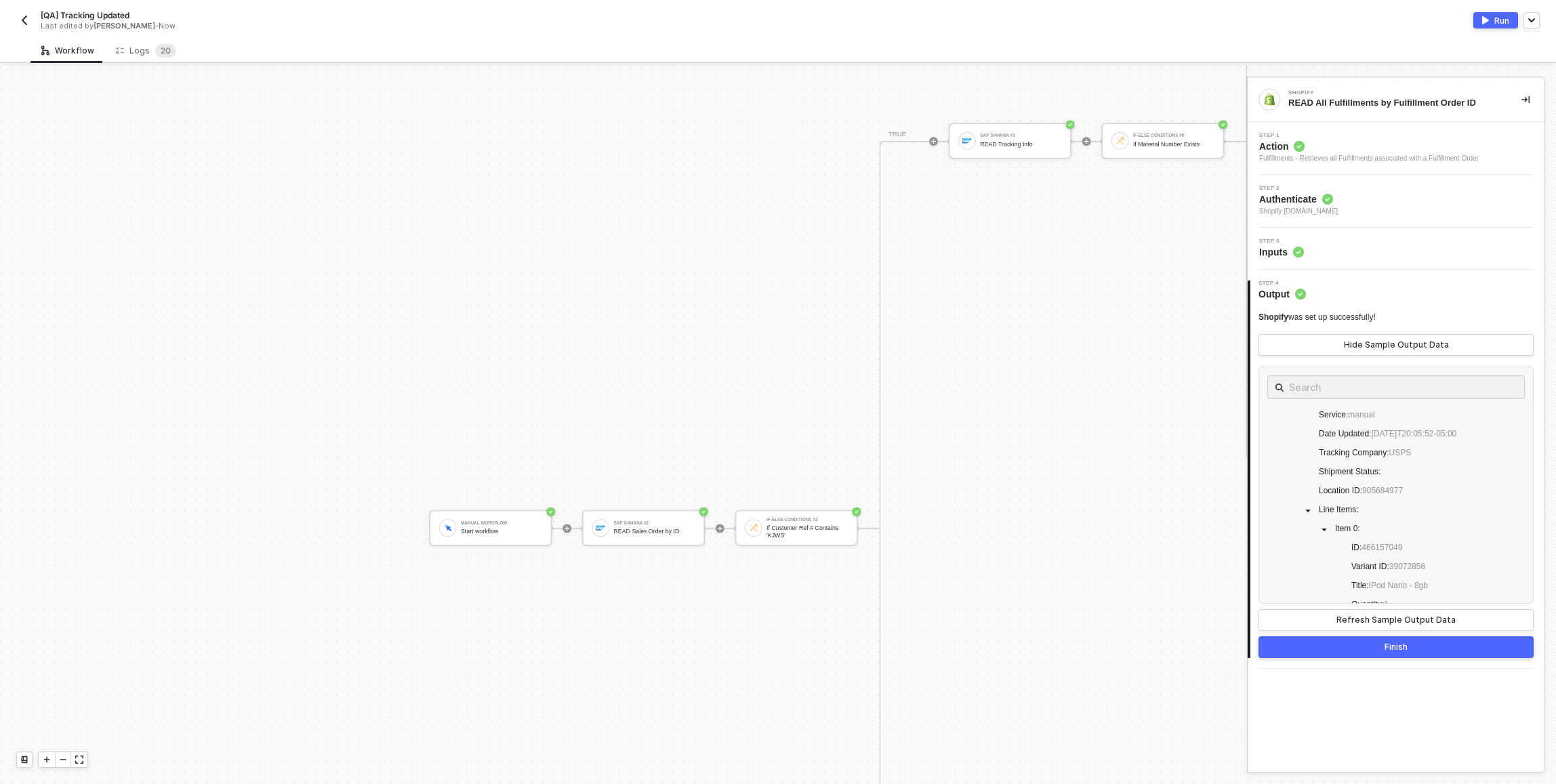
scroll to position [1115, 1524]
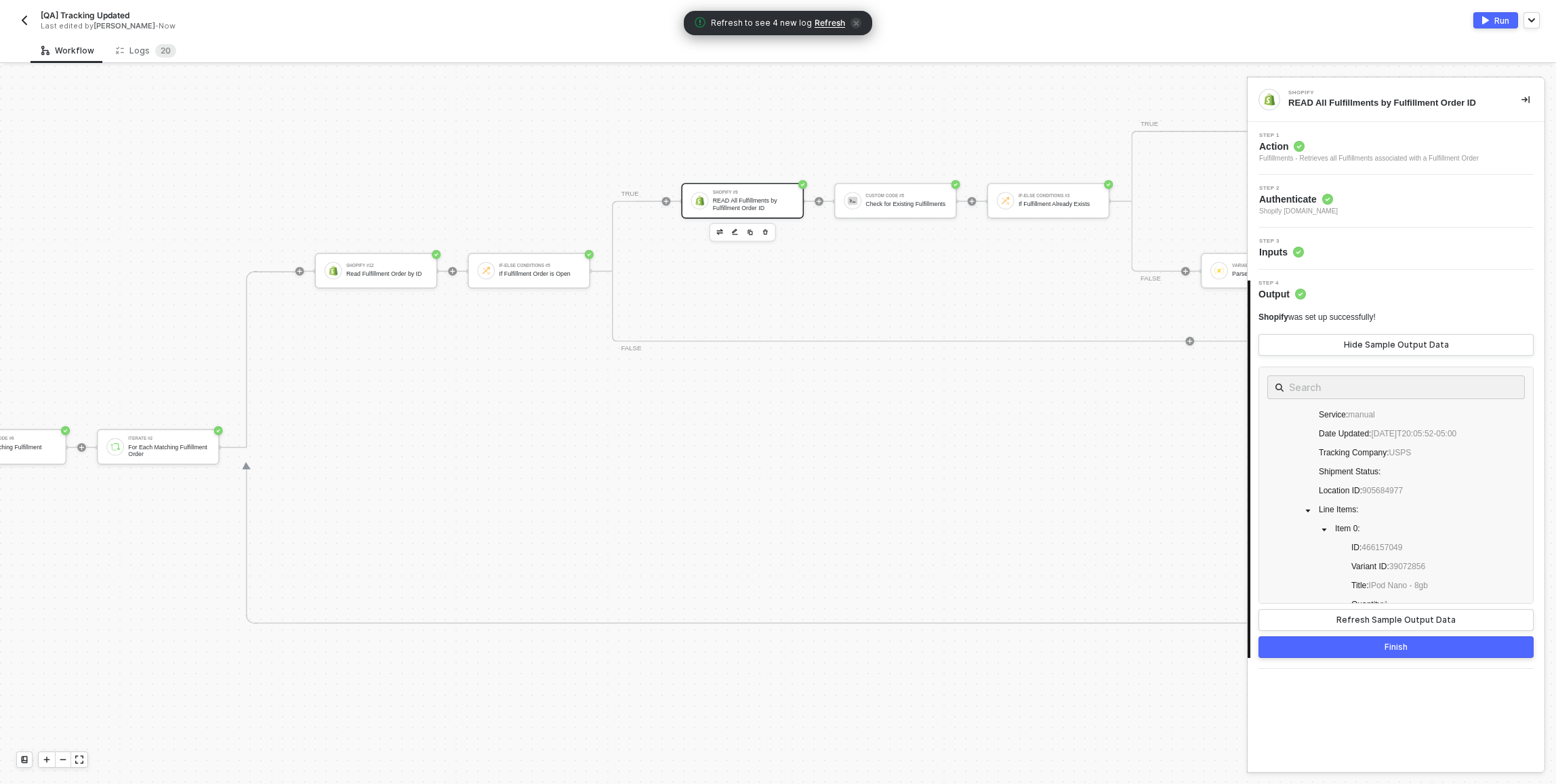
scroll to position [0, 3854]
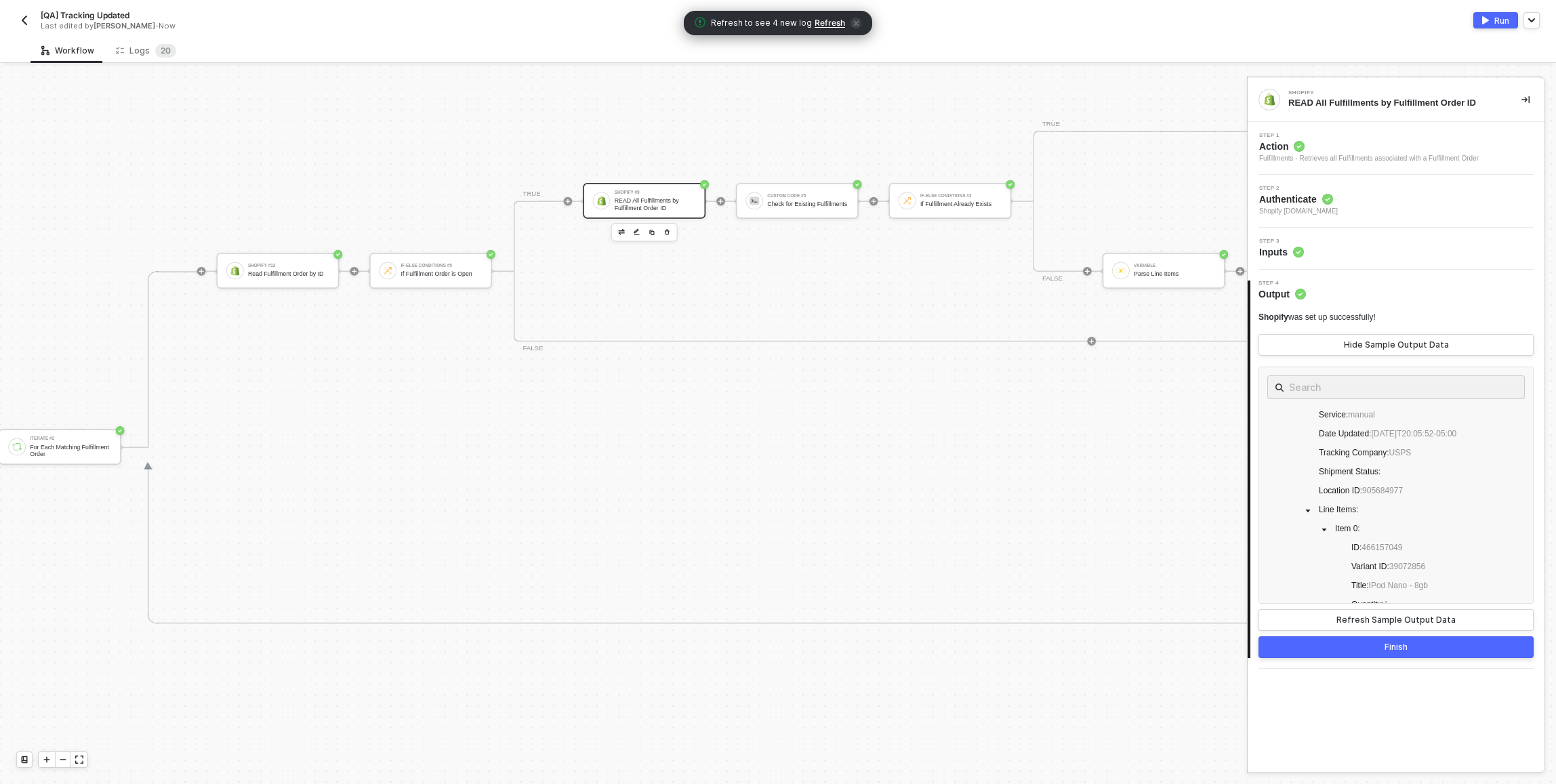
click at [856, 21] on span "icon-close" at bounding box center [855, 23] width 10 height 10
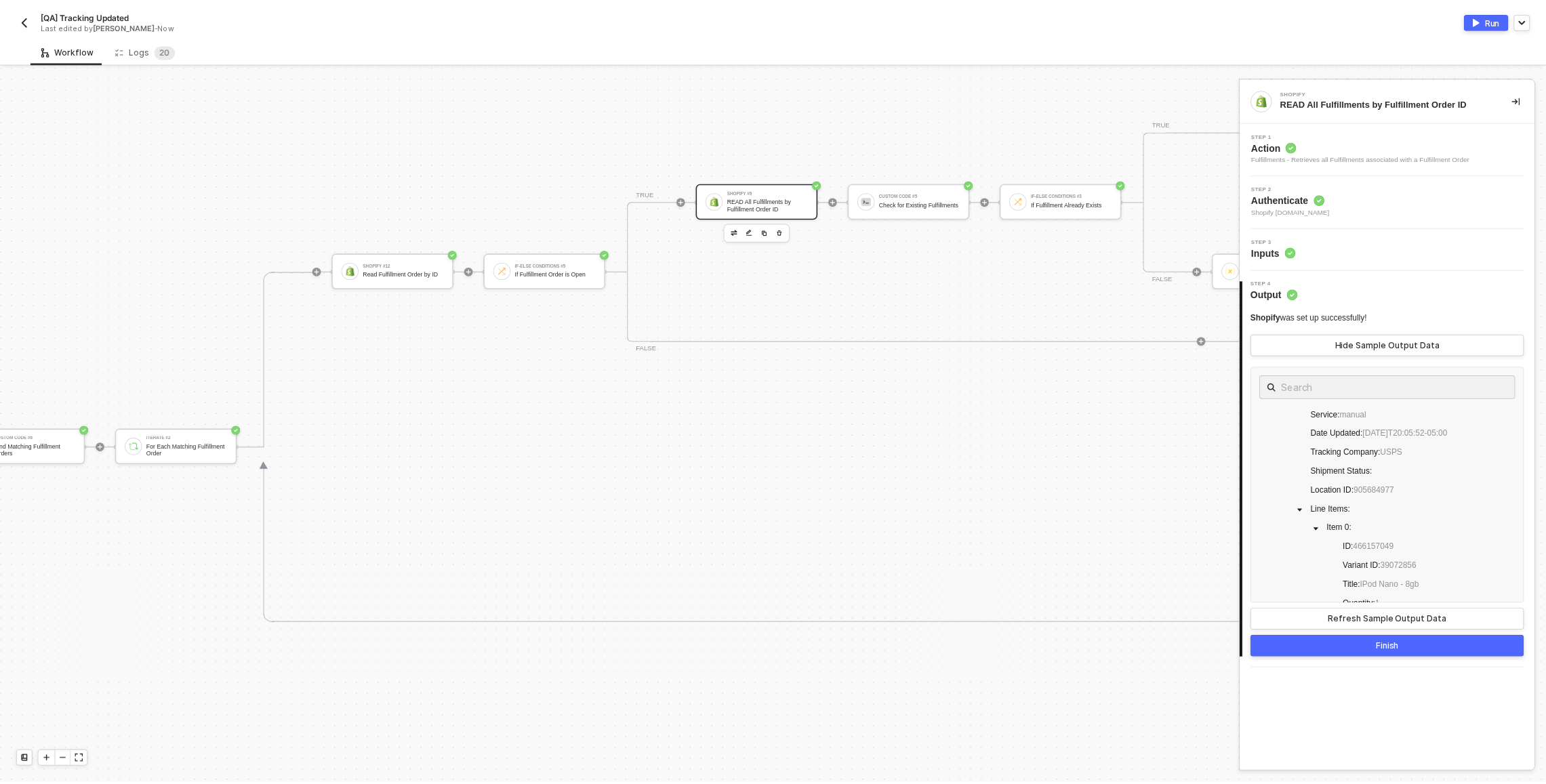
scroll to position [0, 3747]
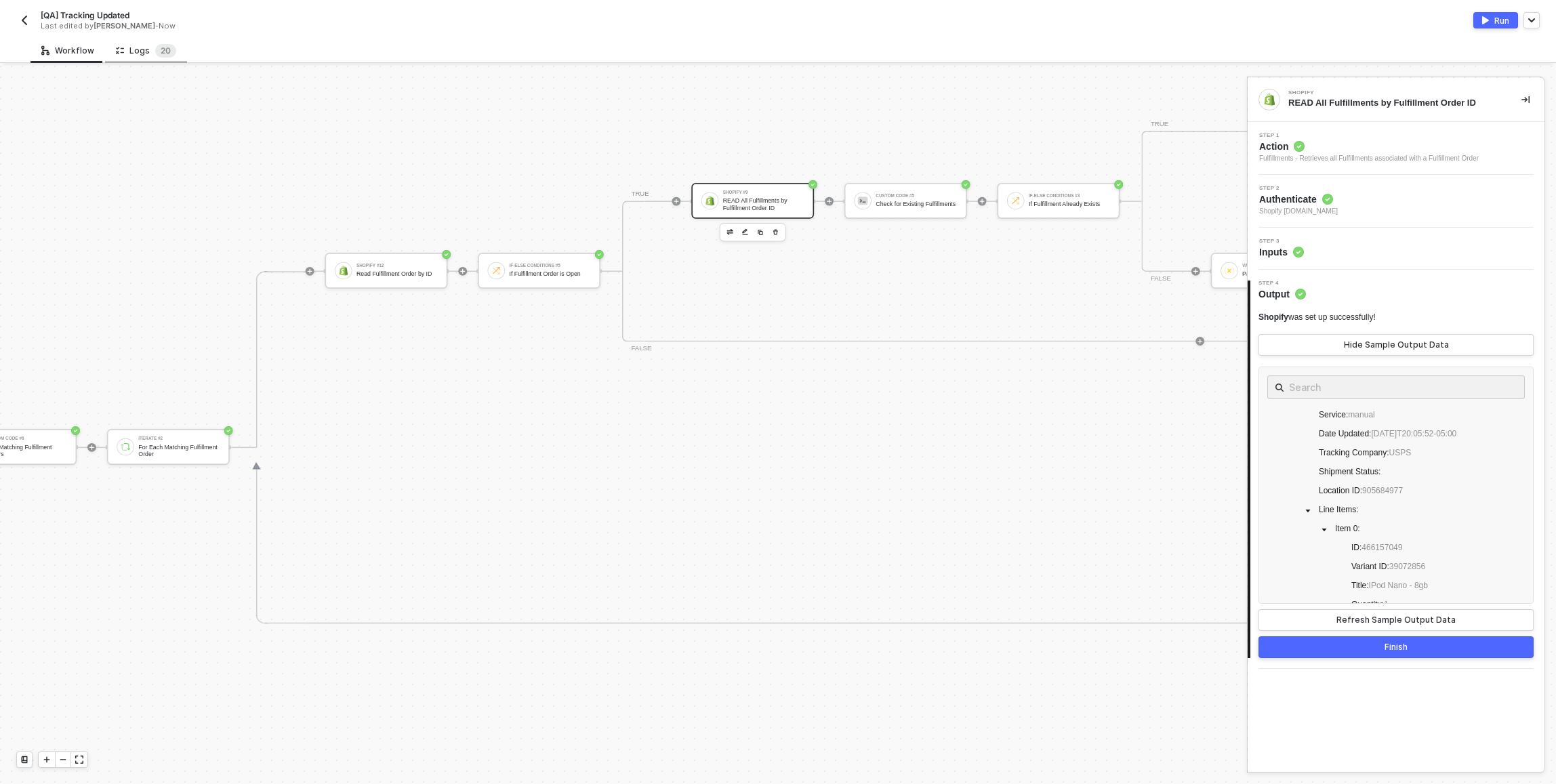
click at [126, 51] on div "Logs 2 0" at bounding box center [146, 50] width 61 height 13
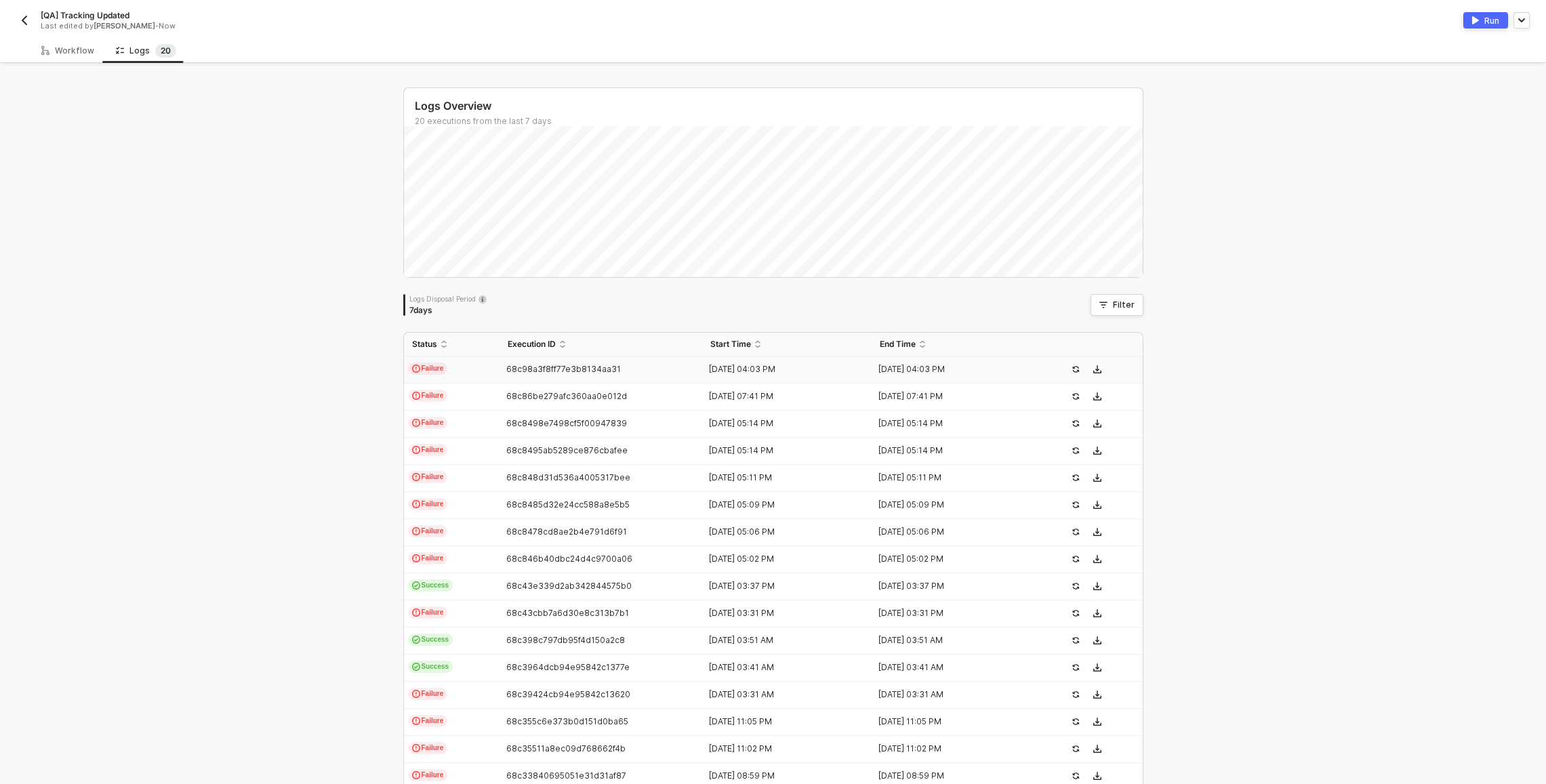
click at [490, 370] on td "Failure" at bounding box center [451, 370] width 96 height 27
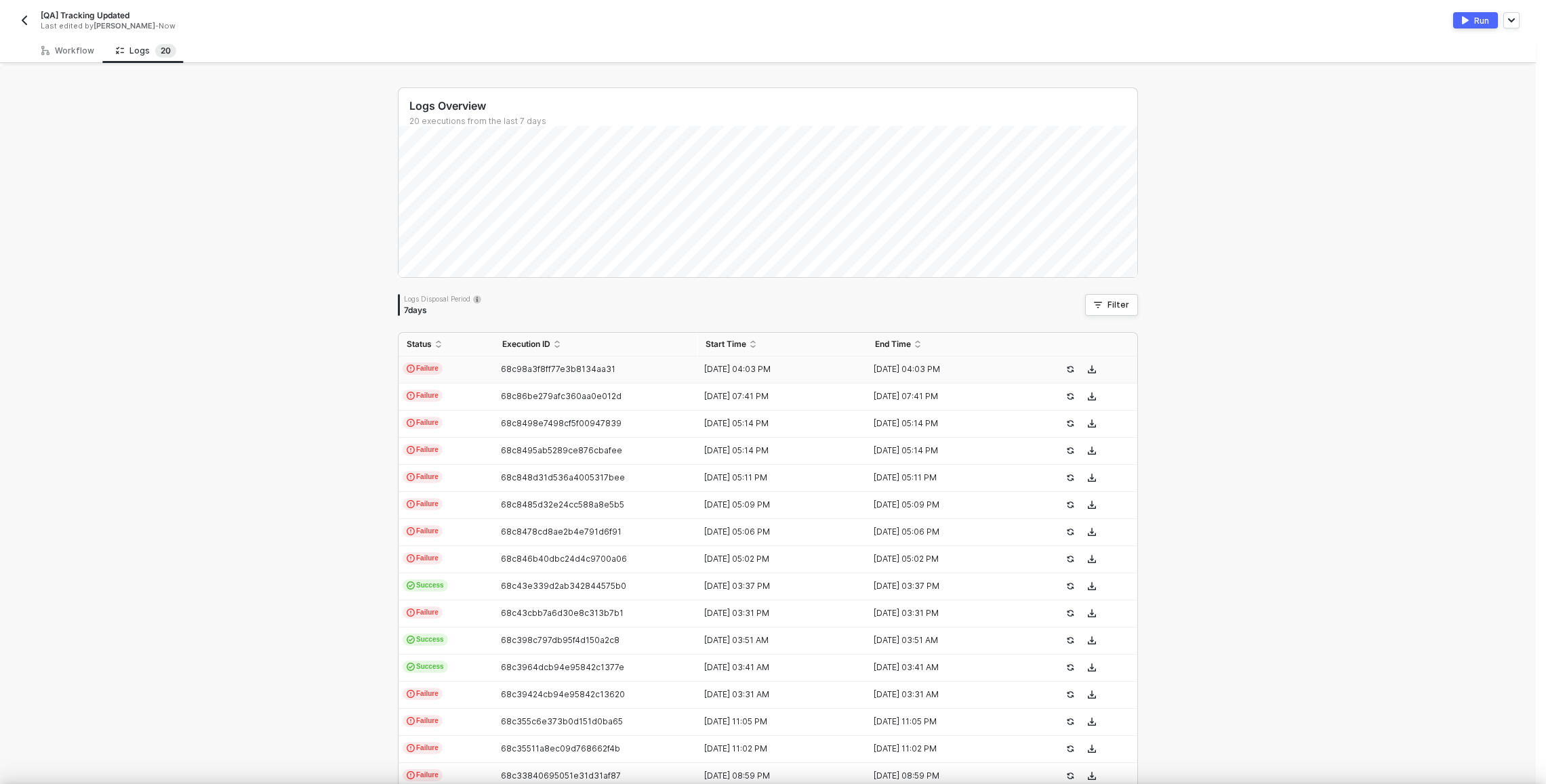
scroll to position [37, 0]
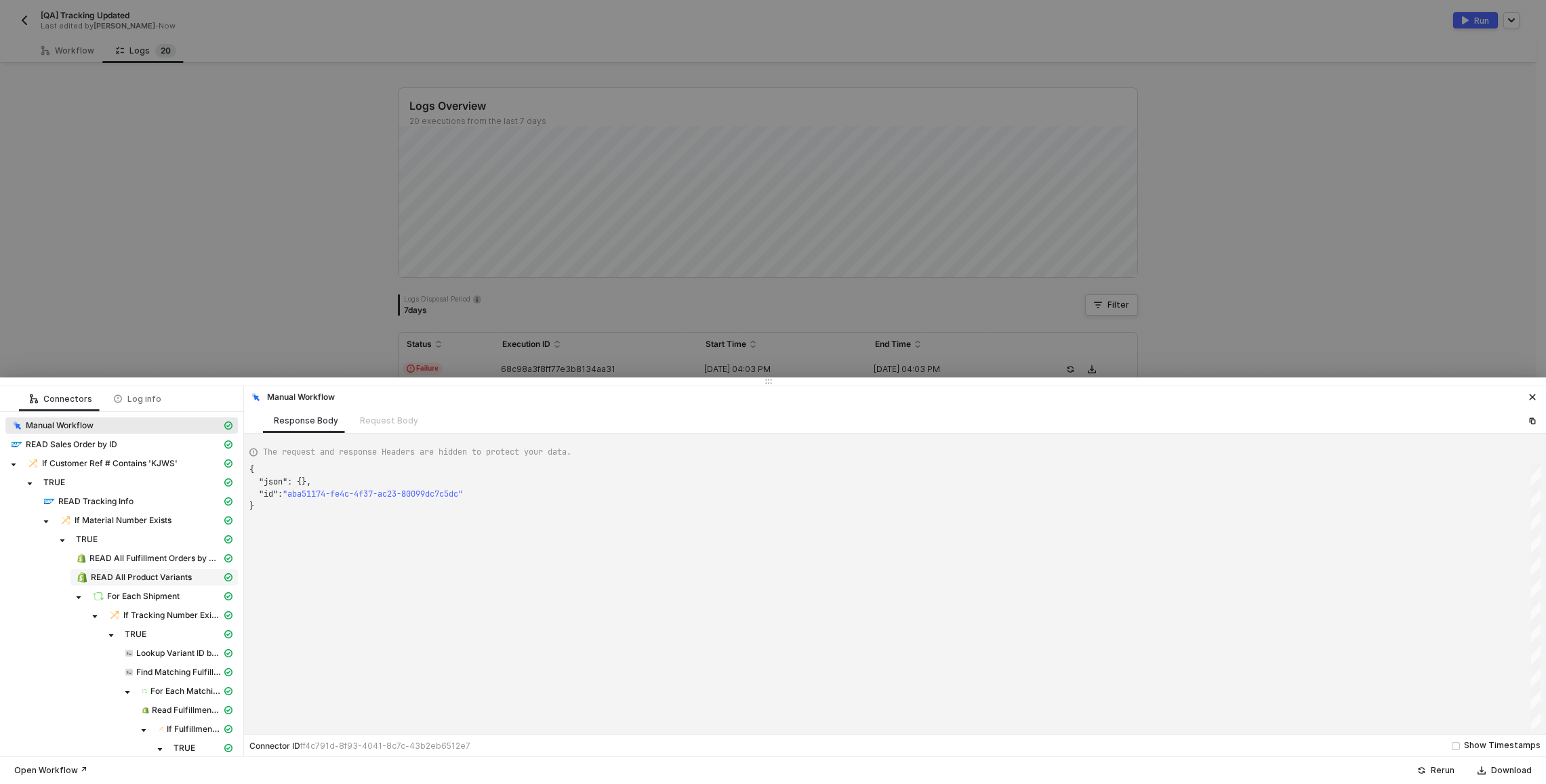
click at [130, 581] on span "READ All Product Variants" at bounding box center [141, 576] width 101 height 10
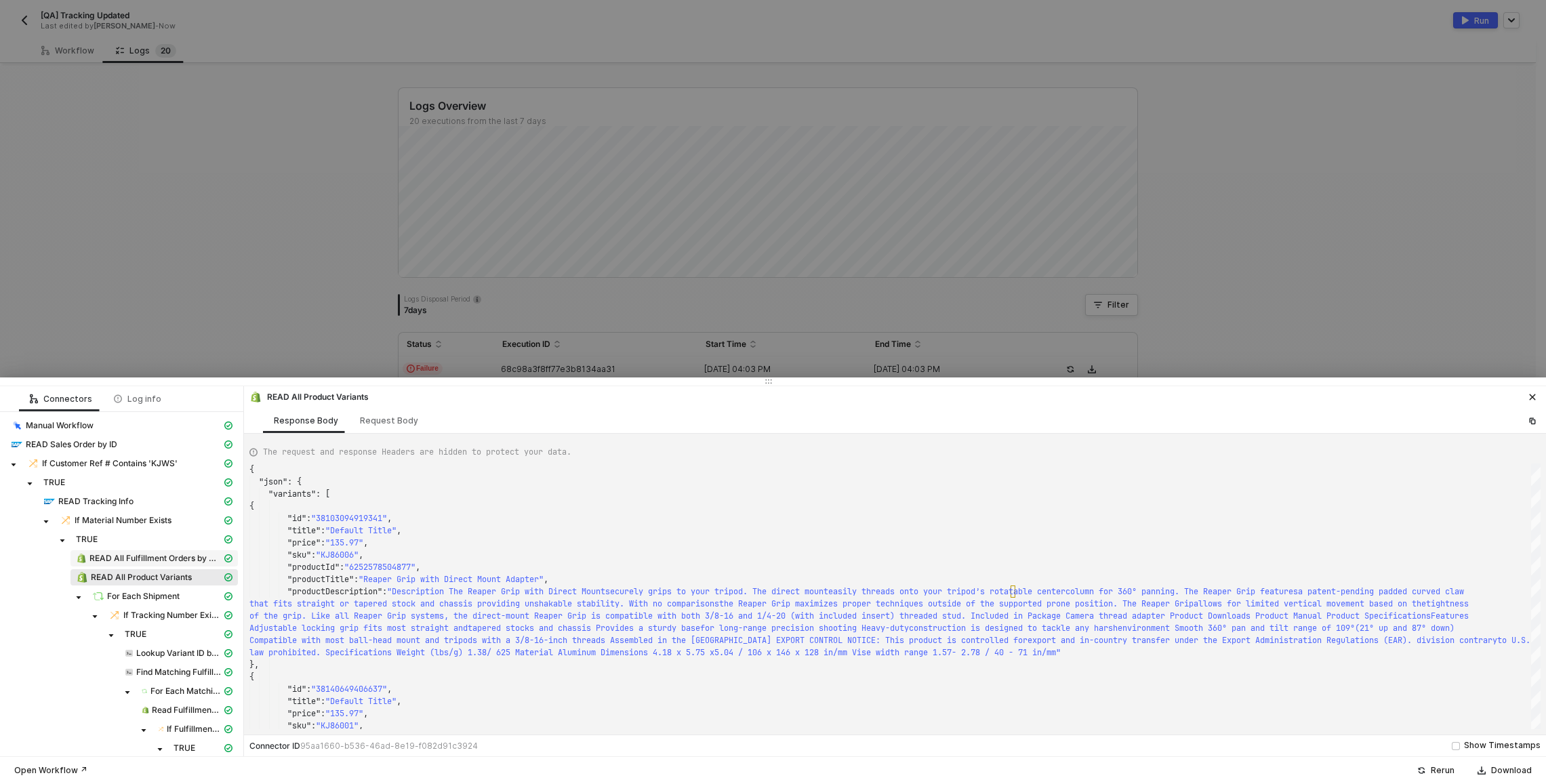
click at [151, 557] on span "READ All Fulfillment Orders by Order ID" at bounding box center [155, 557] width 132 height 10
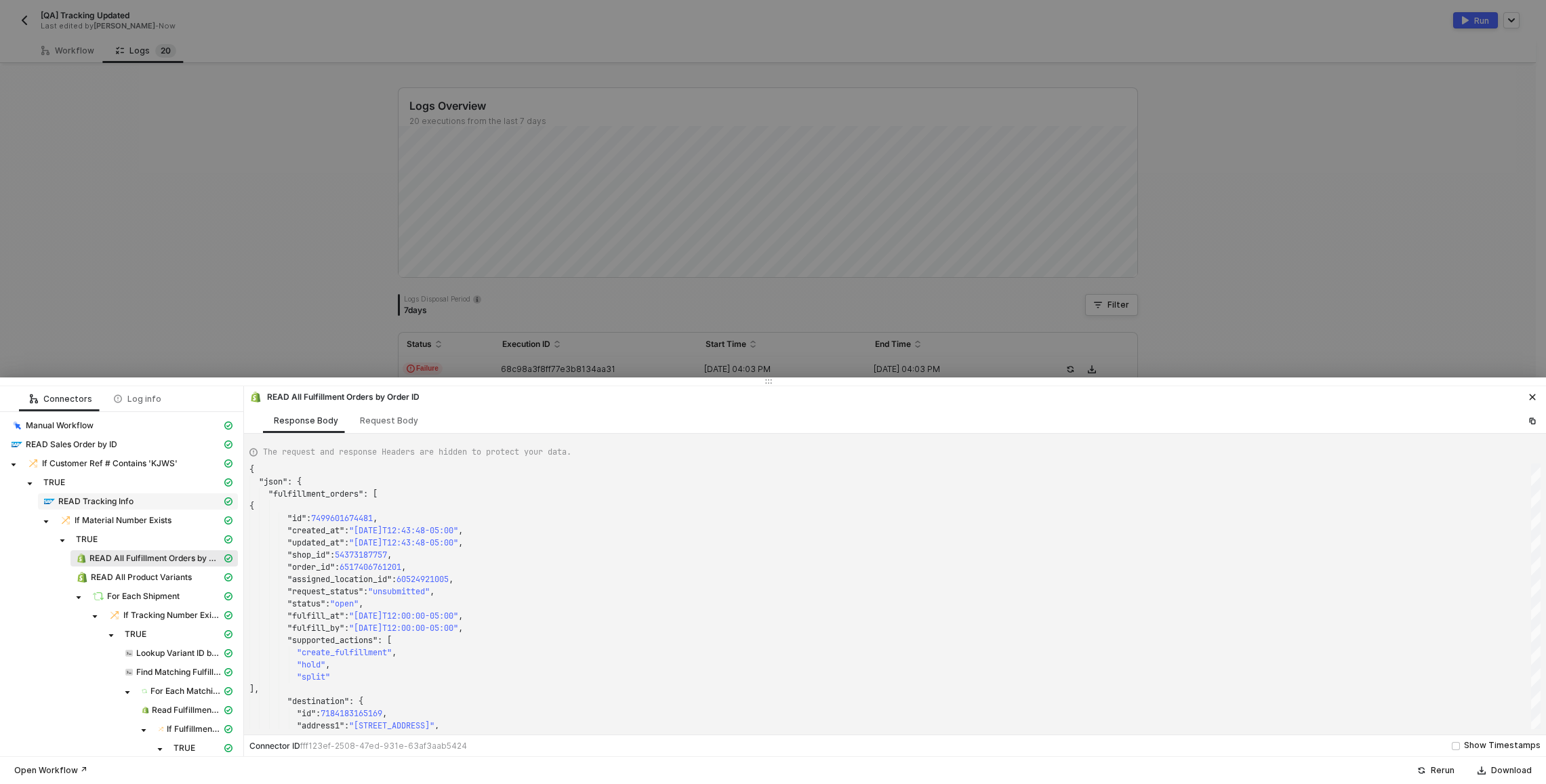
click at [119, 500] on span "READ Tracking Info" at bounding box center [95, 501] width 75 height 10
type textarea "{ "json": { "data": { "data": { "d": { "results": [ { "__metadata": { "id": "ht…"
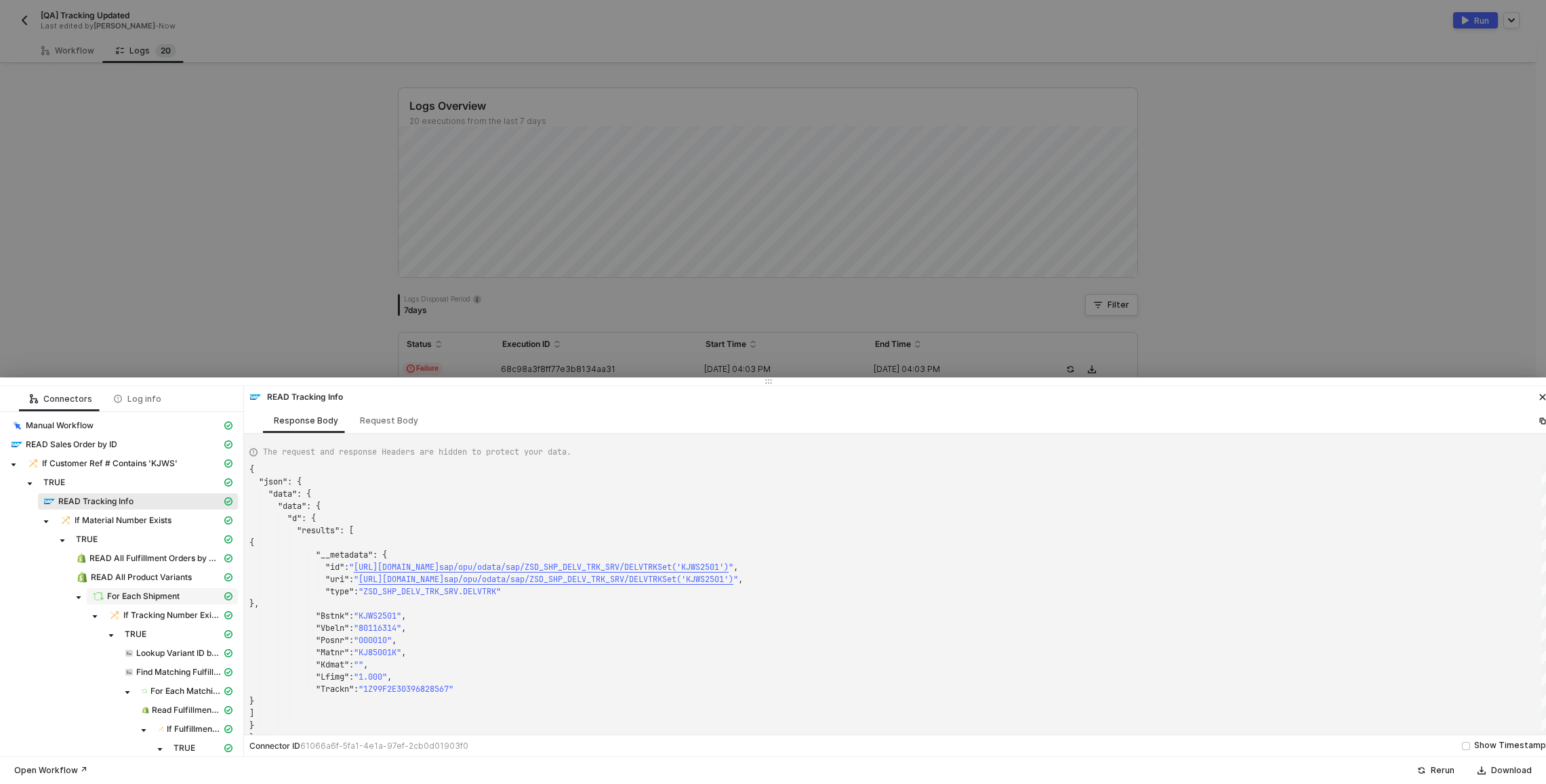
click at [143, 593] on span "For Each Shipment" at bounding box center [143, 595] width 72 height 10
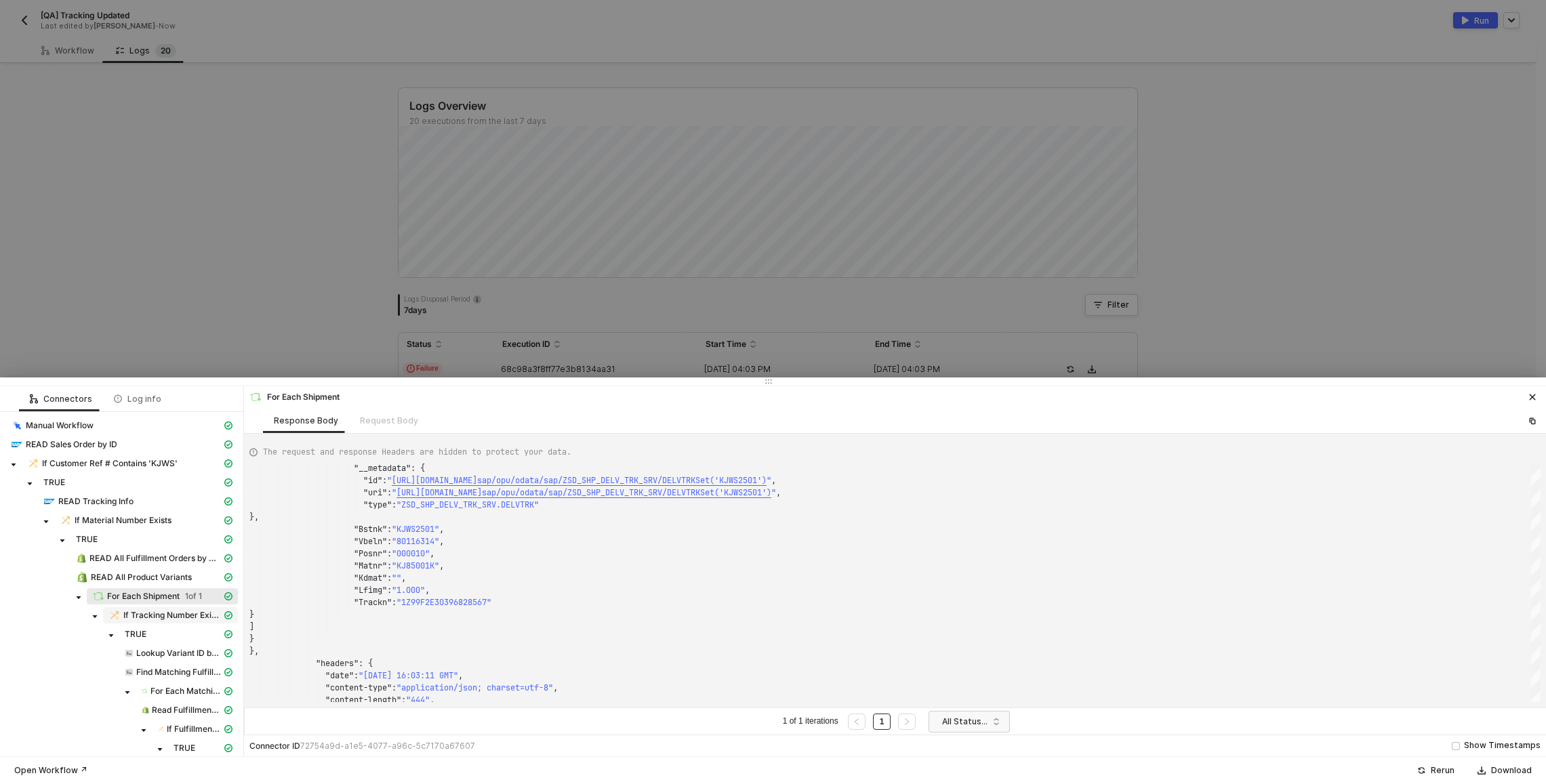
click at [160, 611] on span "If Tracking Number Exists" at bounding box center [173, 614] width 99 height 10
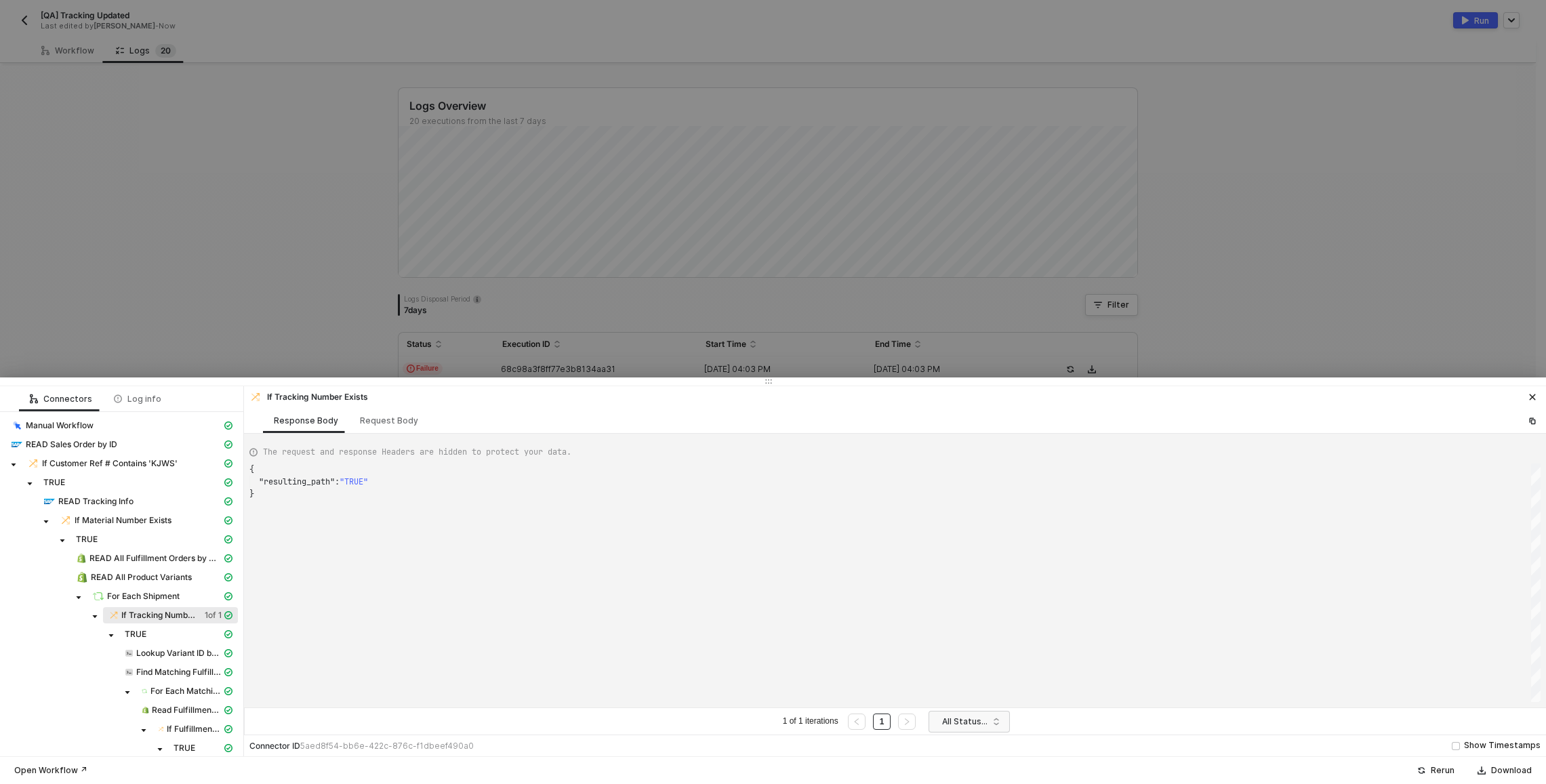
scroll to position [25, 0]
click at [155, 639] on div "TRUE" at bounding box center [173, 633] width 97 height 10
click at [169, 660] on span "Lookup Variant ID by Material No" at bounding box center [178, 652] width 119 height 16
click at [379, 406] on div "Lookup Variant ID by Material No Response Body Request Body" at bounding box center [894, 410] width 1302 height 47
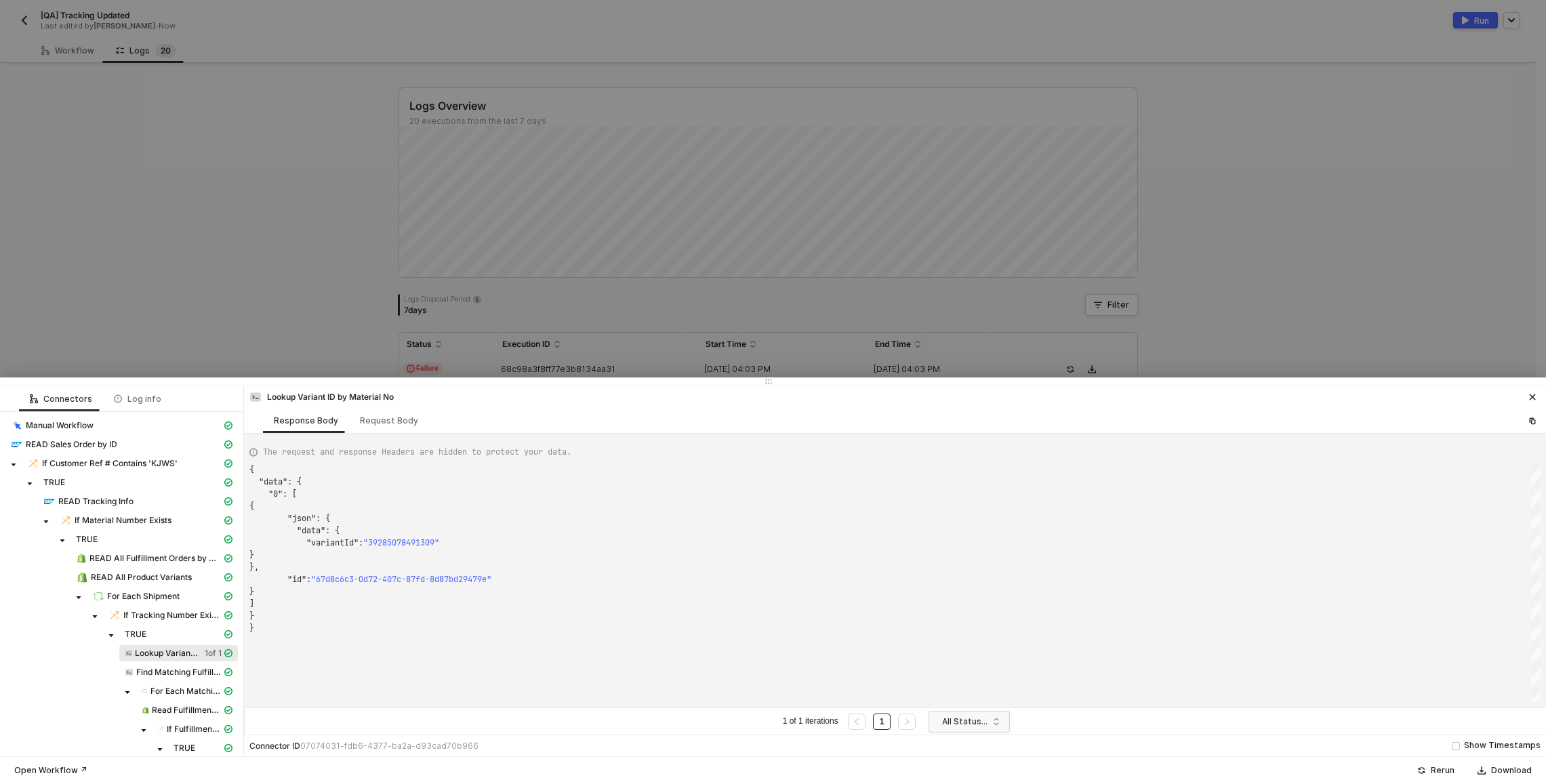
click at [398, 545] on span ""39285078491309"" at bounding box center [401, 542] width 76 height 10
type textarea "} ] } }"
click at [408, 639] on div "{ "data" : { "0" : [ { "json" : { "data" : { "variantId" : "39285078491309" } }…" at bounding box center [894, 583] width 1291 height 239
click at [154, 669] on span "Find Matching Fulfillment Orders" at bounding box center [179, 671] width 85 height 10
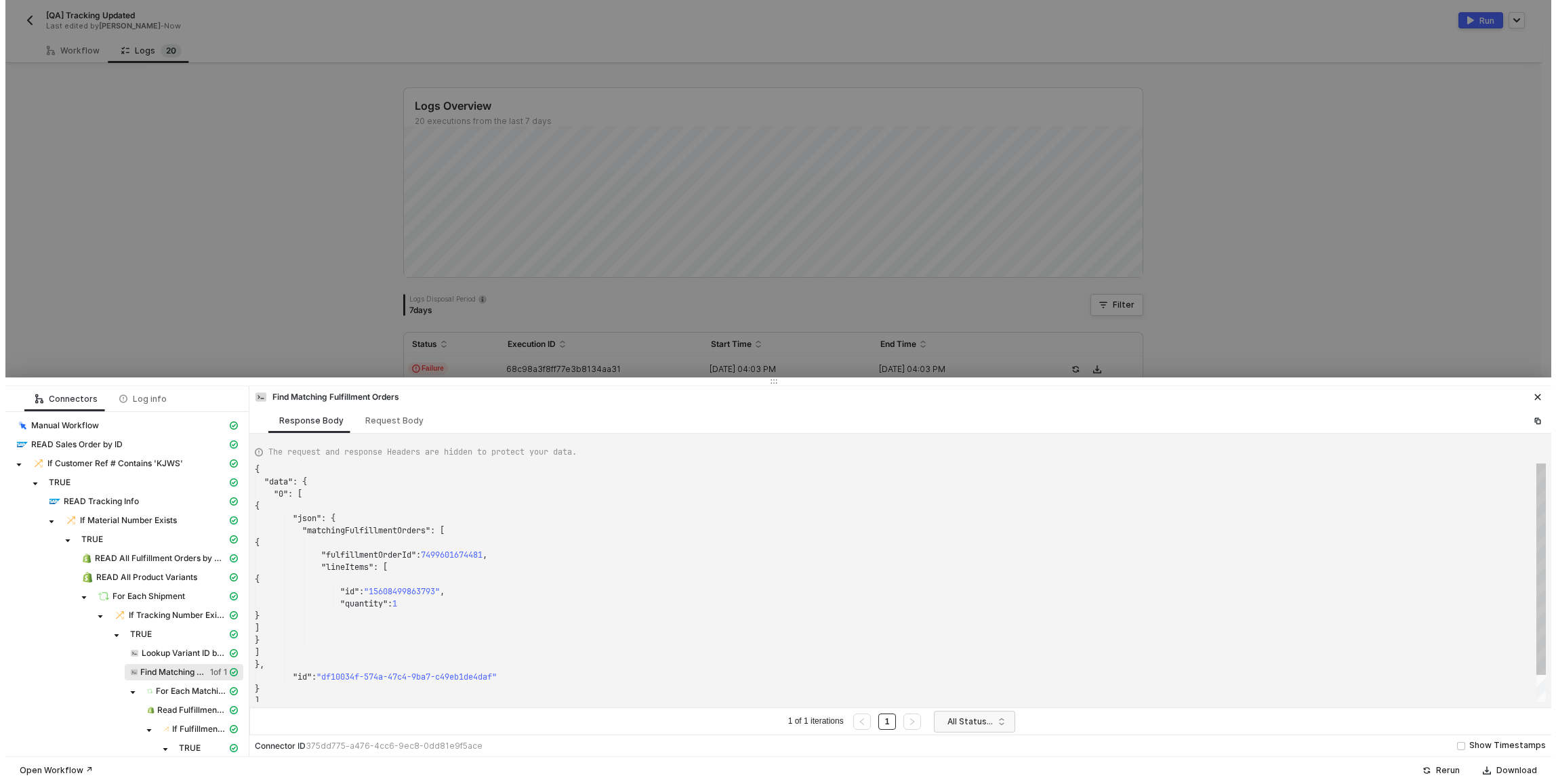
scroll to position [122, 0]
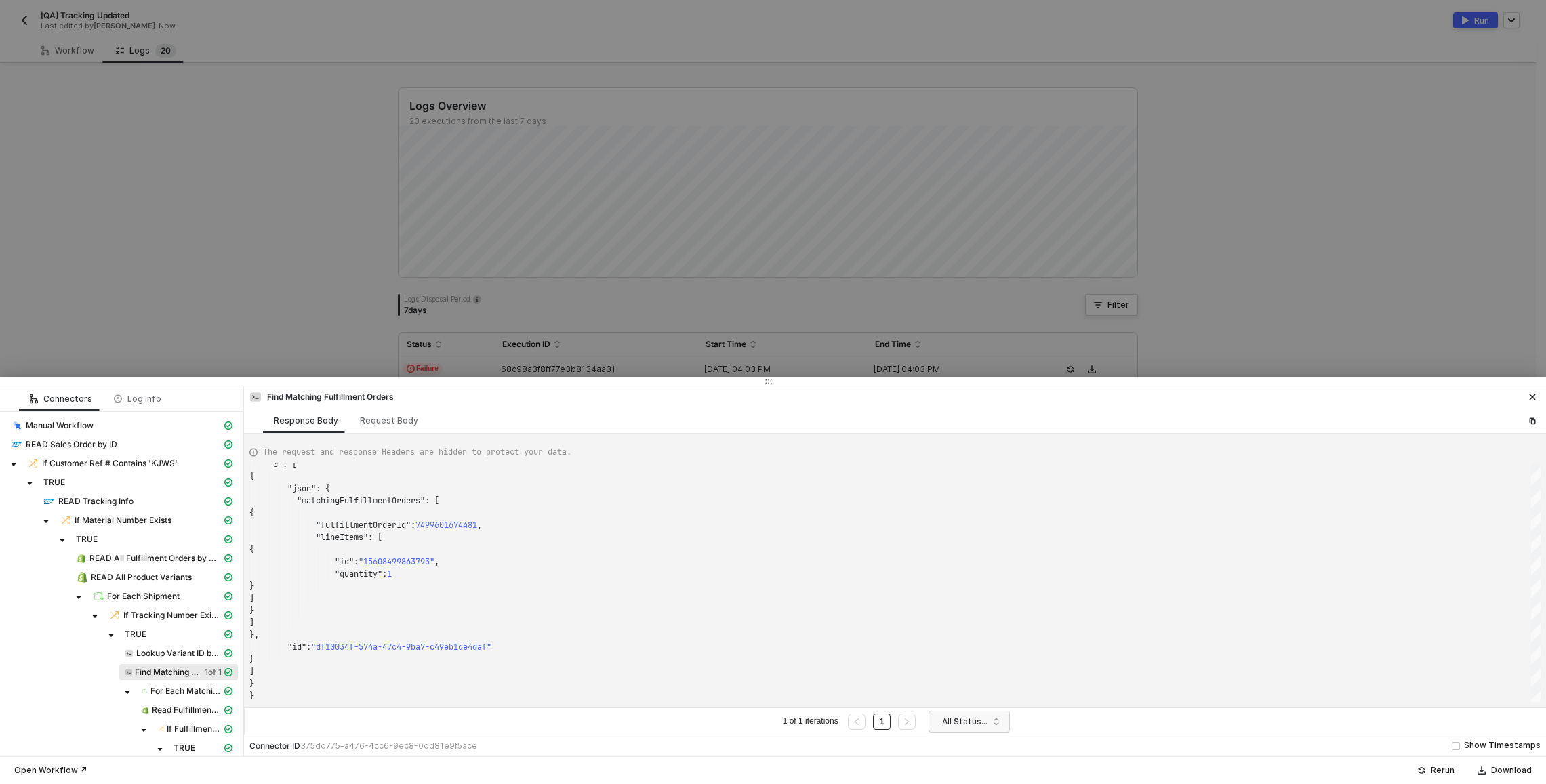
click at [275, 220] on div at bounding box center [773, 392] width 1546 height 784
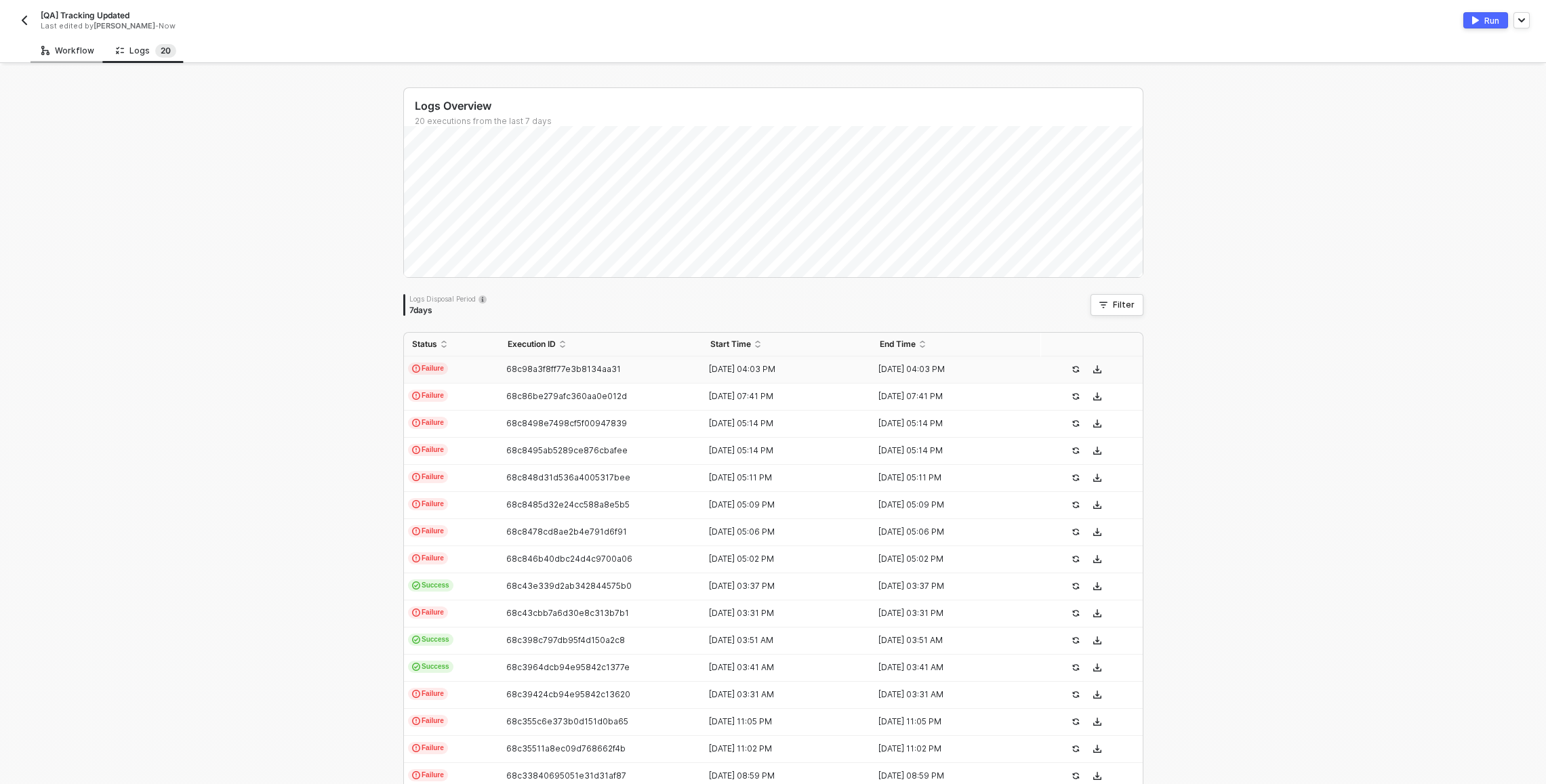
click at [62, 48] on div "Workflow" at bounding box center [68, 50] width 53 height 10
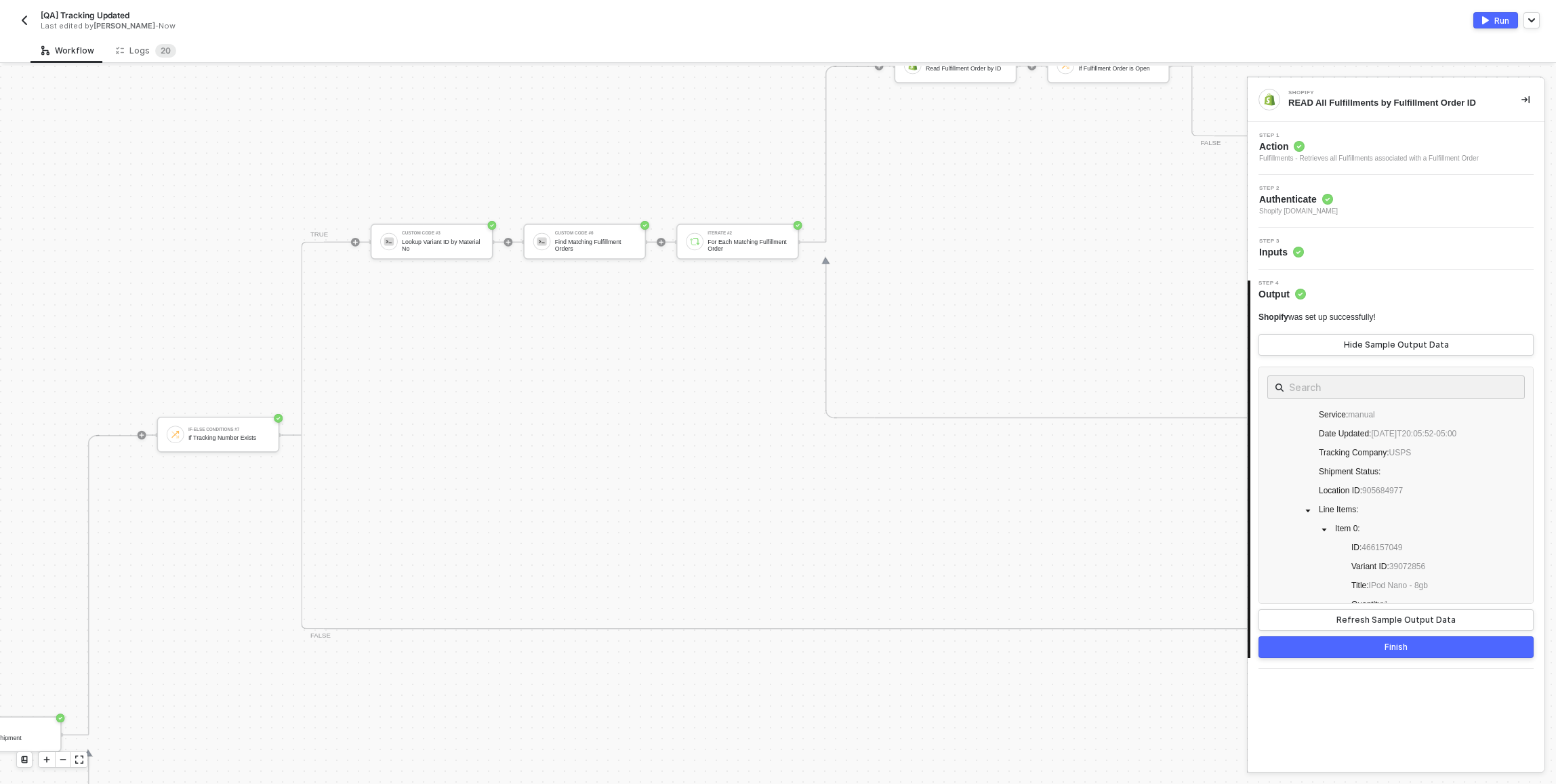
scroll to position [21, 3176]
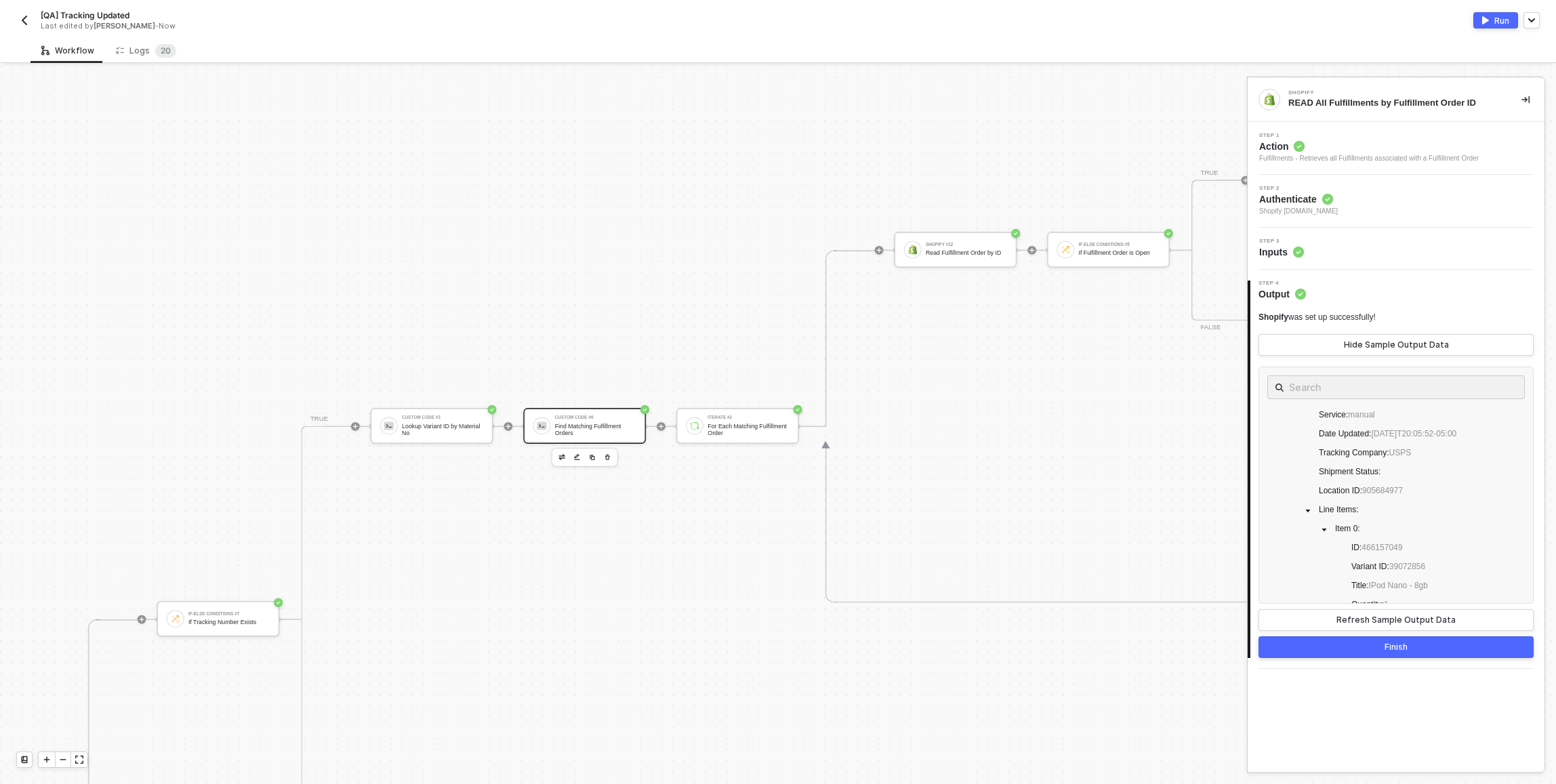
click at [588, 439] on div "Custom Code #6 Find Matching Fulfillment Orders" at bounding box center [584, 426] width 122 height 36
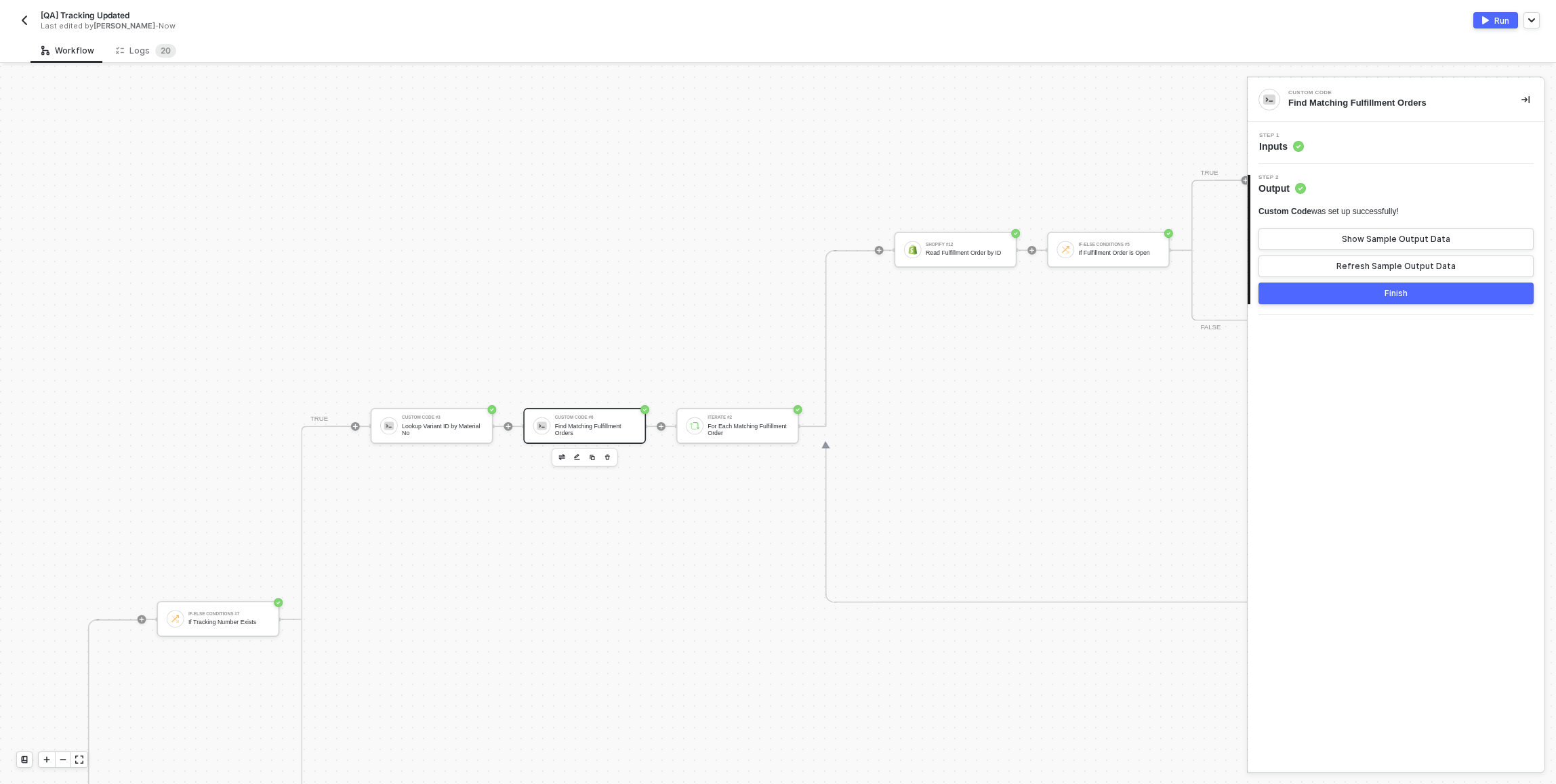
click at [1328, 146] on div "Step 1 Inputs" at bounding box center [1397, 142] width 293 height 20
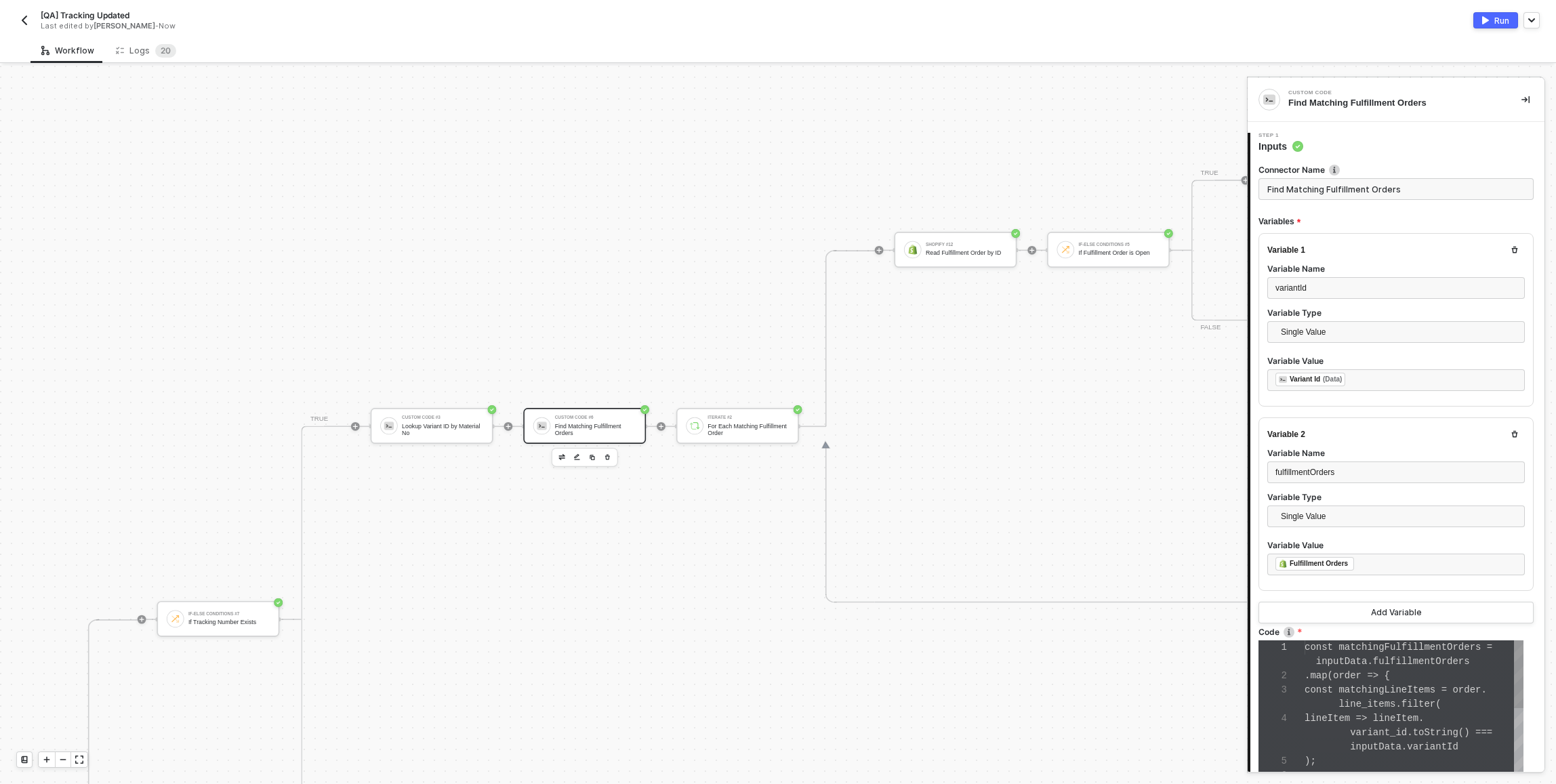
scroll to position [85, 0]
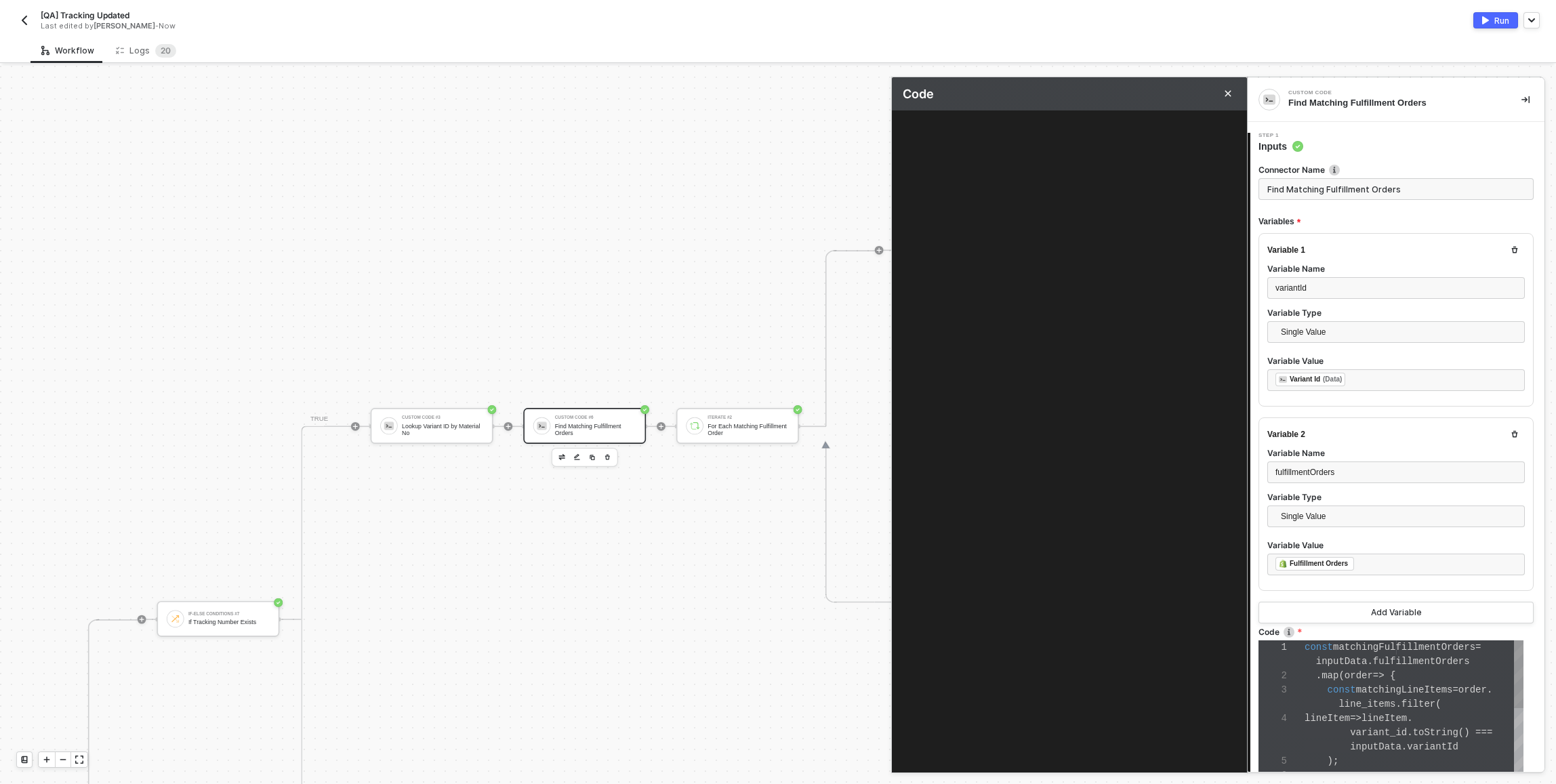
scroll to position [0, 91]
type textarea "const matchingFulfillmentOrders = inputData.fulfillmentOrders .map(order => { c…"
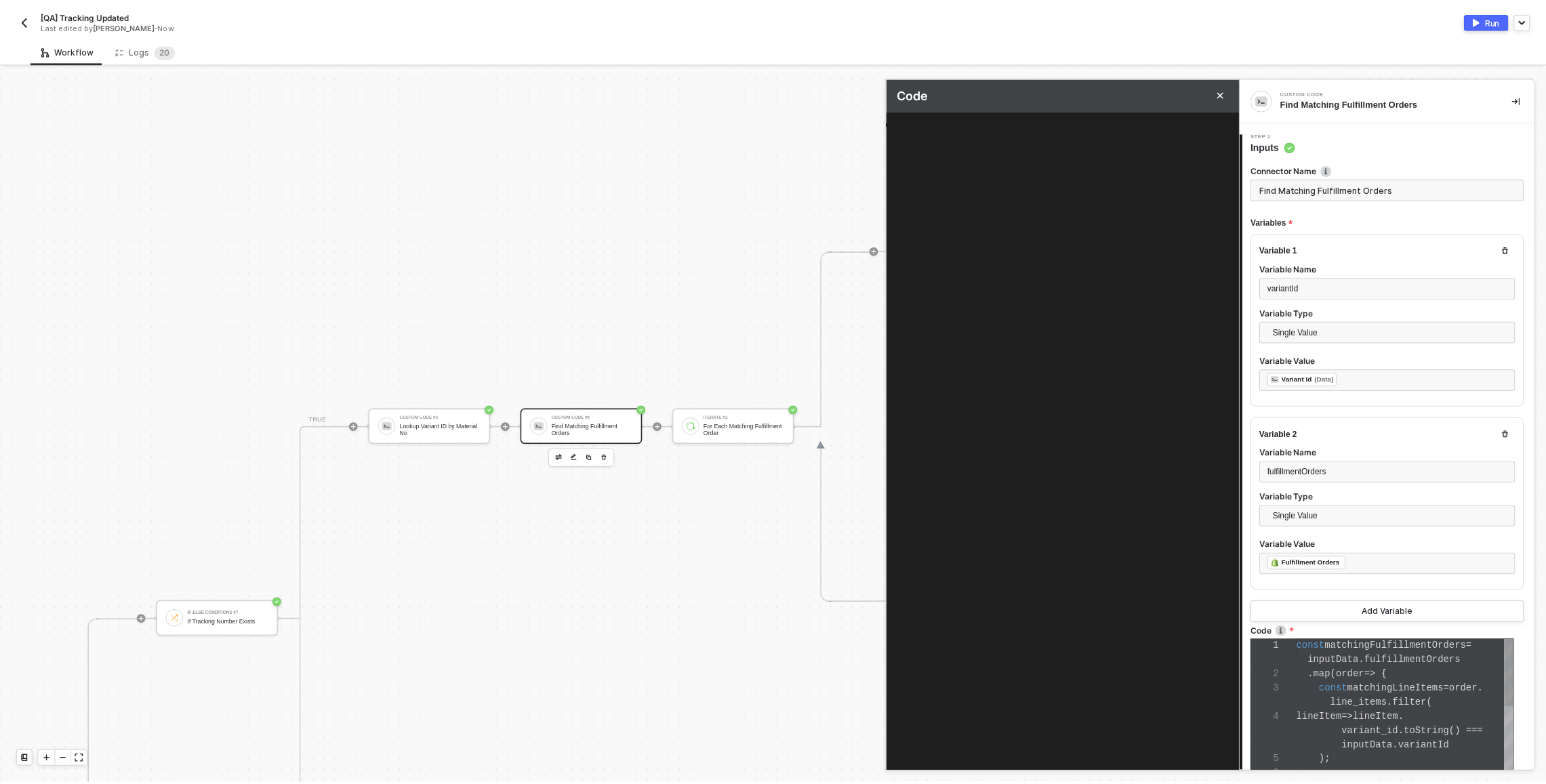
scroll to position [110, 0]
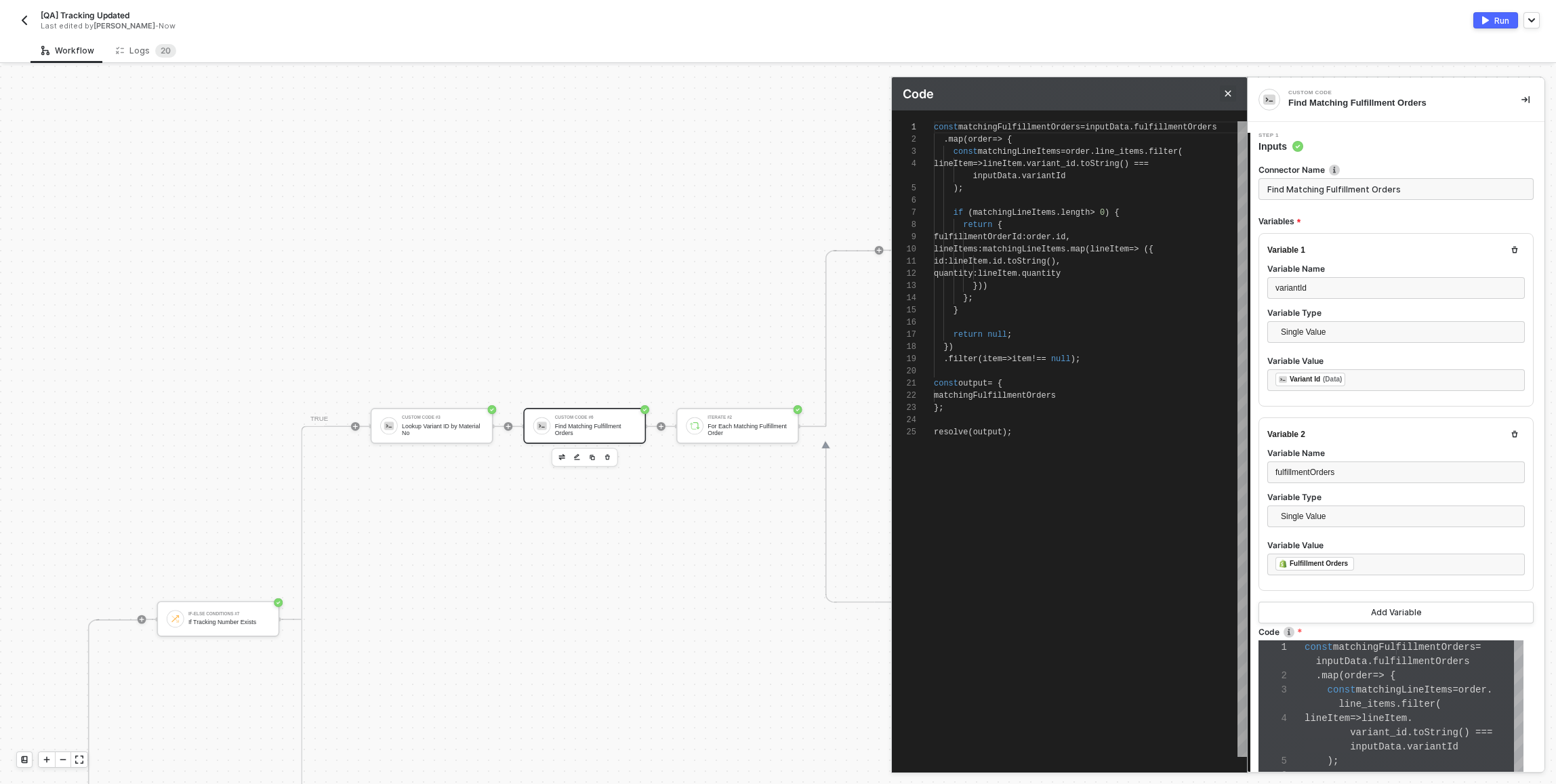
click at [1222, 95] on button "Close" at bounding box center [1227, 93] width 16 height 16
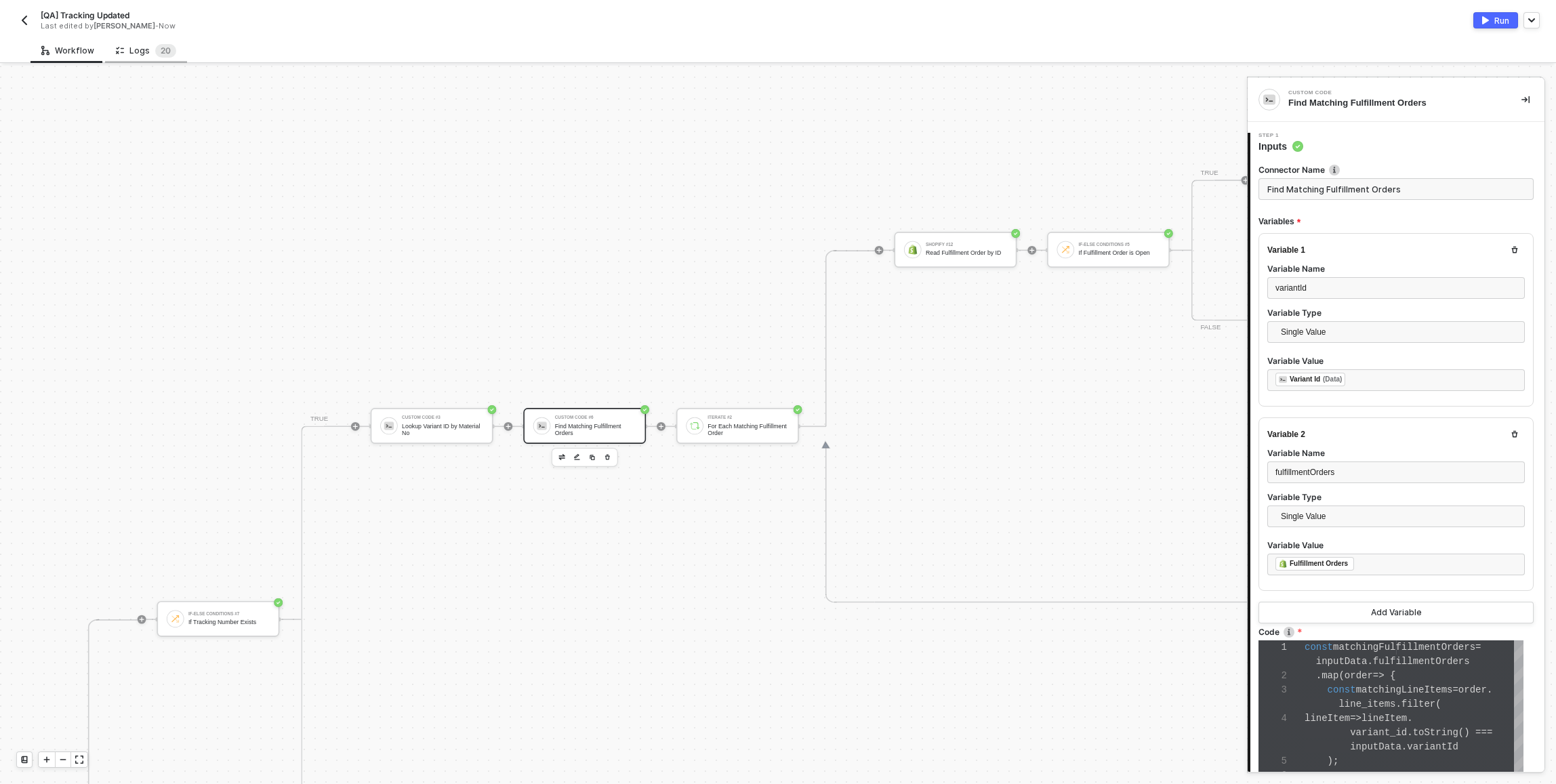
click at [159, 39] on div "Logs 2 0" at bounding box center [146, 50] width 82 height 25
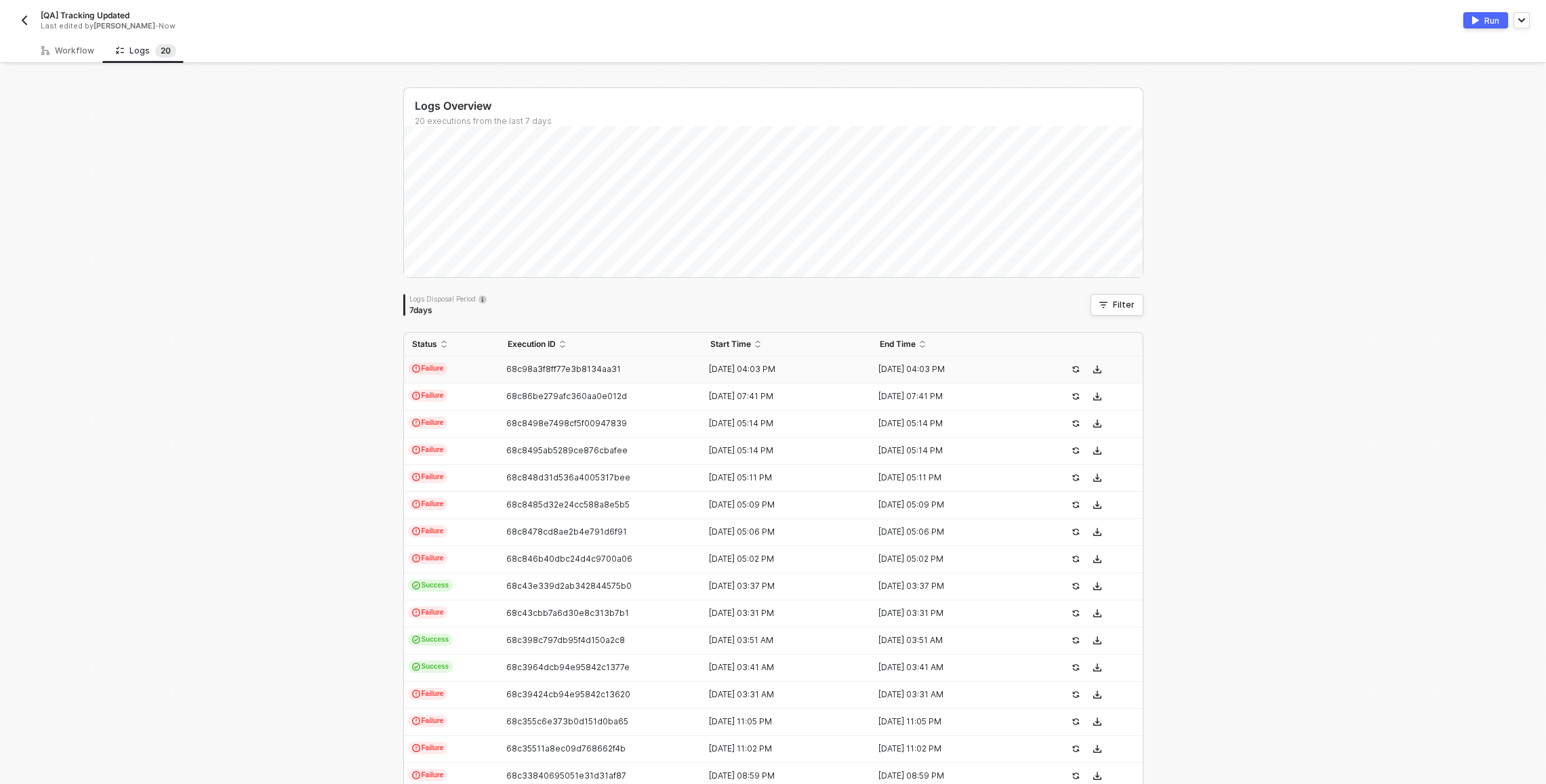
click at [482, 378] on td "Failure" at bounding box center [451, 370] width 96 height 27
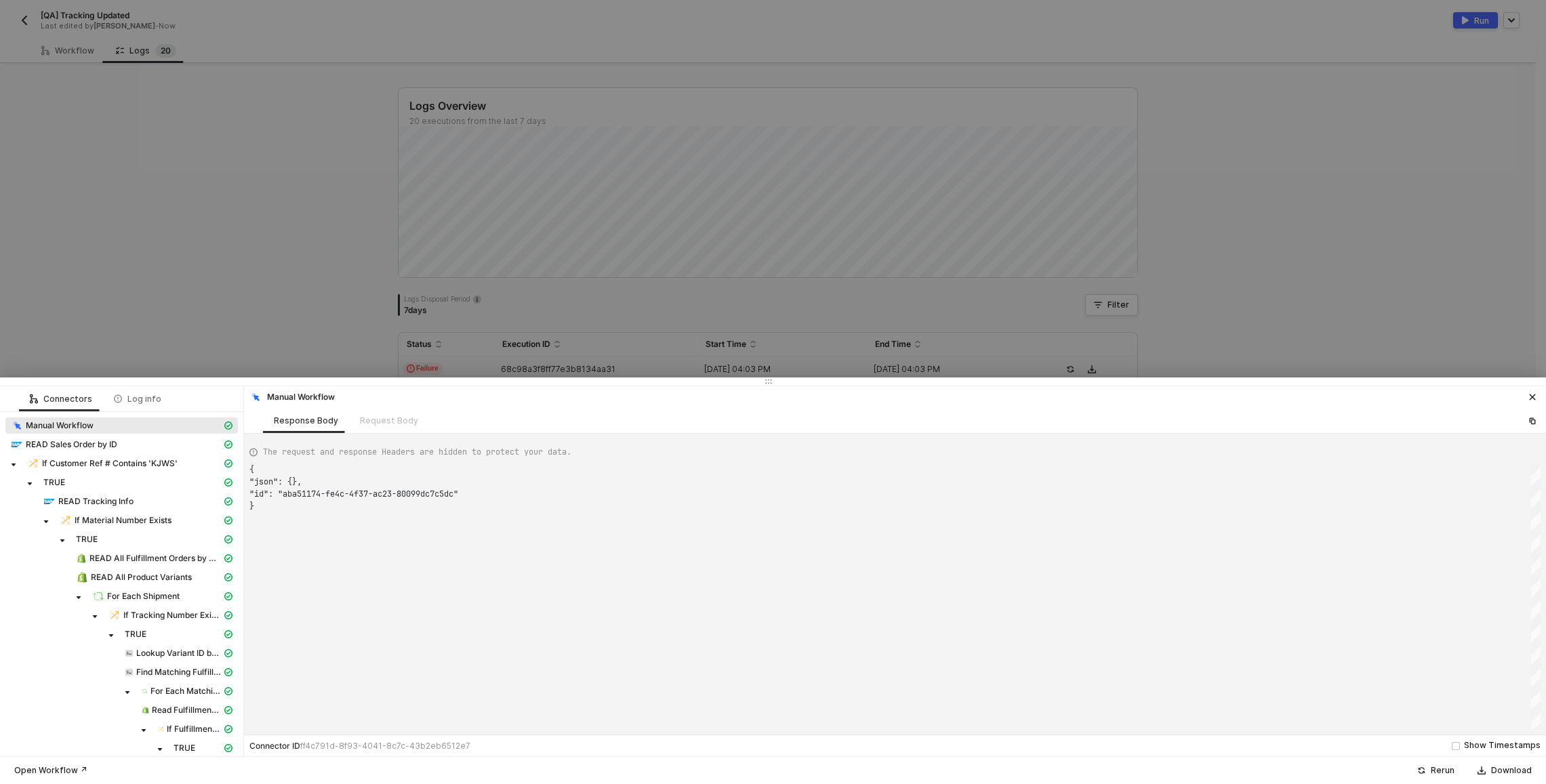
scroll to position [37, 0]
click at [154, 403] on div "Log info" at bounding box center [138, 398] width 47 height 10
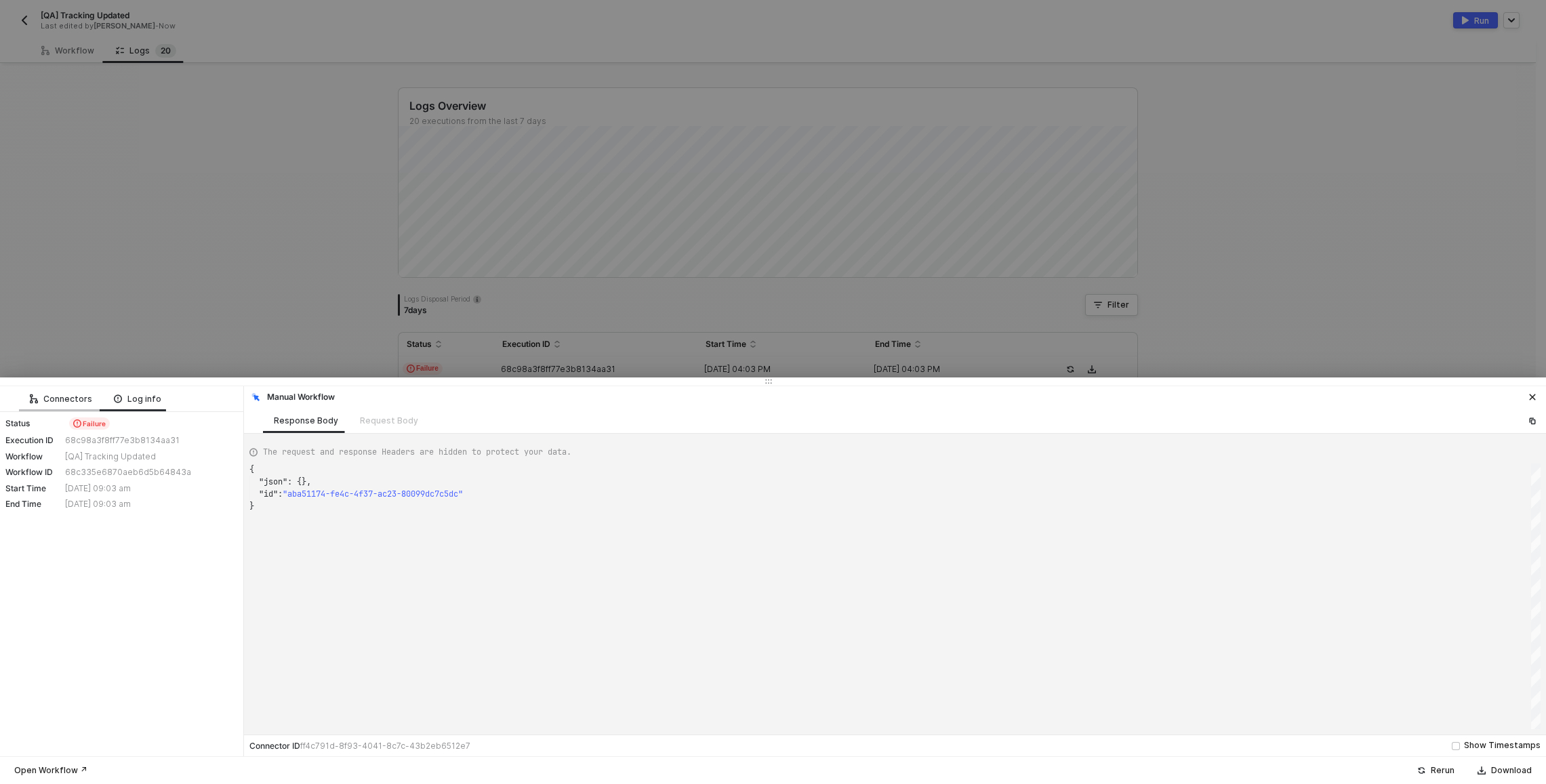
click at [75, 402] on div "Connectors" at bounding box center [61, 398] width 63 height 10
type textarea "{ "json": { "__metadata": { "id": "https://sellmarksapqas.sc1.hec.ondemand.com:…"
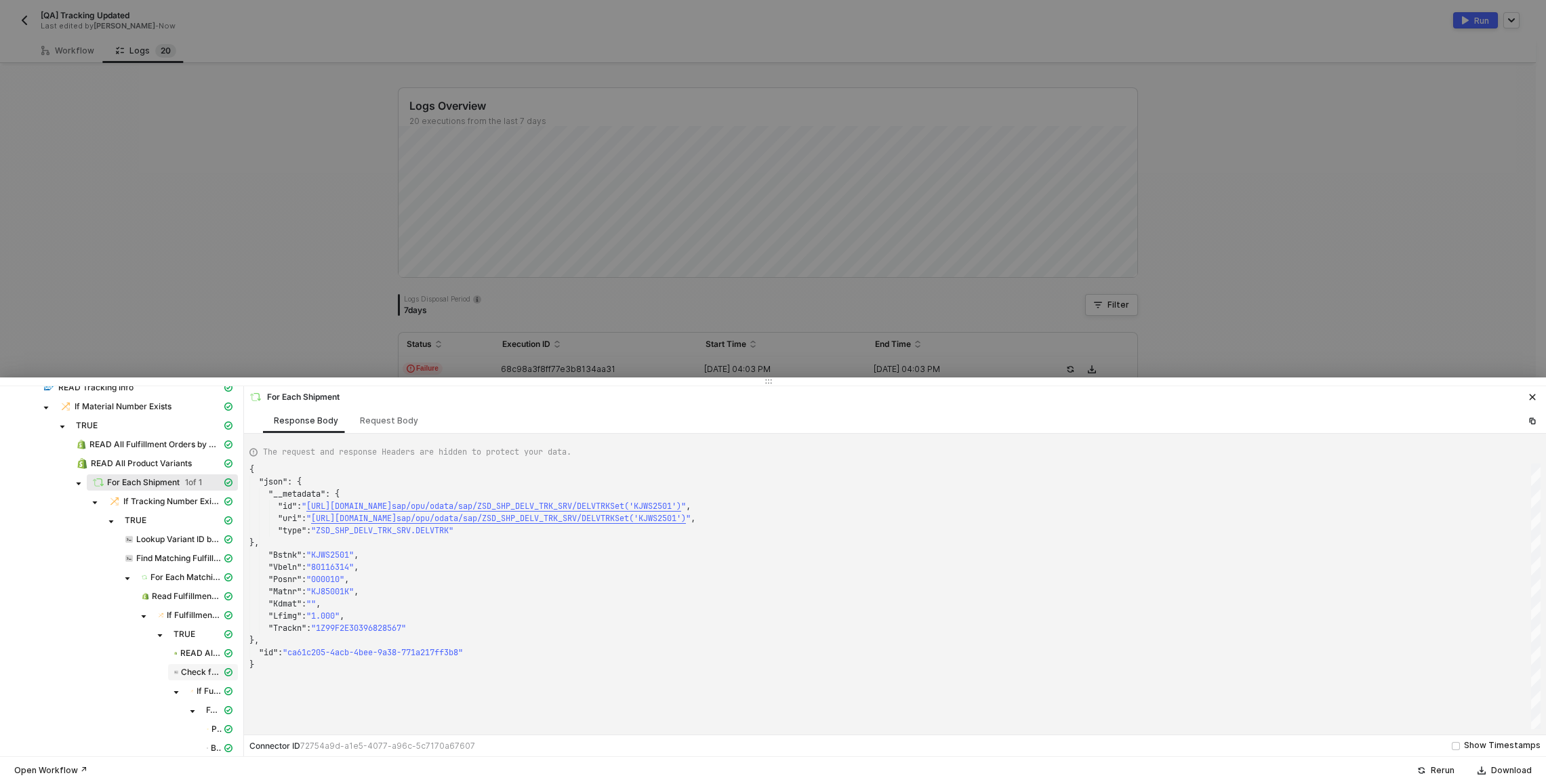
scroll to position [141, 0]
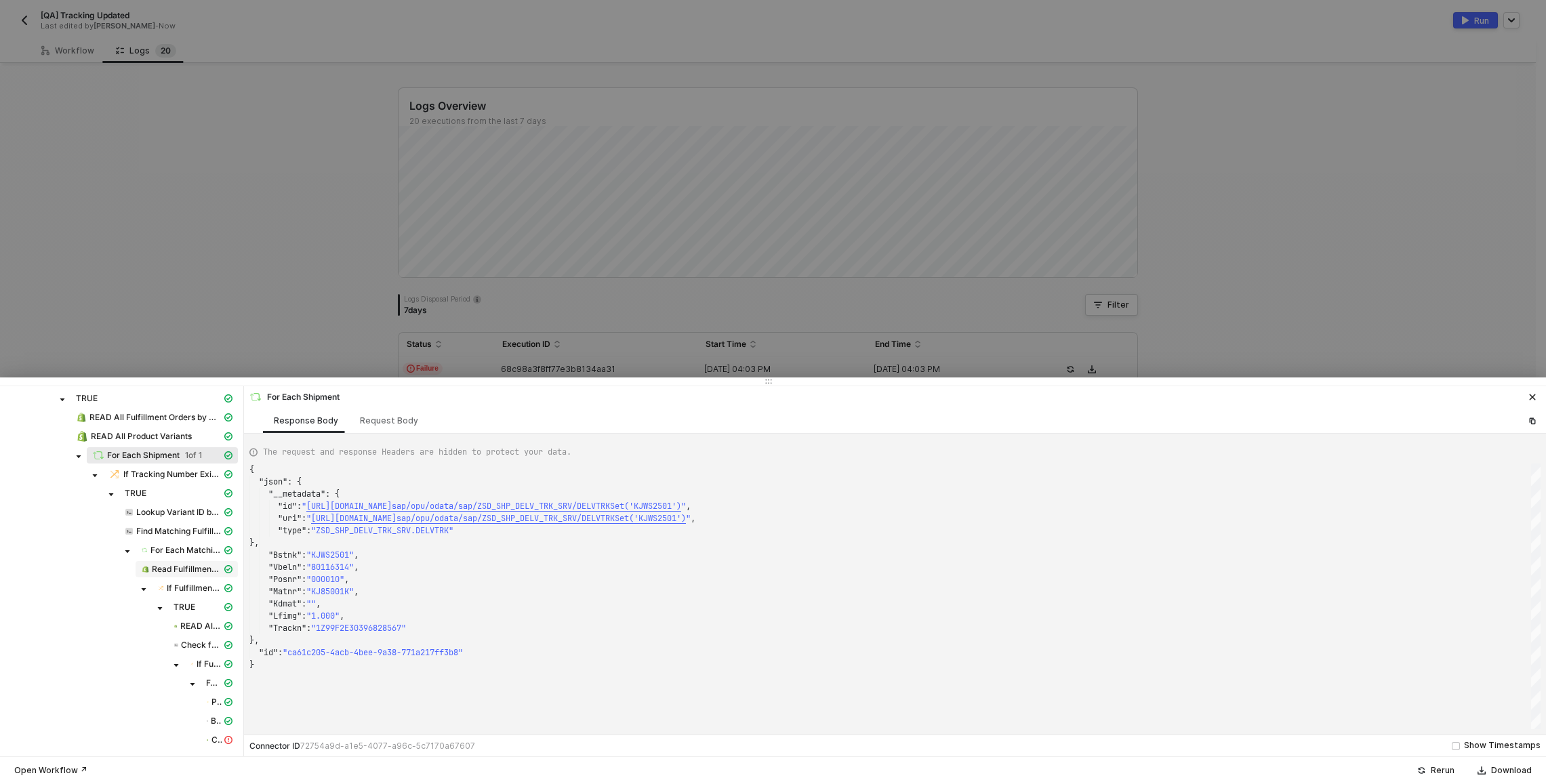
click at [171, 565] on span "Read Fulfillment Order by ID" at bounding box center [187, 569] width 70 height 10
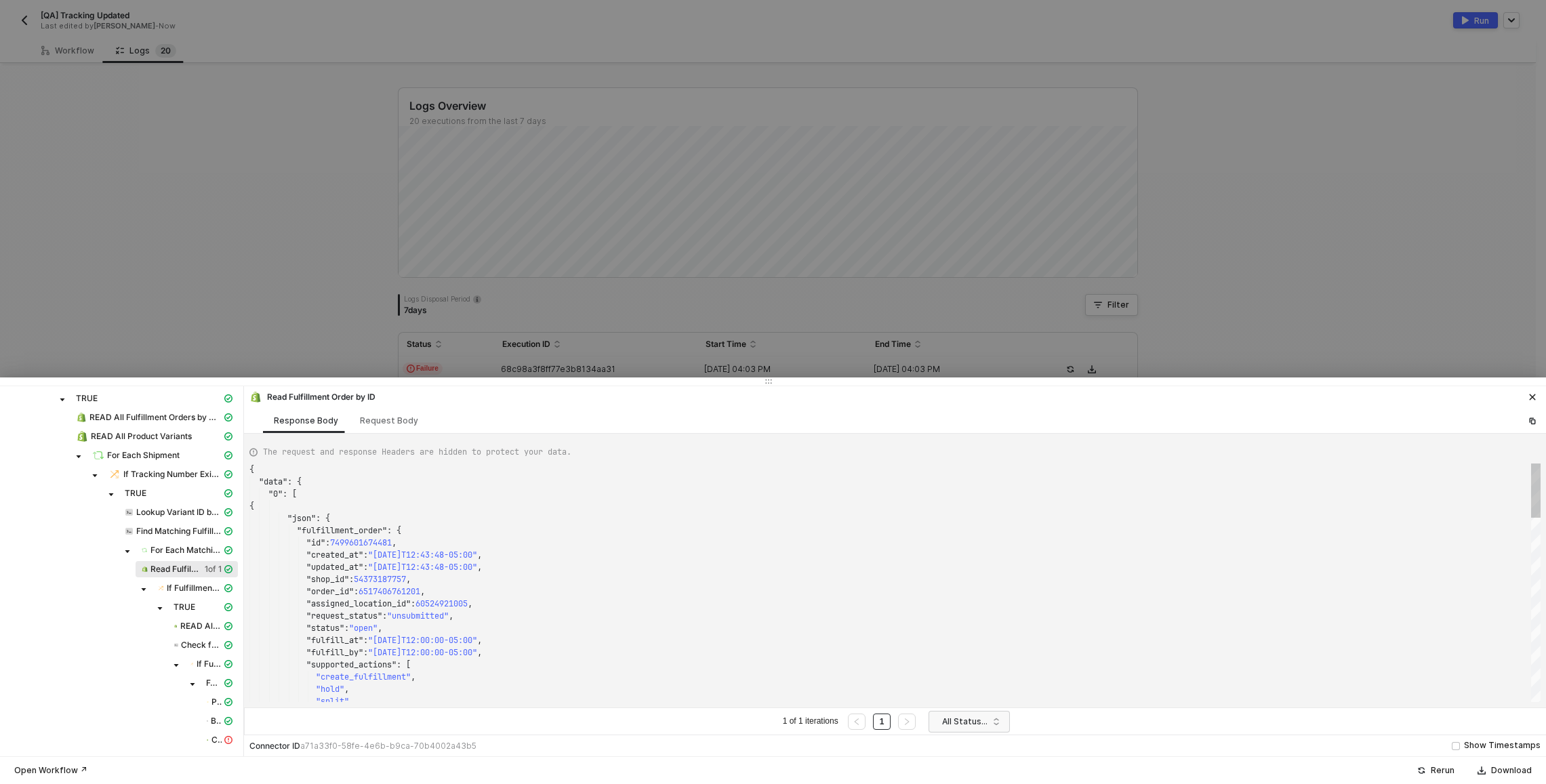
scroll to position [122, 0]
click at [168, 553] on span "For Each Matching Fulfillment Order" at bounding box center [186, 550] width 71 height 10
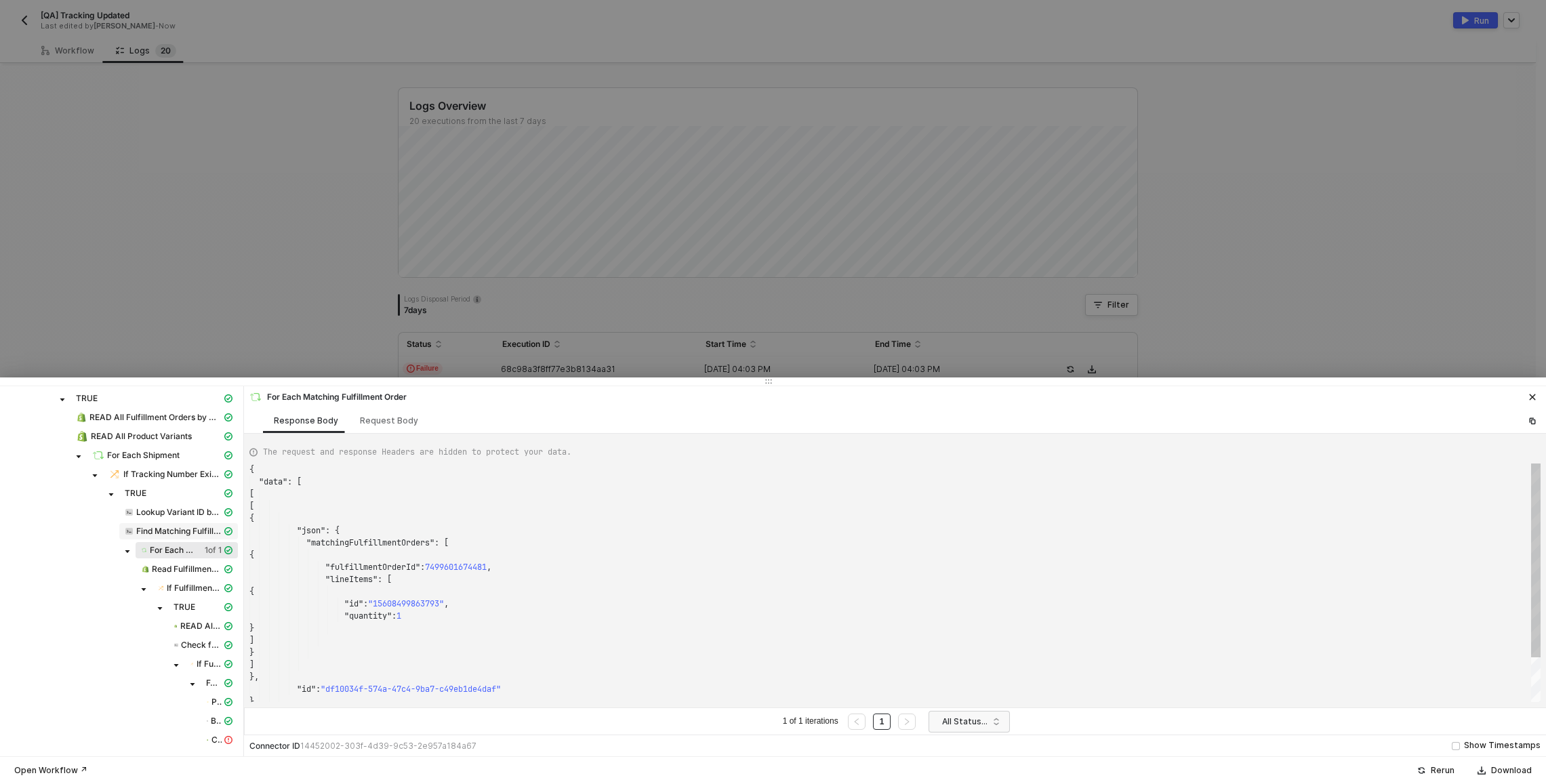
click at [163, 533] on span "Find Matching Fulfillment Orders" at bounding box center [179, 531] width 85 height 10
click at [162, 516] on span "Lookup Variant ID by Material No" at bounding box center [179, 512] width 85 height 10
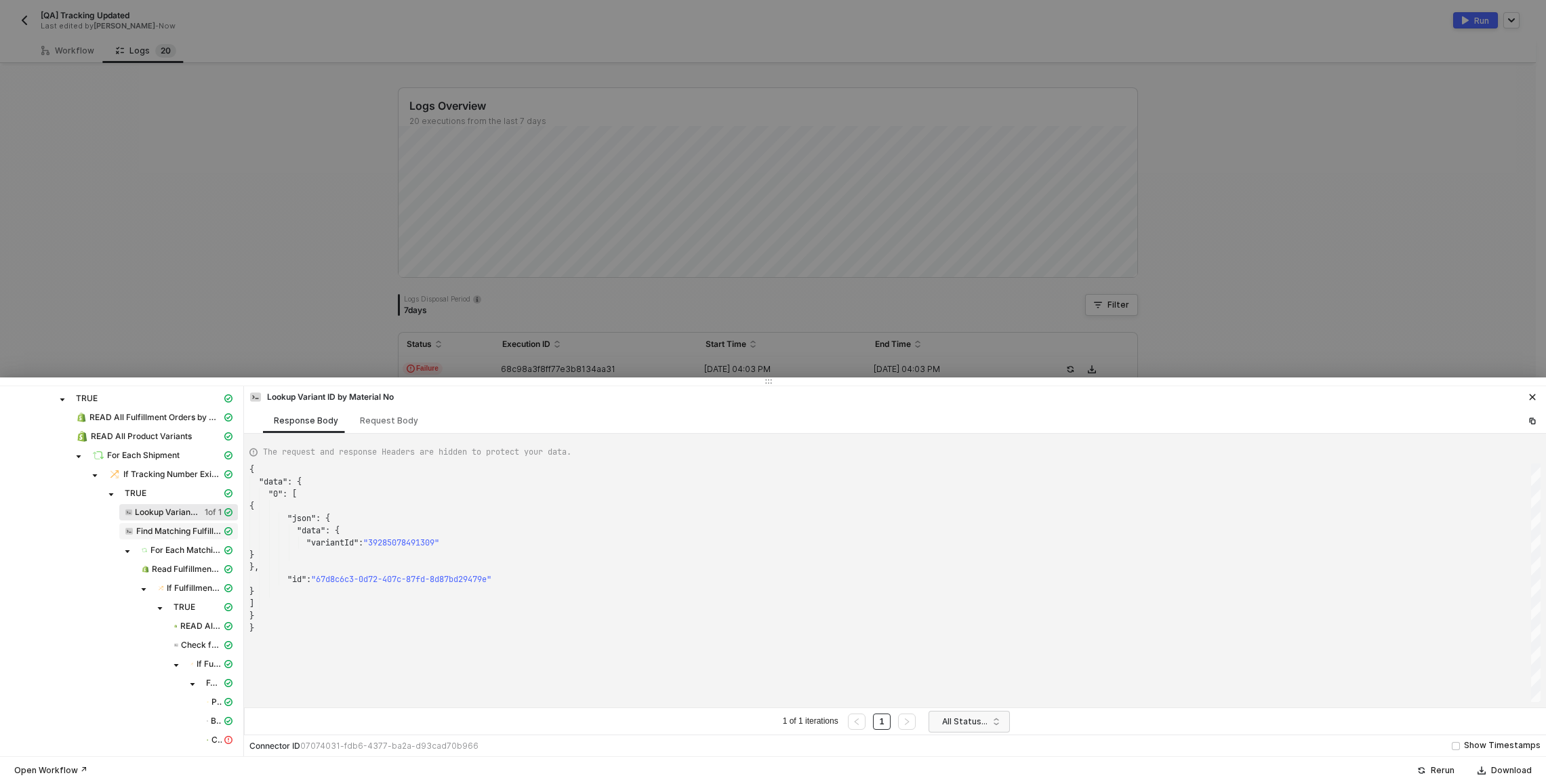
click at [169, 532] on span "Find Matching Fulfillment Orders" at bounding box center [179, 531] width 85 height 10
type textarea "{ "data": { "0": [ { "json": { "matchingFulfillmentOrders": [ { "fulfillmentOrd…"
click at [177, 556] on span "For Each Matching Fulfillment Order" at bounding box center [187, 550] width 102 height 16
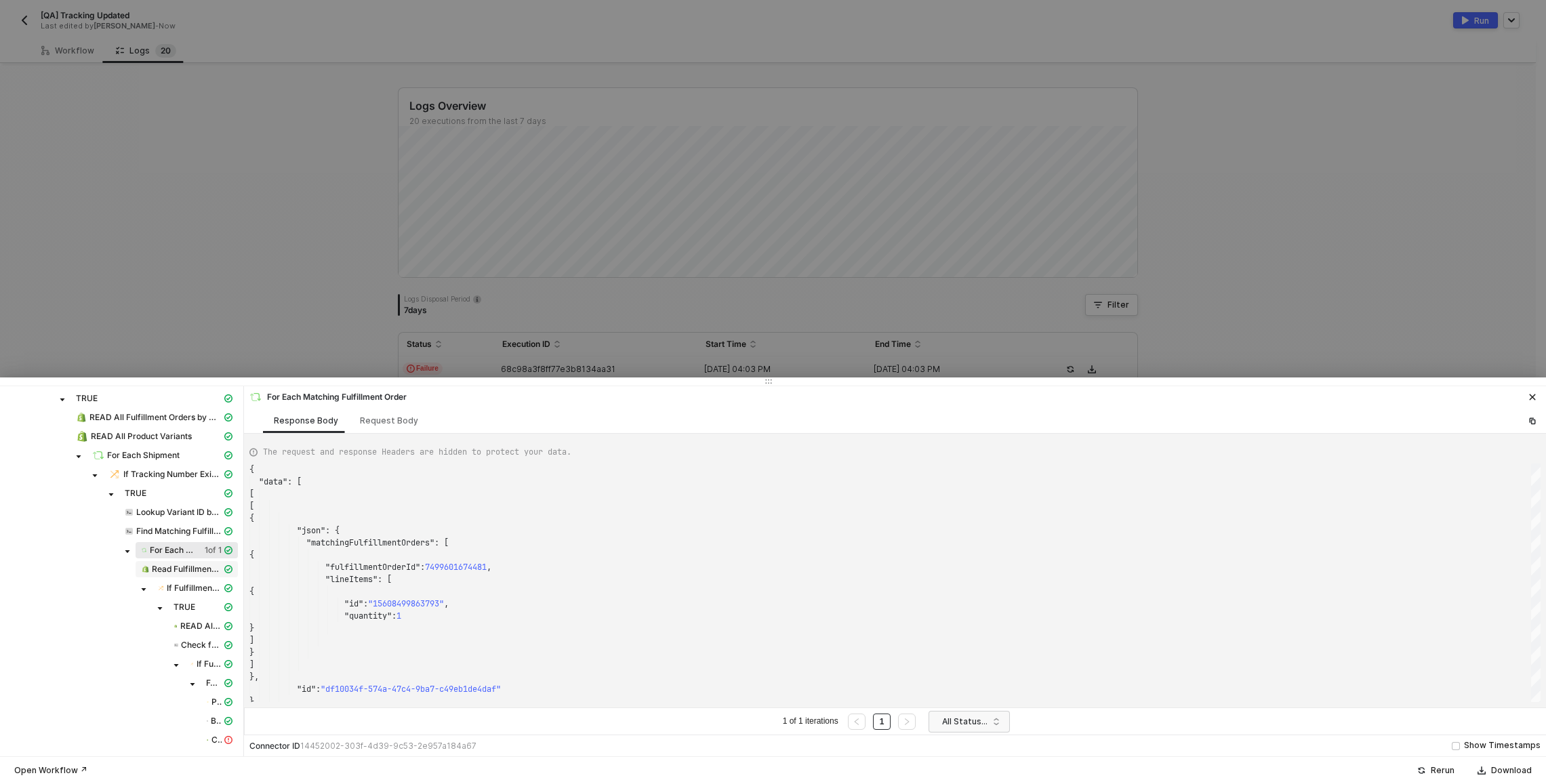
click at [179, 570] on span "Read Fulfillment Order by ID" at bounding box center [187, 569] width 70 height 10
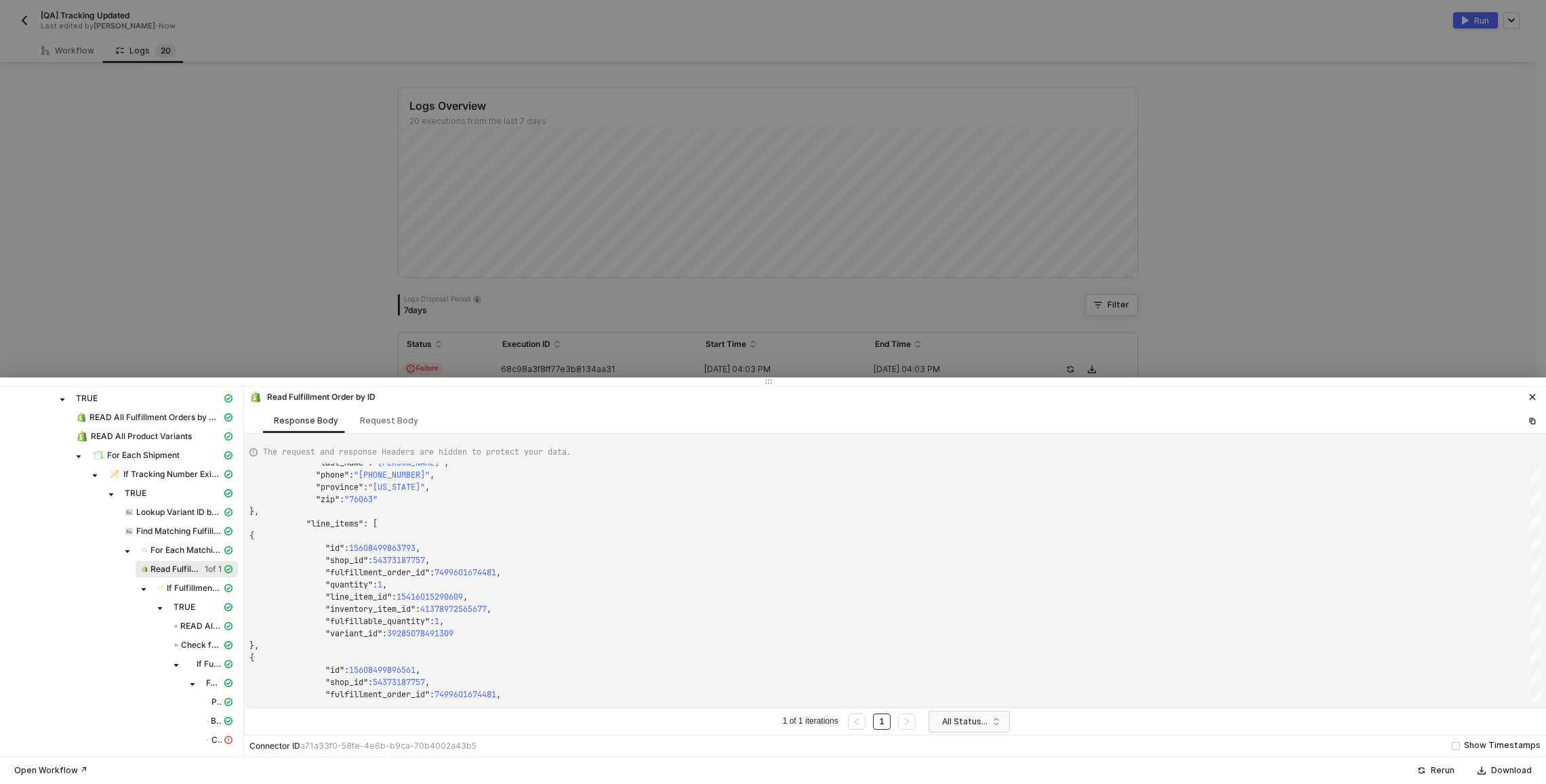
click at [709, 201] on div at bounding box center [773, 392] width 1546 height 784
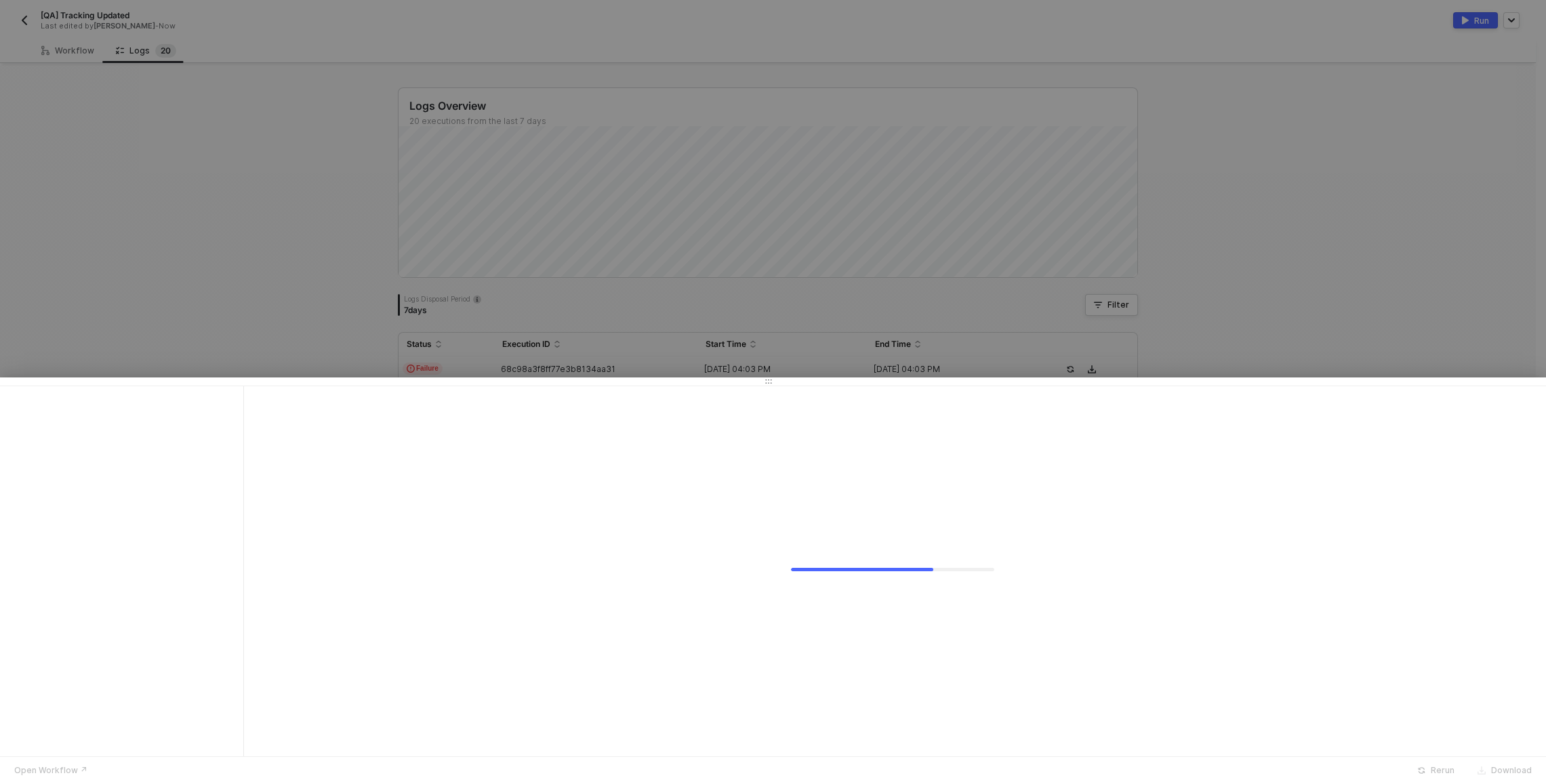
scroll to position [0, 0]
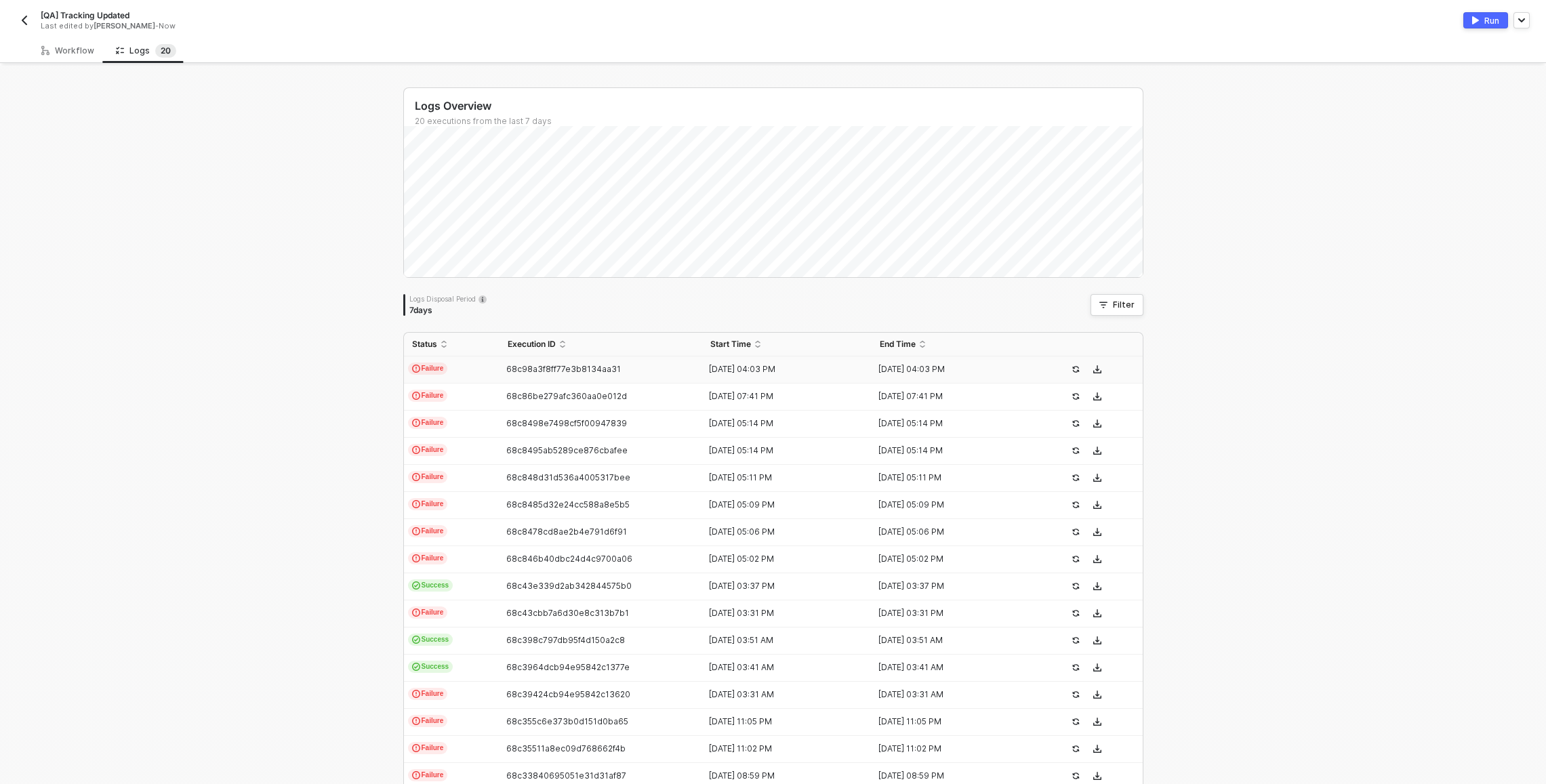
click at [673, 376] on td "68c98a3f8ff77e3b8134aa31" at bounding box center [601, 370] width 203 height 27
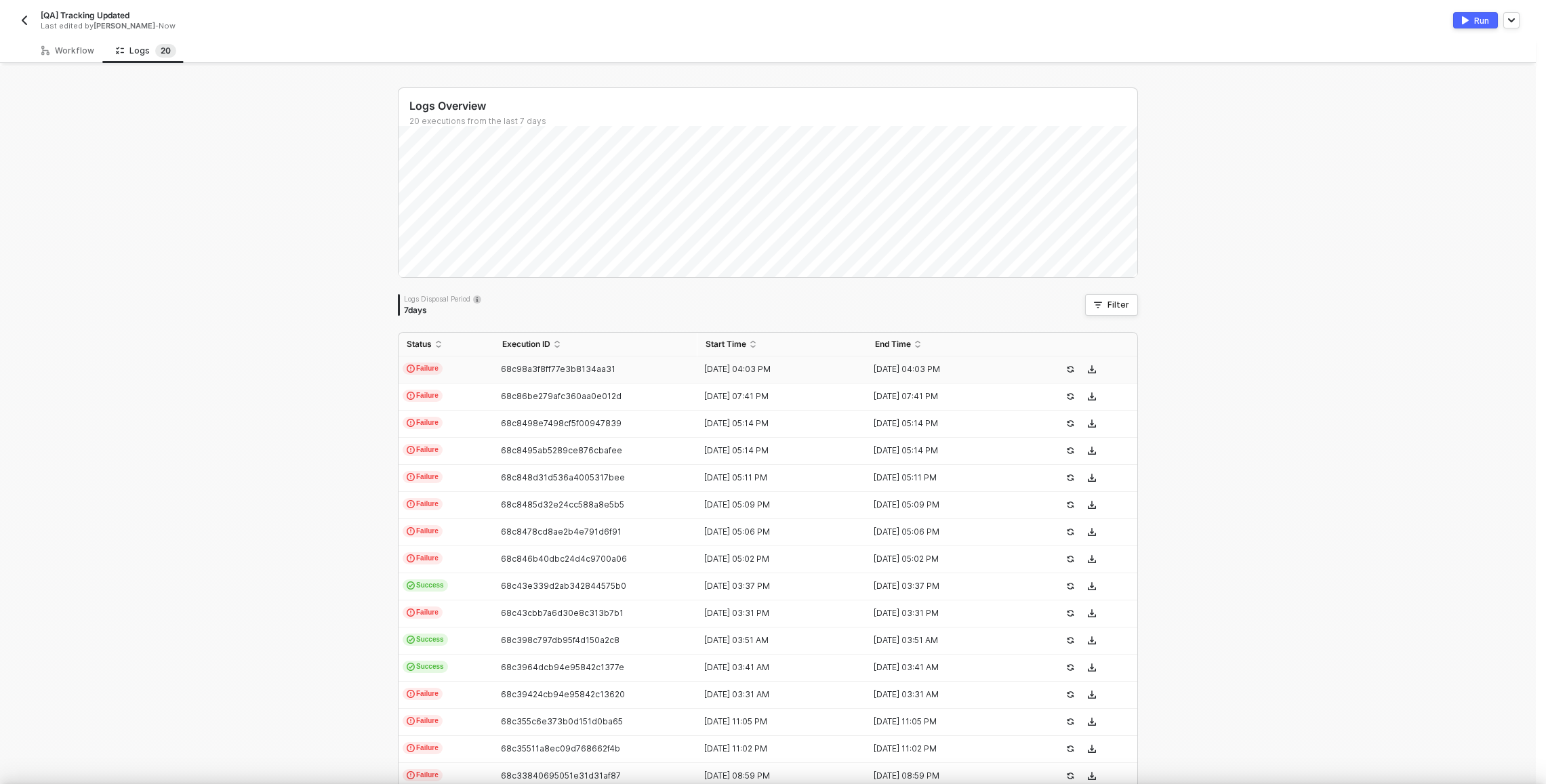
type textarea "{ "json": {}, "id": "aba51174-fe4c-4f37-ac23-80099dc7c5dc" }"
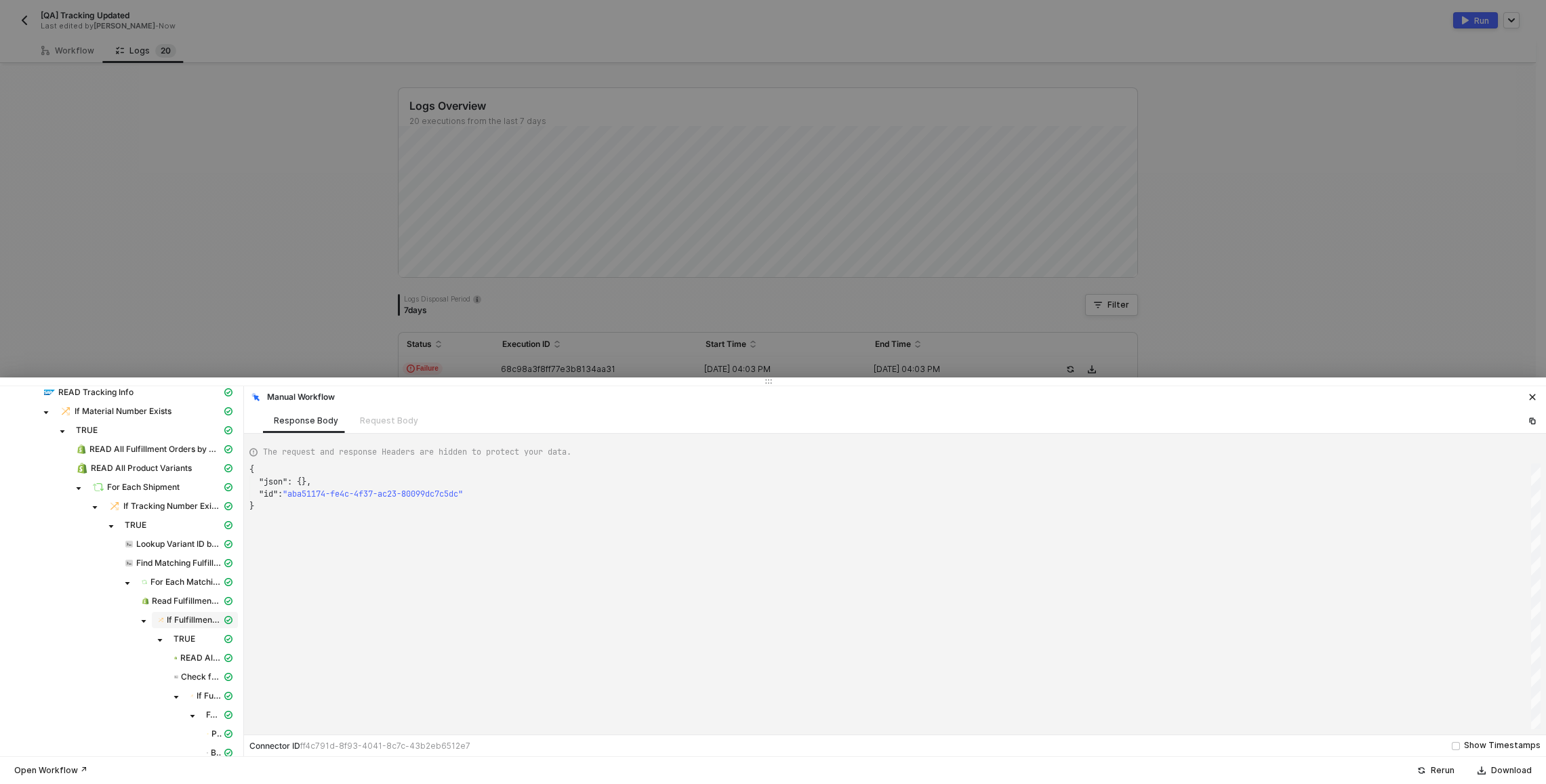
scroll to position [141, 0]
click at [190, 607] on span "TRUE" at bounding box center [184, 607] width 22 height 10
click at [101, 59] on div at bounding box center [773, 392] width 1546 height 784
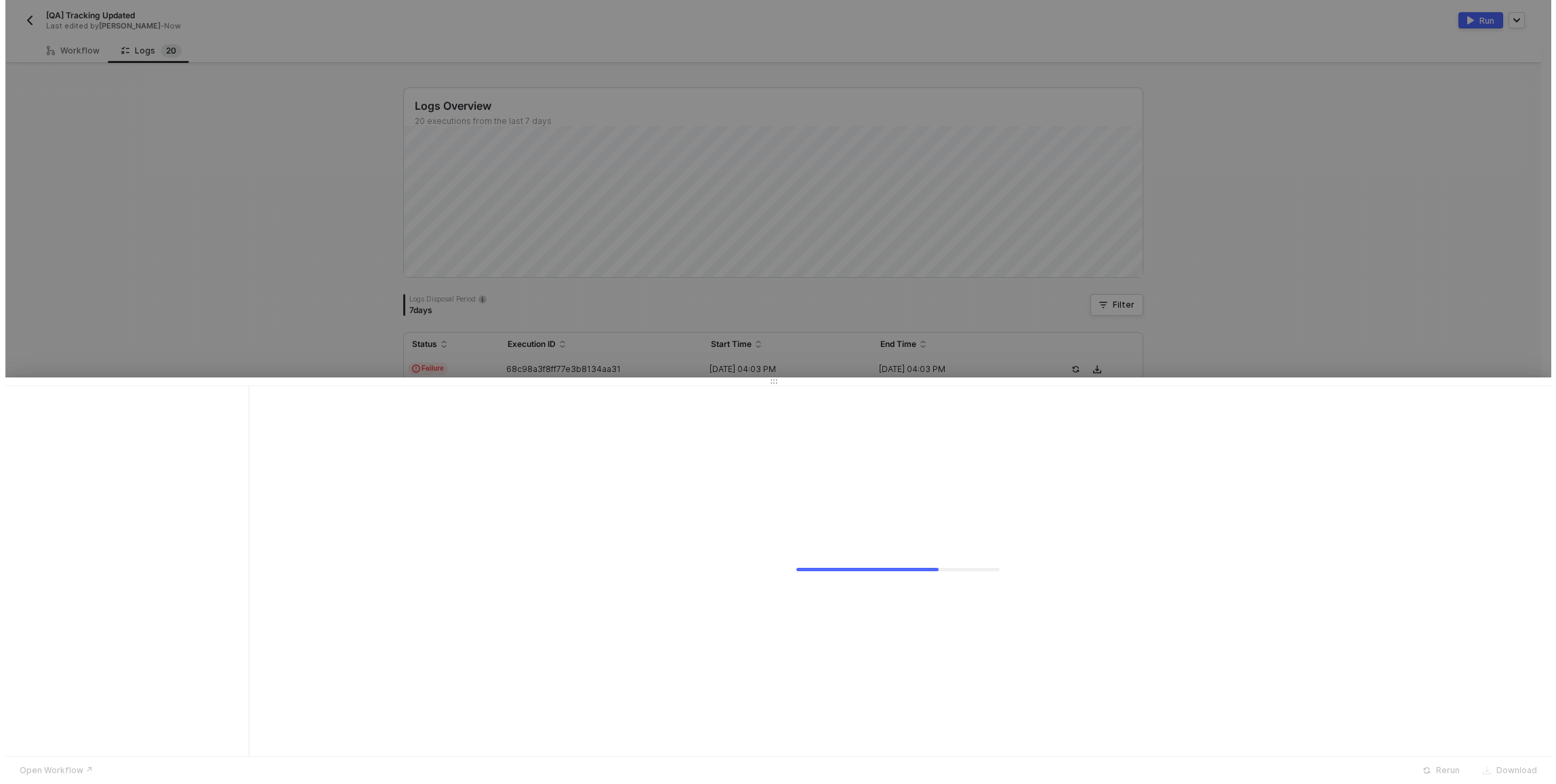
scroll to position [0, 0]
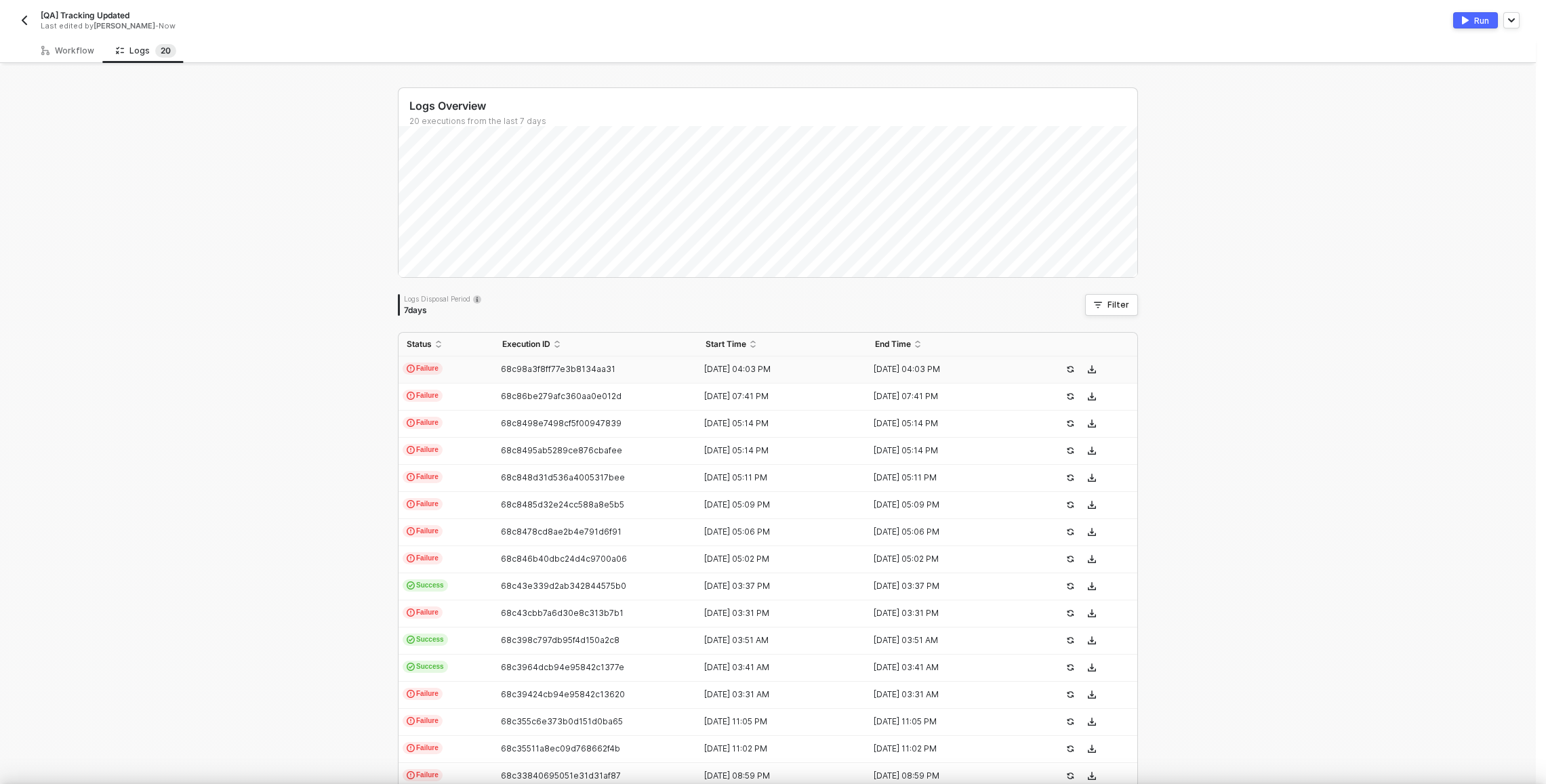
click at [78, 54] on div at bounding box center [773, 392] width 1546 height 784
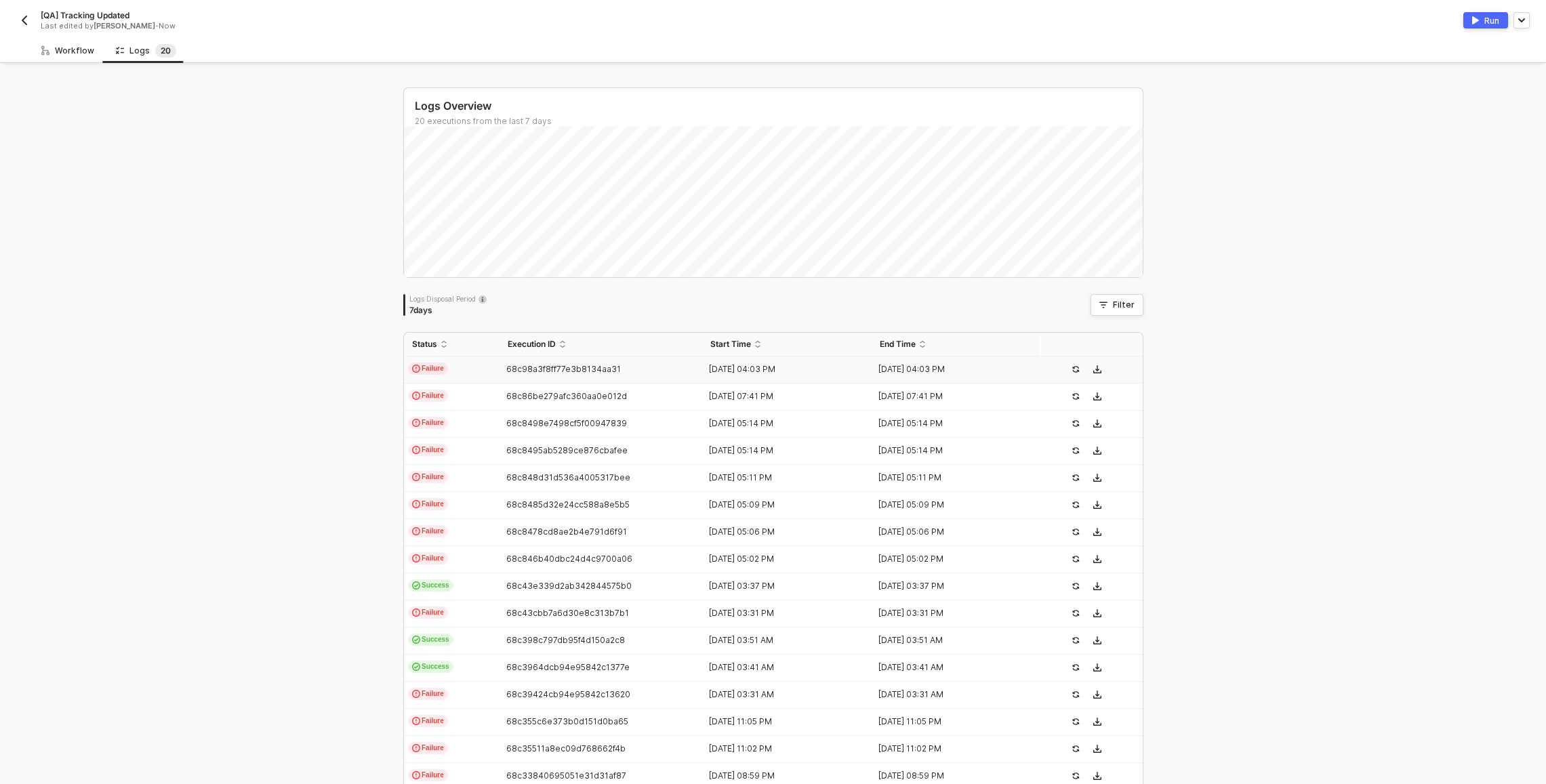
click at [78, 54] on div "Workflow" at bounding box center [68, 50] width 53 height 10
type textarea "const matchingFulfillmentOrders = inputData.fulfillmentOrders .map(order => { c…"
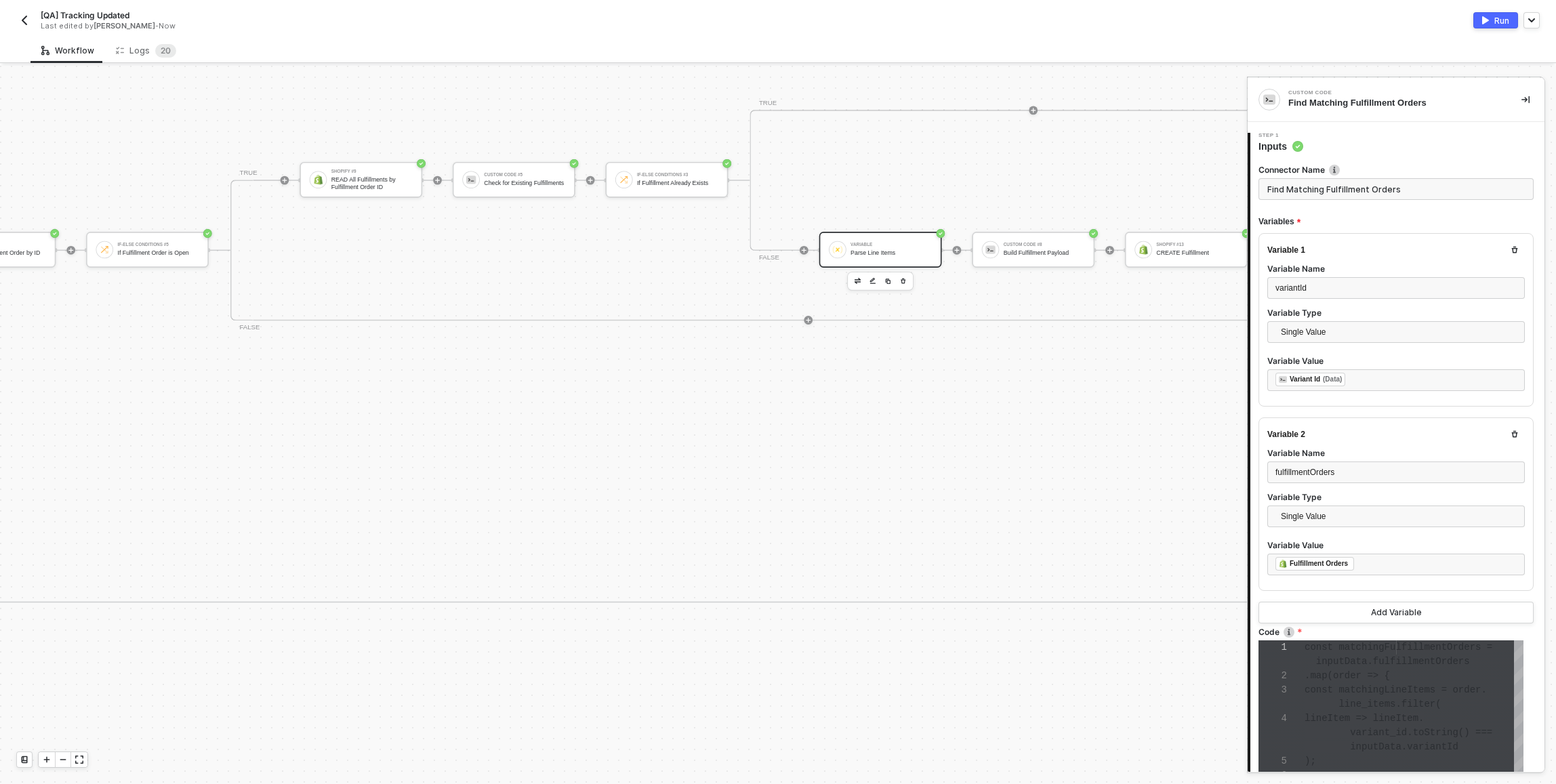
scroll to position [21, 4505]
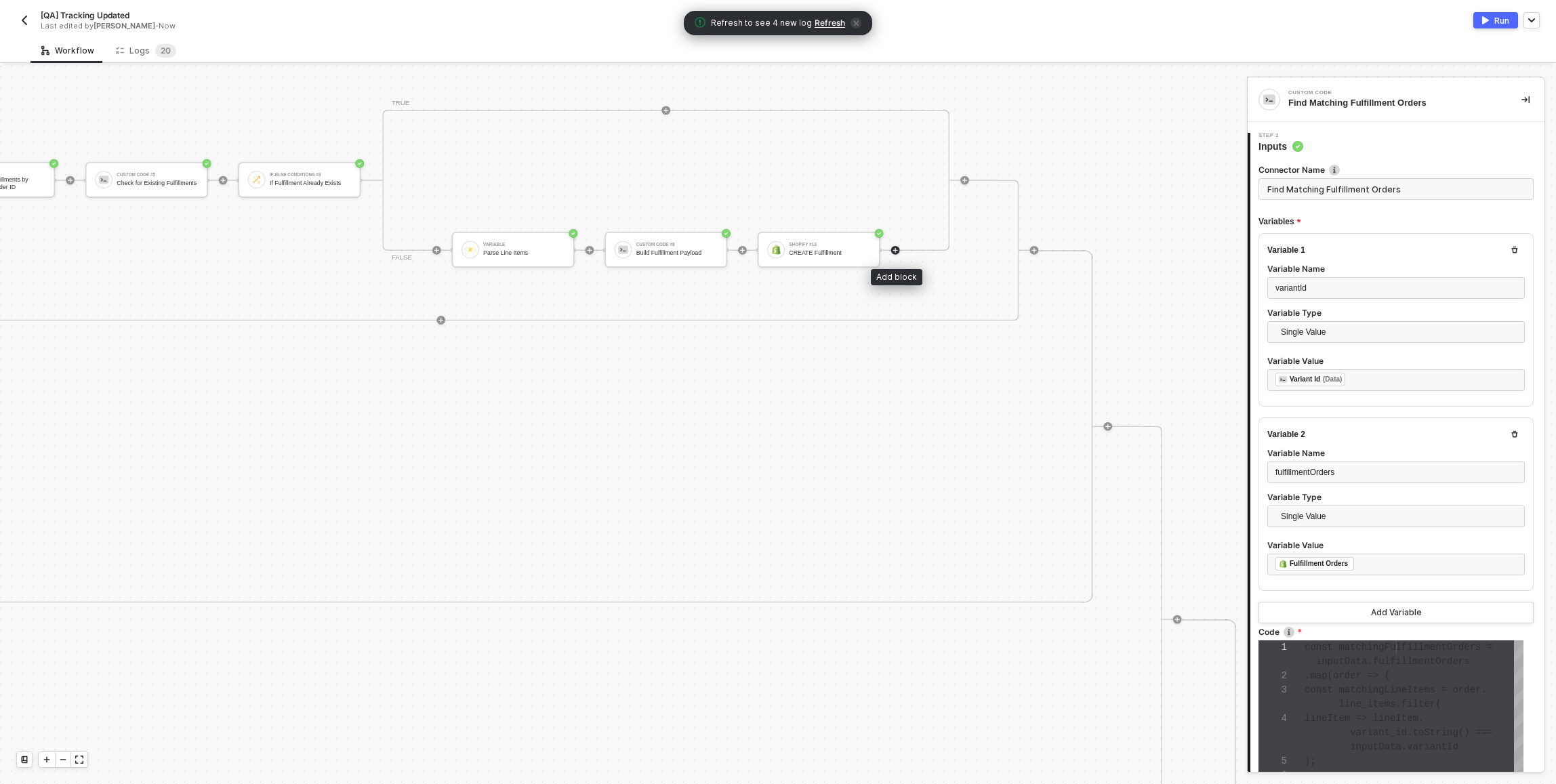
click at [896, 251] on icon "icon-play" at bounding box center [895, 249] width 7 height 7
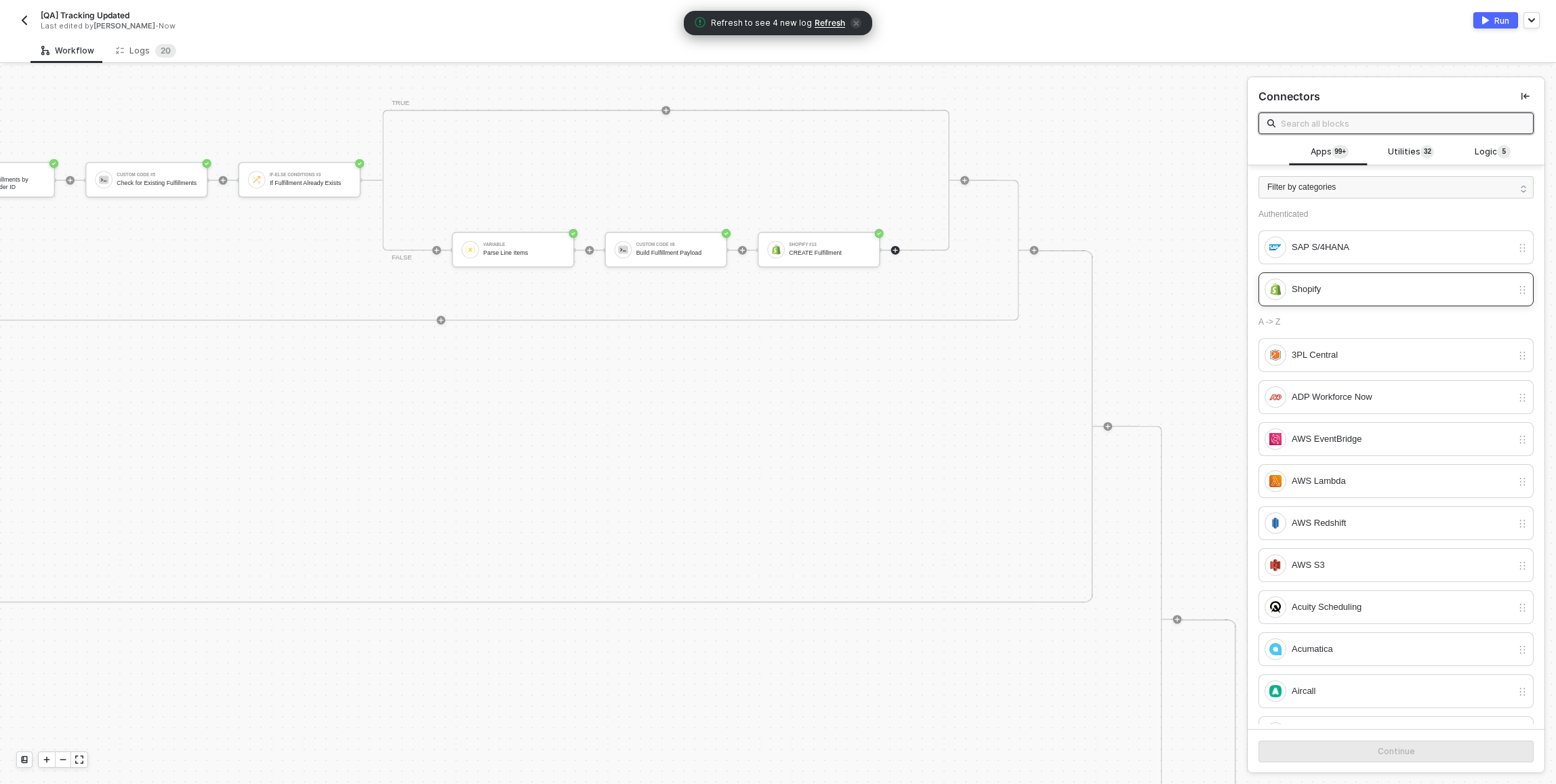
click at [1350, 298] on div "Shopify" at bounding box center [1388, 289] width 247 height 22
click at [1376, 744] on button "Continue" at bounding box center [1396, 751] width 275 height 22
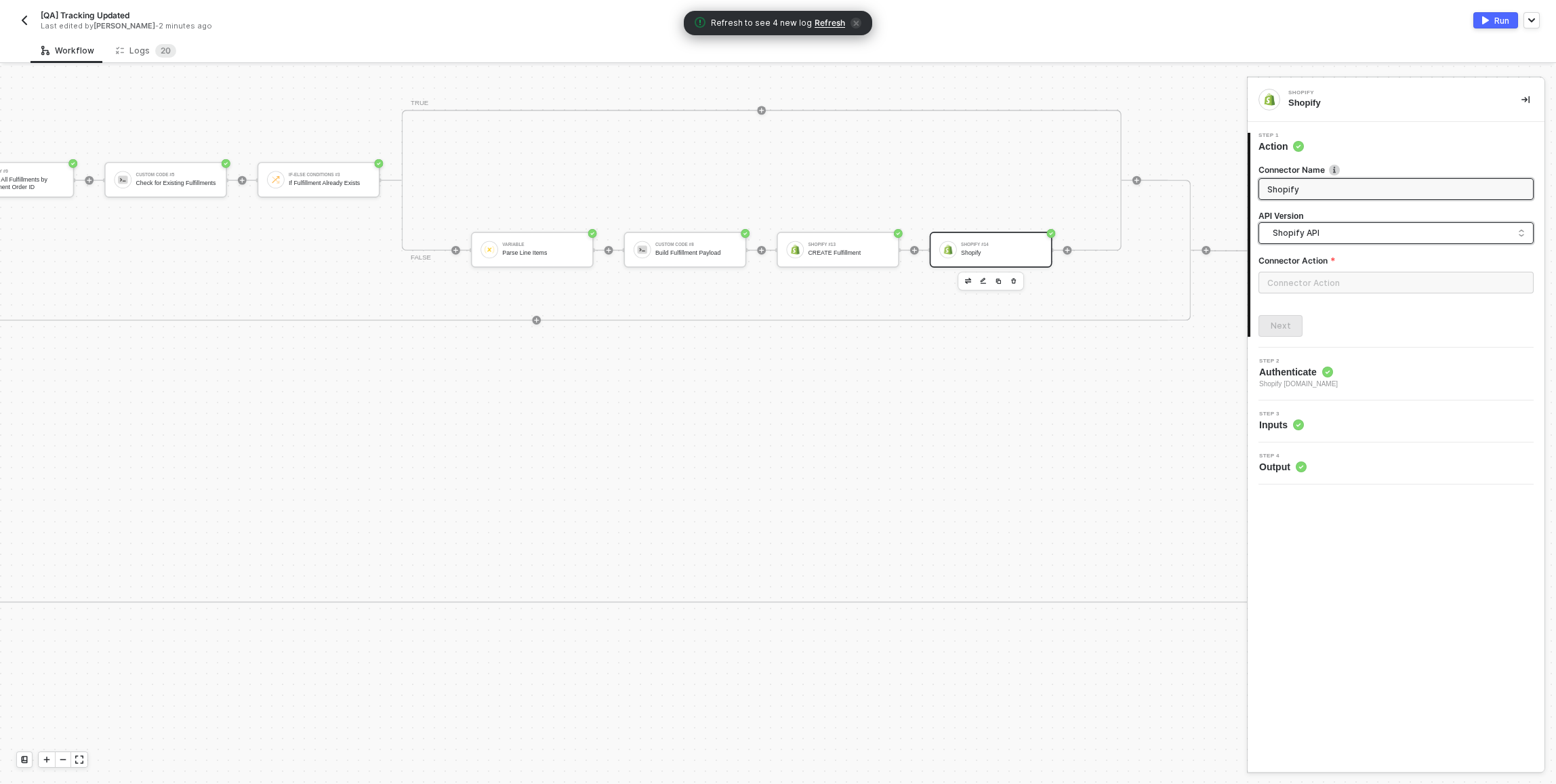
click at [1309, 231] on span "Shopify API" at bounding box center [1399, 233] width 252 height 15
click at [1317, 296] on div "Shopify GraphQL API" at bounding box center [1396, 291] width 252 height 13
click at [1314, 284] on input "text" at bounding box center [1396, 283] width 275 height 22
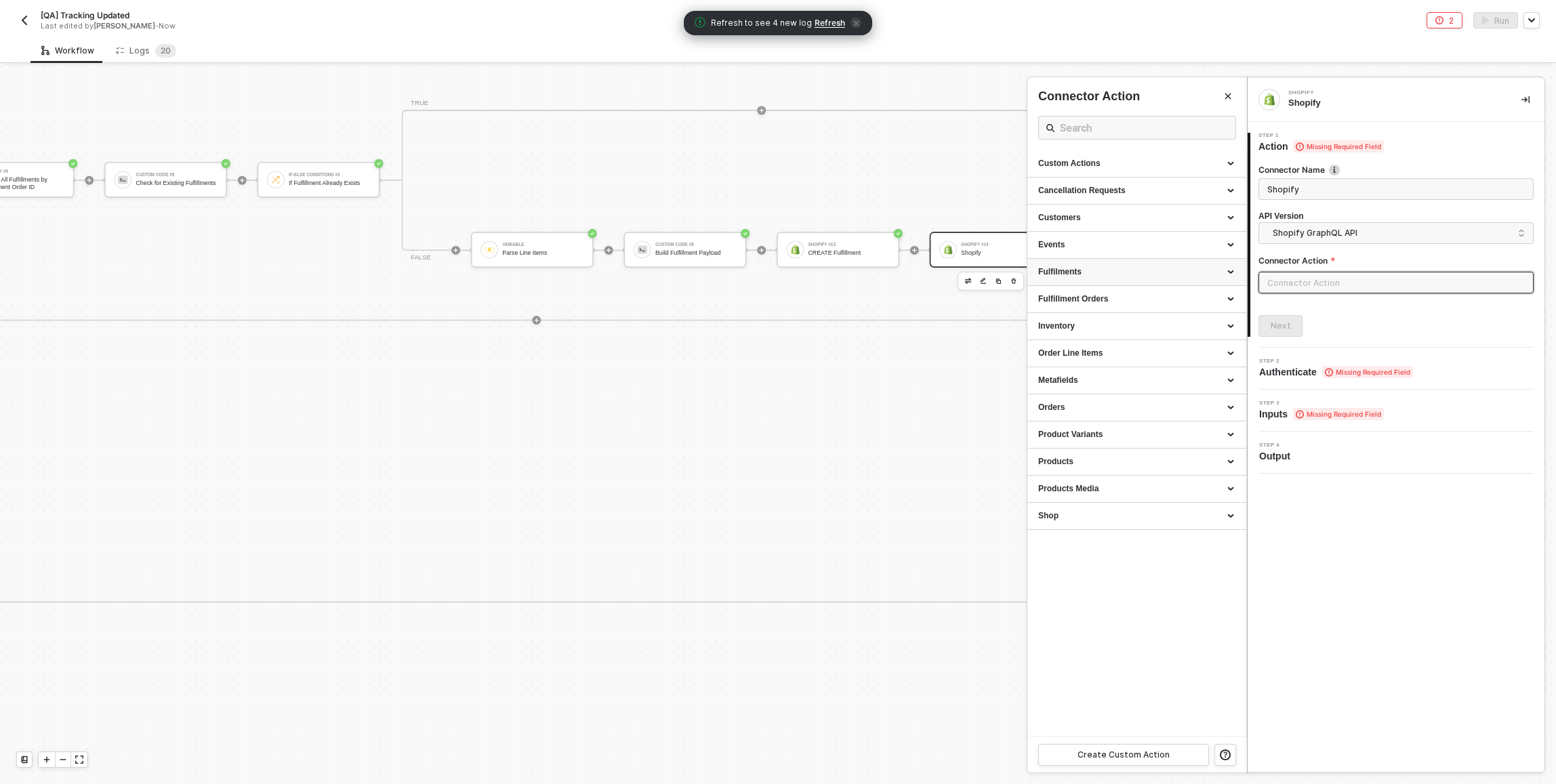
click at [1129, 269] on div "Fulfilments" at bounding box center [1137, 272] width 197 height 11
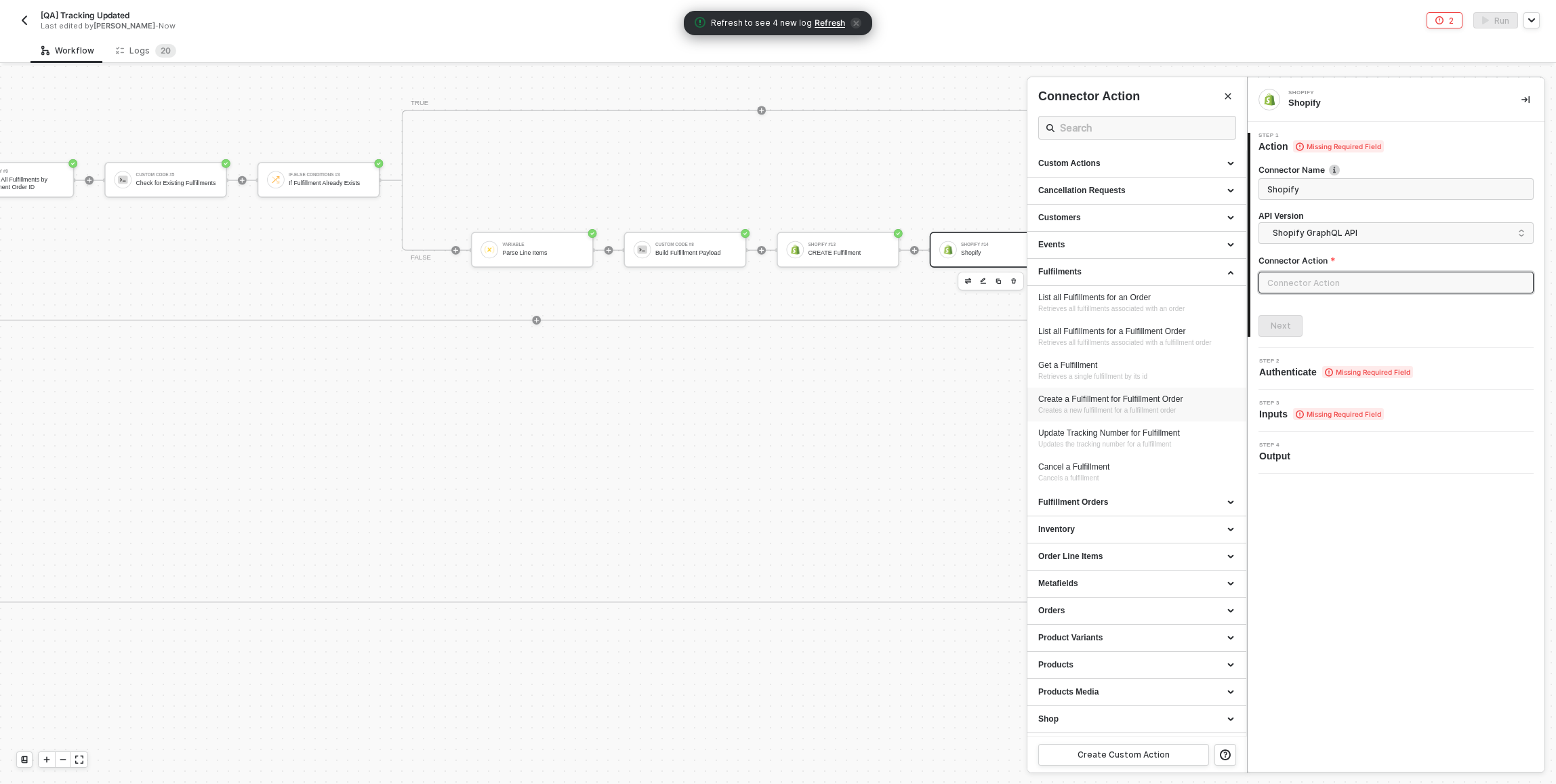
click at [1122, 400] on div "Create a Fulfillment for Fulfillment Order" at bounding box center [1137, 399] width 197 height 11
type input "Fulfilments - Create a Fulfillment for Fulfillment Order"
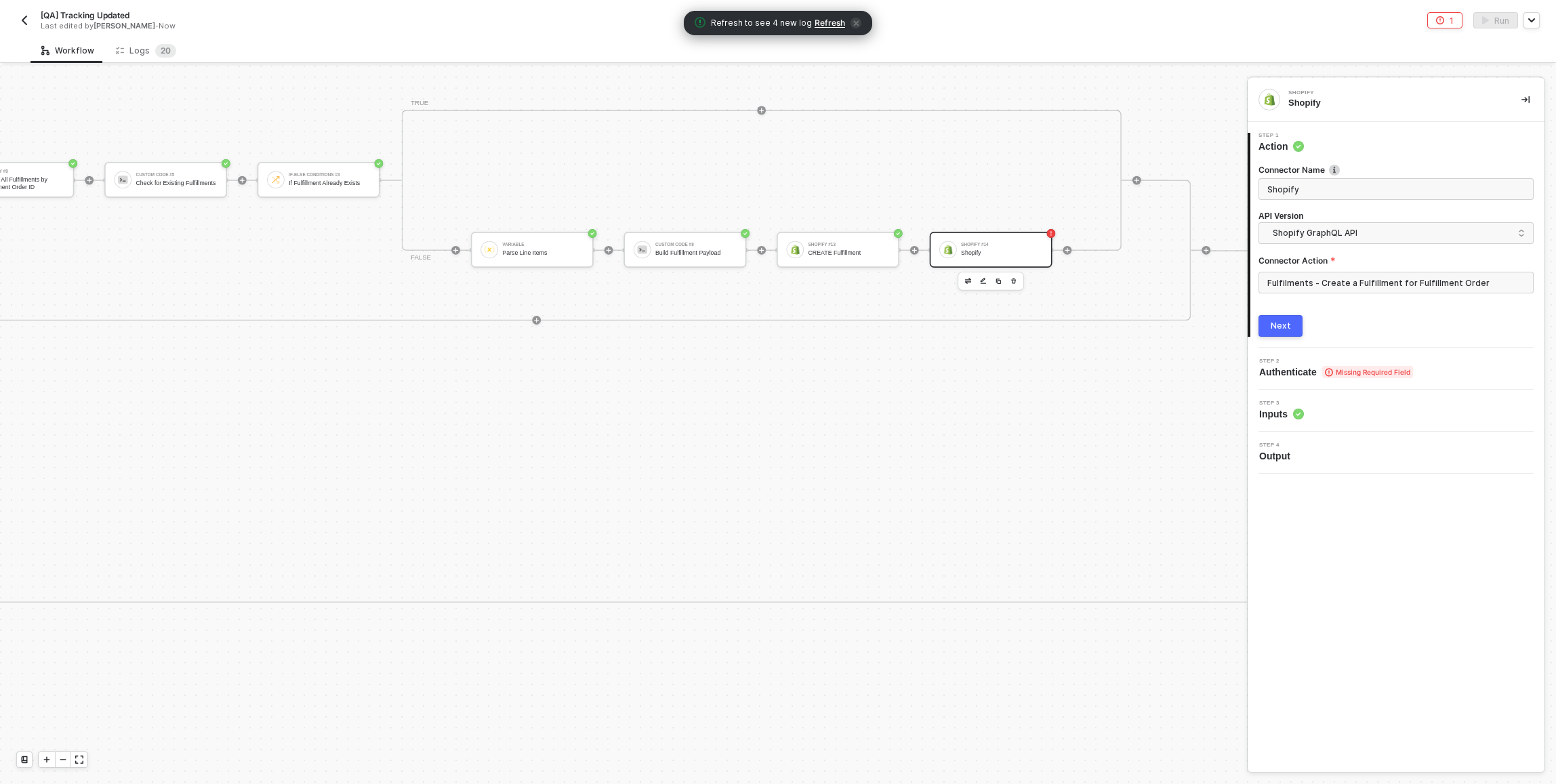
click at [1284, 319] on button "Next" at bounding box center [1280, 325] width 44 height 22
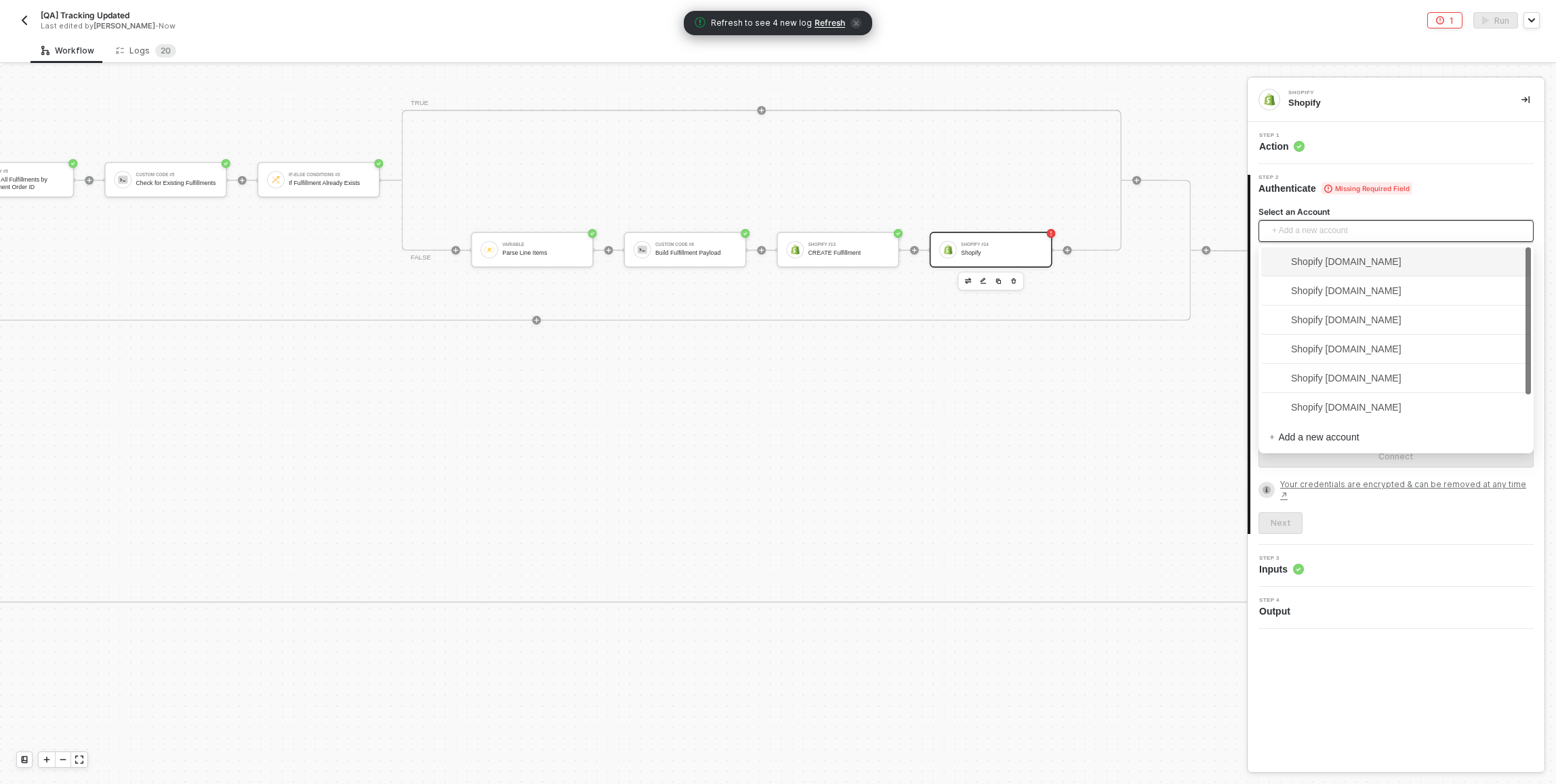
click at [1307, 231] on span "+ Add a new account" at bounding box center [1398, 230] width 253 height 22
click at [1305, 269] on span "Shopify kjrests-com.myshopify.com" at bounding box center [1396, 261] width 253 height 22
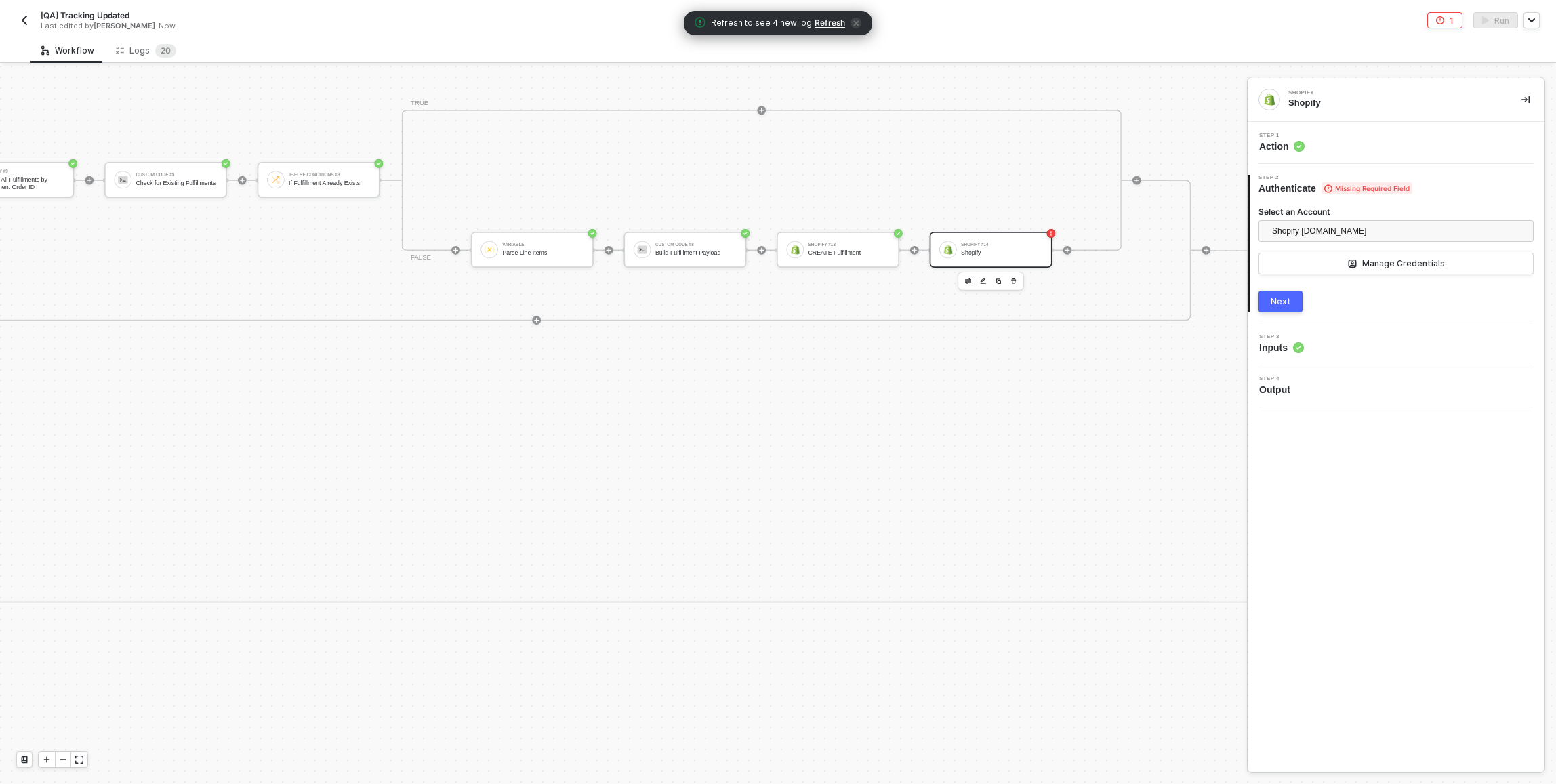
click at [1295, 303] on button "Next" at bounding box center [1280, 301] width 44 height 22
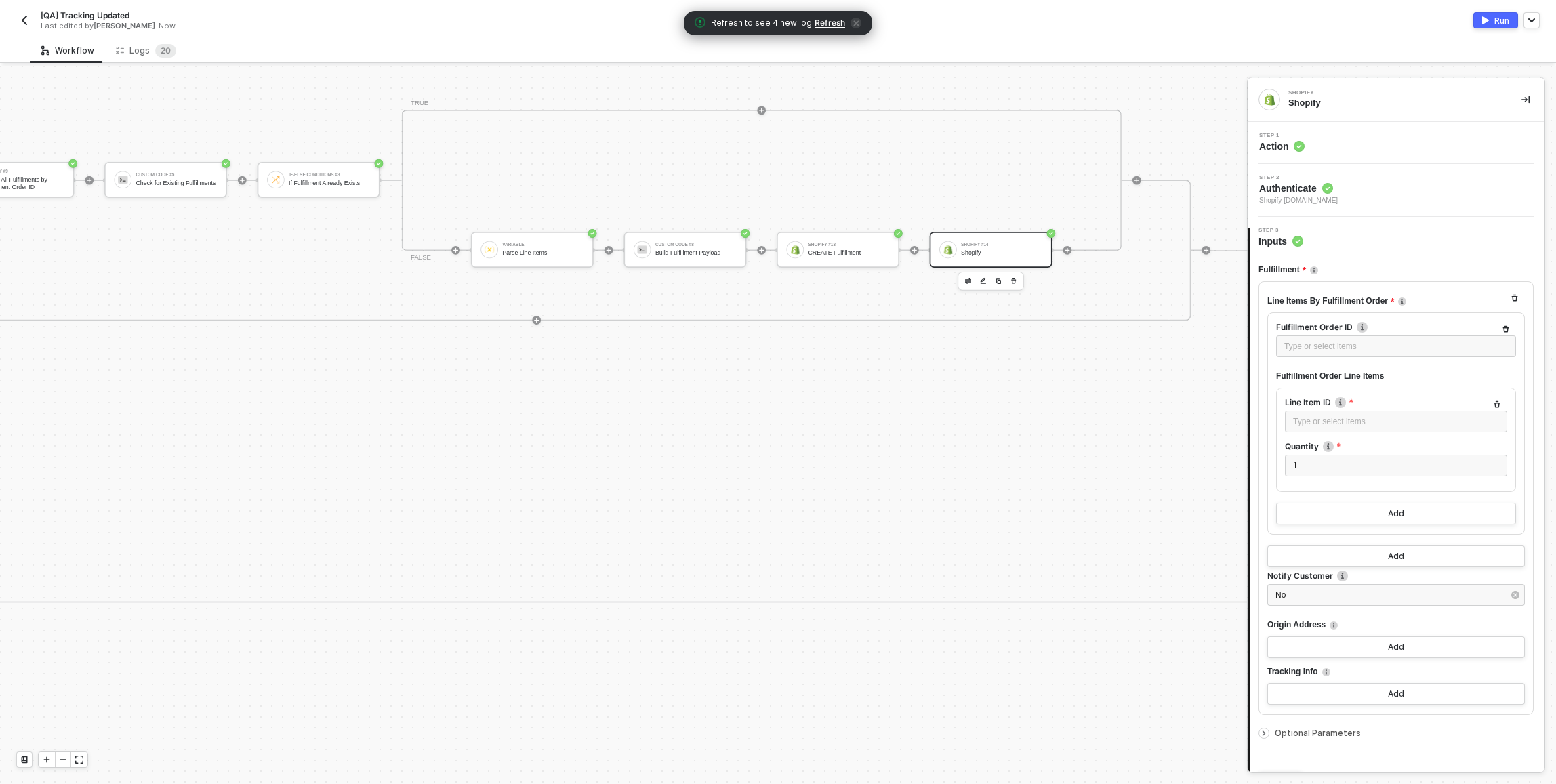
click at [1317, 408] on label "Line Item ID" at bounding box center [1396, 402] width 222 height 11
click at [1521, 101] on icon "icon-collapse-right" at bounding box center [1525, 100] width 9 height 9
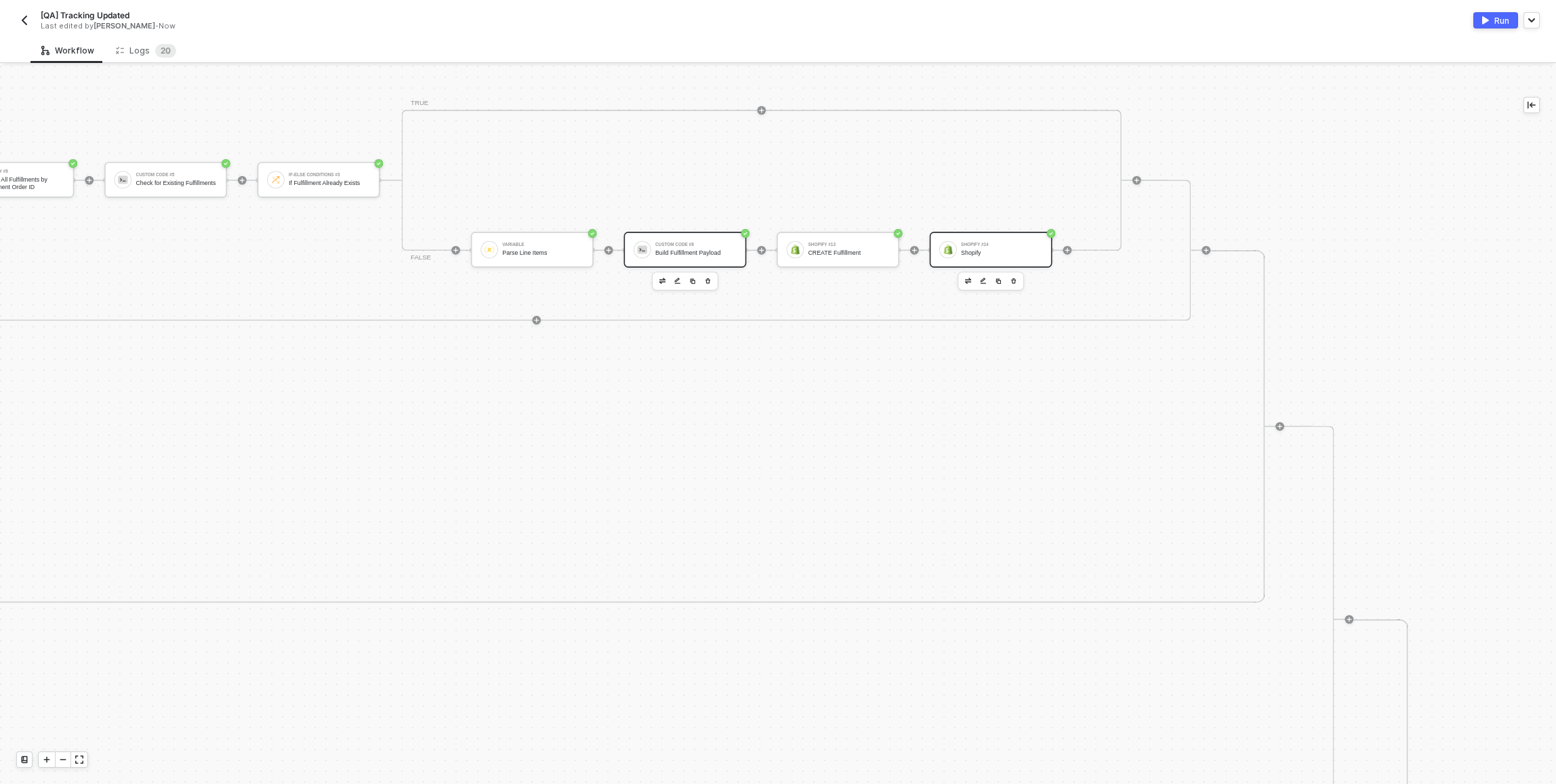
click at [685, 251] on div "Build Fulfillment Payload" at bounding box center [696, 252] width 82 height 7
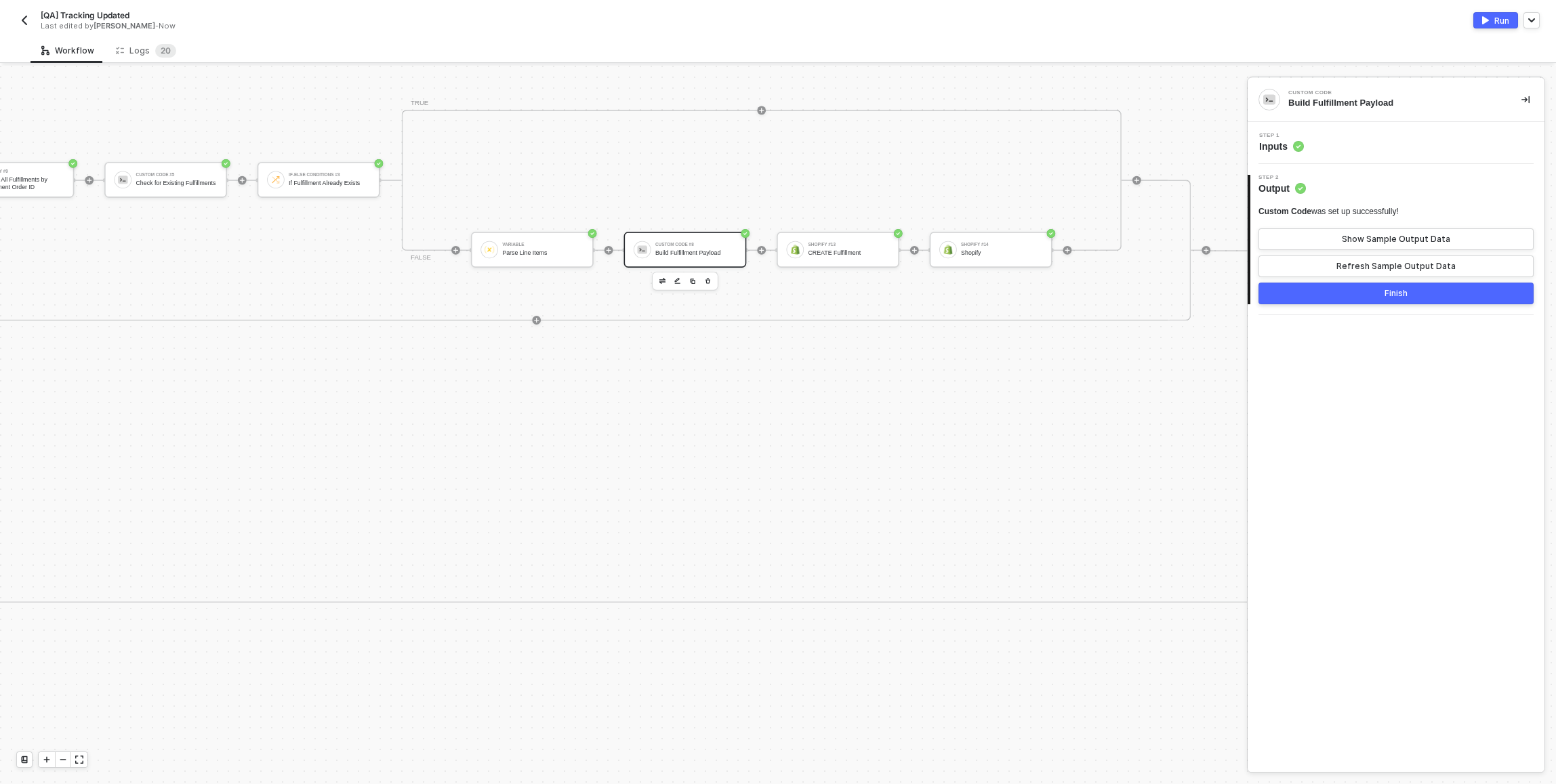
click at [1395, 141] on div "Step 1 Inputs" at bounding box center [1397, 142] width 293 height 20
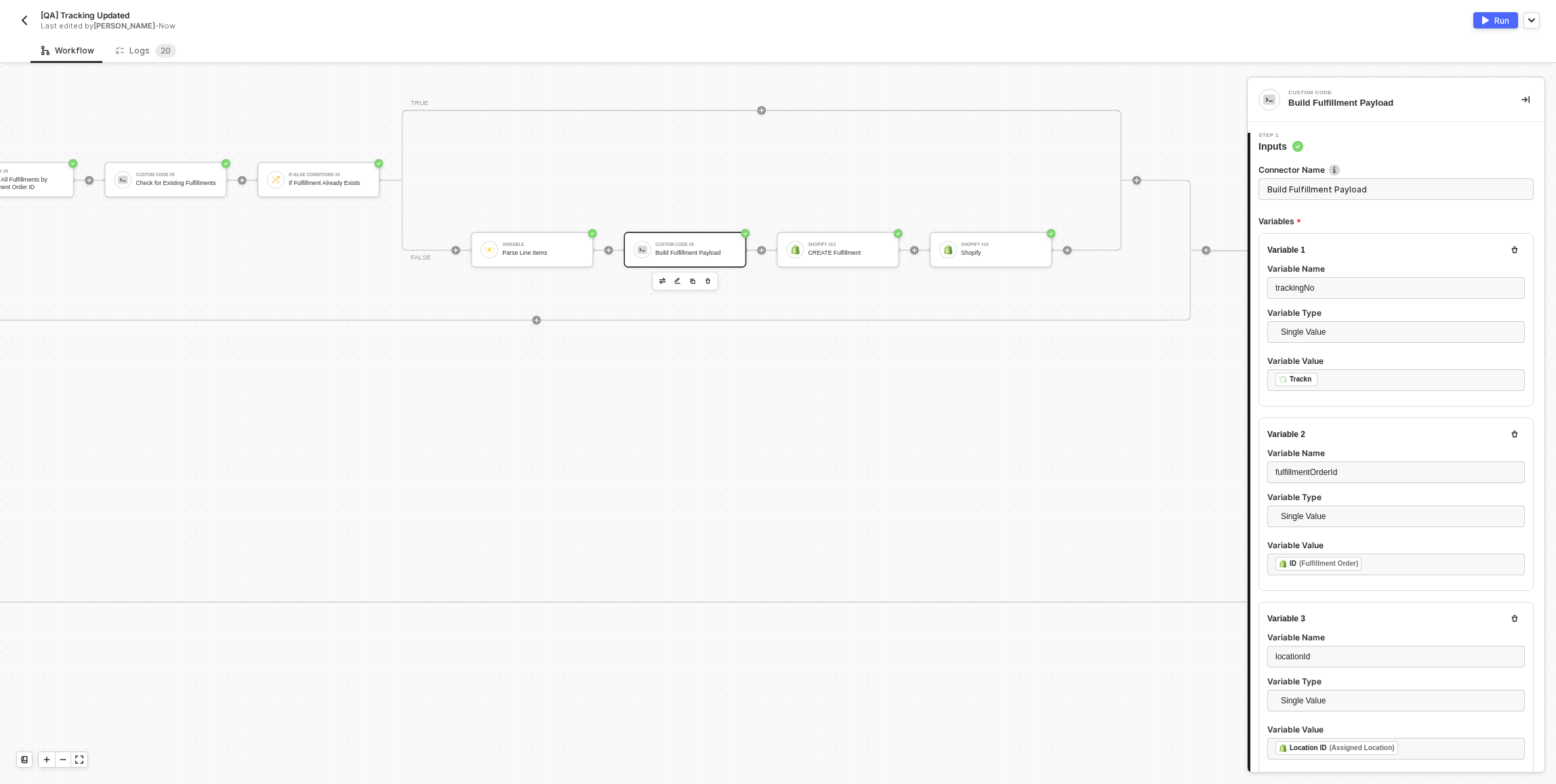
type textarea "const trackingNo = inputData.trackingNo; const fulfillmentOrderId = inputData.f…"
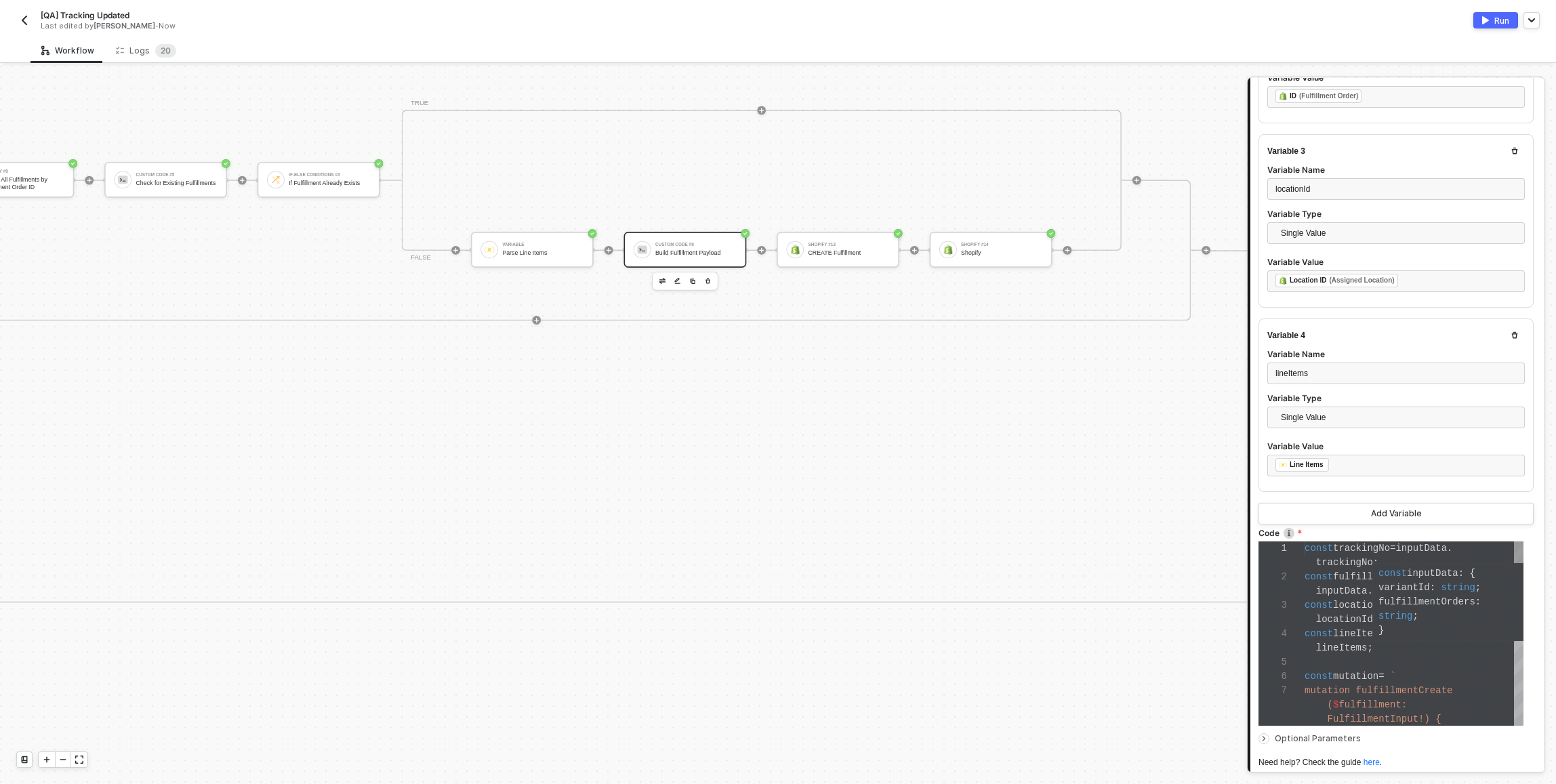
click at [1396, 623] on div "const inputData : { variantId : string ; fulfillmentOrders : string ; }" at bounding box center [1448, 601] width 139 height 71
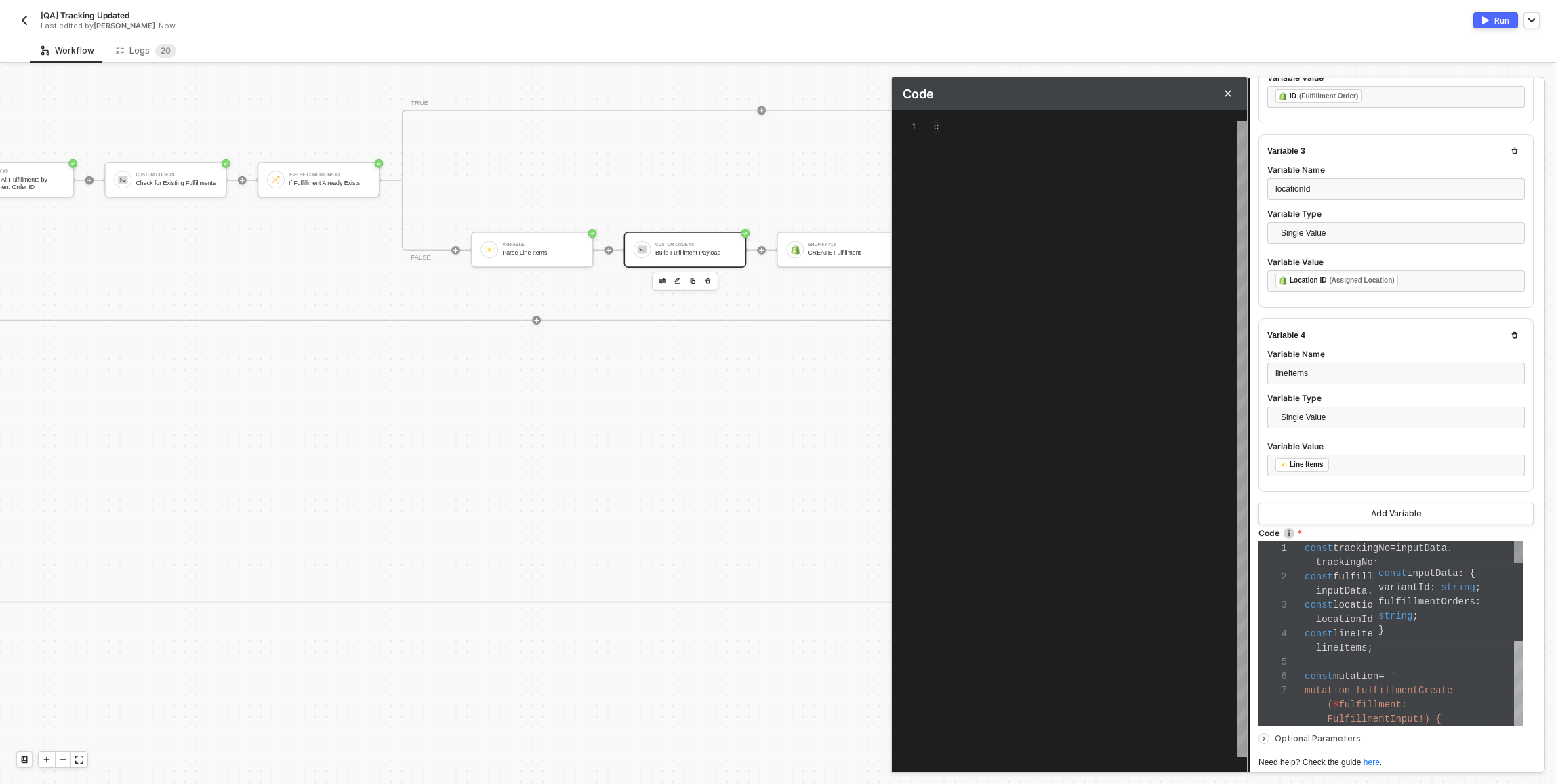
scroll to position [110, 0]
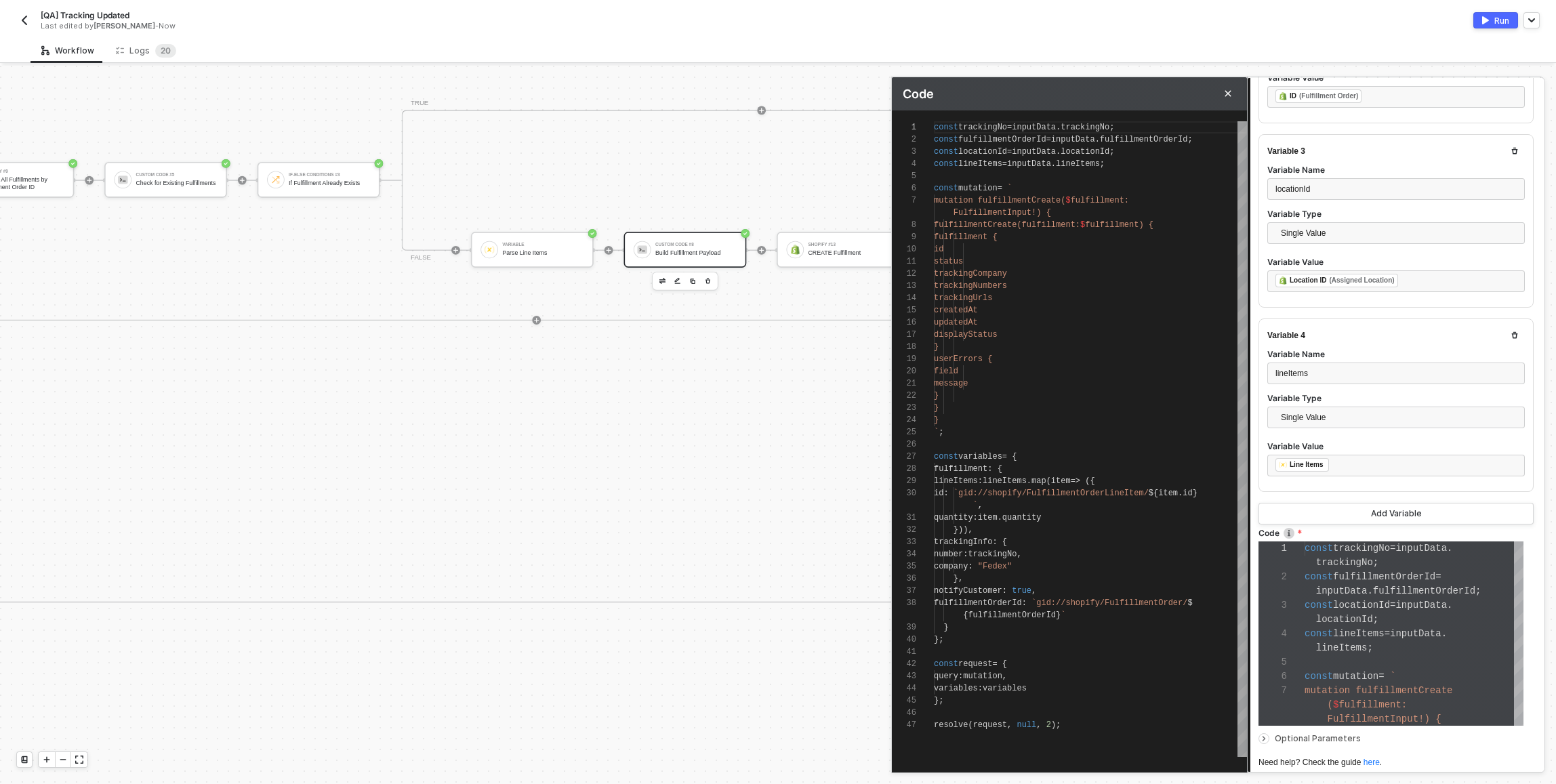
type textarea "id: `gid://shopify/FulfillmentOrderLineItem/${item.id}`, quantity: item.quantit…"
click at [1104, 500] on div "` ," at bounding box center [1090, 505] width 313 height 12
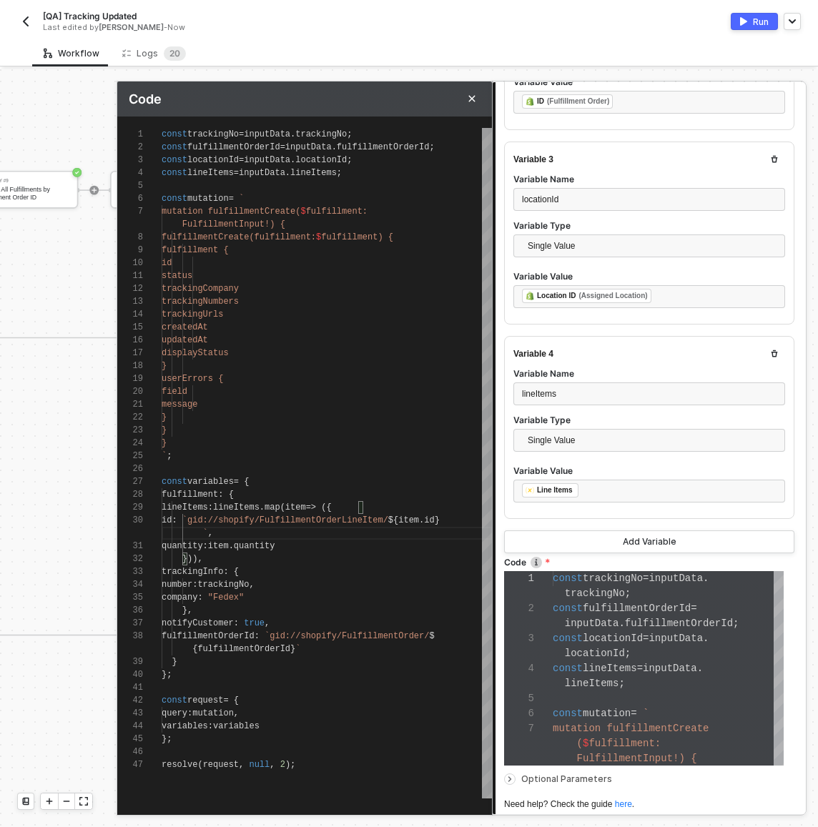
click at [528, 40] on div "Workflow Logs 2 0" at bounding box center [424, 53] width 785 height 26
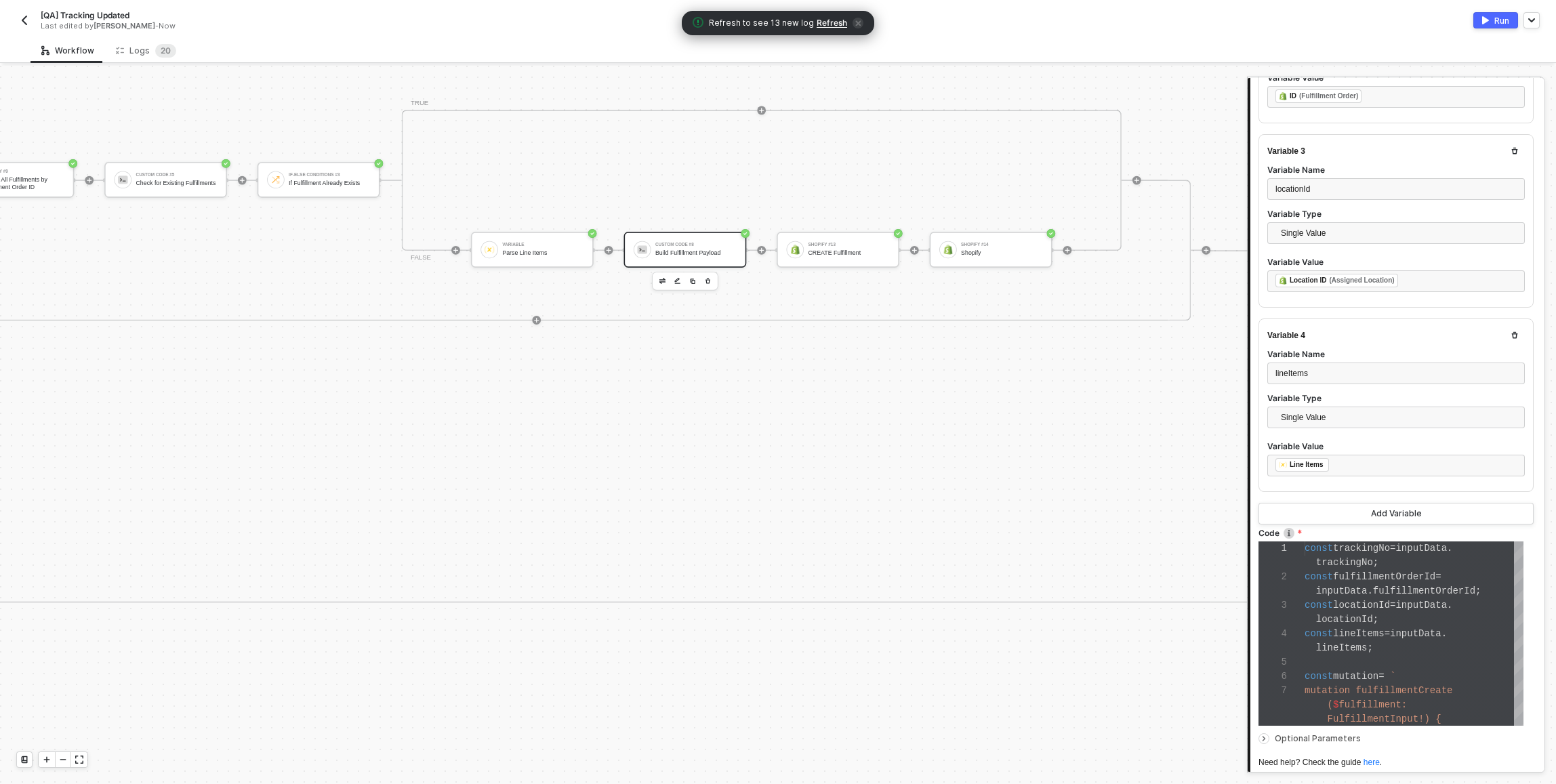
click at [558, 290] on div "TRUE Shopify #9 READ All Fulfillments by Fulfillment Order ID Custom Code #5 Ch…" at bounding box center [537, 249] width 1309 height 141
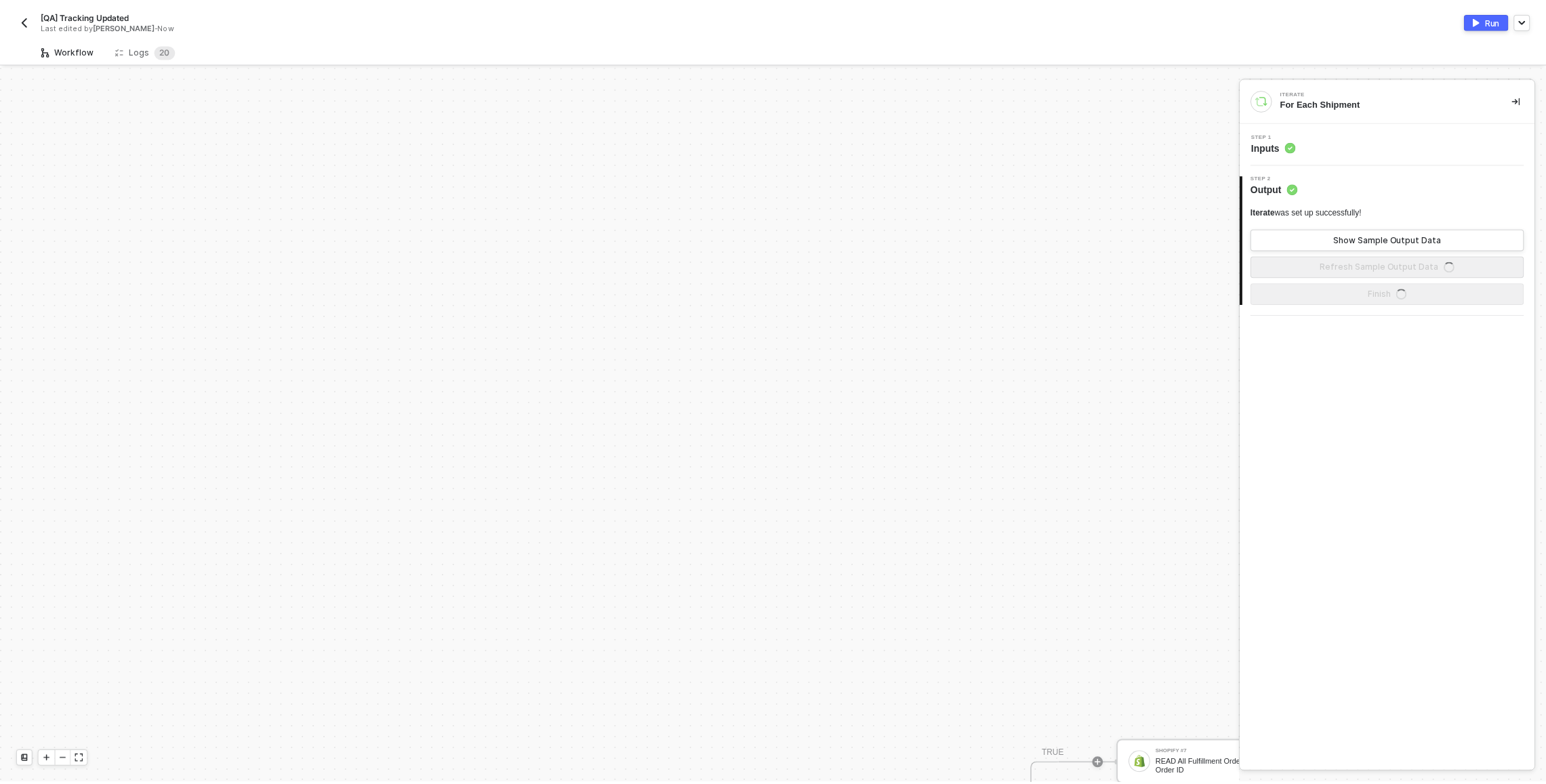
scroll to position [789, 0]
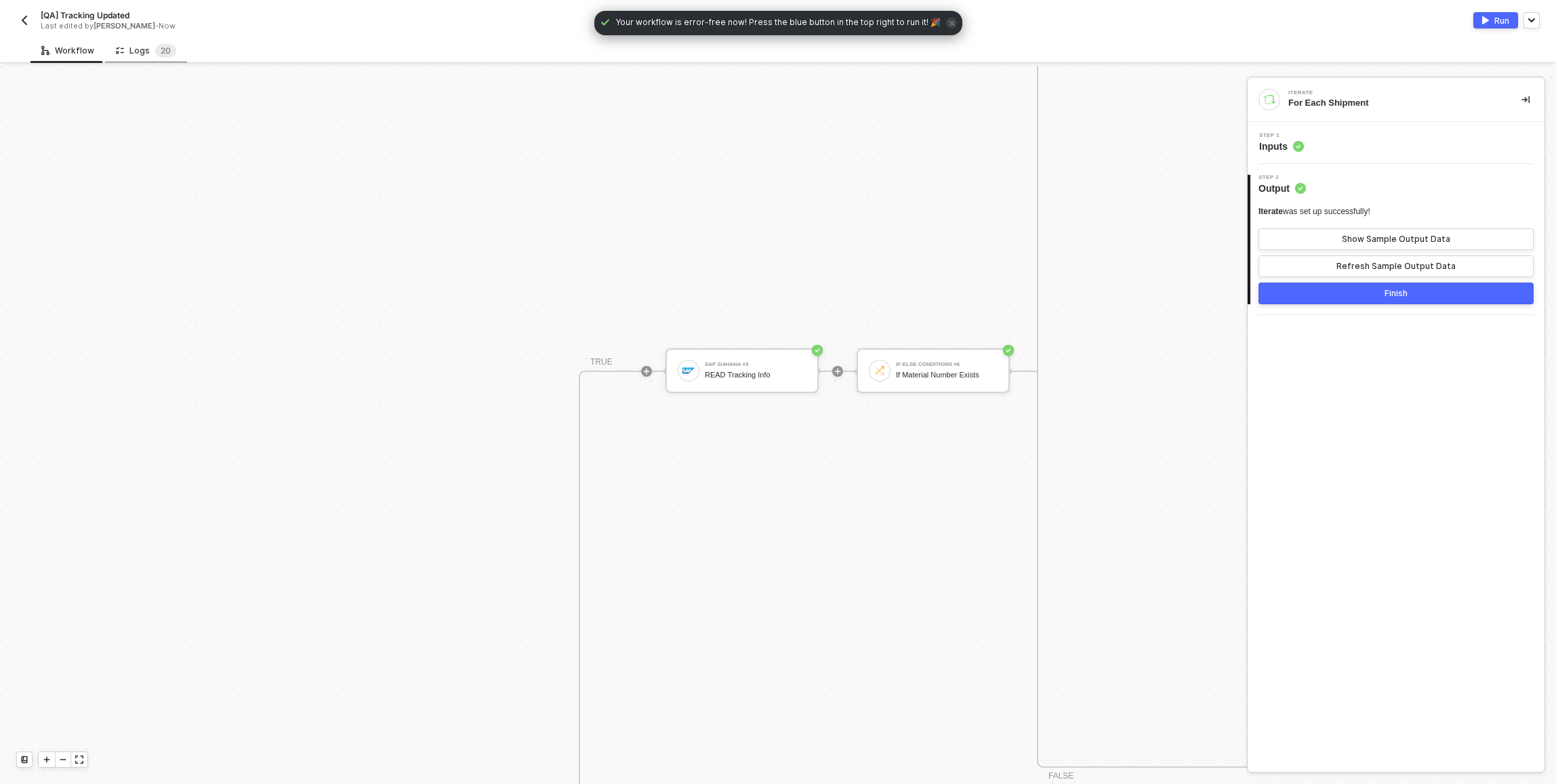
click at [153, 59] on div "Logs 2 0" at bounding box center [146, 50] width 82 height 25
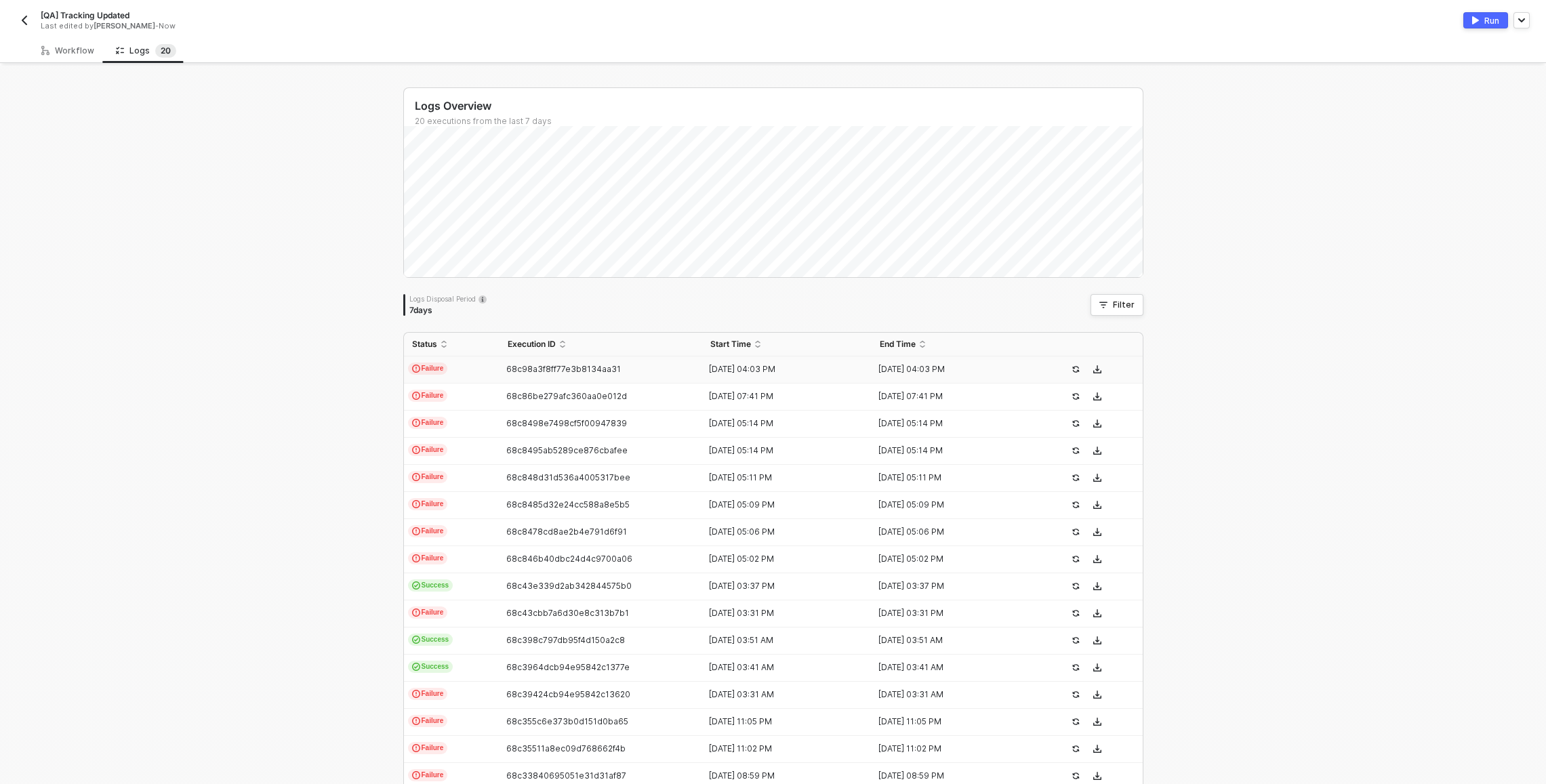
click at [458, 371] on td "Failure" at bounding box center [451, 370] width 96 height 27
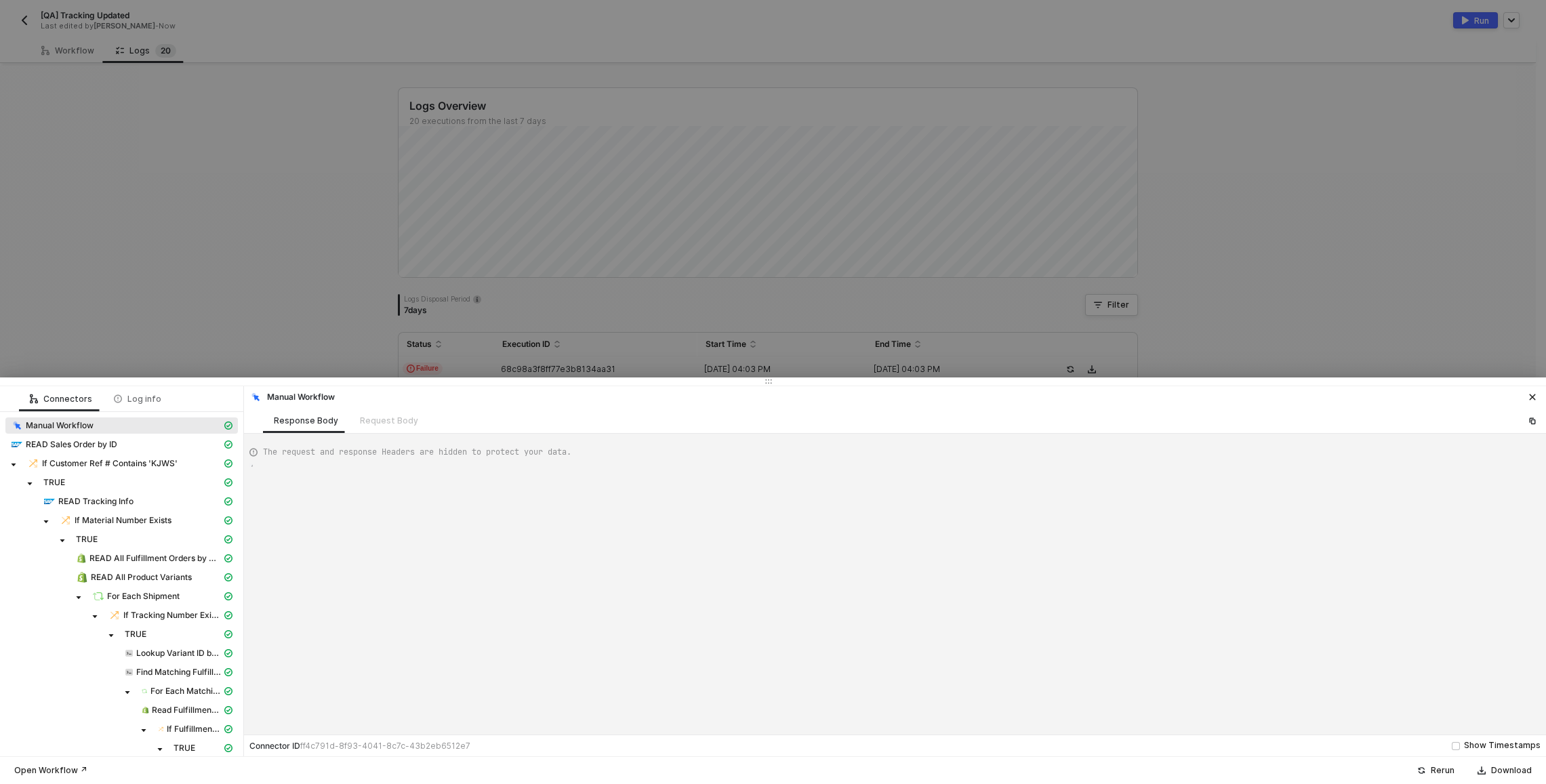
type textarea "{ "json": {}, "id": "aba51174-fe4c-4f37-ac23-80099dc7c5dc" }"
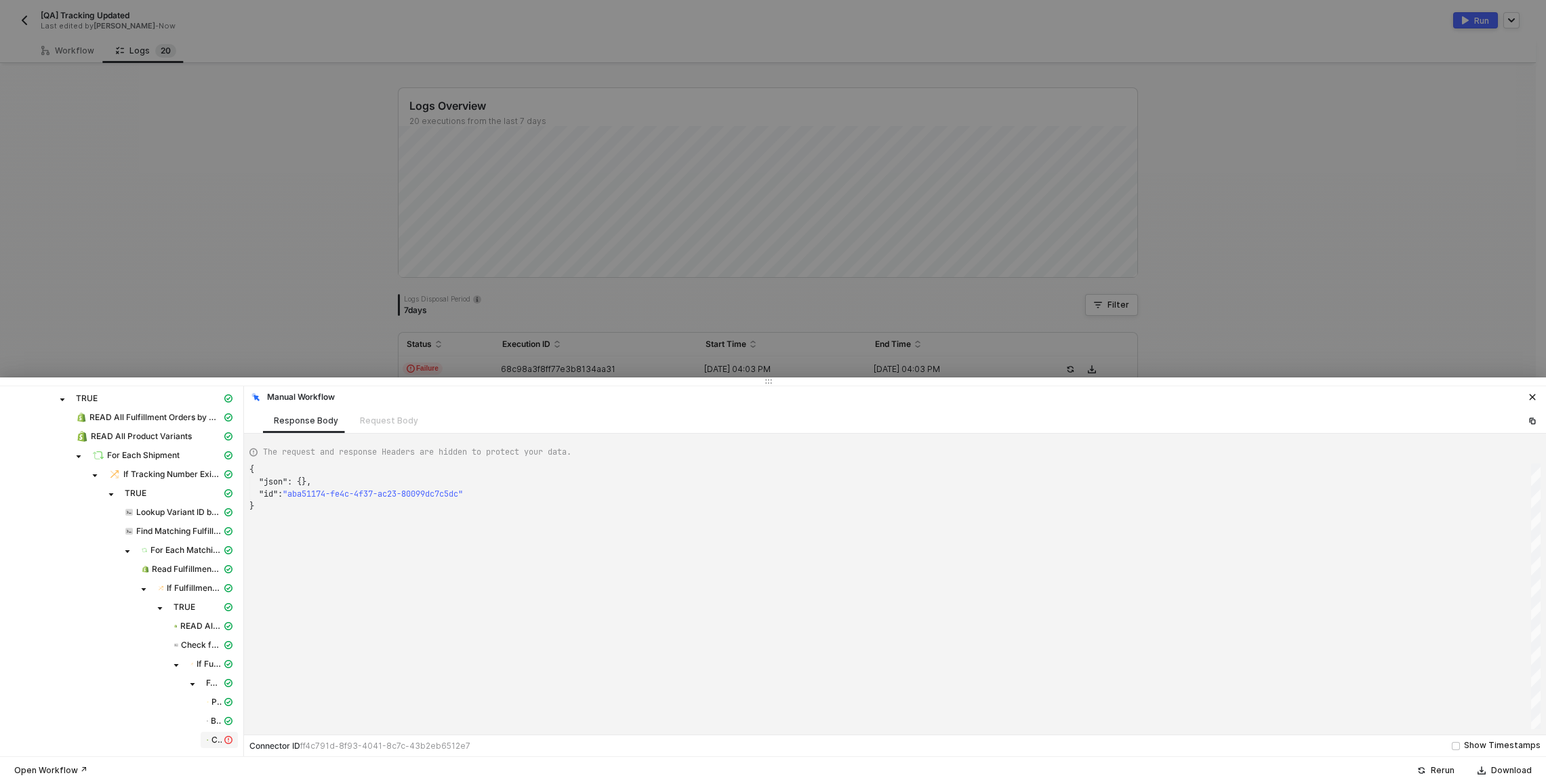
click at [223, 739] on div "CREATE Fulfillment" at bounding box center [219, 739] width 32 height 12
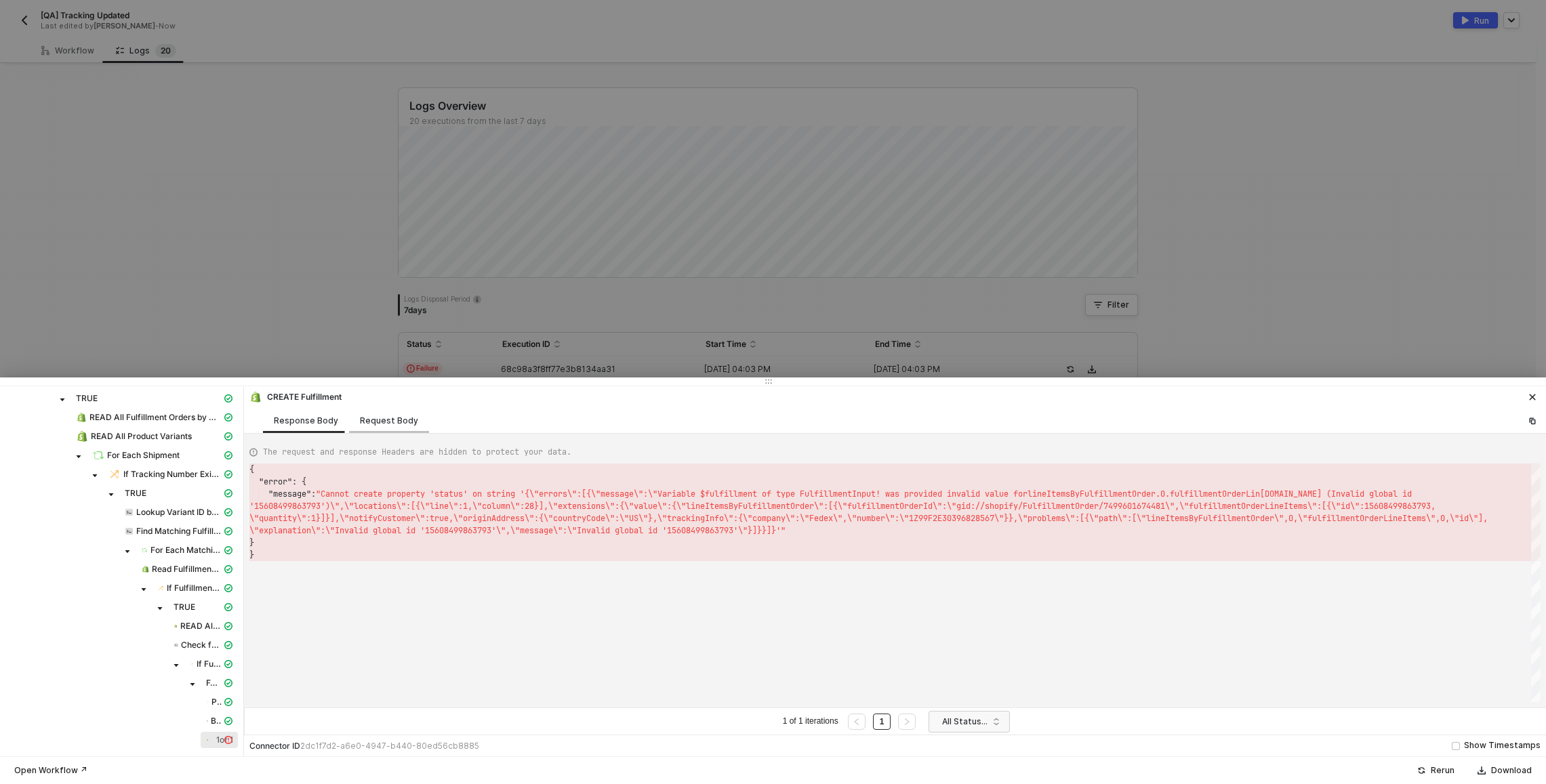
click at [385, 425] on div "Request Body" at bounding box center [388, 420] width 58 height 10
type textarea "[ { "keyValuePairs": [], "apiVersion": "shopifyV1", "resource": "fulfillments",…"
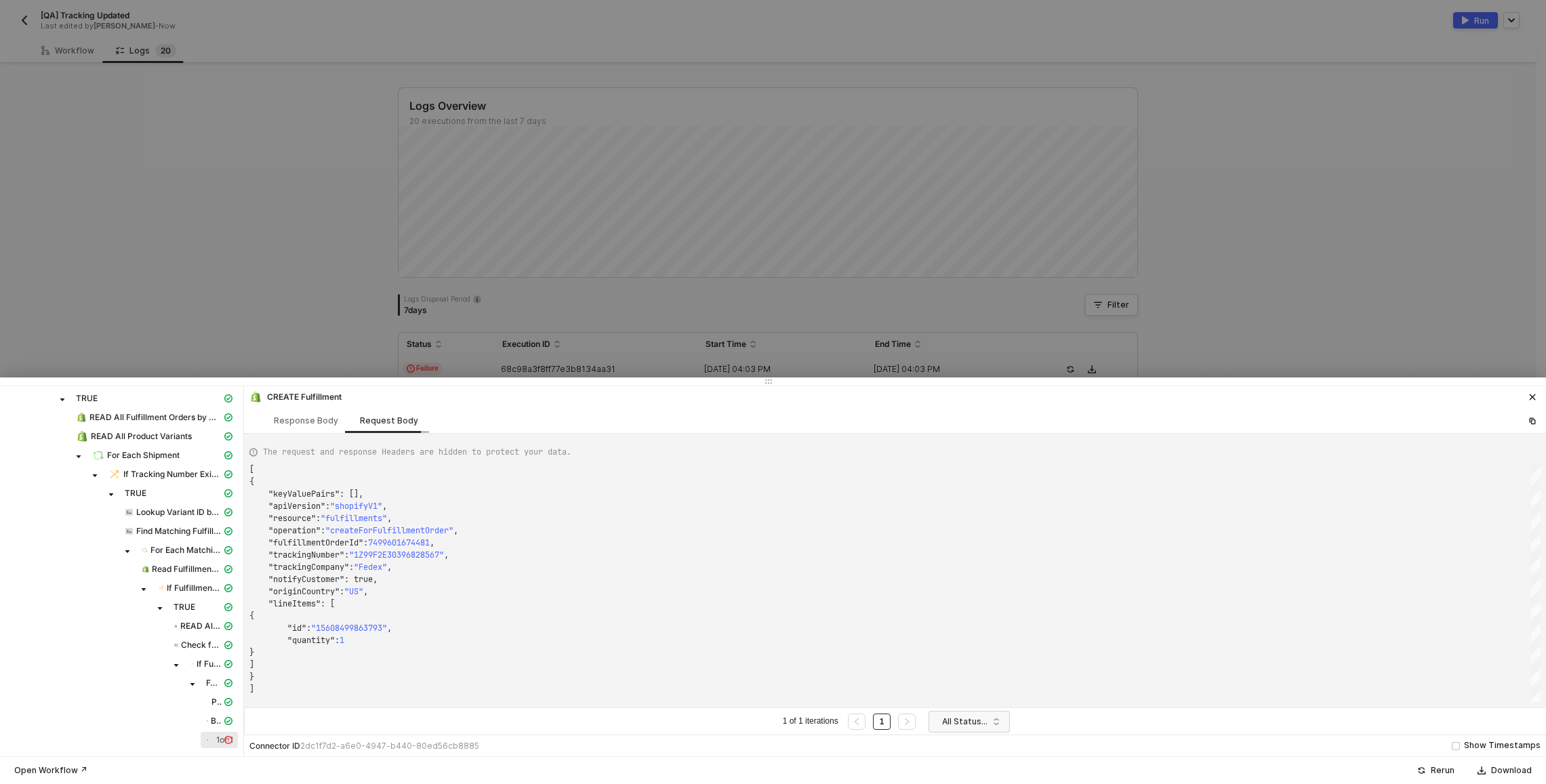
scroll to position [122, 0]
click at [221, 734] on div "CREATE Fulfillment 1 of 1" at bounding box center [219, 739] width 32 height 12
click at [335, 319] on div at bounding box center [773, 392] width 1546 height 784
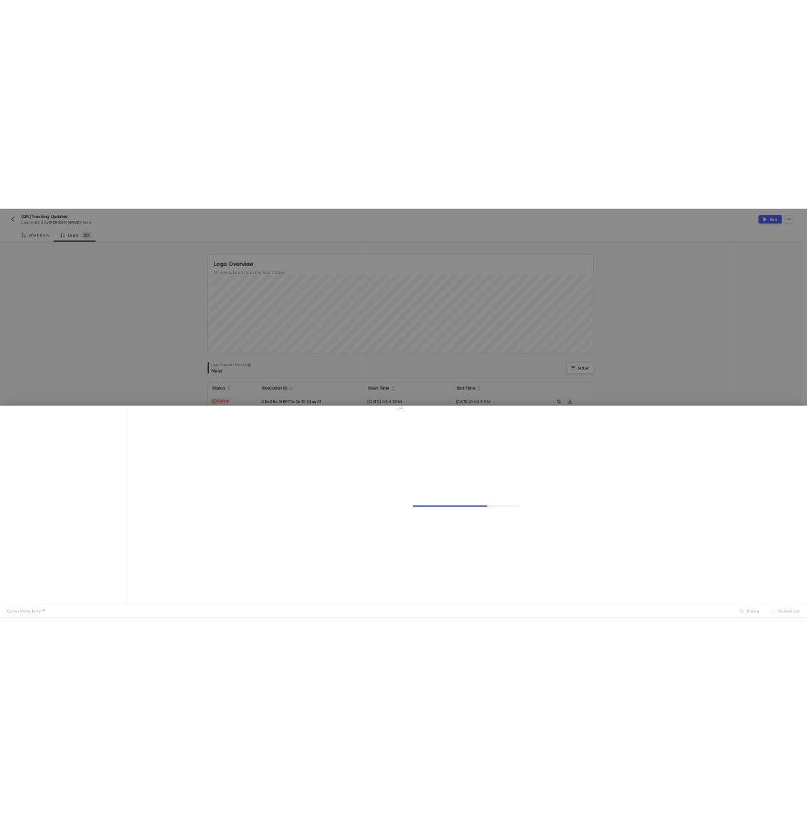
scroll to position [0, 0]
